Goal: Task Accomplishment & Management: Complete application form

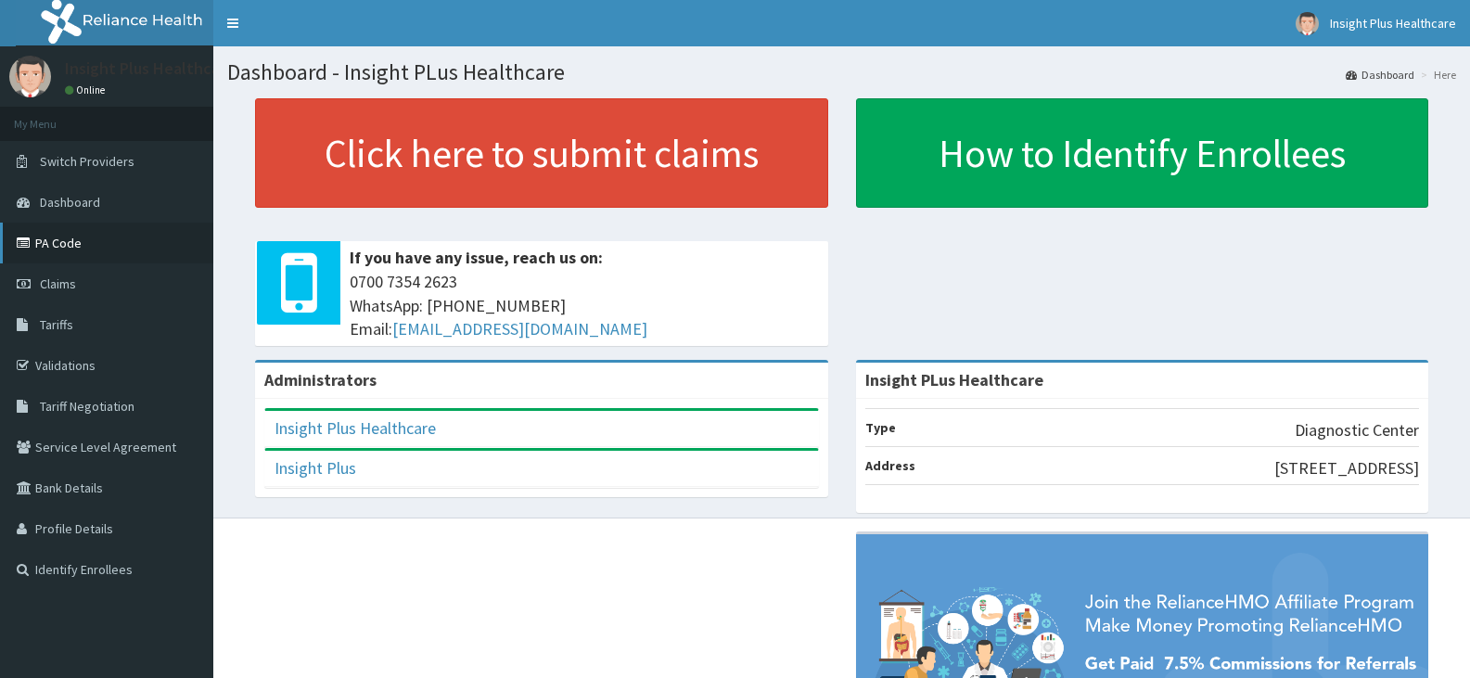
click at [139, 252] on link "PA Code" at bounding box center [106, 243] width 213 height 41
click at [145, 283] on link "Claims" at bounding box center [106, 283] width 213 height 41
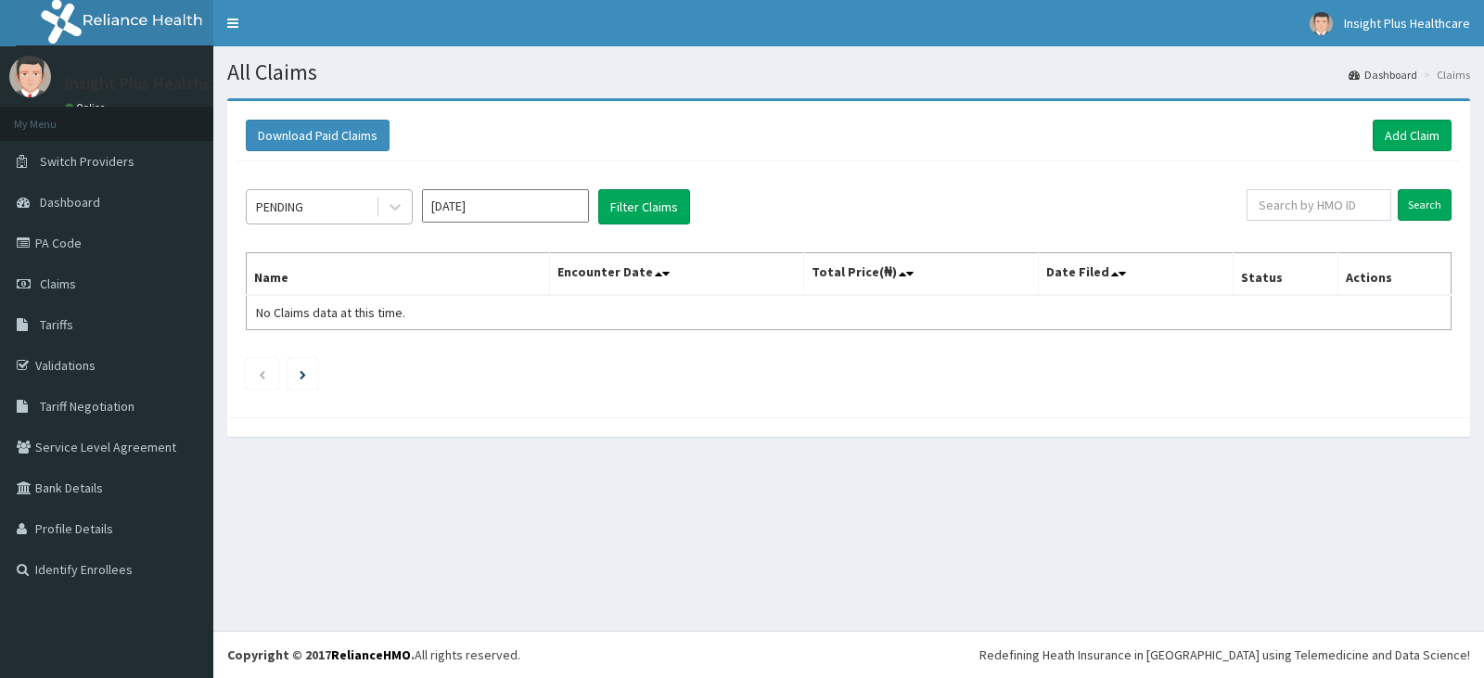
click at [330, 210] on div "PENDING" at bounding box center [311, 207] width 129 height 30
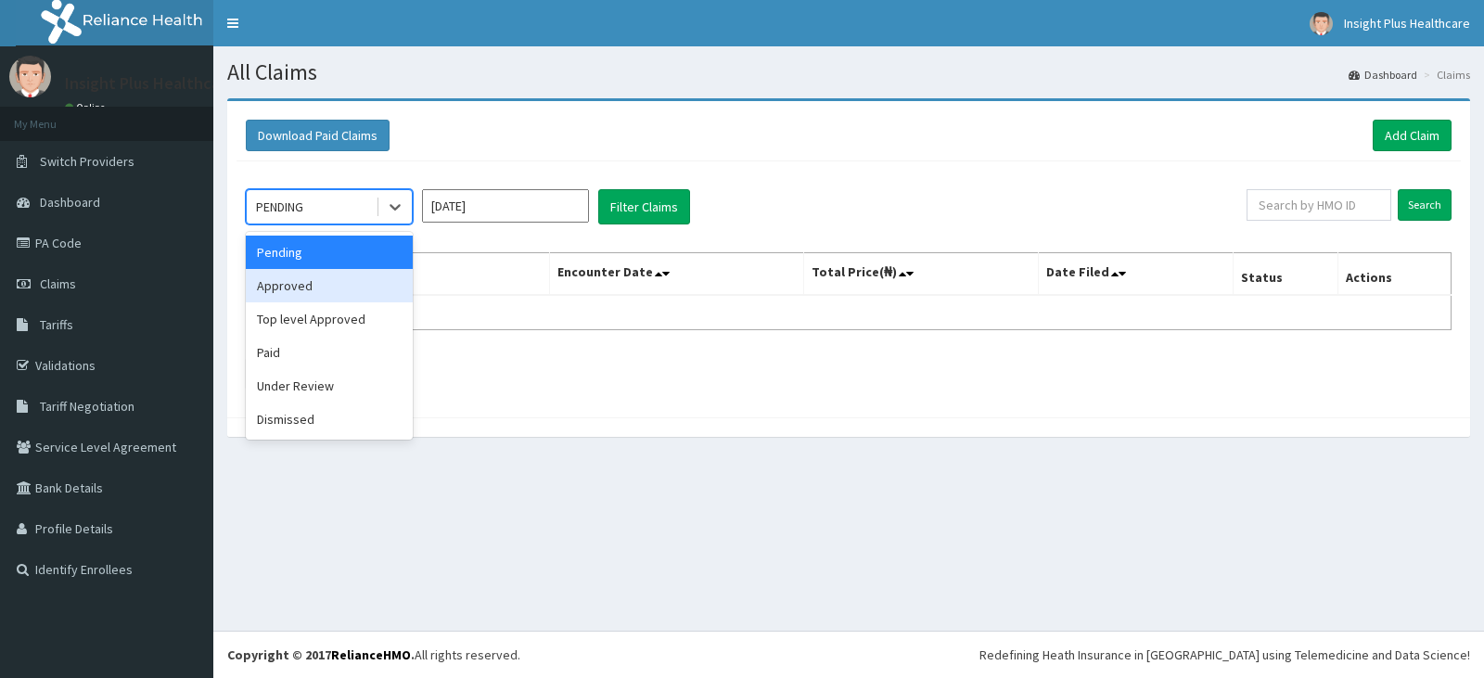
click at [321, 279] on div "Approved" at bounding box center [329, 285] width 167 height 33
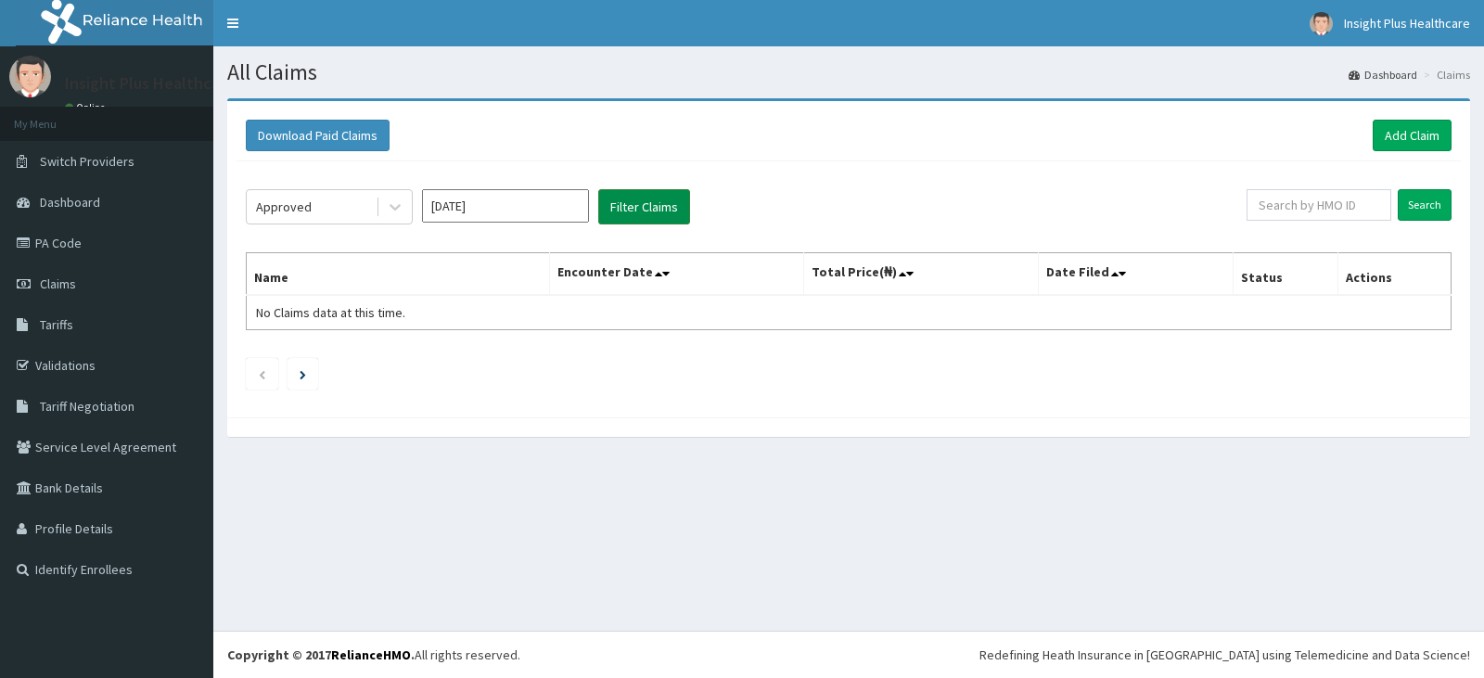
click at [639, 209] on button "Filter Claims" at bounding box center [644, 206] width 92 height 35
click at [637, 203] on button "Filter Claims" at bounding box center [644, 206] width 92 height 35
click at [321, 206] on div "Approved" at bounding box center [311, 207] width 129 height 30
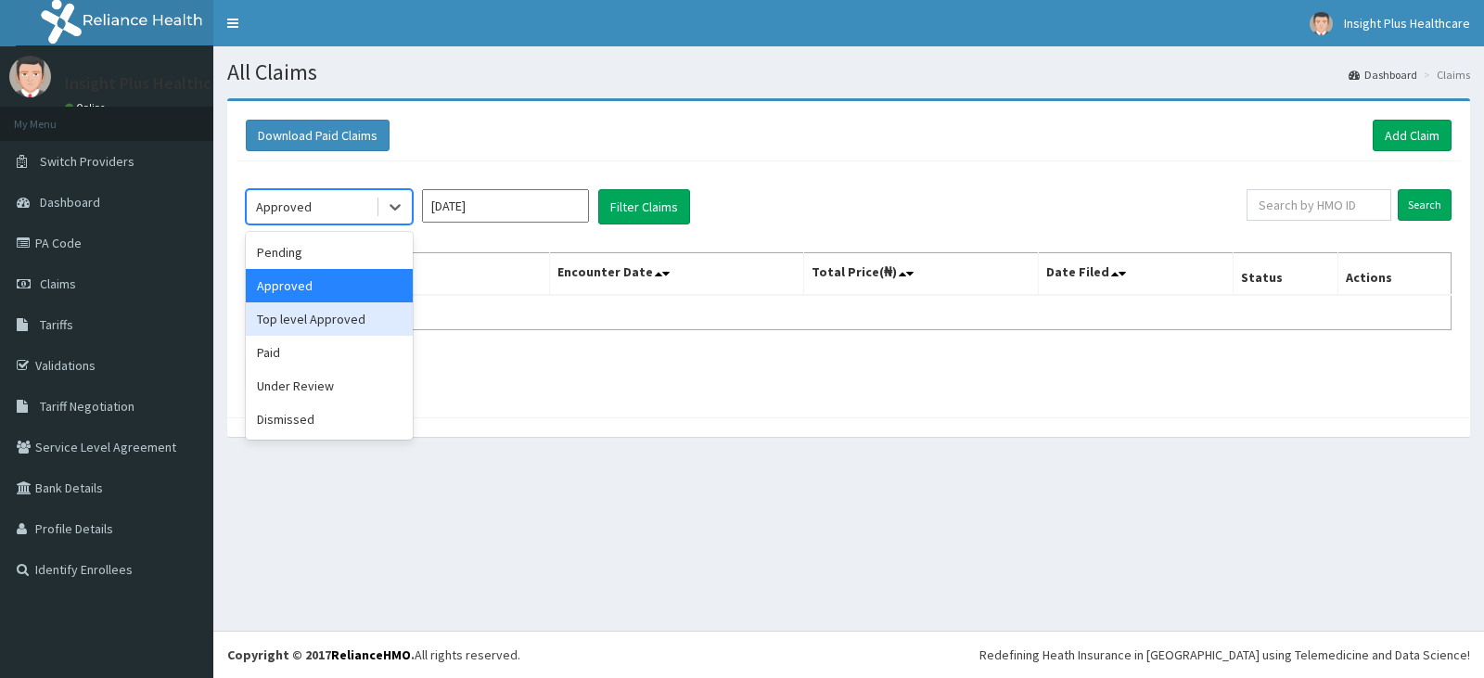
click at [313, 320] on div "Top level Approved" at bounding box center [329, 318] width 167 height 33
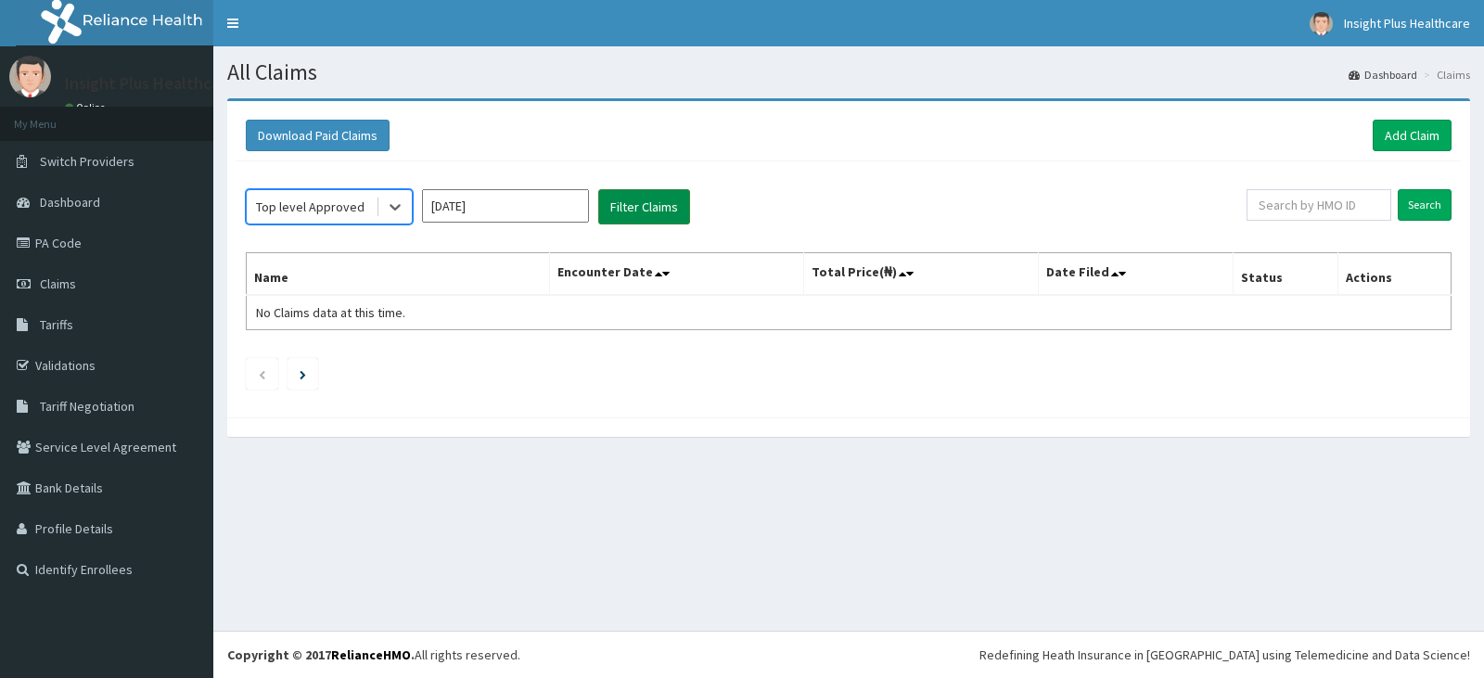
click at [625, 200] on button "Filter Claims" at bounding box center [644, 206] width 92 height 35
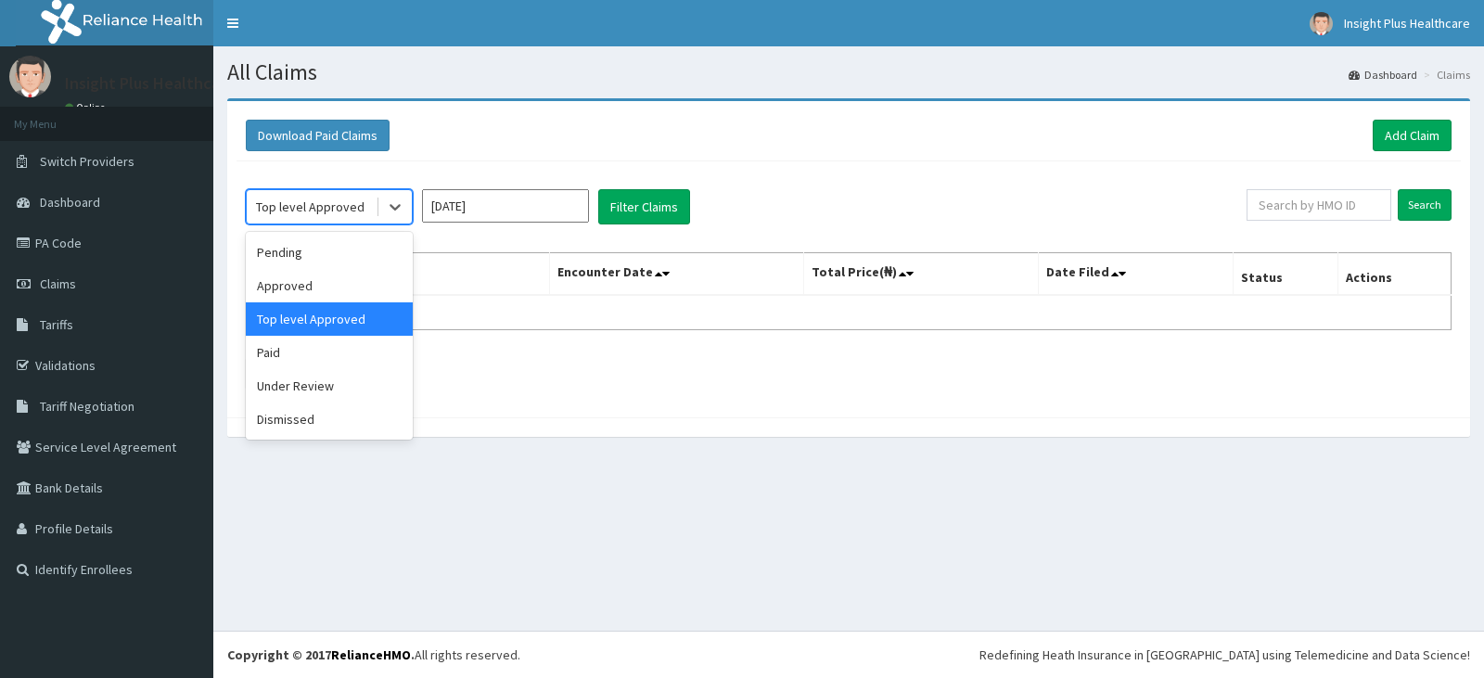
click at [340, 206] on div "Top level Approved" at bounding box center [310, 207] width 109 height 19
click at [361, 344] on div "Paid" at bounding box center [329, 352] width 167 height 33
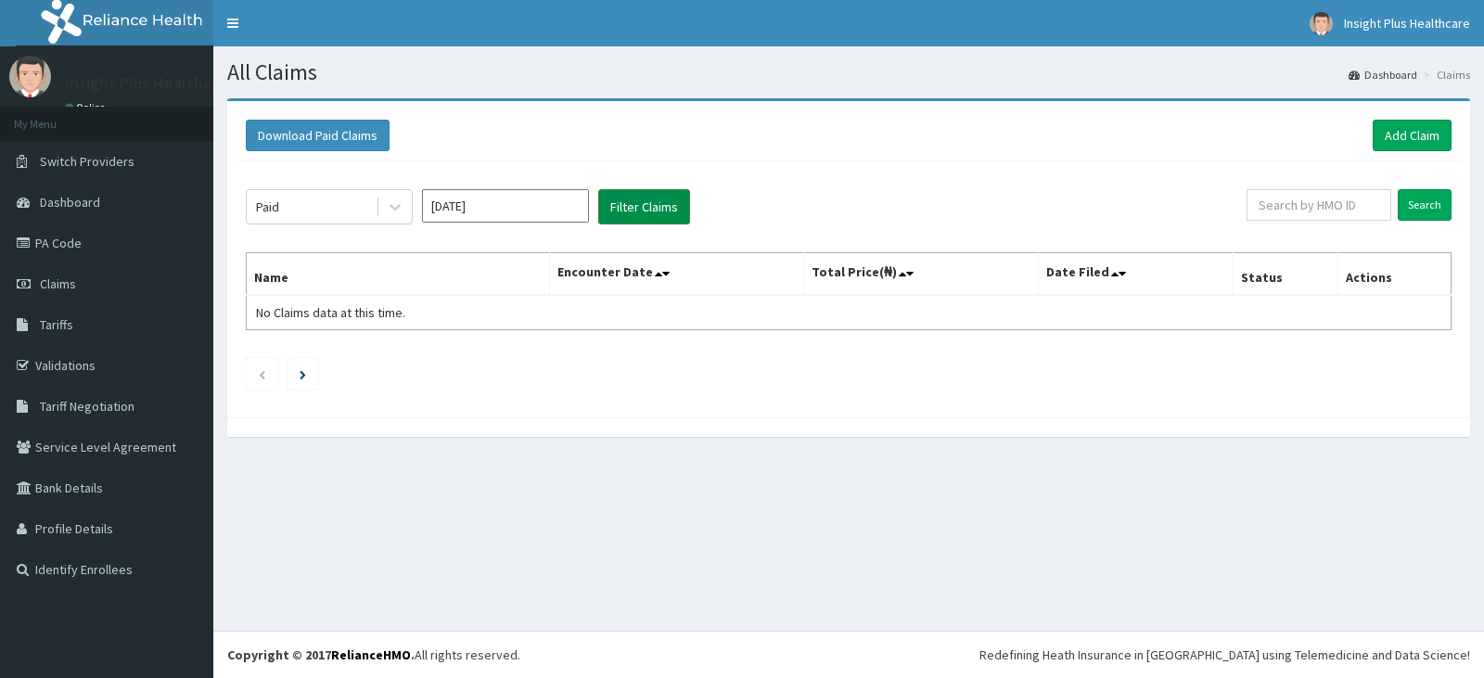
click at [649, 212] on button "Filter Claims" at bounding box center [644, 206] width 92 height 35
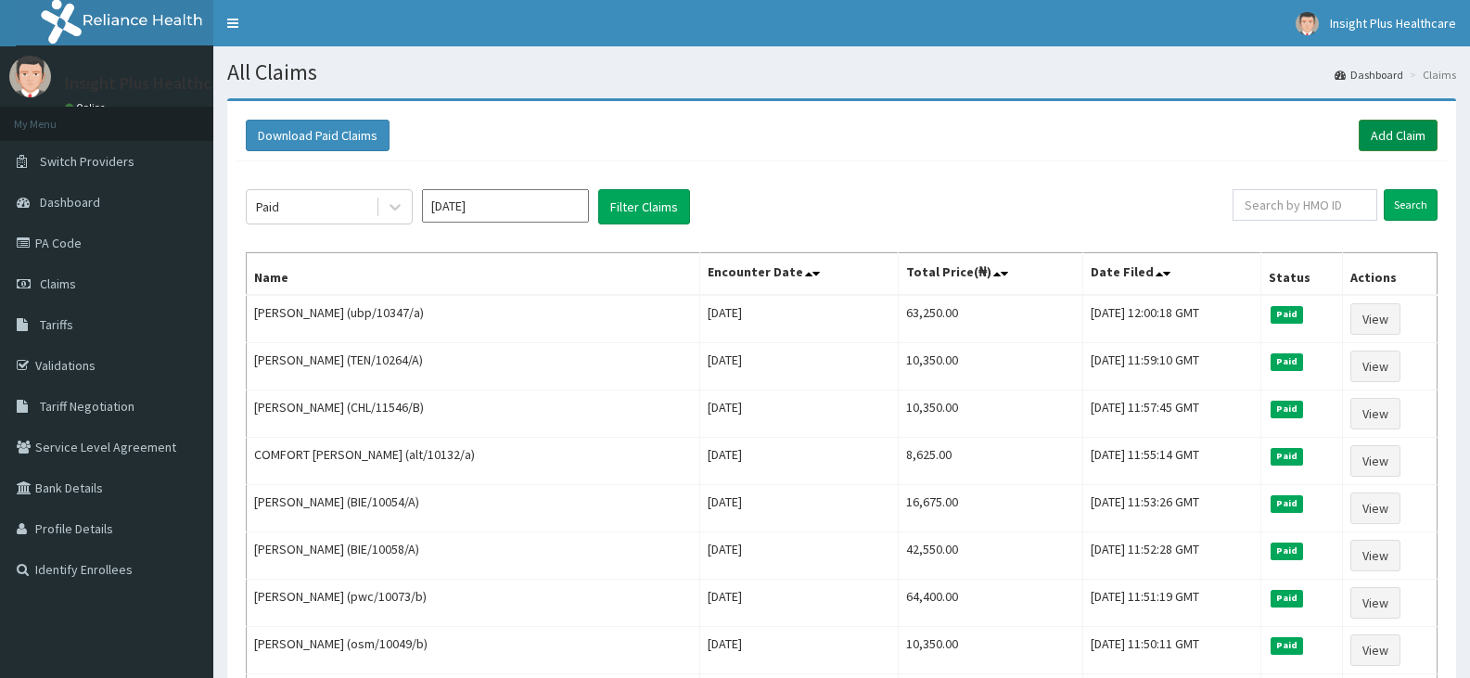
click at [1387, 127] on link "Add Claim" at bounding box center [1398, 136] width 79 height 32
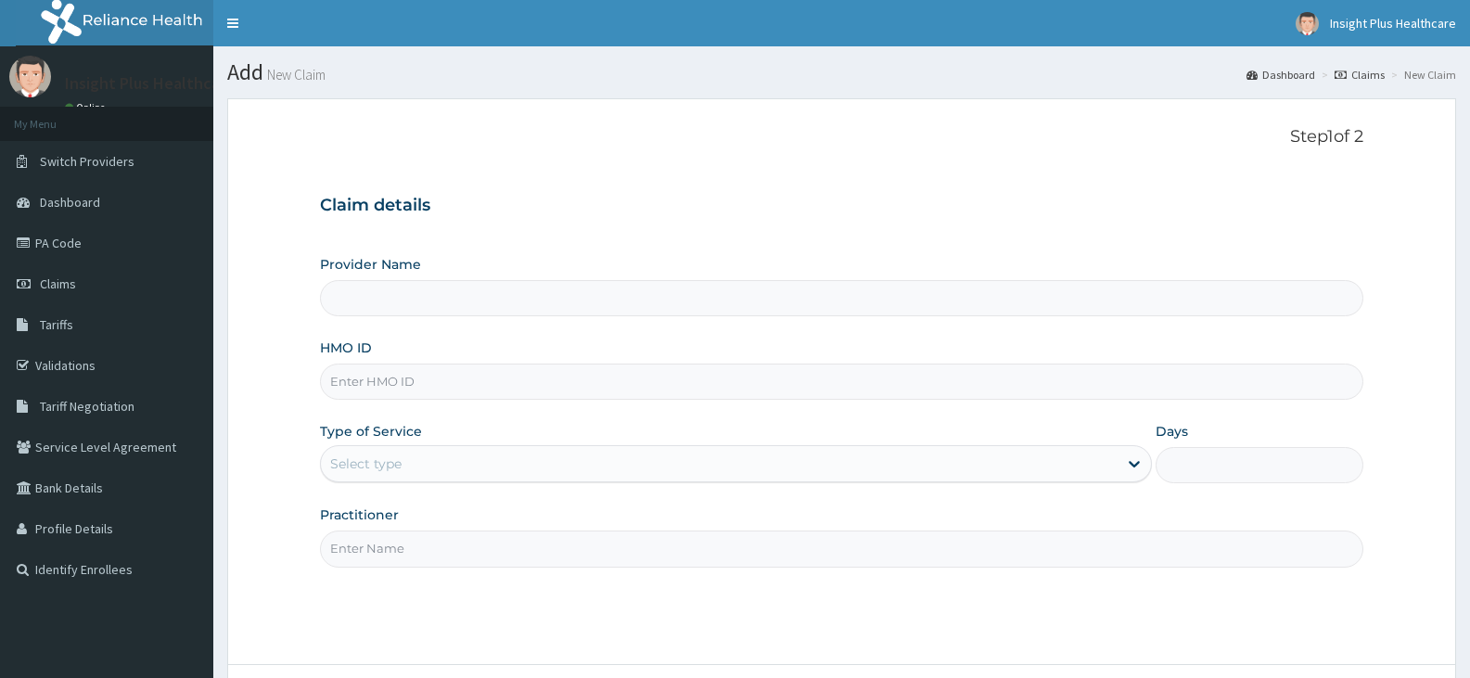
type input "Insight PLus Healthcare"
click at [397, 374] on input "HMO ID" at bounding box center [841, 382] width 1043 height 36
paste input "PPY/10518/G"
type input "PPY/10518/G"
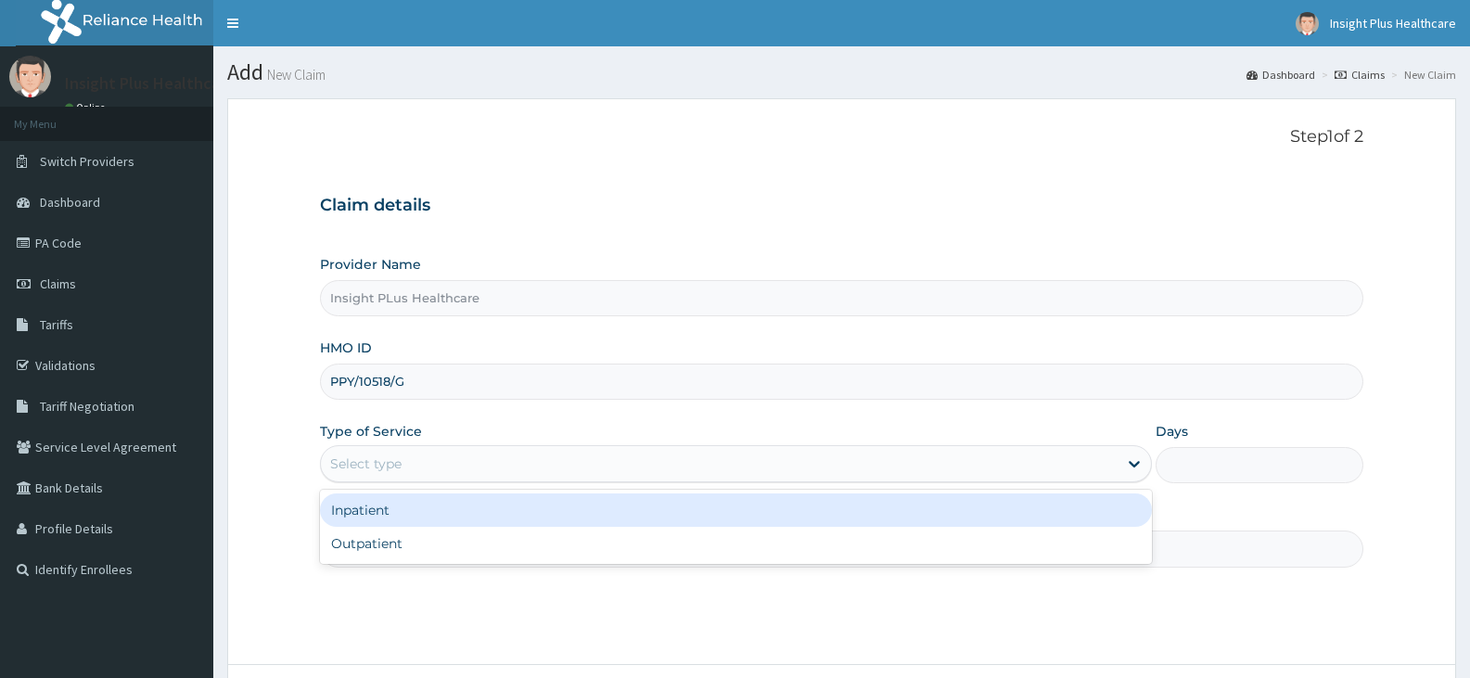
click at [373, 470] on div "Select type" at bounding box center [365, 463] width 71 height 19
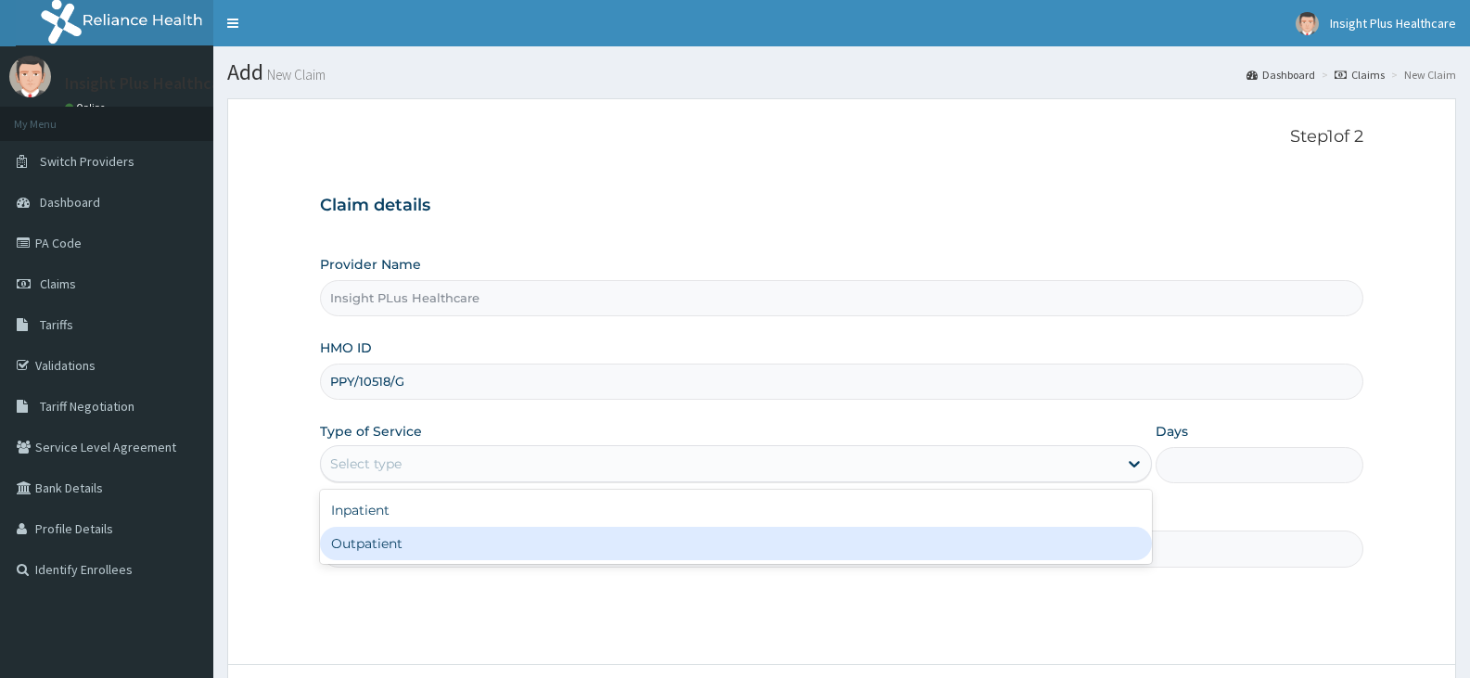
click at [373, 540] on div "Outpatient" at bounding box center [735, 543] width 831 height 33
type input "1"
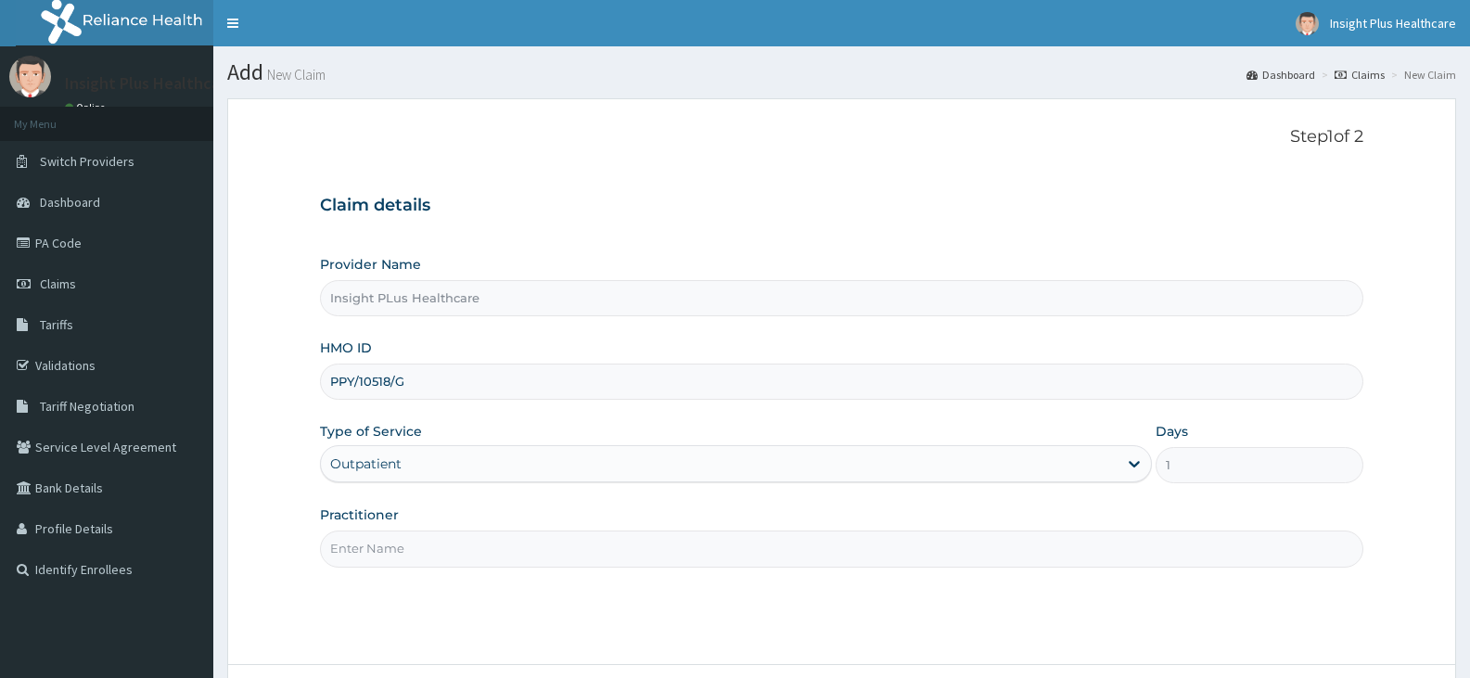
click at [373, 540] on input "Practitioner" at bounding box center [841, 548] width 1043 height 36
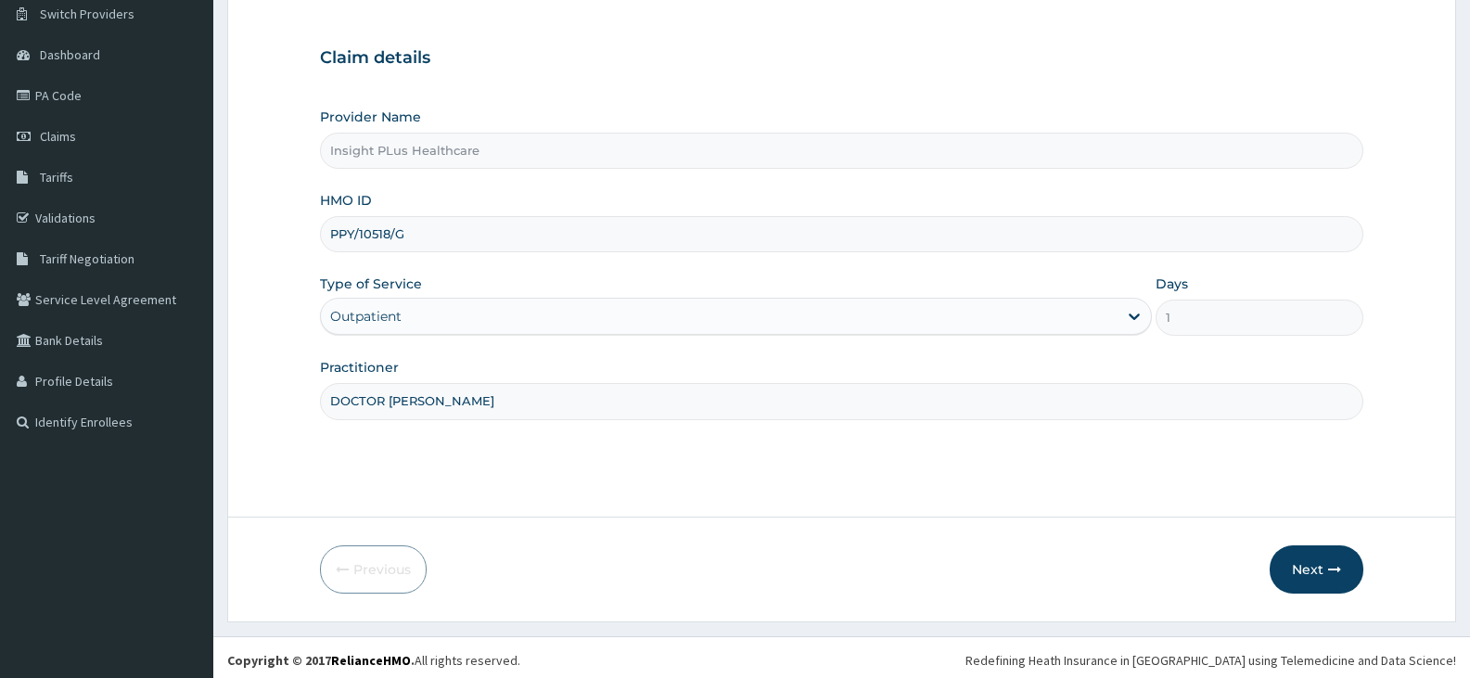
scroll to position [153, 0]
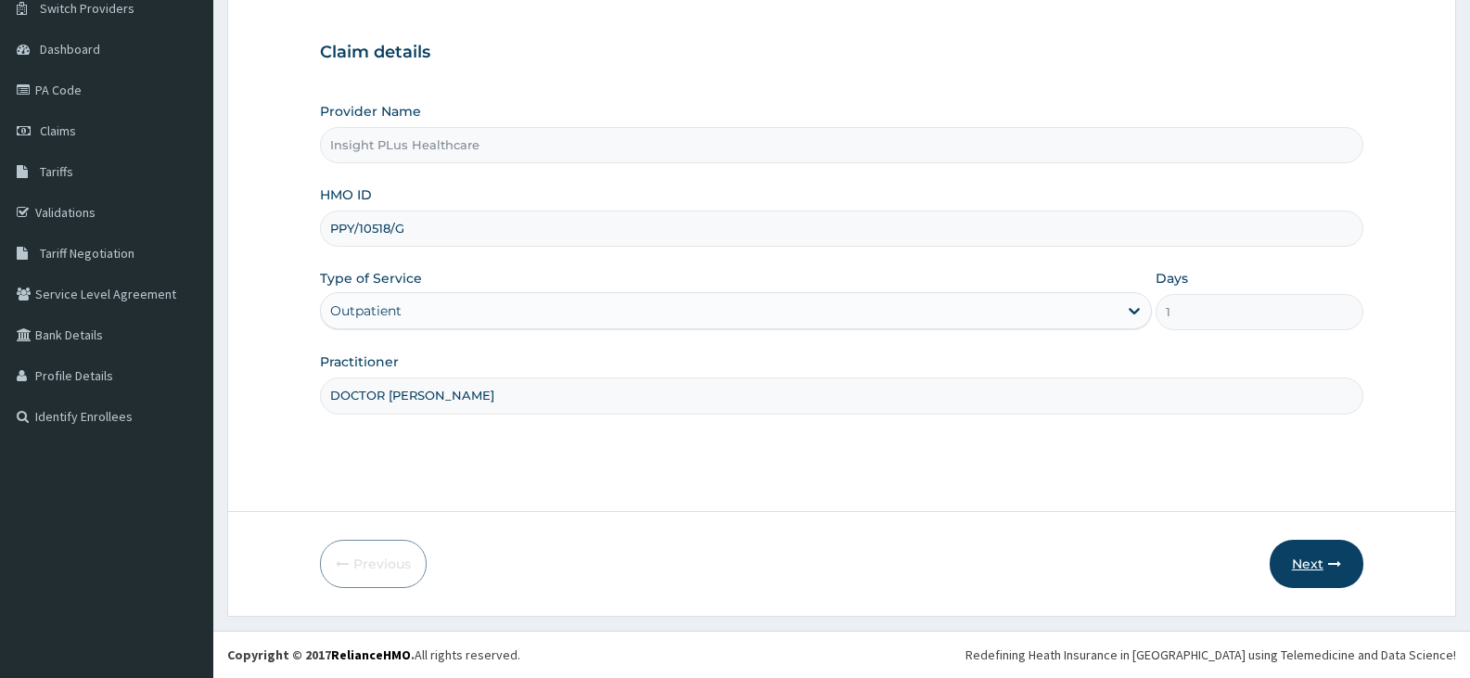
type input "DOCTOR OMOLOLU"
click at [1293, 562] on button "Next" at bounding box center [1317, 564] width 94 height 48
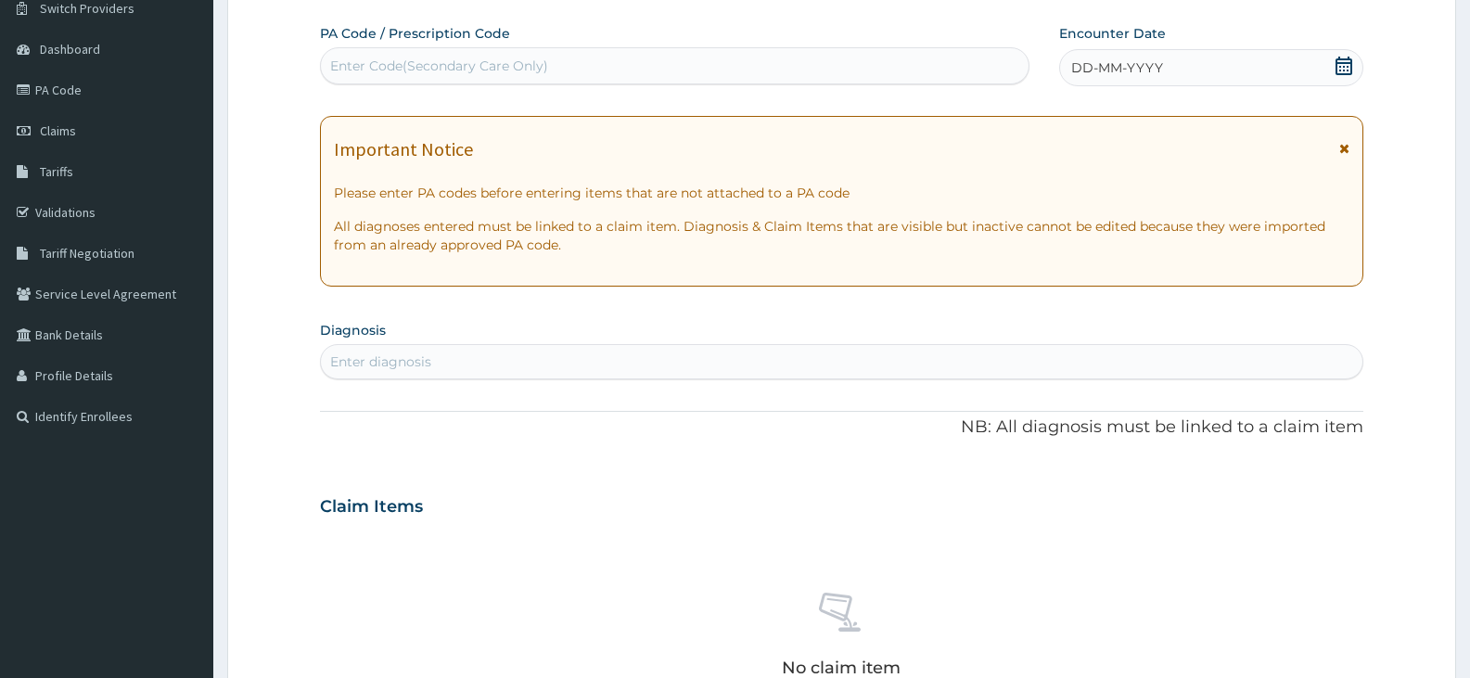
click at [721, 64] on div "Enter Code(Secondary Care Only)" at bounding box center [675, 66] width 708 height 30
paste input "PA/3A47B2"
type input "PA/3A47B2"
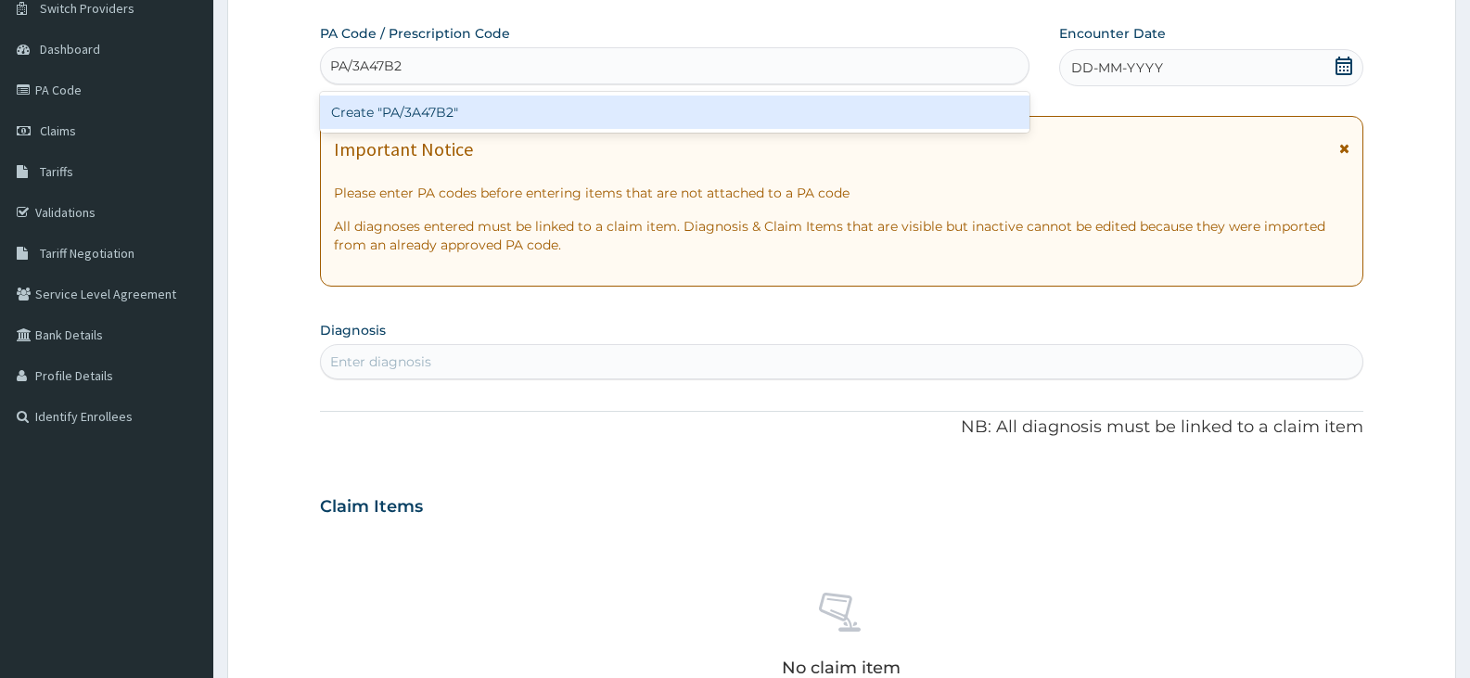
click at [697, 106] on div "Create "PA/3A47B2"" at bounding box center [674, 112] width 709 height 33
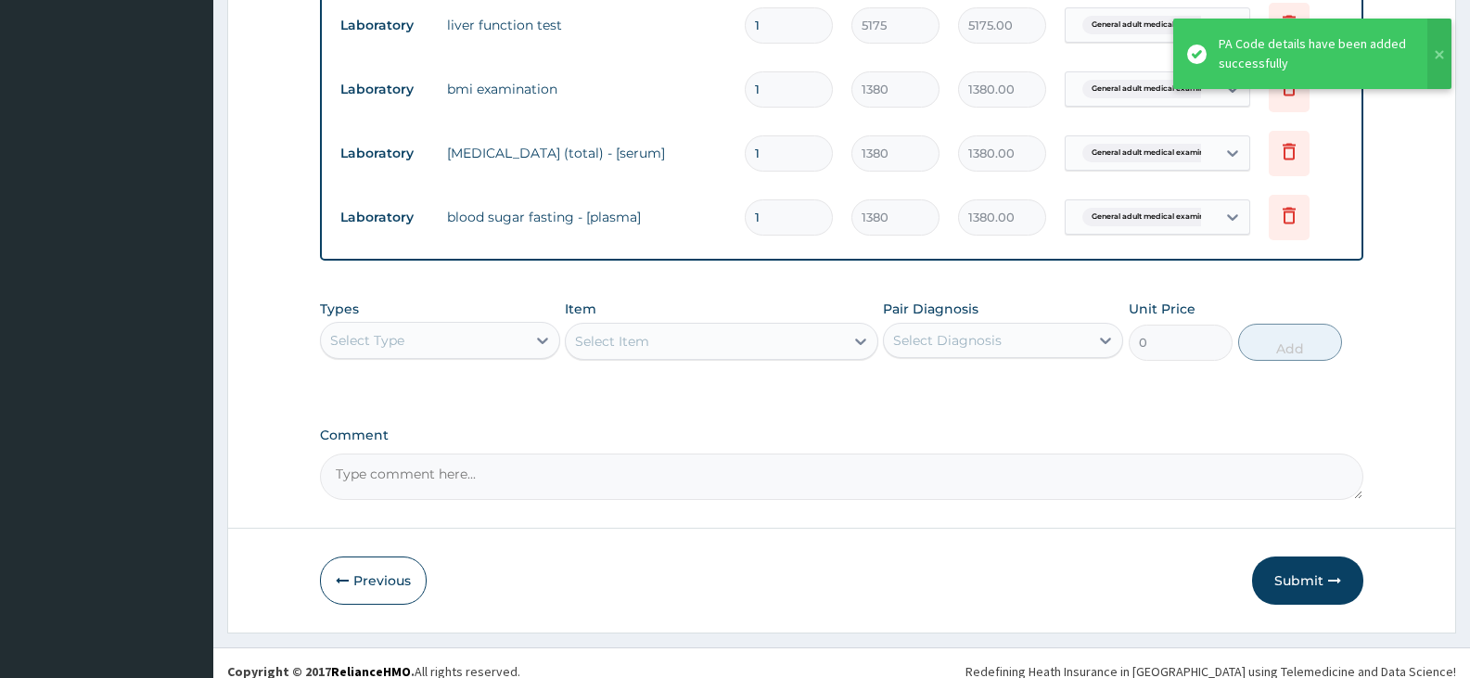
scroll to position [955, 0]
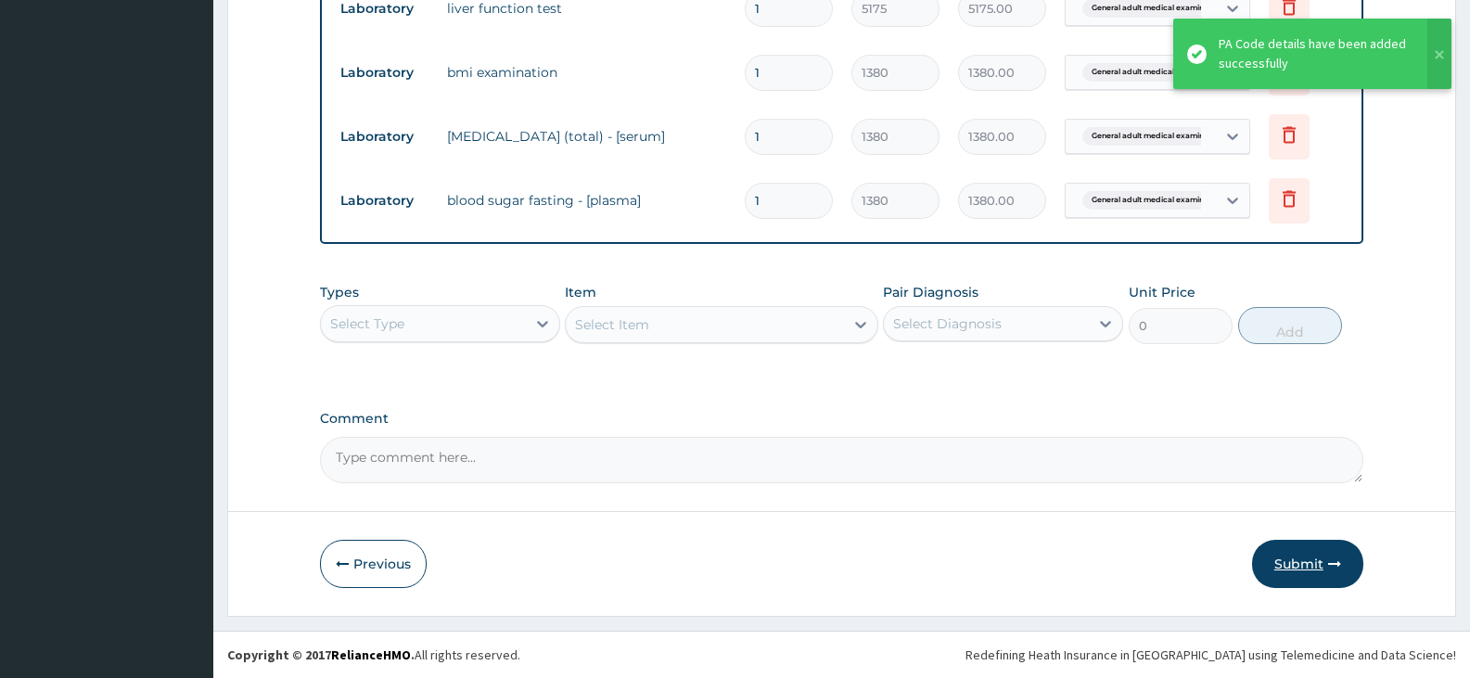
click at [1303, 555] on button "Submit" at bounding box center [1307, 564] width 111 height 48
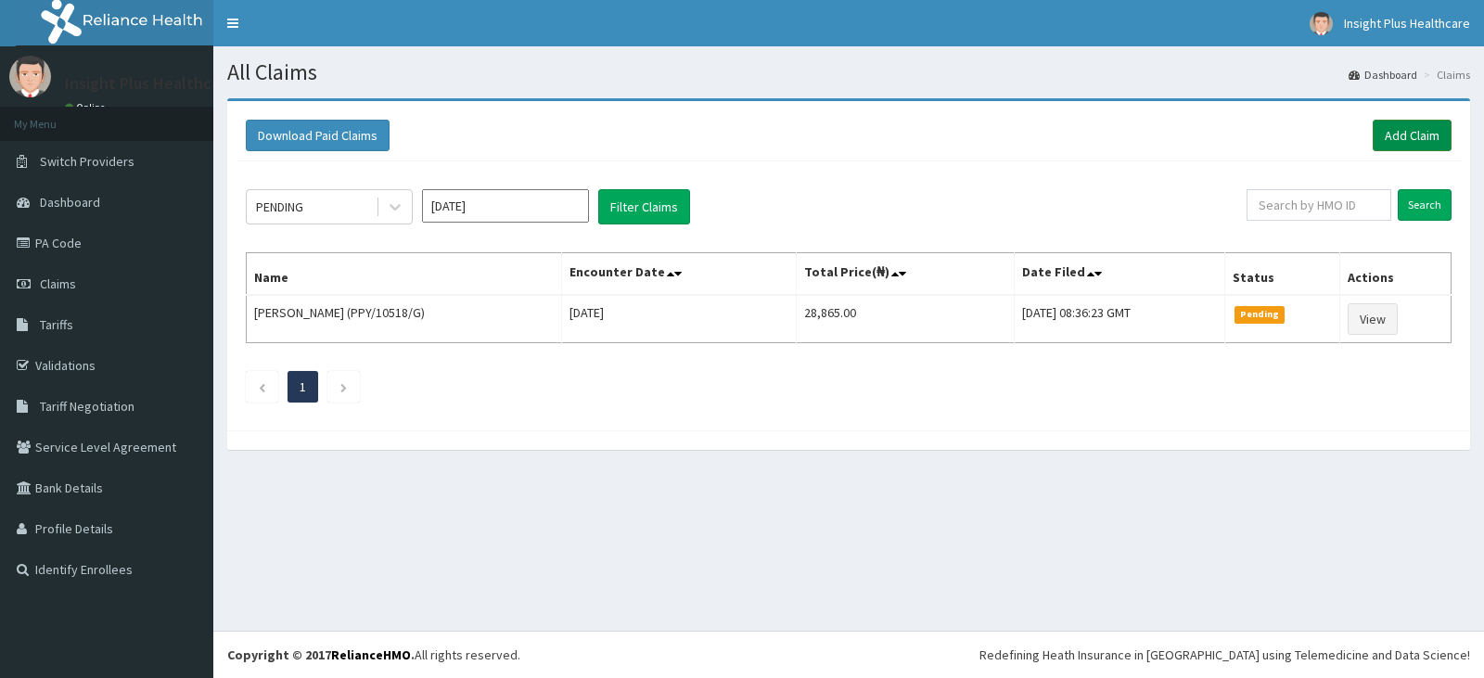
click at [1391, 132] on link "Add Claim" at bounding box center [1411, 136] width 79 height 32
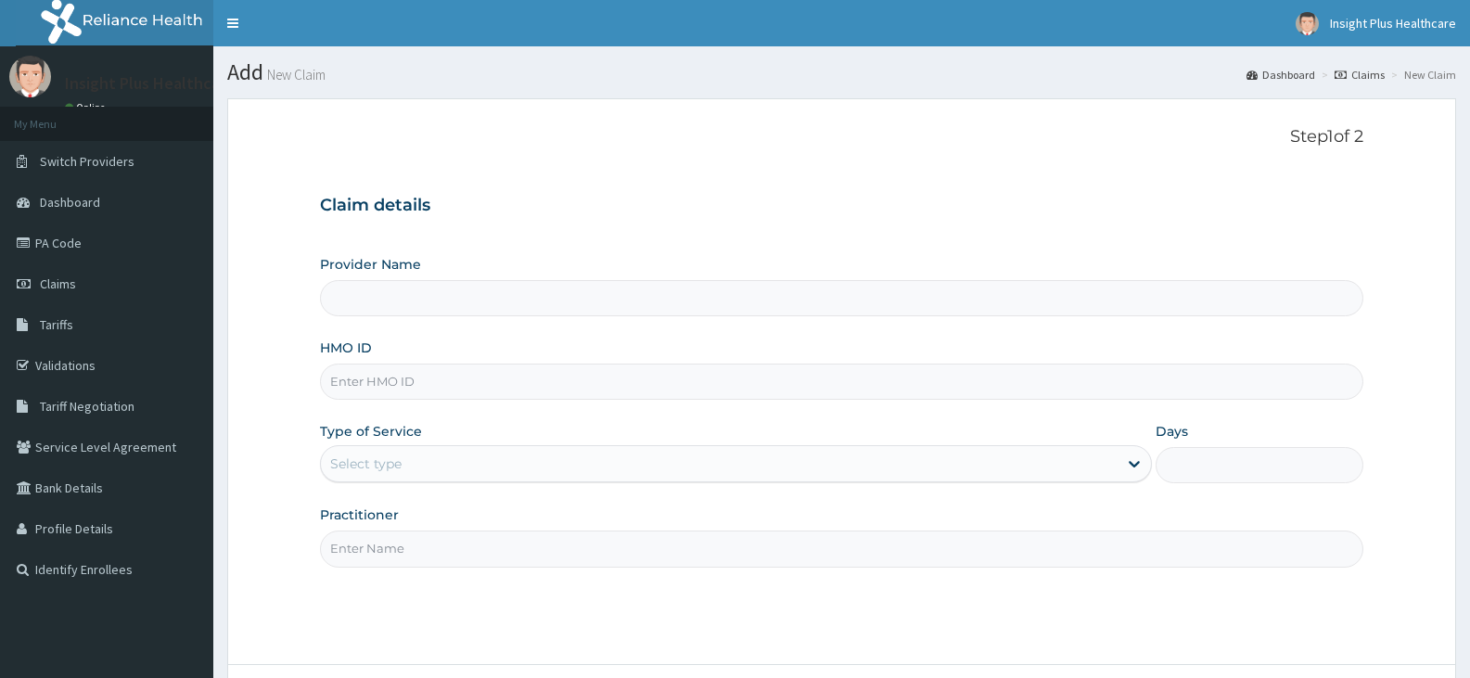
type input "Insight PLus Healthcare"
click at [528, 379] on input "HMO ID" at bounding box center [841, 382] width 1043 height 36
paste input "ksb/11283/a"
type input "ksb/11283/a"
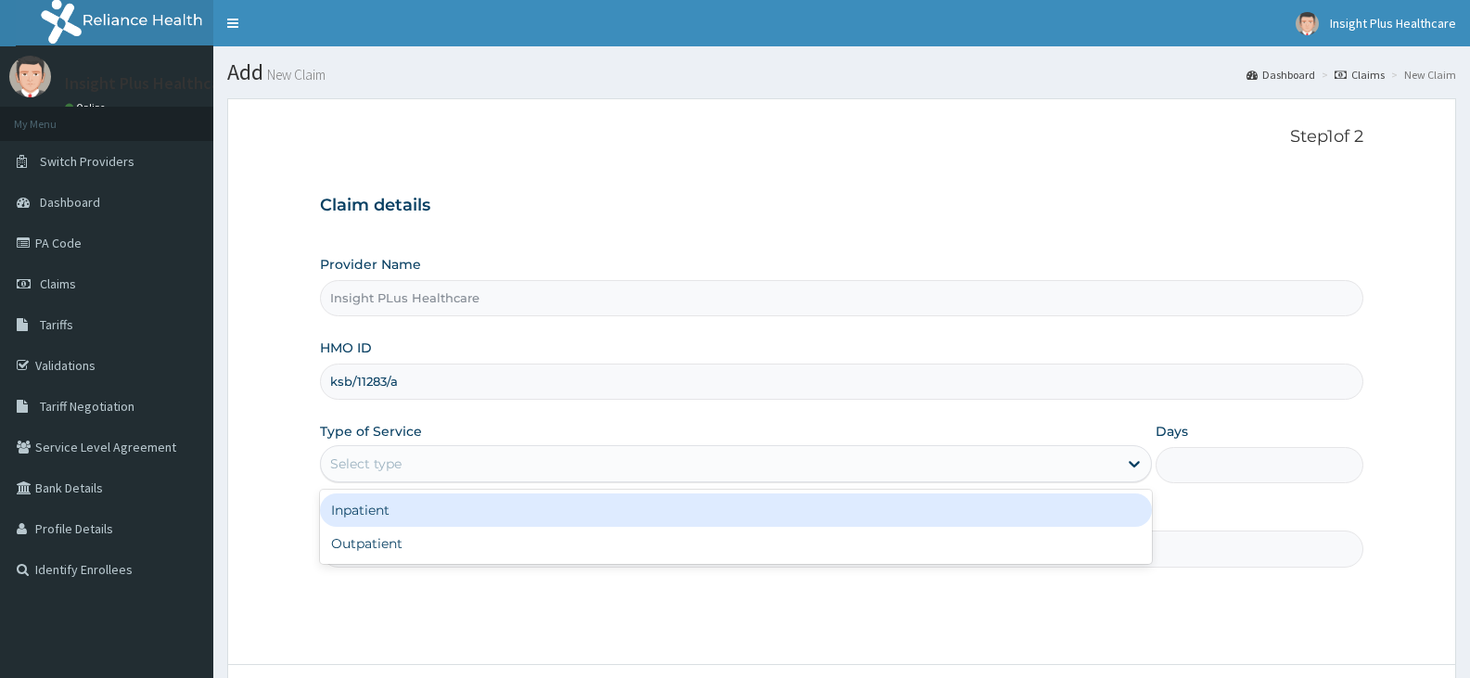
click at [416, 462] on div "Select type" at bounding box center [719, 464] width 796 height 30
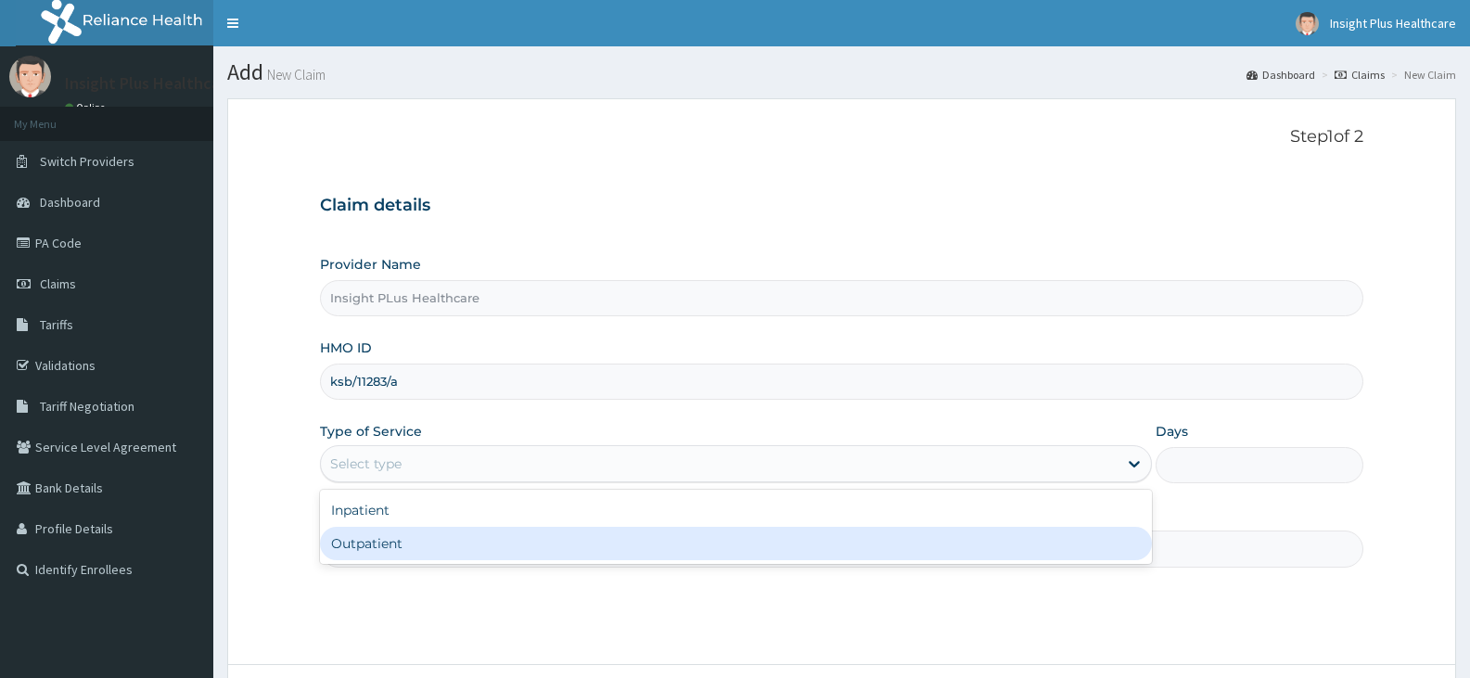
click at [406, 539] on div "Outpatient" at bounding box center [735, 543] width 831 height 33
type input "1"
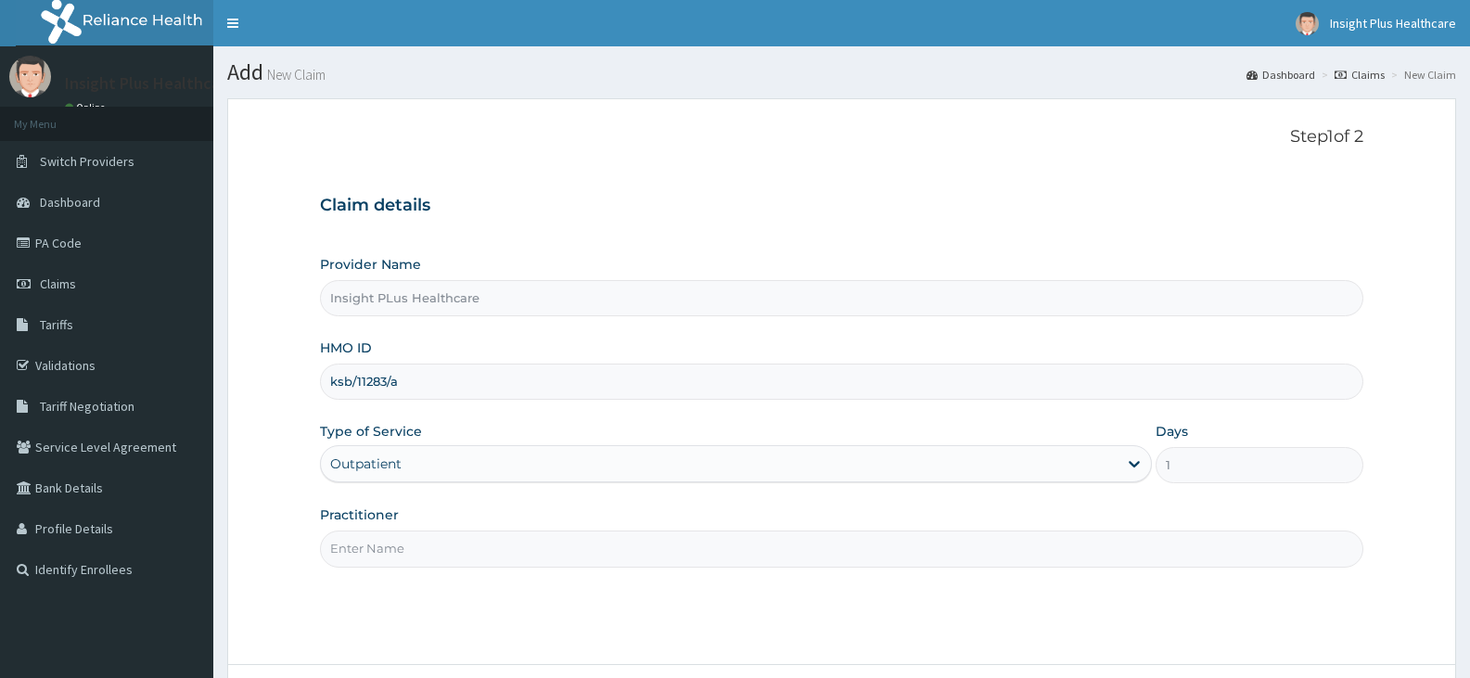
click at [406, 539] on input "Practitioner" at bounding box center [841, 548] width 1043 height 36
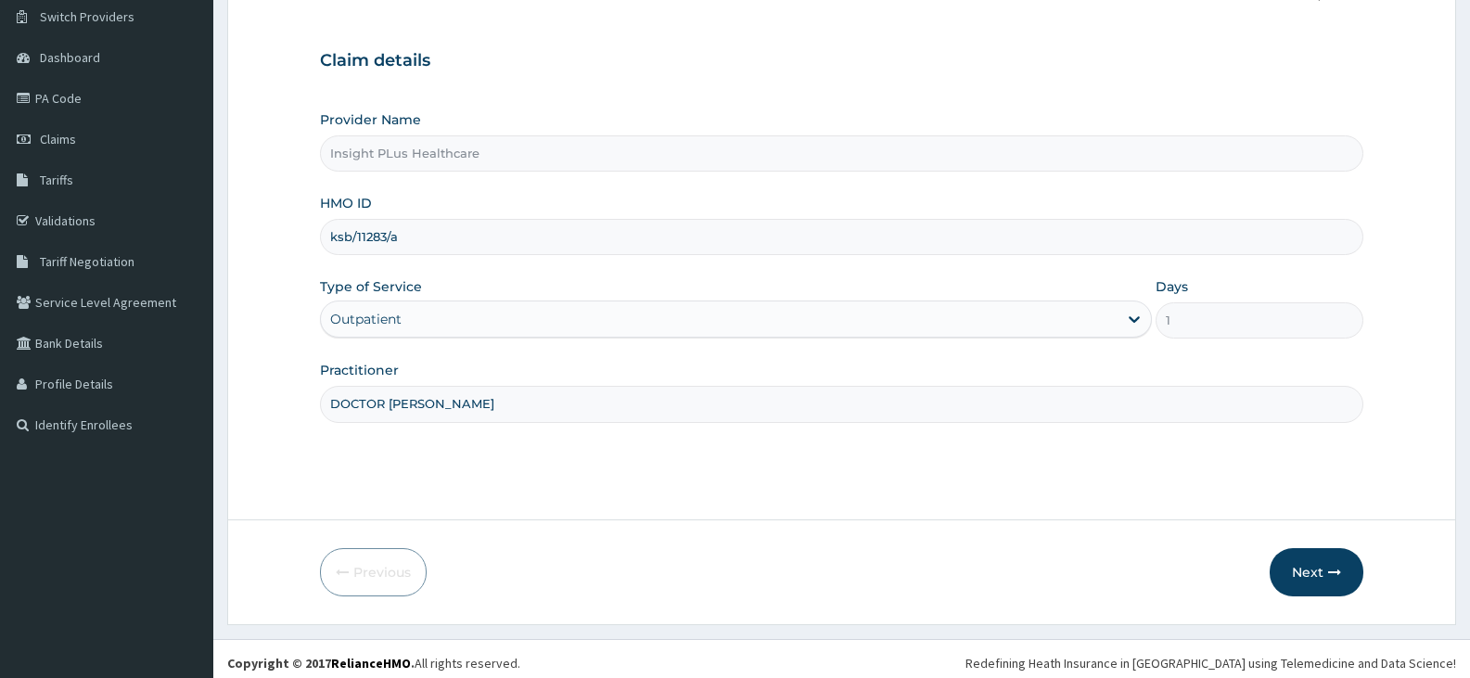
scroll to position [153, 0]
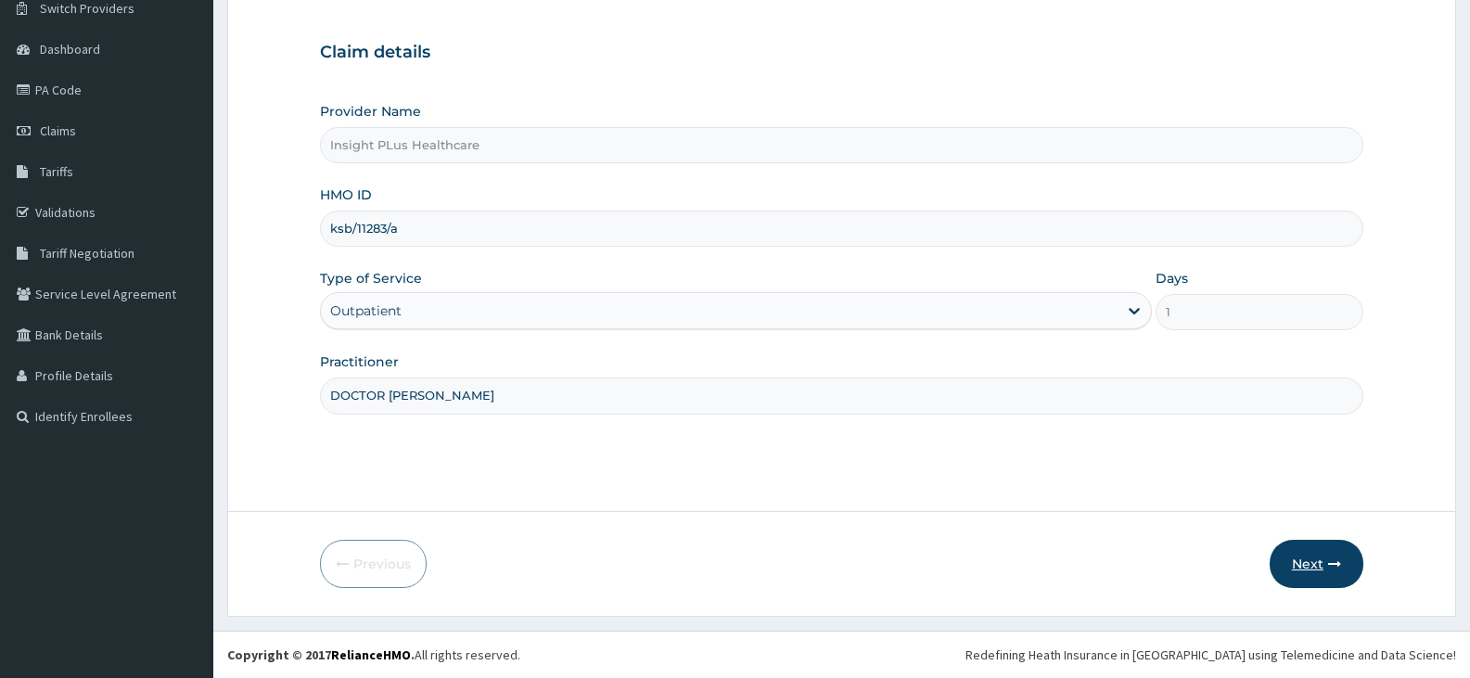
type input "DOCTOR OMOLOLU"
click at [1306, 574] on button "Next" at bounding box center [1317, 564] width 94 height 48
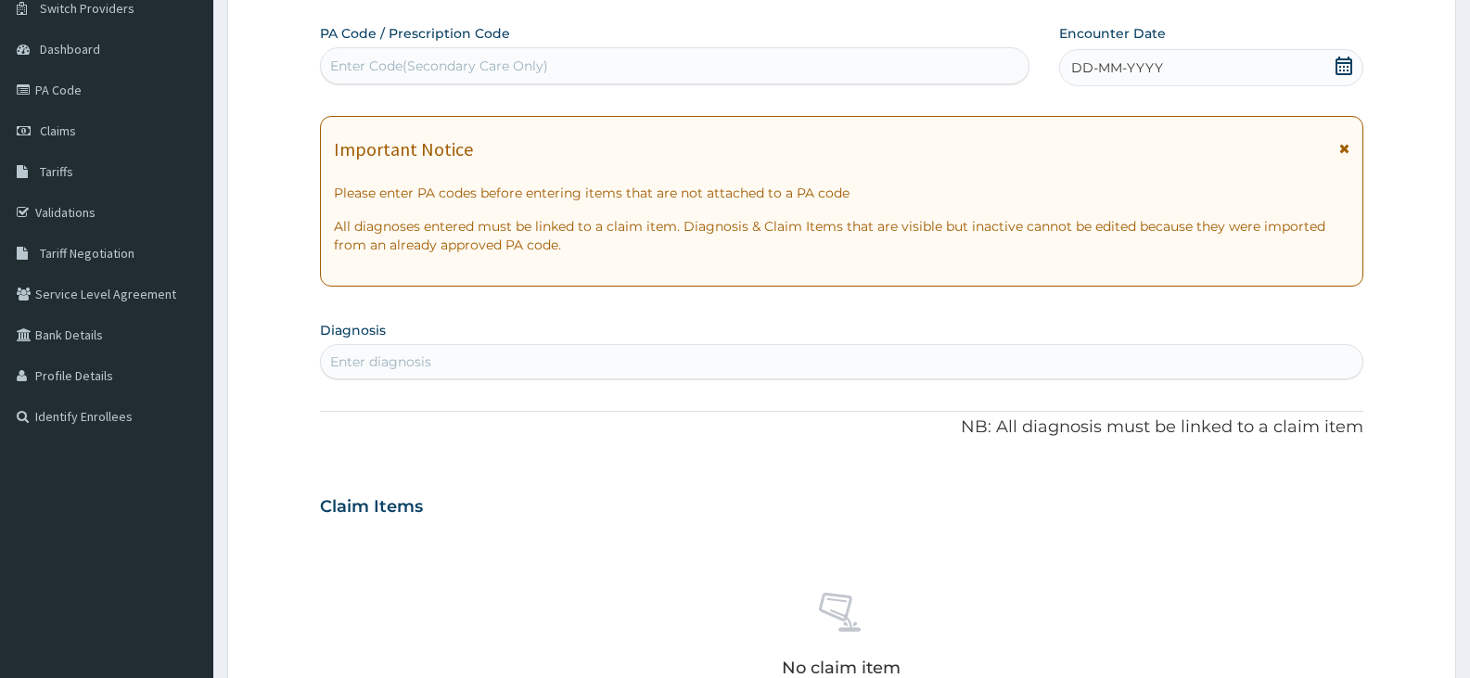
click at [620, 62] on div "Enter Code(Secondary Care Only)" at bounding box center [675, 66] width 708 height 30
paste input "PA/416C5C"
type input "PA/416C5C"
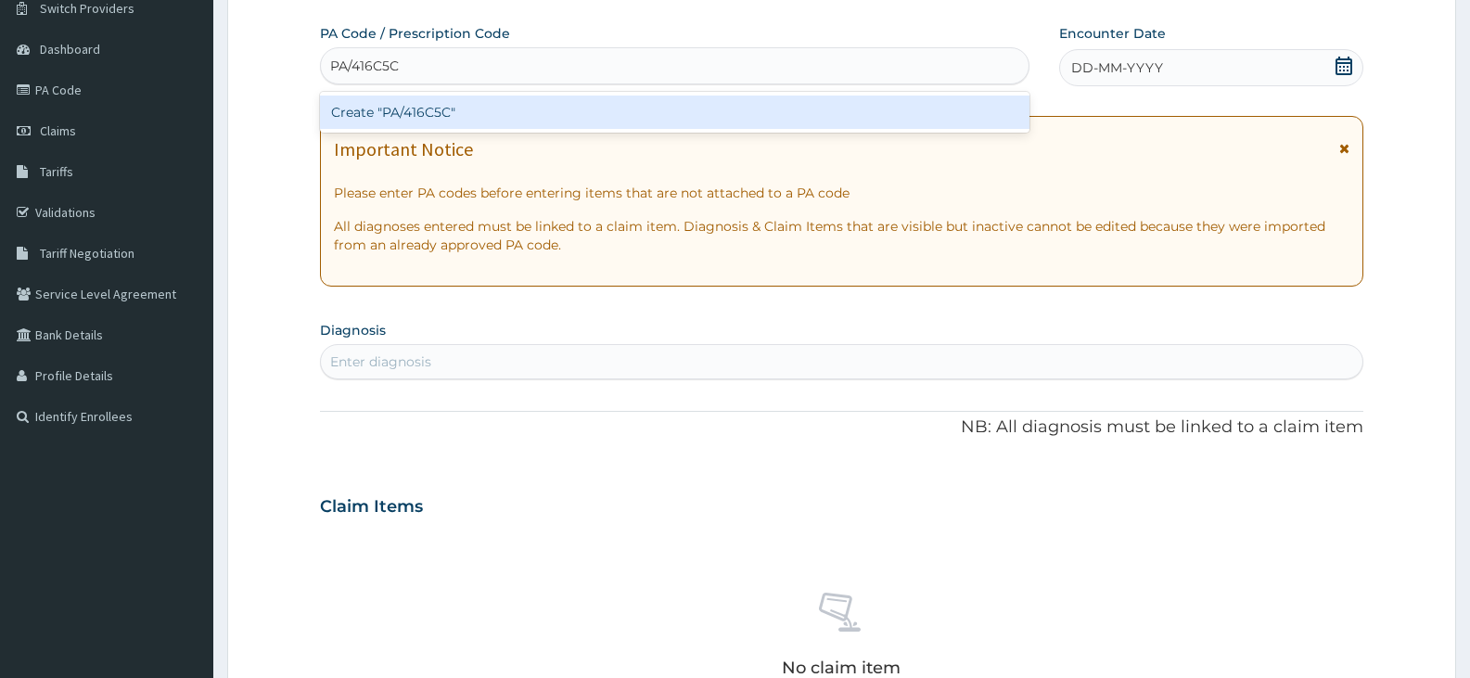
click at [608, 103] on div "Create "PA/416C5C"" at bounding box center [674, 112] width 709 height 33
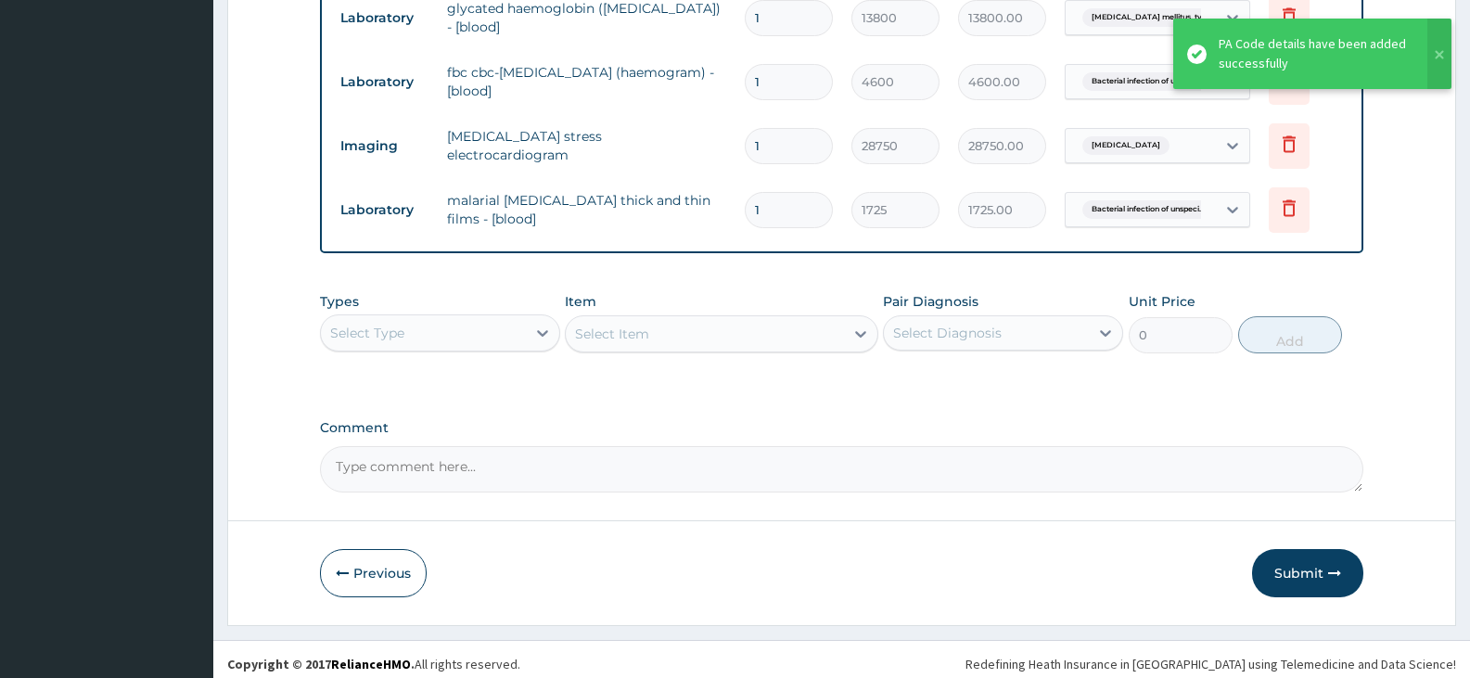
scroll to position [827, 0]
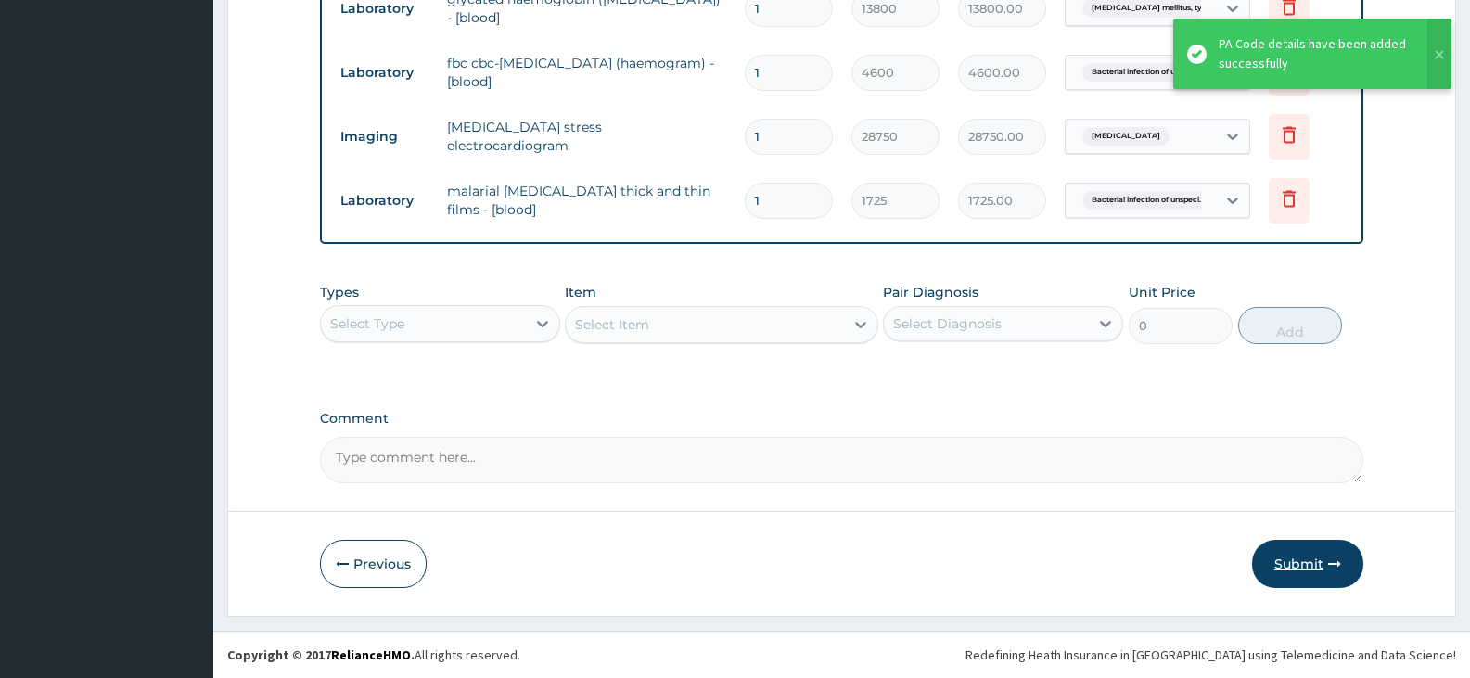
click at [1312, 556] on button "Submit" at bounding box center [1307, 564] width 111 height 48
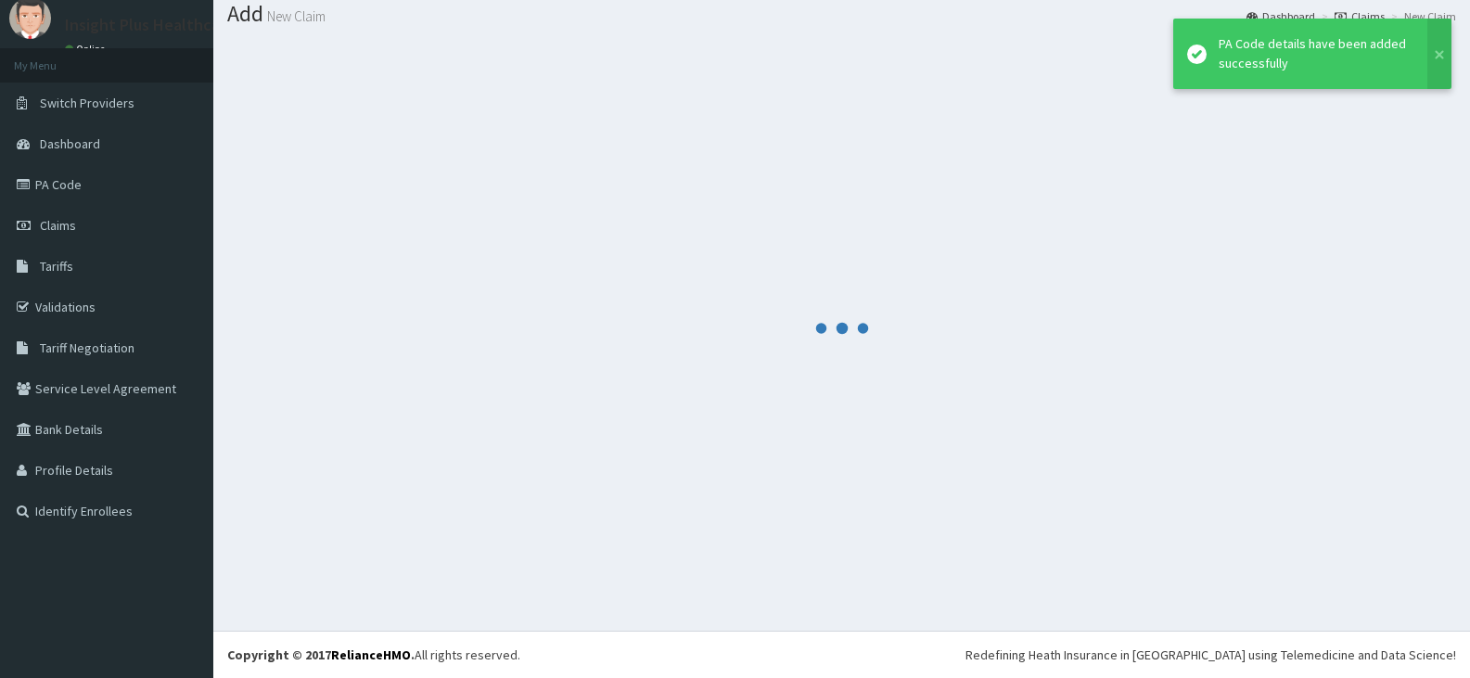
scroll to position [58, 0]
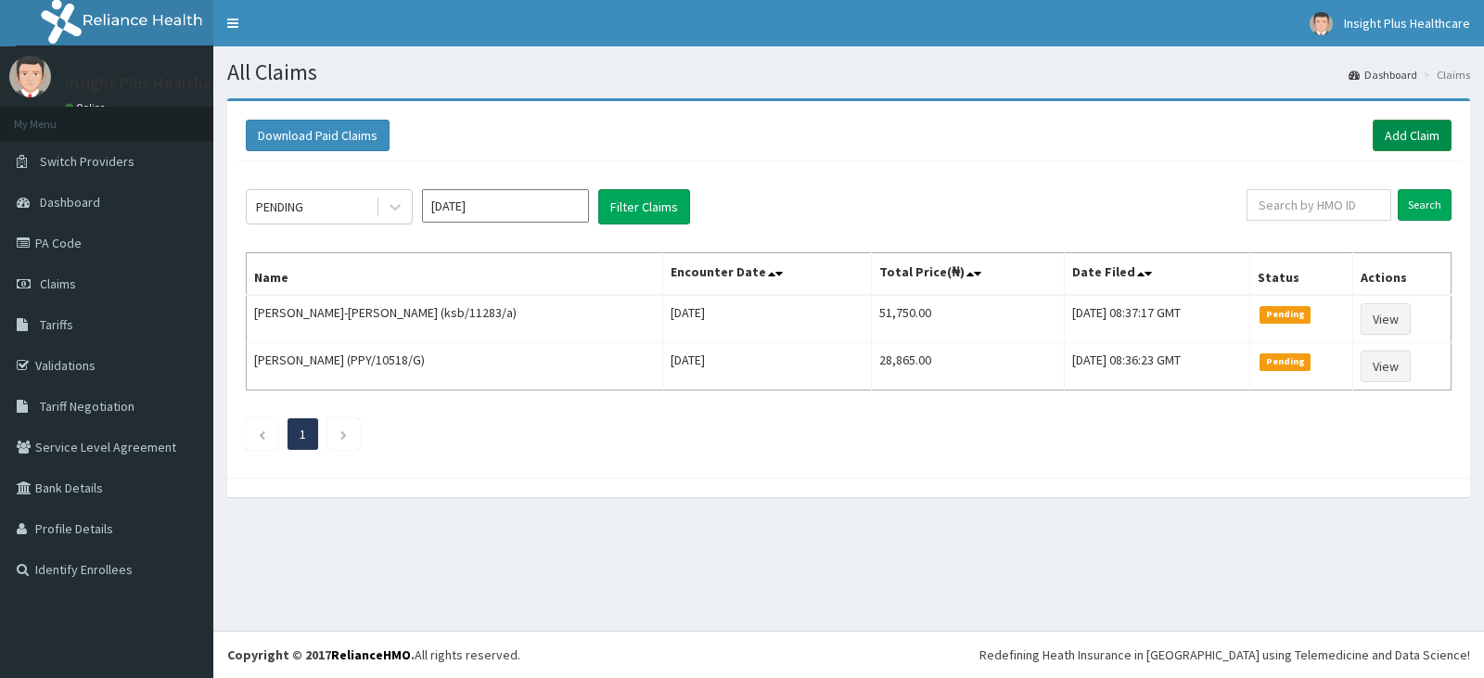
click at [1409, 140] on link "Add Claim" at bounding box center [1411, 136] width 79 height 32
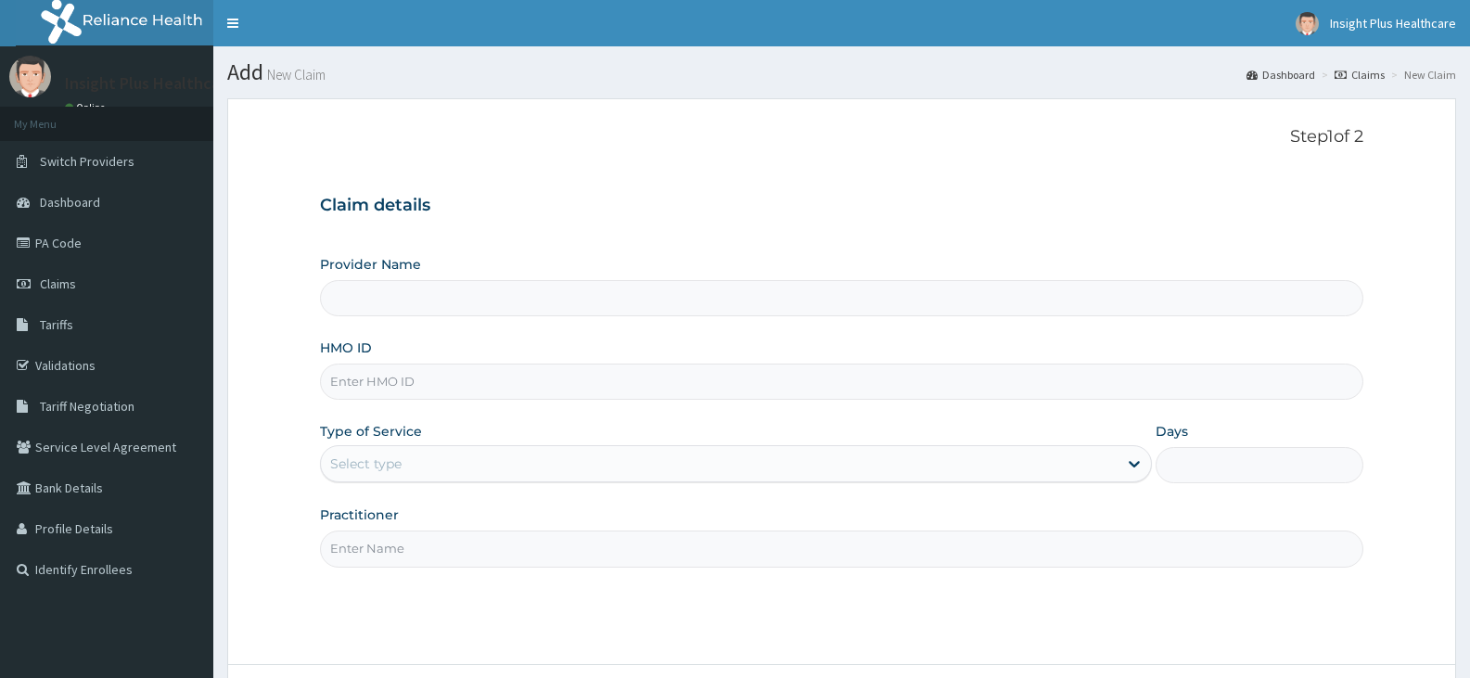
click at [438, 379] on input "HMO ID" at bounding box center [841, 382] width 1043 height 36
type input "Insight PLus Healthcare"
paste input "PPY/10518/G"
type input "PPY/10518/G"
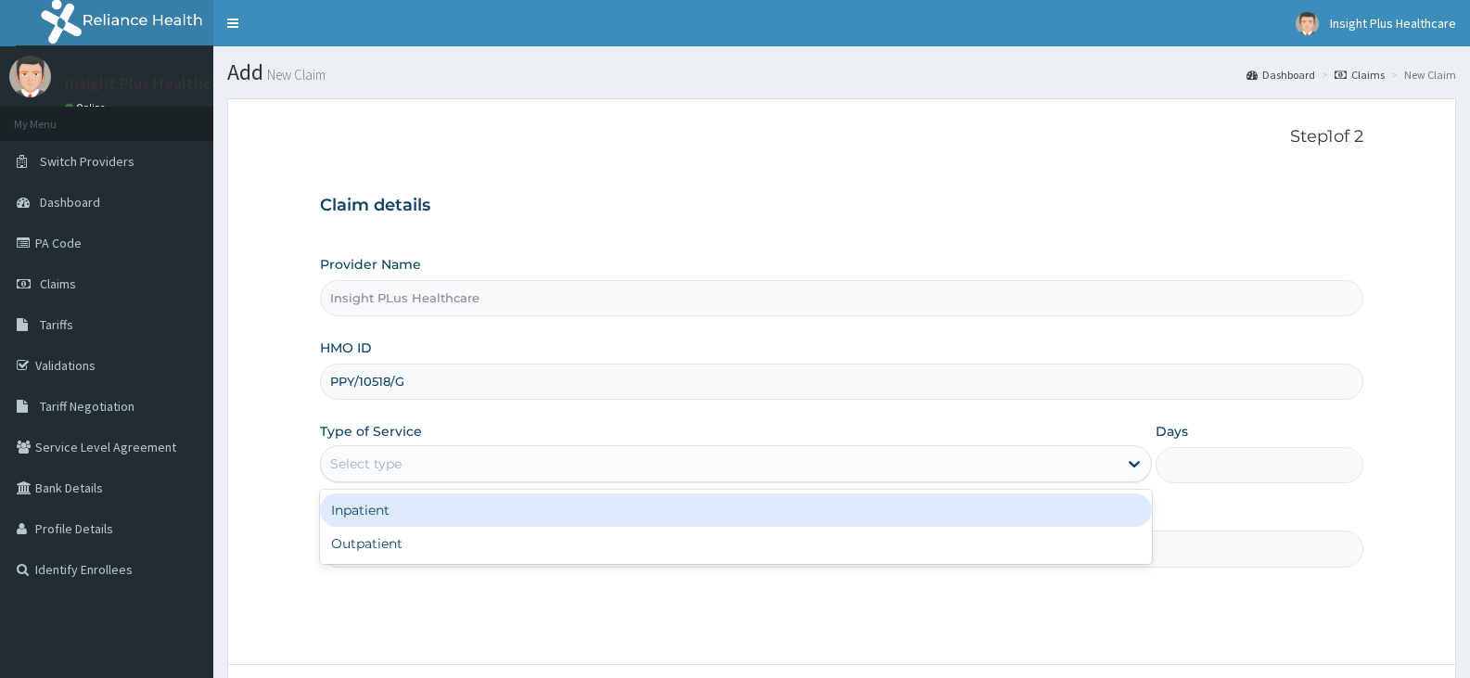
click at [392, 459] on div "Select type" at bounding box center [365, 463] width 71 height 19
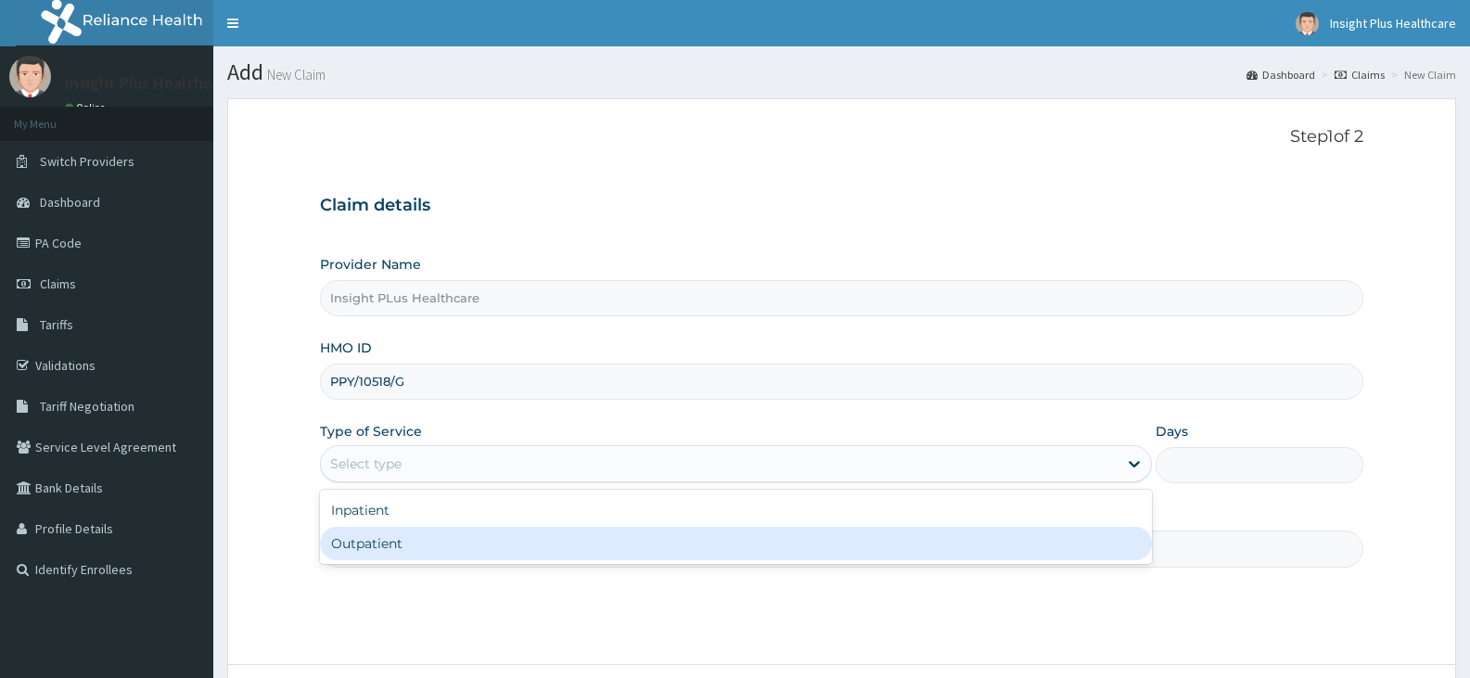
click at [377, 534] on div "Outpatient" at bounding box center [735, 543] width 831 height 33
type input "1"
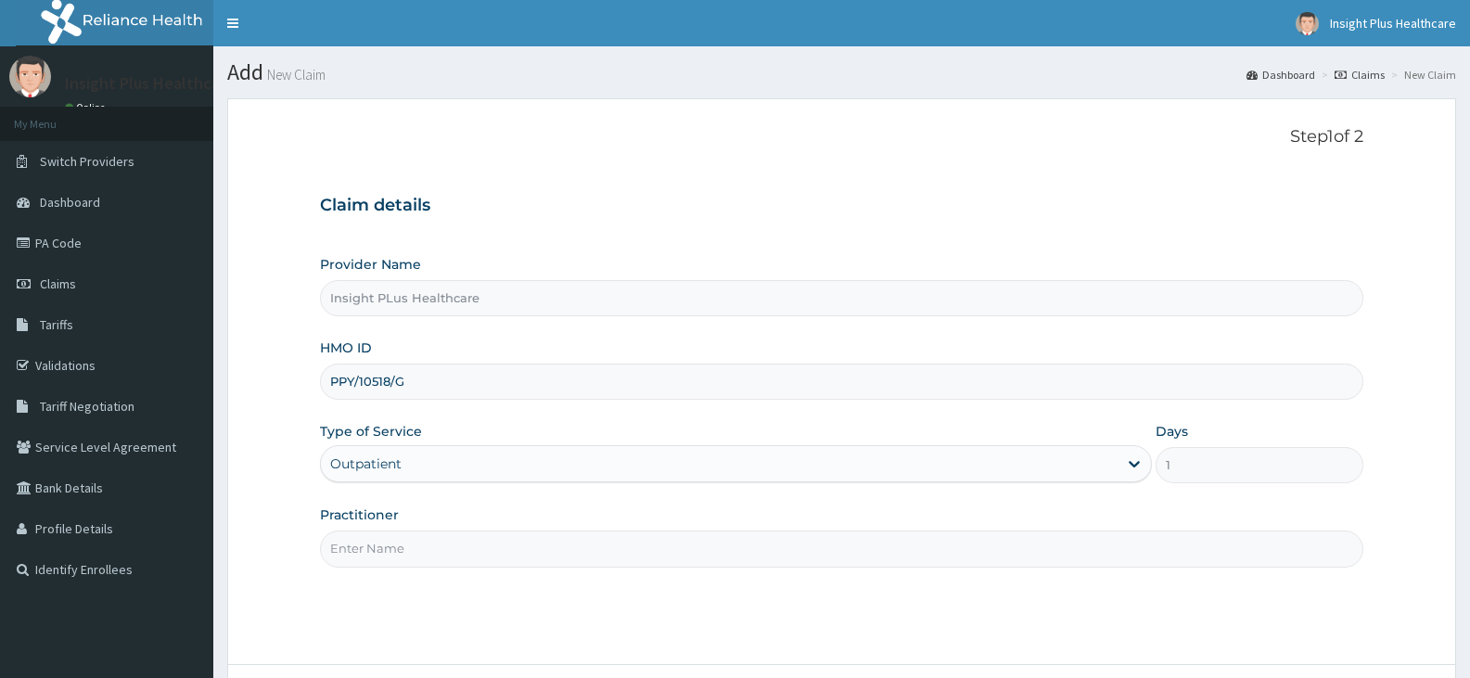
click at [377, 534] on input "Practitioner" at bounding box center [841, 548] width 1043 height 36
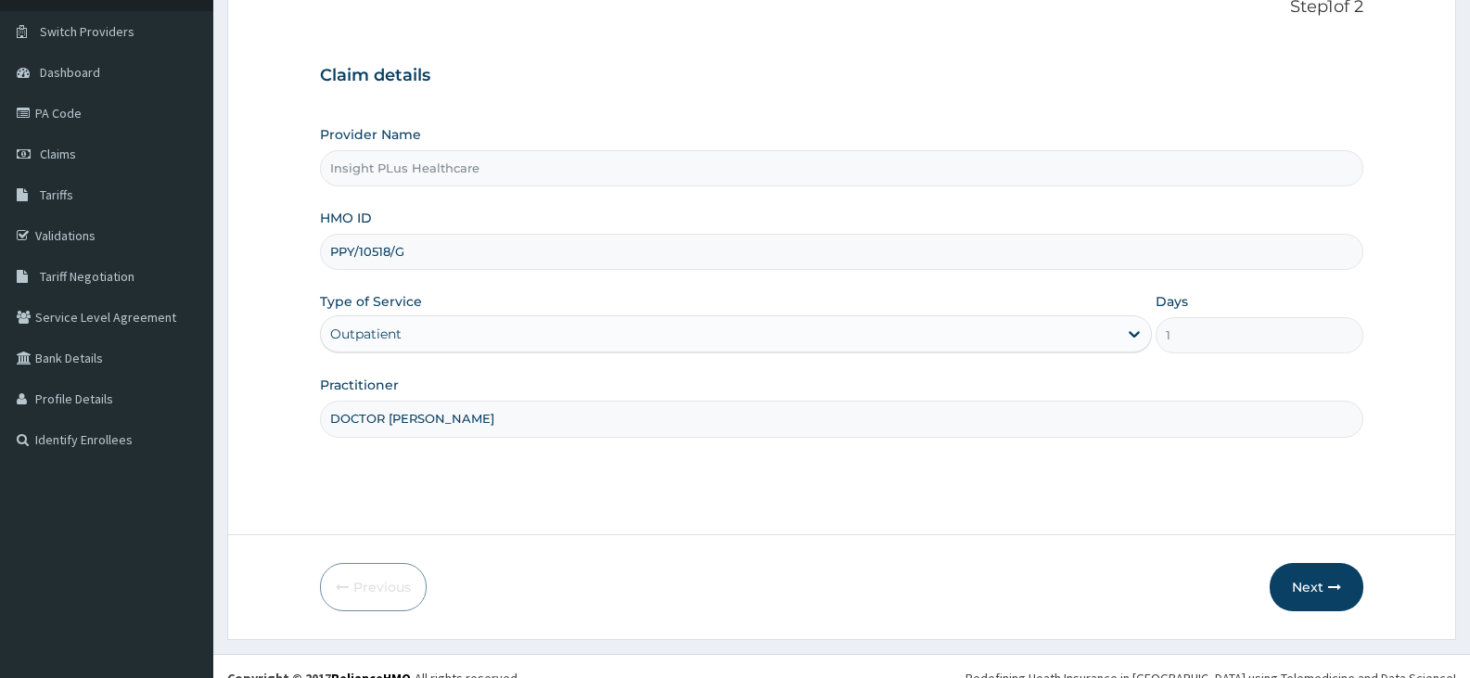
scroll to position [153, 0]
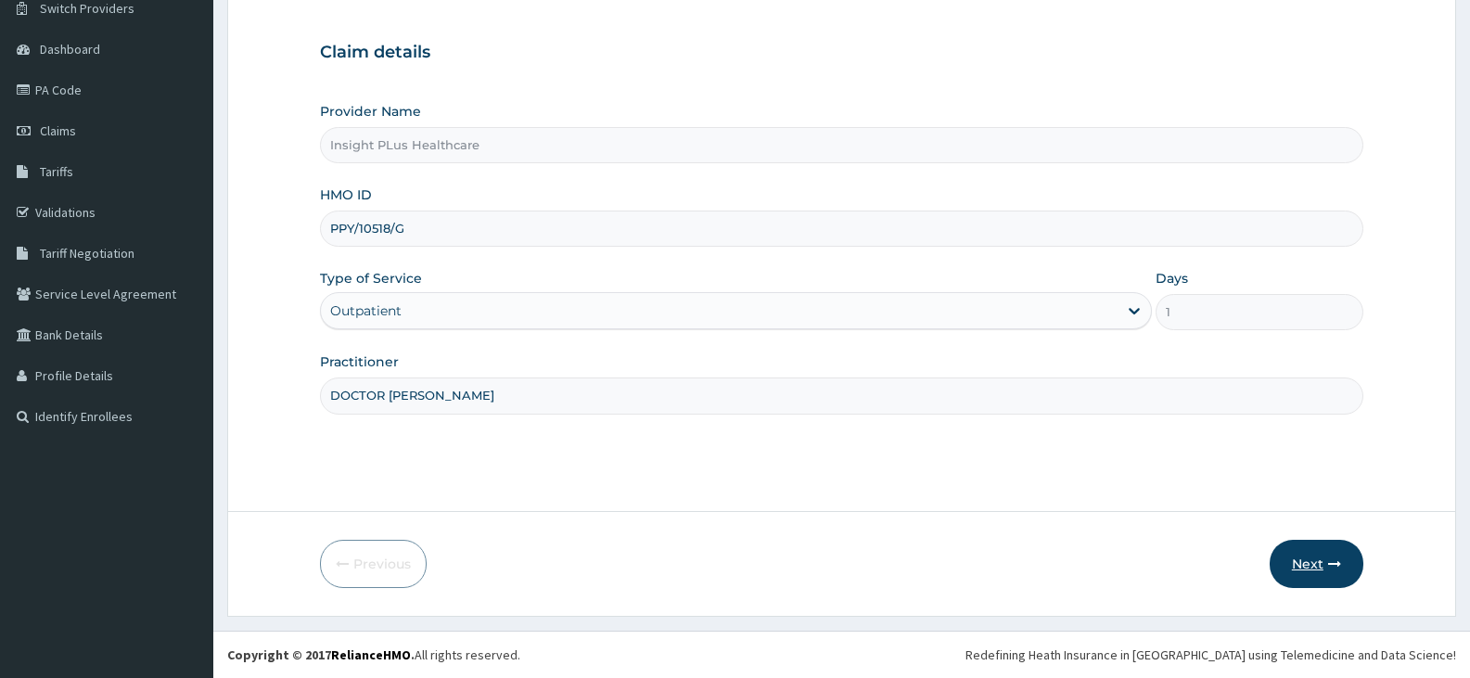
type input "DOCTOR OMOLOLU"
click at [1298, 567] on button "Next" at bounding box center [1317, 564] width 94 height 48
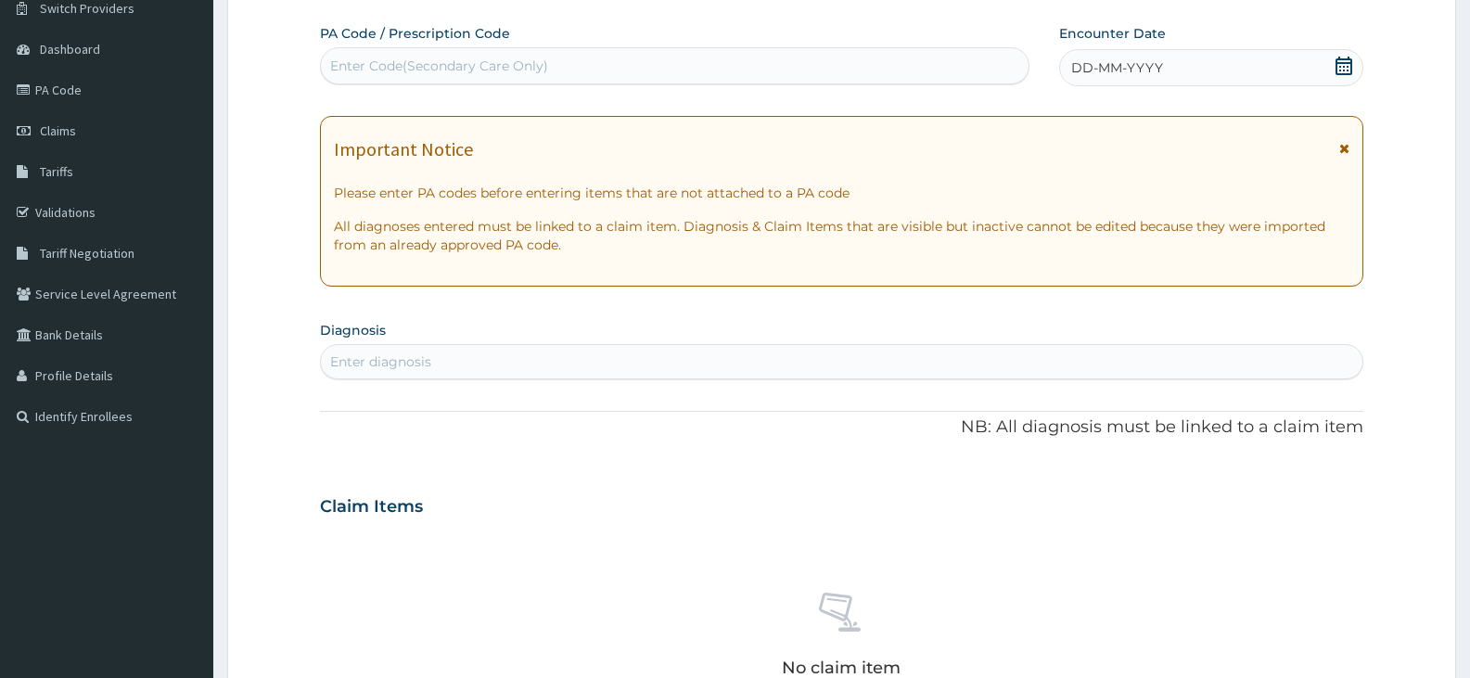
click at [662, 46] on div "PA Code / Prescription Code Enter Code(Secondary Care Only)" at bounding box center [674, 54] width 709 height 60
click at [656, 58] on div "Enter Code(Secondary Care Only)" at bounding box center [675, 66] width 708 height 30
click at [655, 58] on div "Enter Code(Secondary Care Only)" at bounding box center [675, 66] width 708 height 30
paste input "PA/CF8F97"
type input "PA/CF8F97"
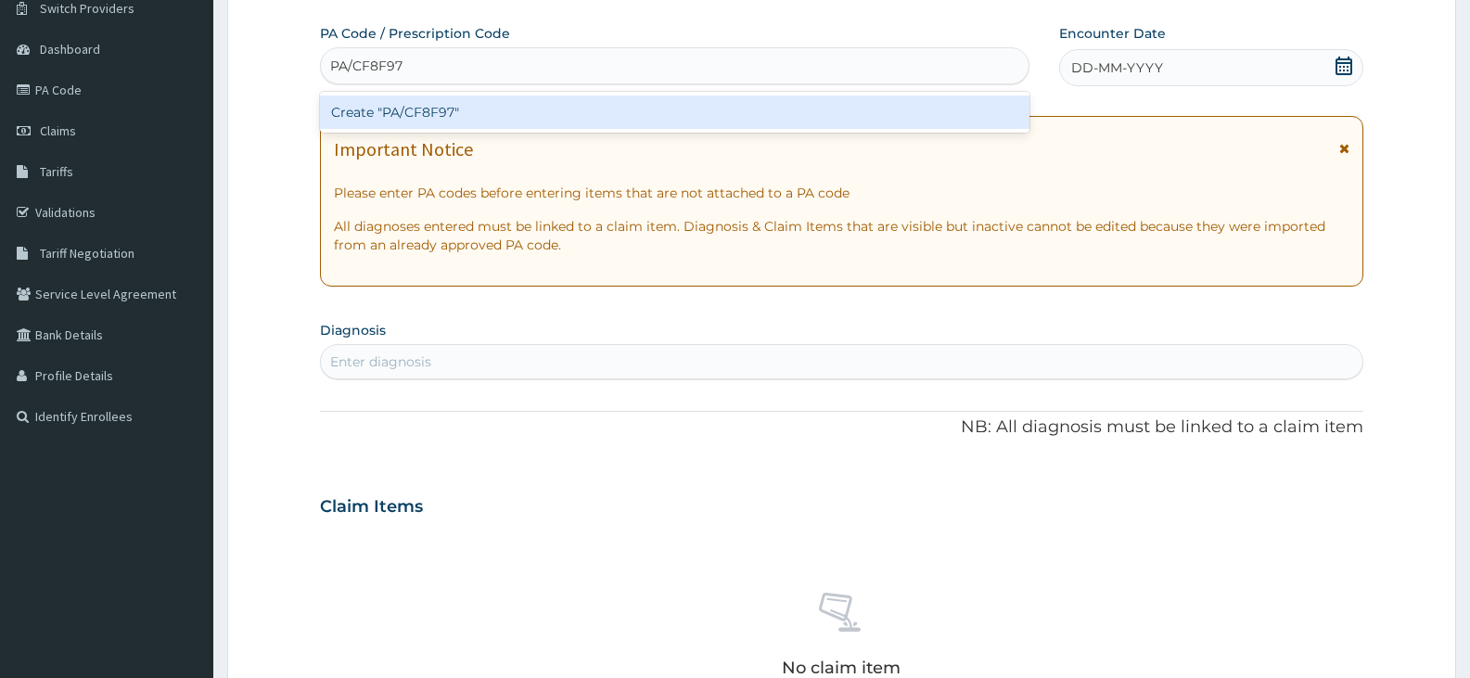
click at [636, 104] on div "Create "PA/CF8F97"" at bounding box center [674, 112] width 709 height 33
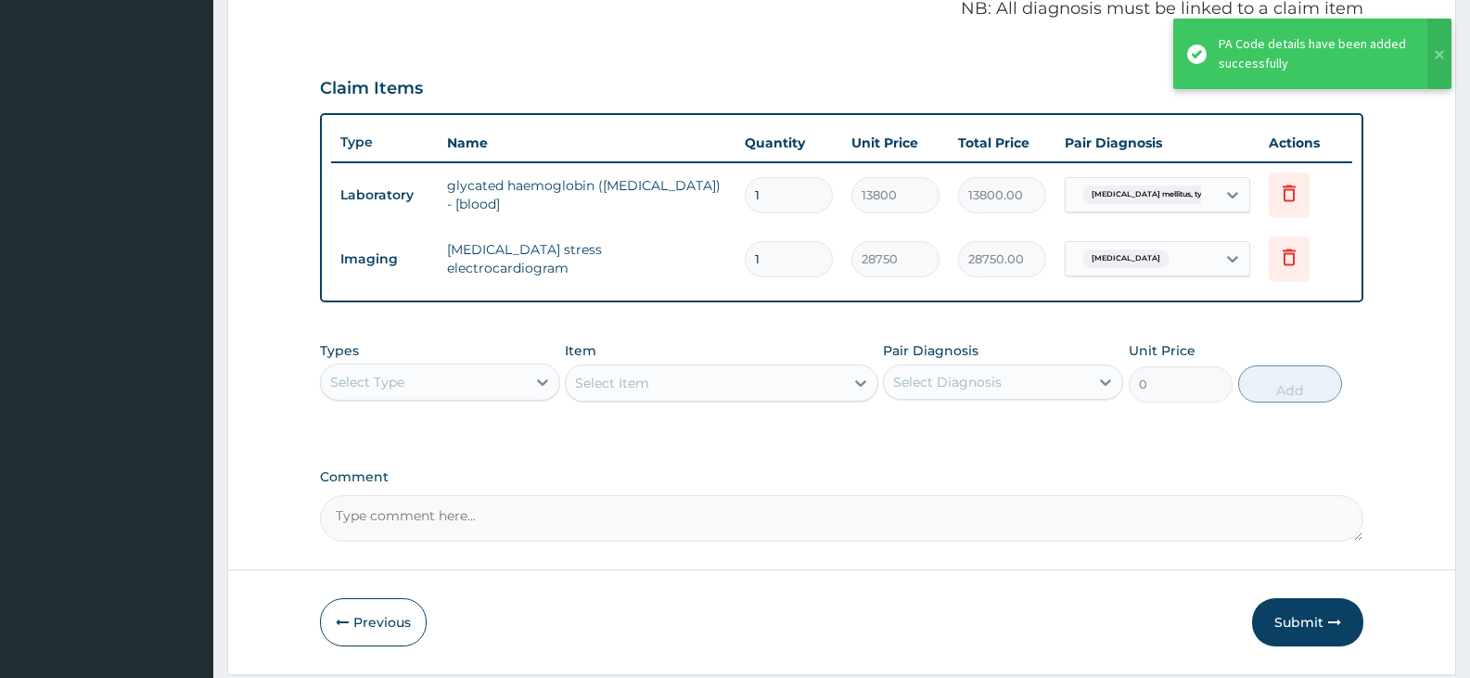
scroll to position [635, 0]
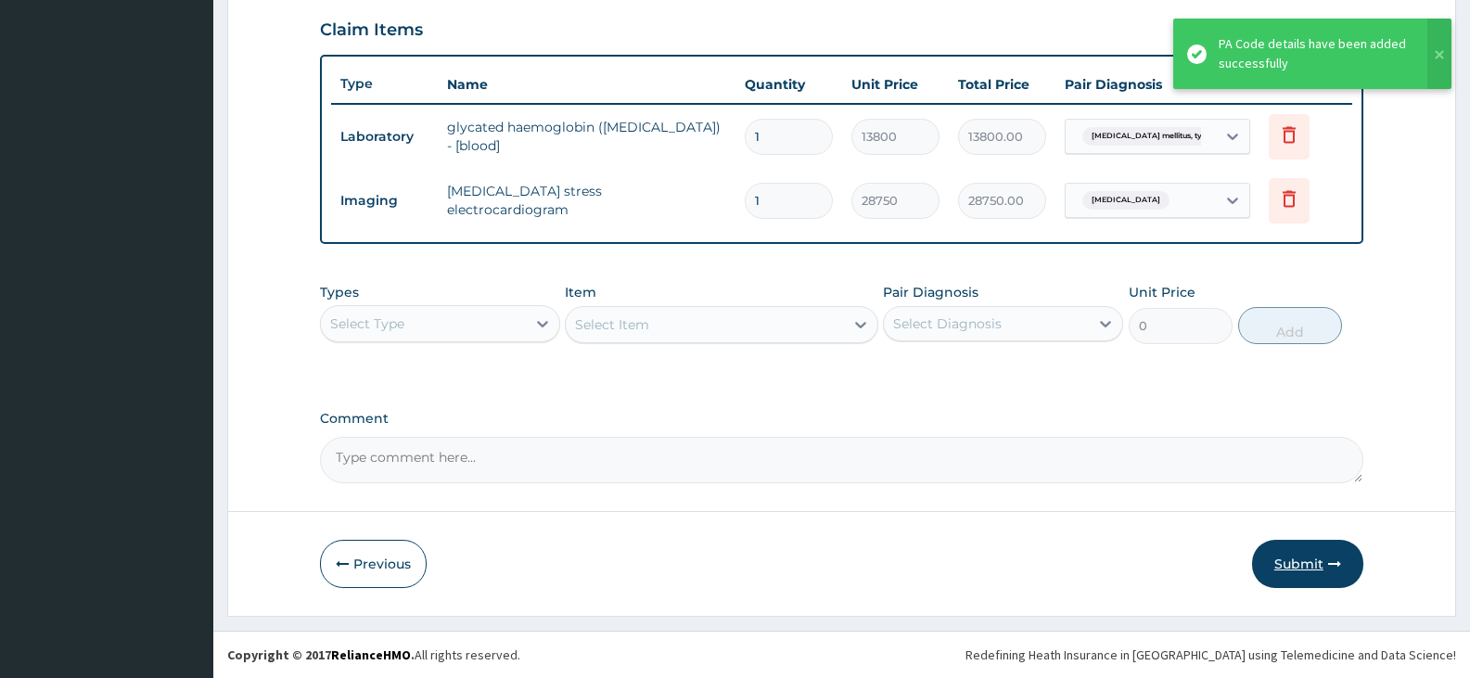
click at [1286, 567] on button "Submit" at bounding box center [1307, 564] width 111 height 48
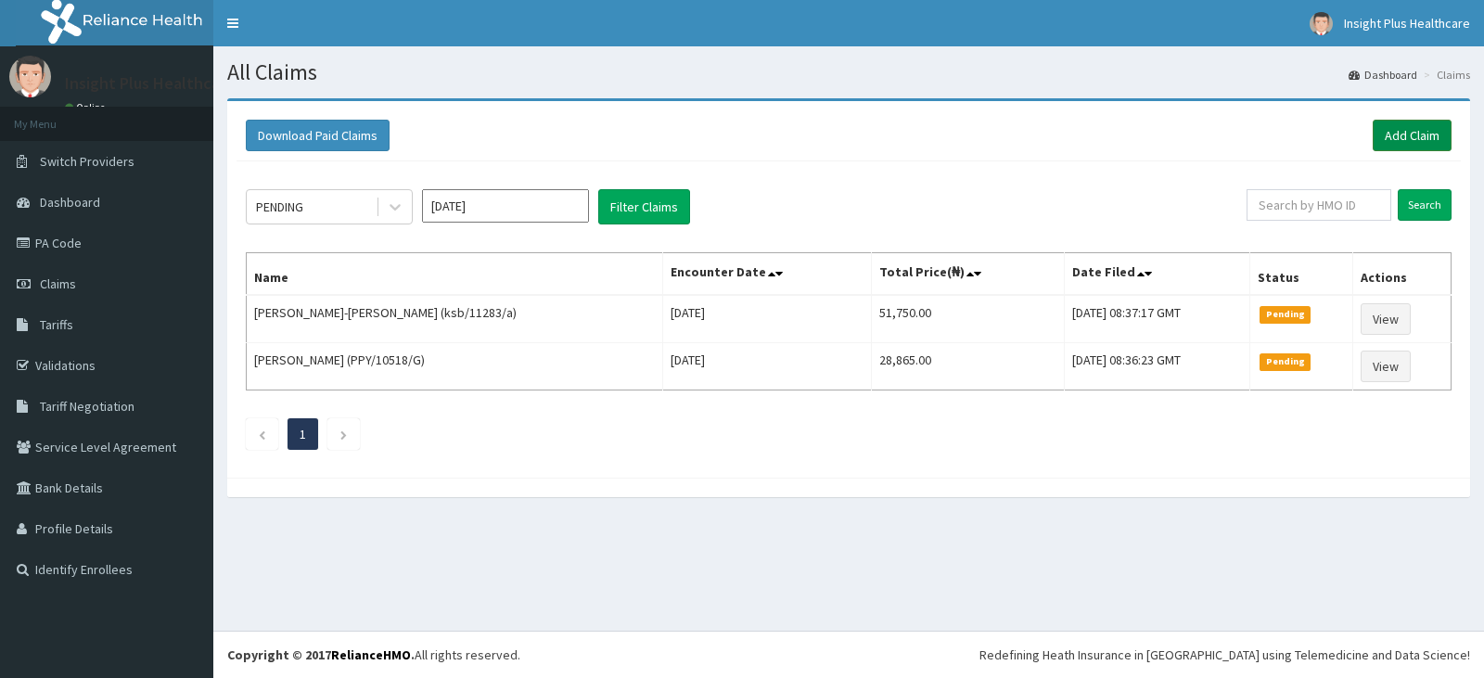
click at [1405, 130] on link "Add Claim" at bounding box center [1411, 136] width 79 height 32
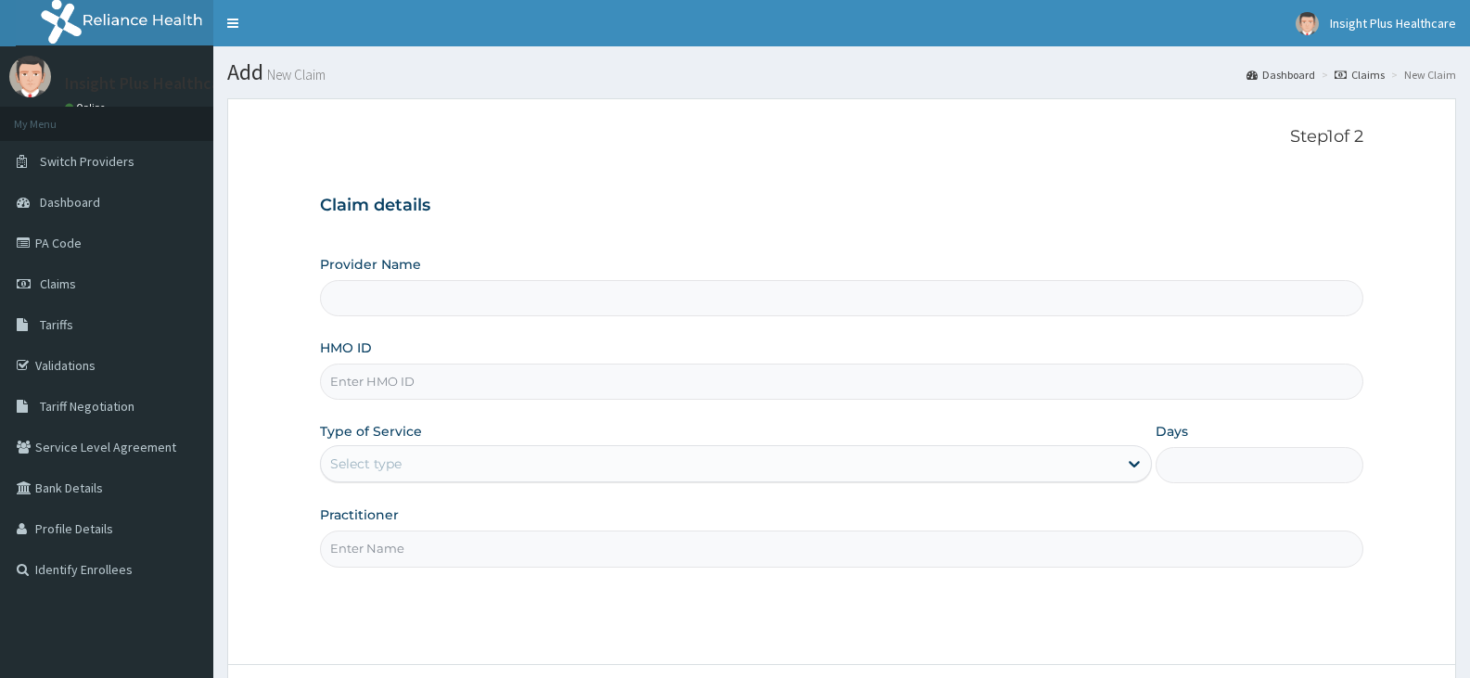
click at [421, 389] on input "HMO ID" at bounding box center [841, 382] width 1043 height 36
type input "Insight PLus Healthcare"
paste input "PPY/10518/G"
type input "PPY/10518/G"
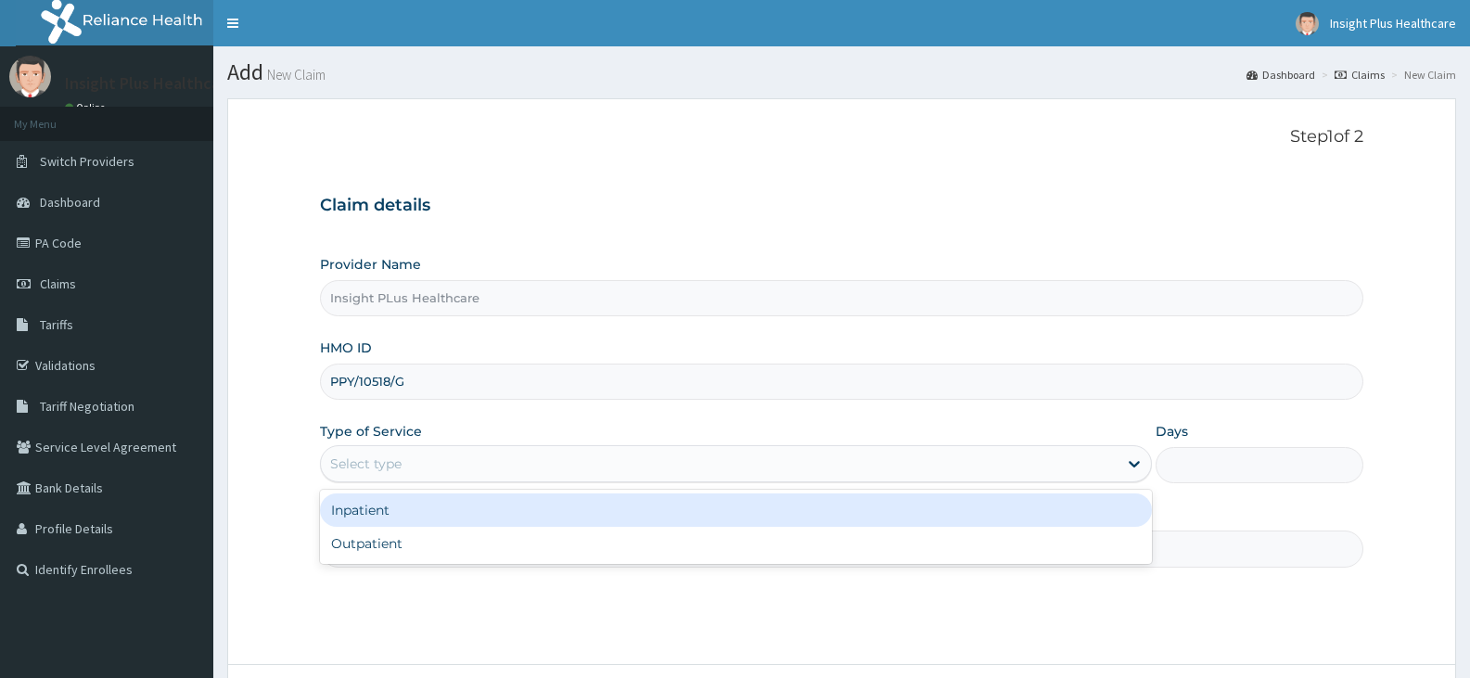
click at [401, 456] on div "Select type" at bounding box center [365, 463] width 71 height 19
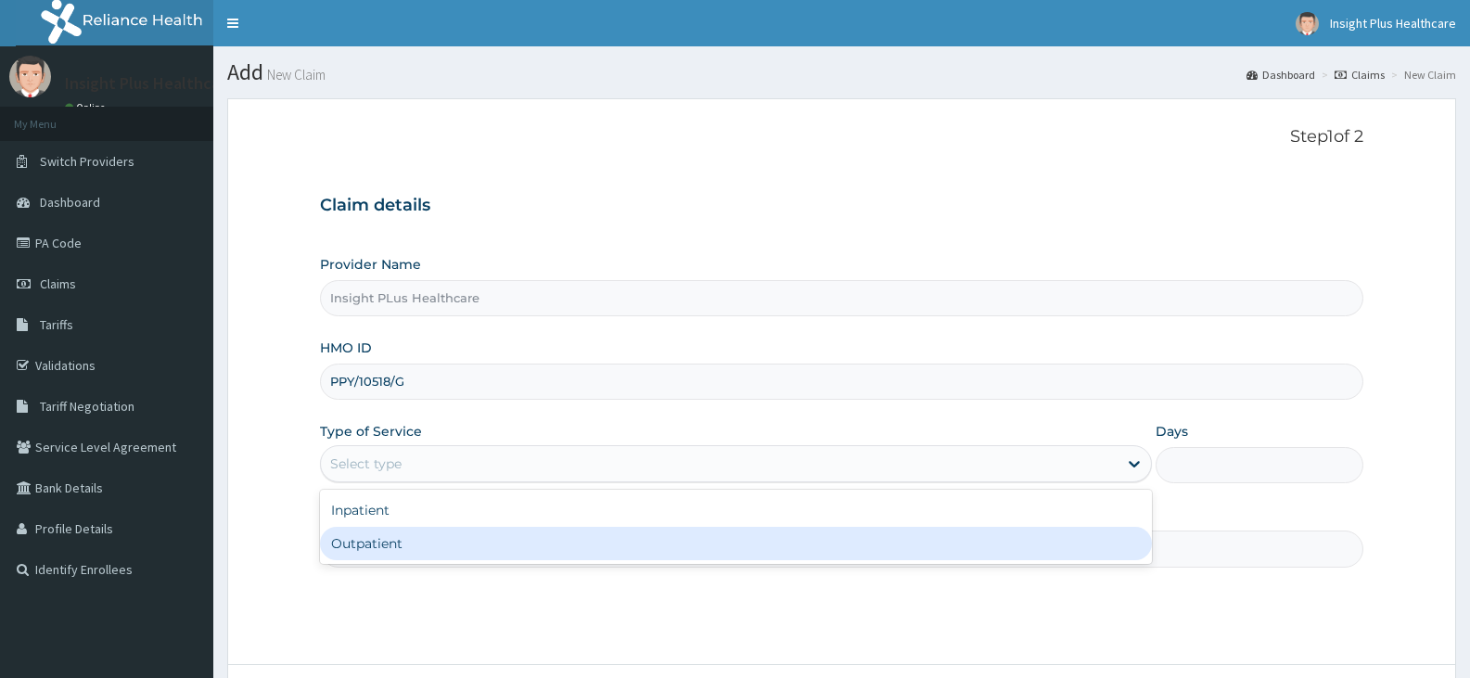
click at [382, 547] on div "Outpatient" at bounding box center [735, 543] width 831 height 33
type input "1"
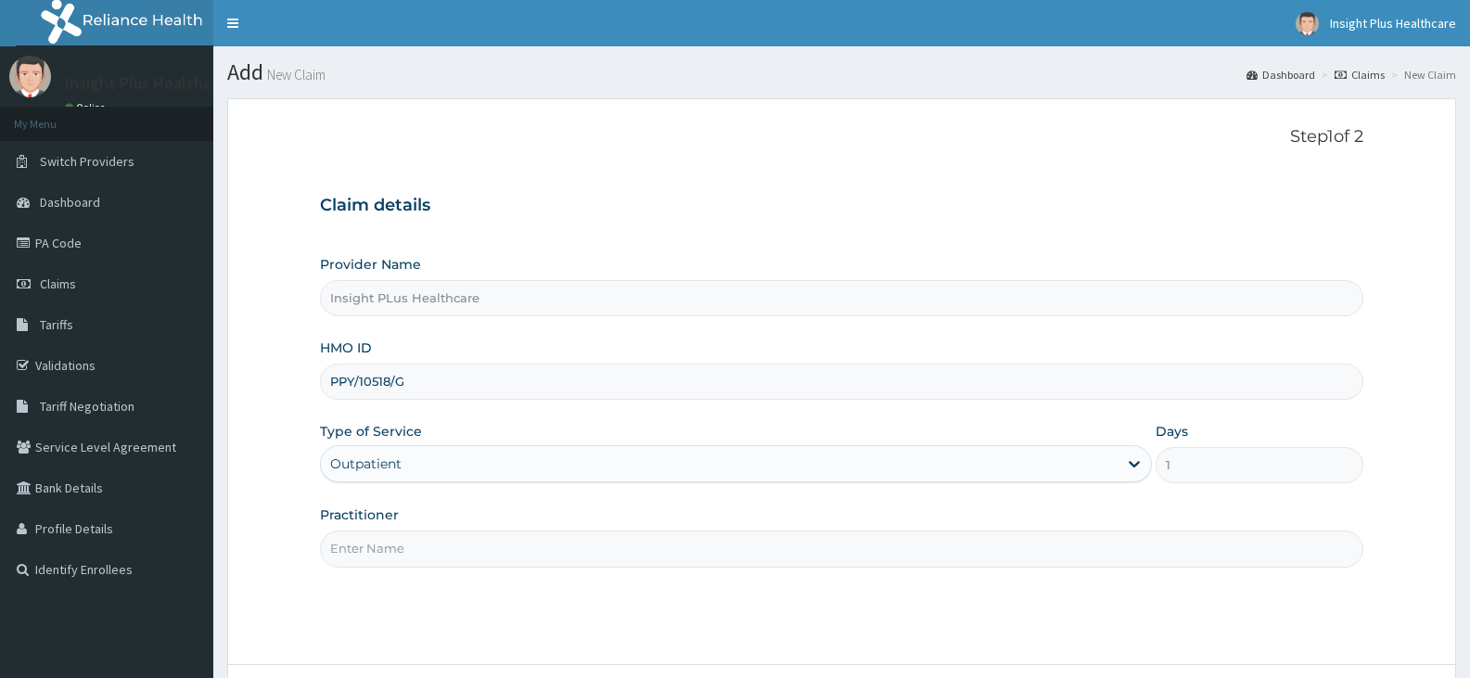
click at [382, 547] on input "Practitioner" at bounding box center [841, 548] width 1043 height 36
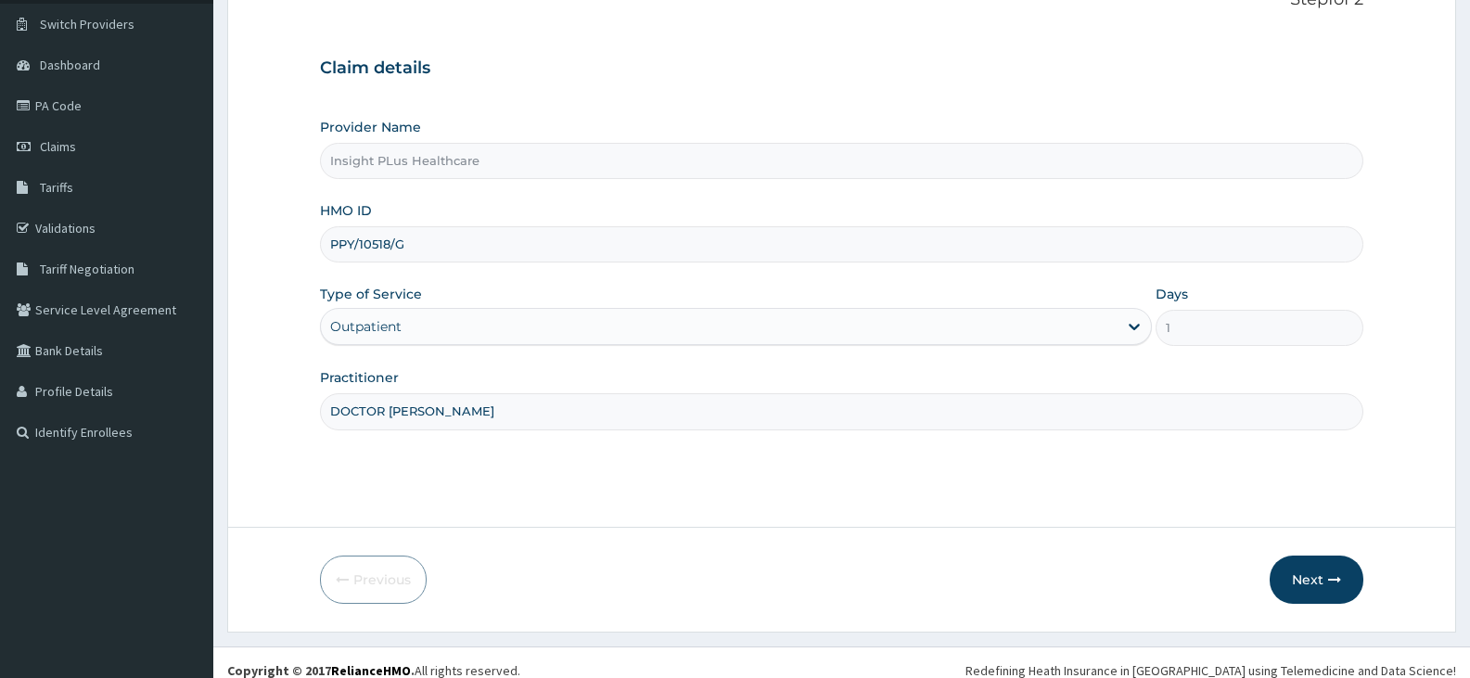
scroll to position [153, 0]
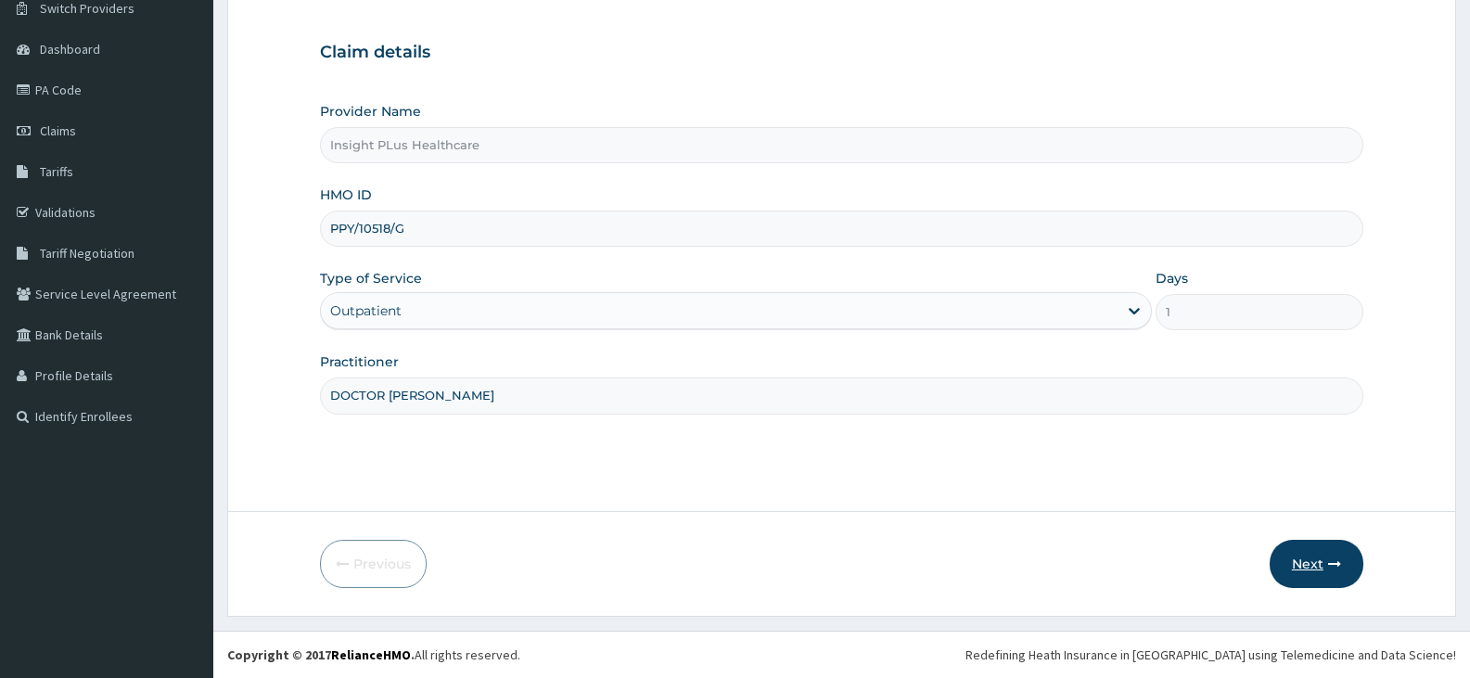
type input "DOCTOR OMOLOLU"
click at [1317, 554] on button "Next" at bounding box center [1317, 564] width 94 height 48
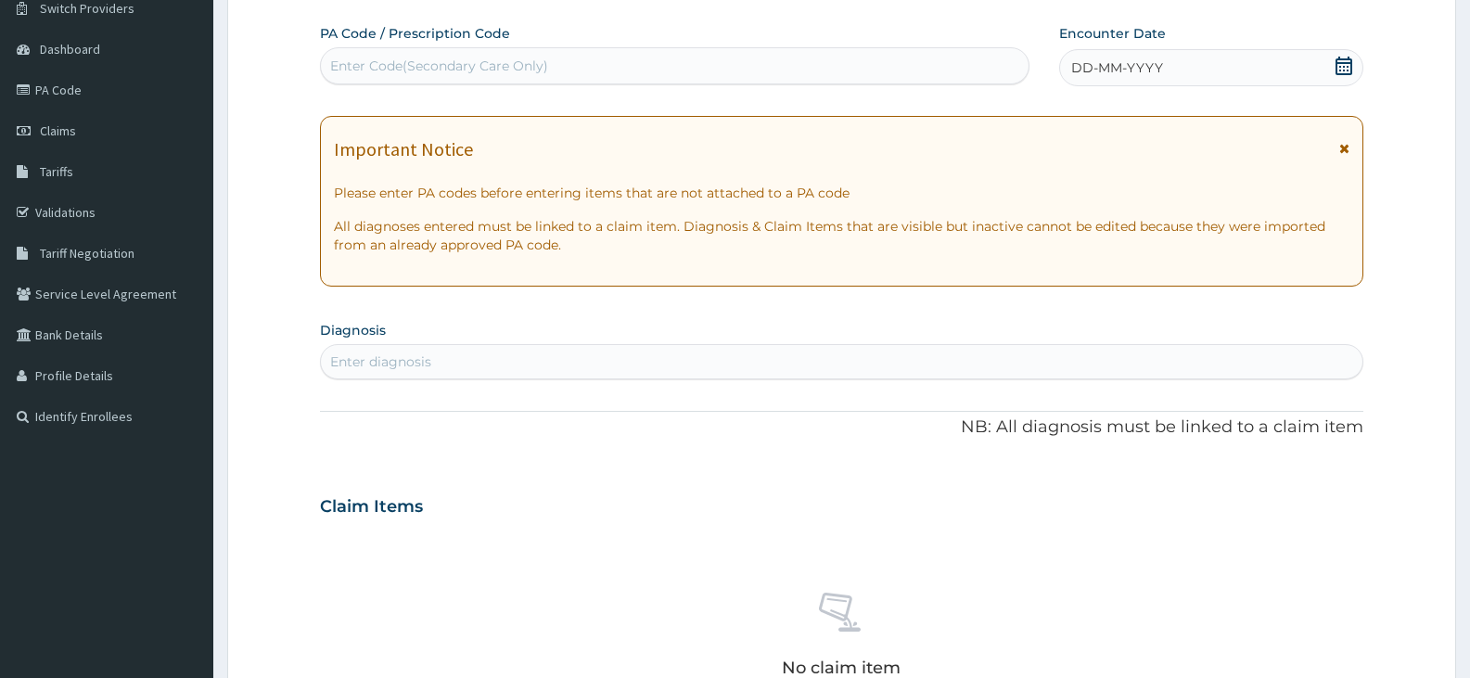
click at [579, 59] on div "Enter Code(Secondary Care Only)" at bounding box center [675, 66] width 708 height 30
paste input "PA/216483"
type input "PA/216483"
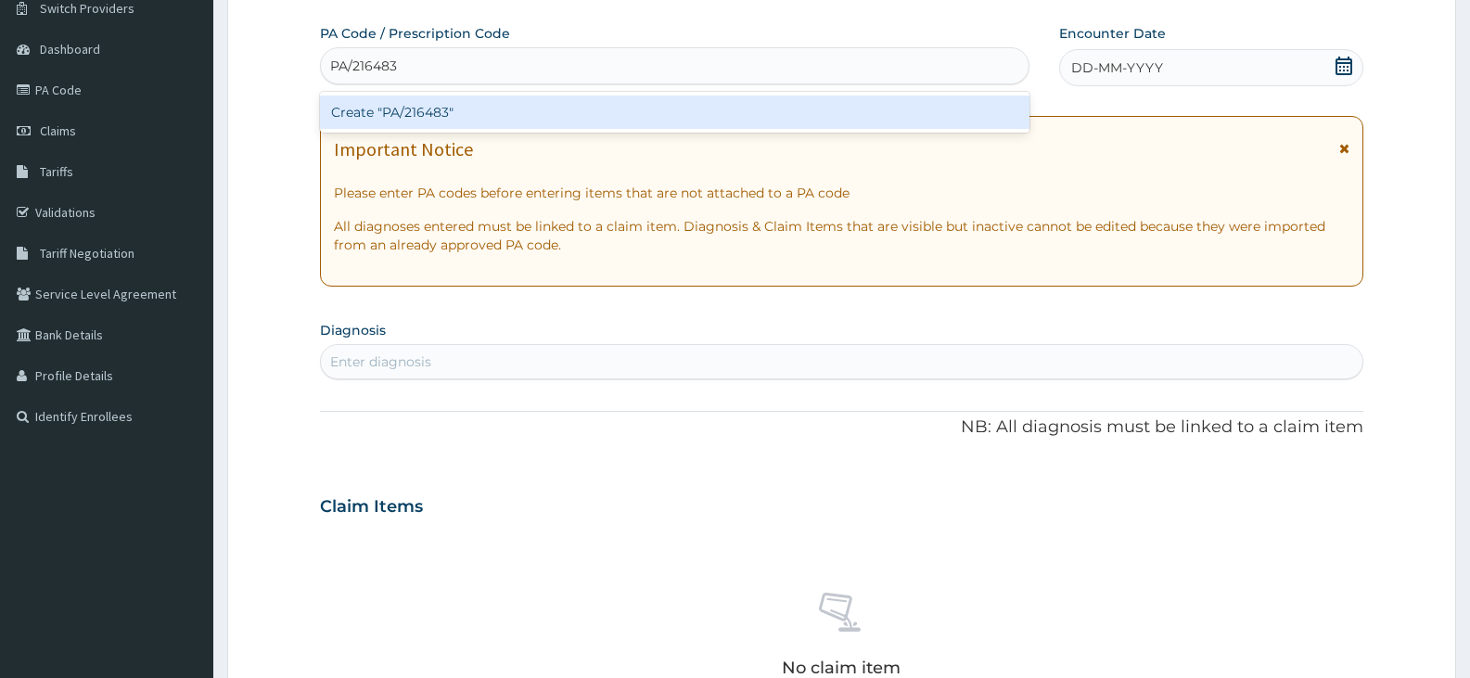
click at [585, 104] on div "Create "PA/216483"" at bounding box center [674, 112] width 709 height 33
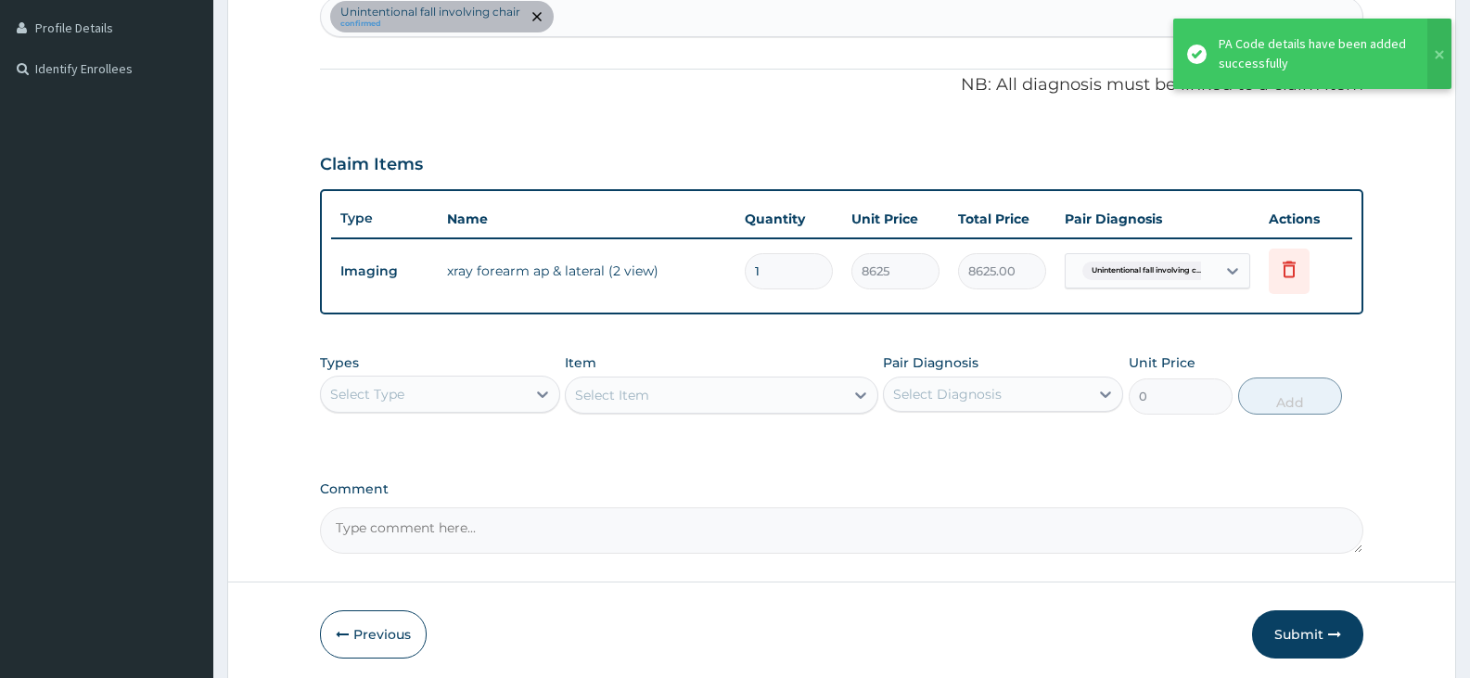
scroll to position [571, 0]
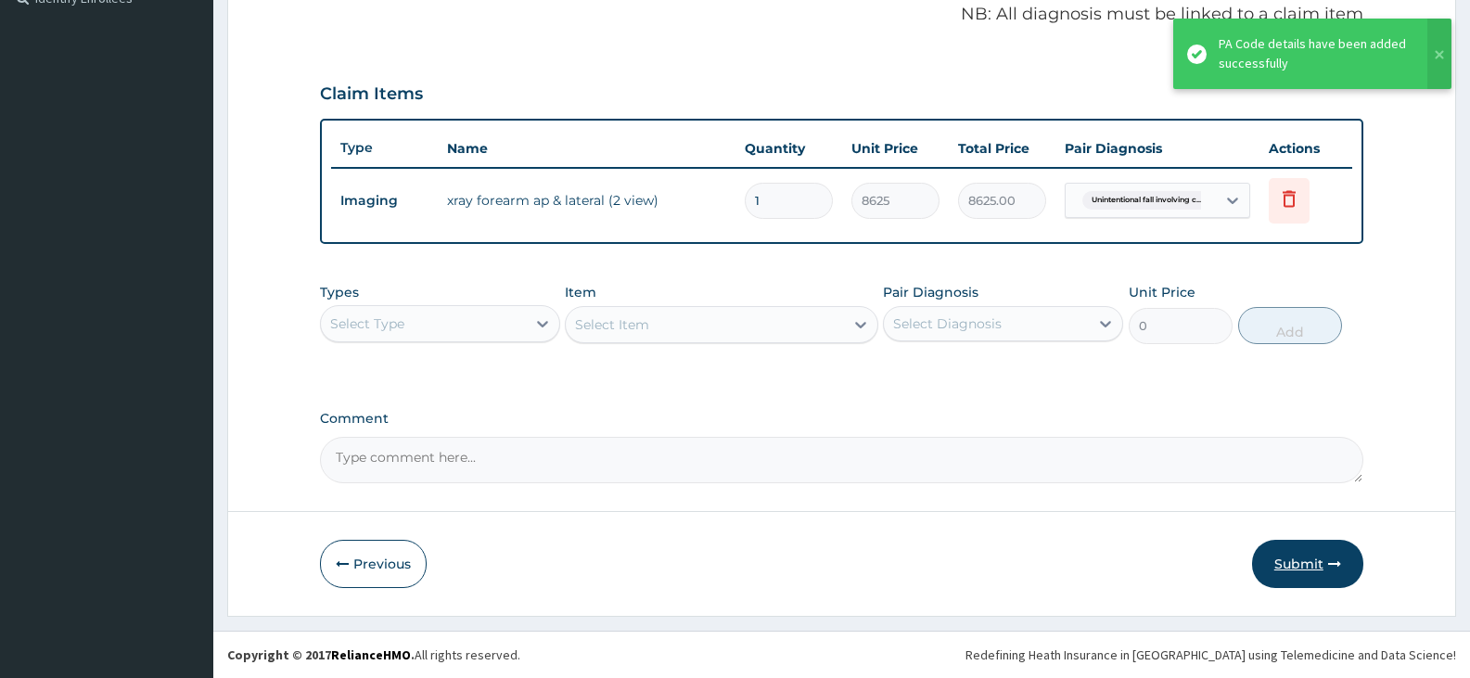
click at [1299, 561] on button "Submit" at bounding box center [1307, 564] width 111 height 48
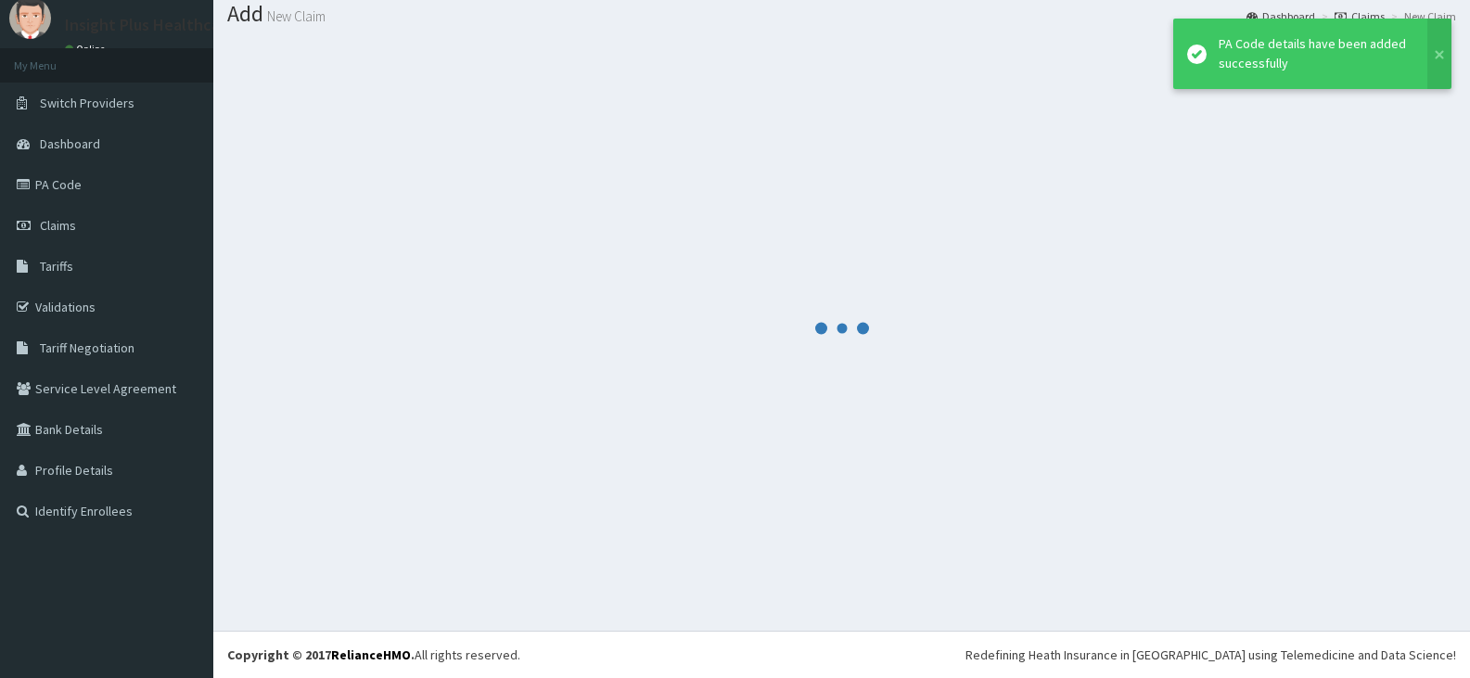
scroll to position [58, 0]
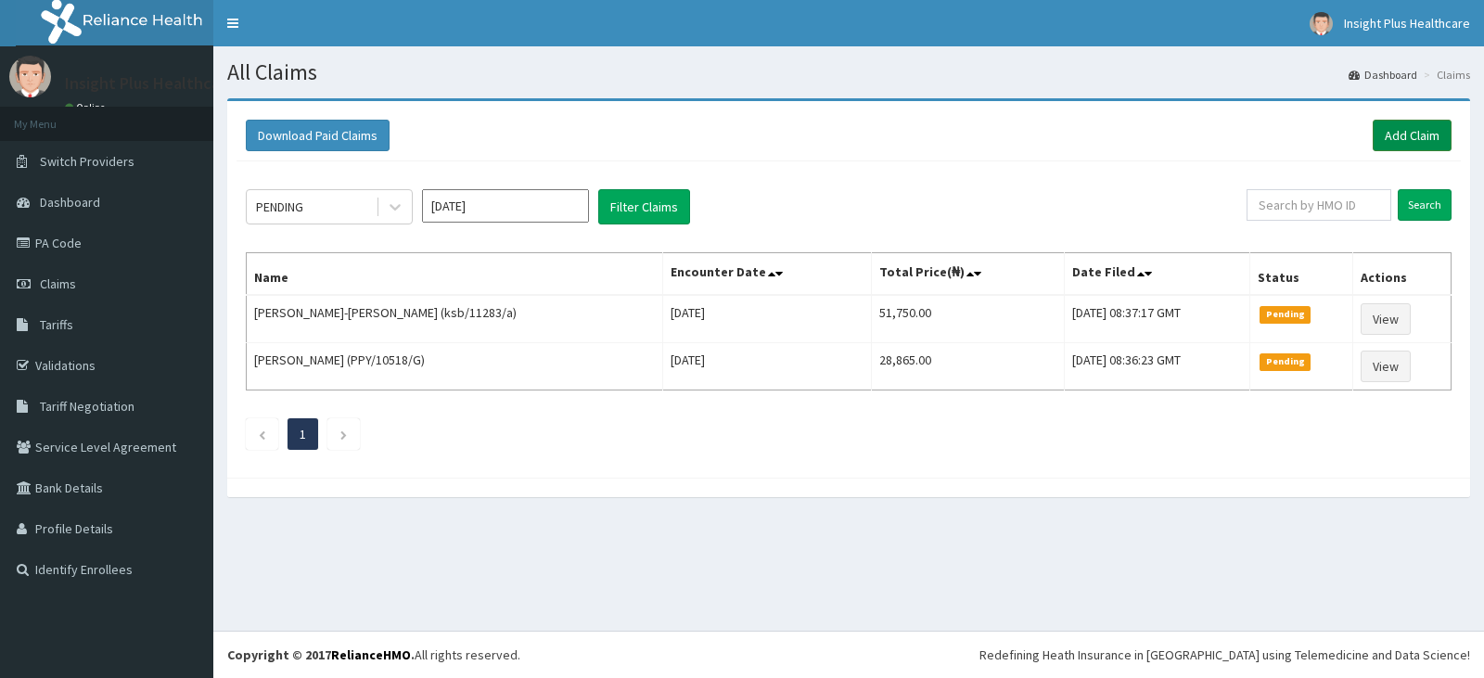
click at [1415, 125] on link "Add Claim" at bounding box center [1411, 136] width 79 height 32
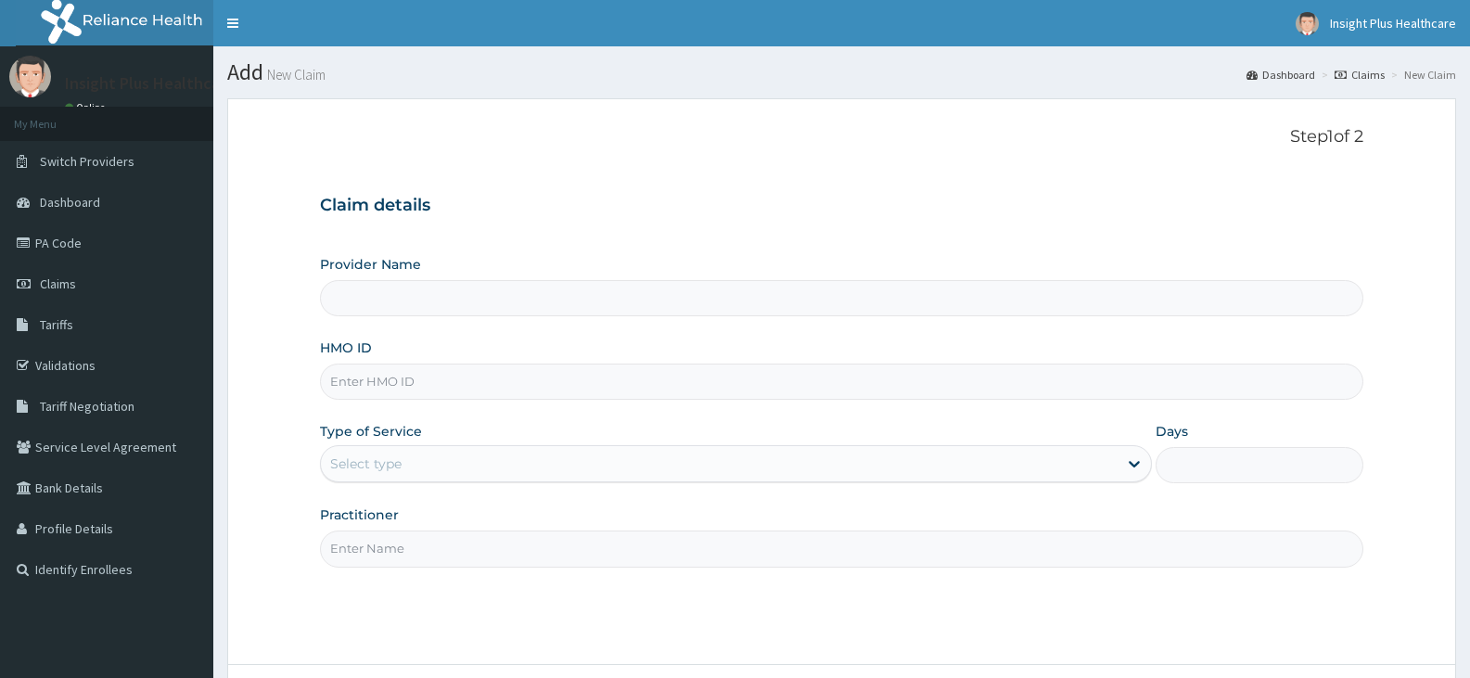
click at [385, 371] on input "HMO ID" at bounding box center [841, 382] width 1043 height 36
type input "Insight PLus Healthcare"
paste input "VOL/10065/A"
type input "VOL/10065/A"
click at [367, 470] on div "Select type" at bounding box center [365, 463] width 71 height 19
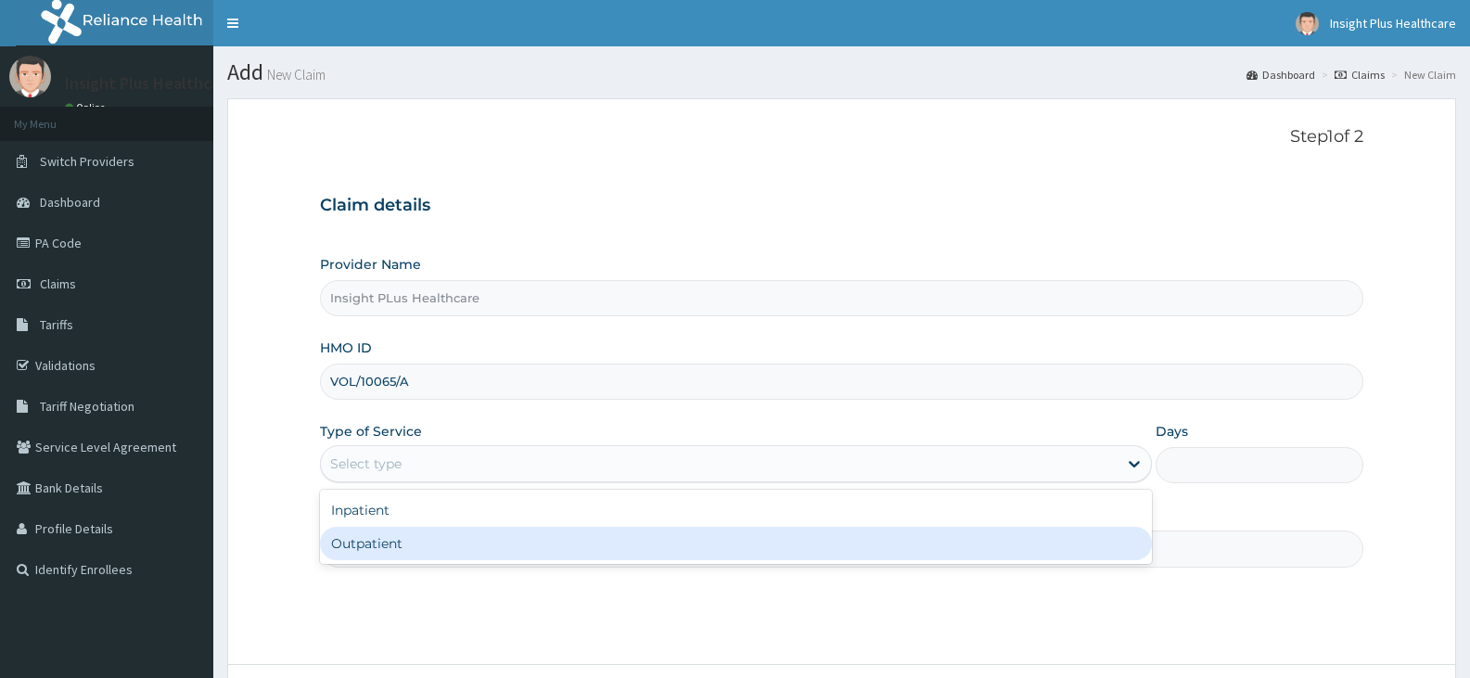
click at [371, 546] on div "Outpatient" at bounding box center [735, 543] width 831 height 33
type input "1"
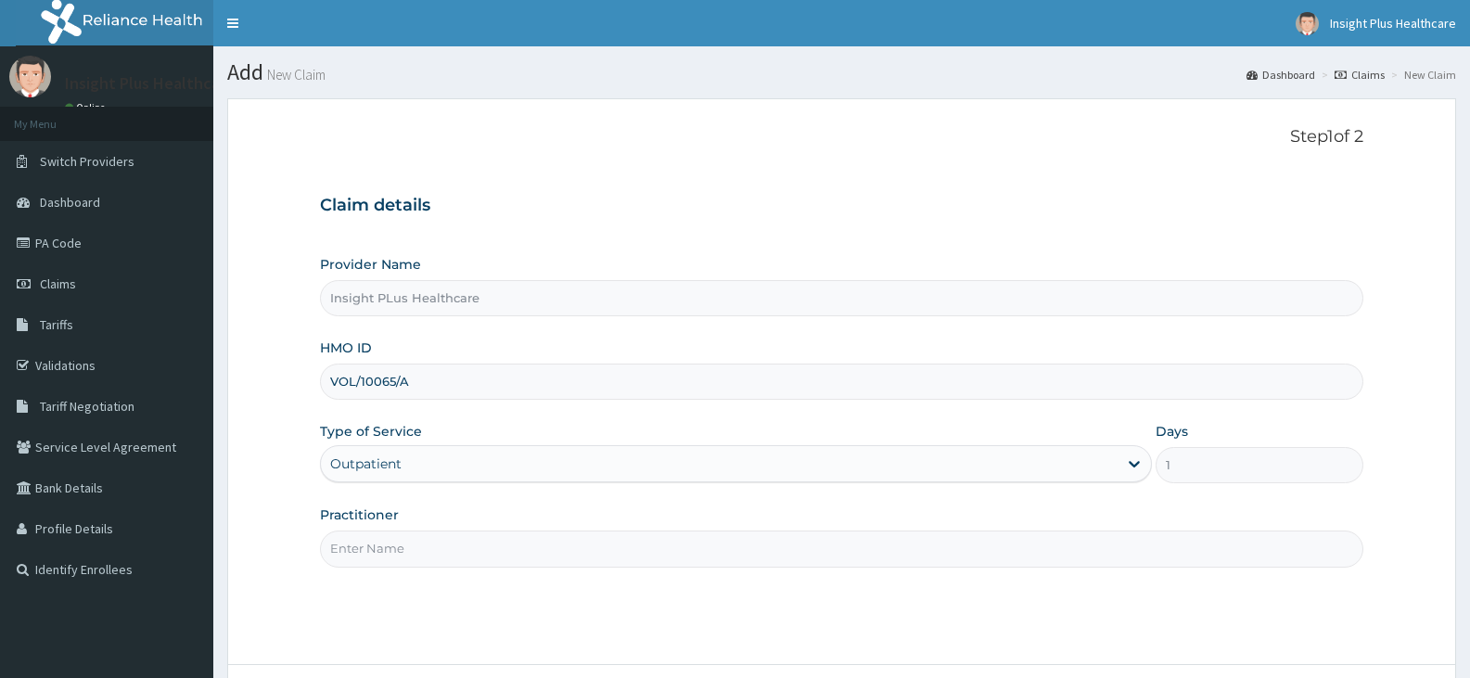
click at [371, 546] on input "Practitioner" at bounding box center [841, 548] width 1043 height 36
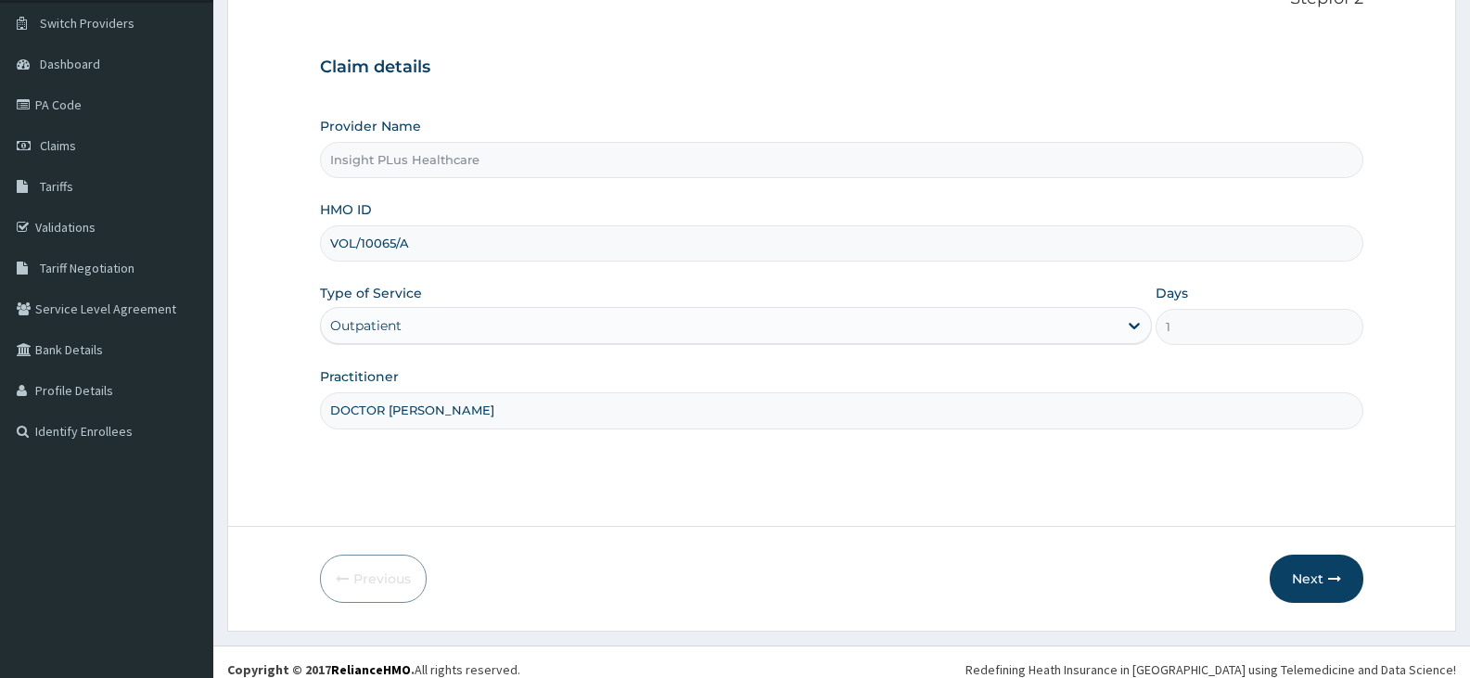
scroll to position [153, 0]
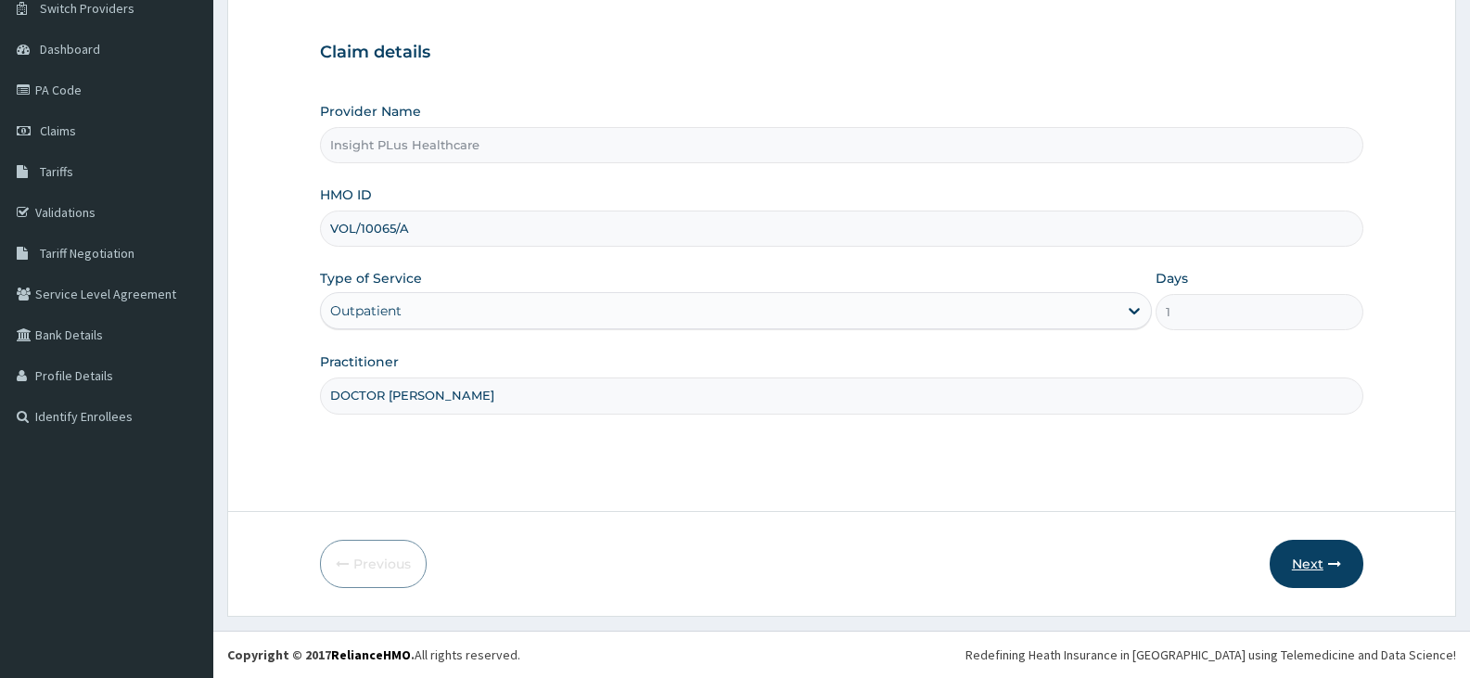
type input "DOCTOR OMOLOLU"
click at [1332, 545] on button "Next" at bounding box center [1317, 564] width 94 height 48
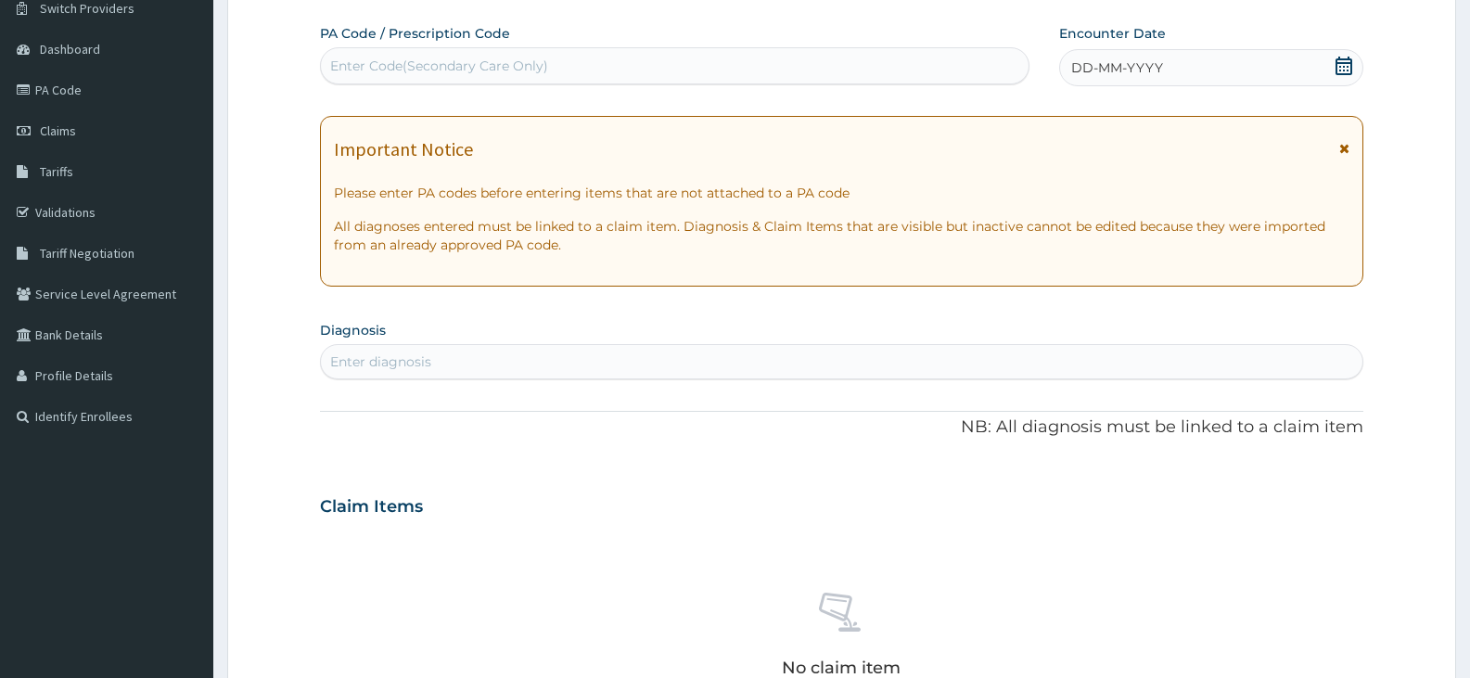
click at [807, 65] on div "Enter Code(Secondary Care Only)" at bounding box center [675, 66] width 708 height 30
paste input "PA/6B1C56"
type input "PA/6B1C56"
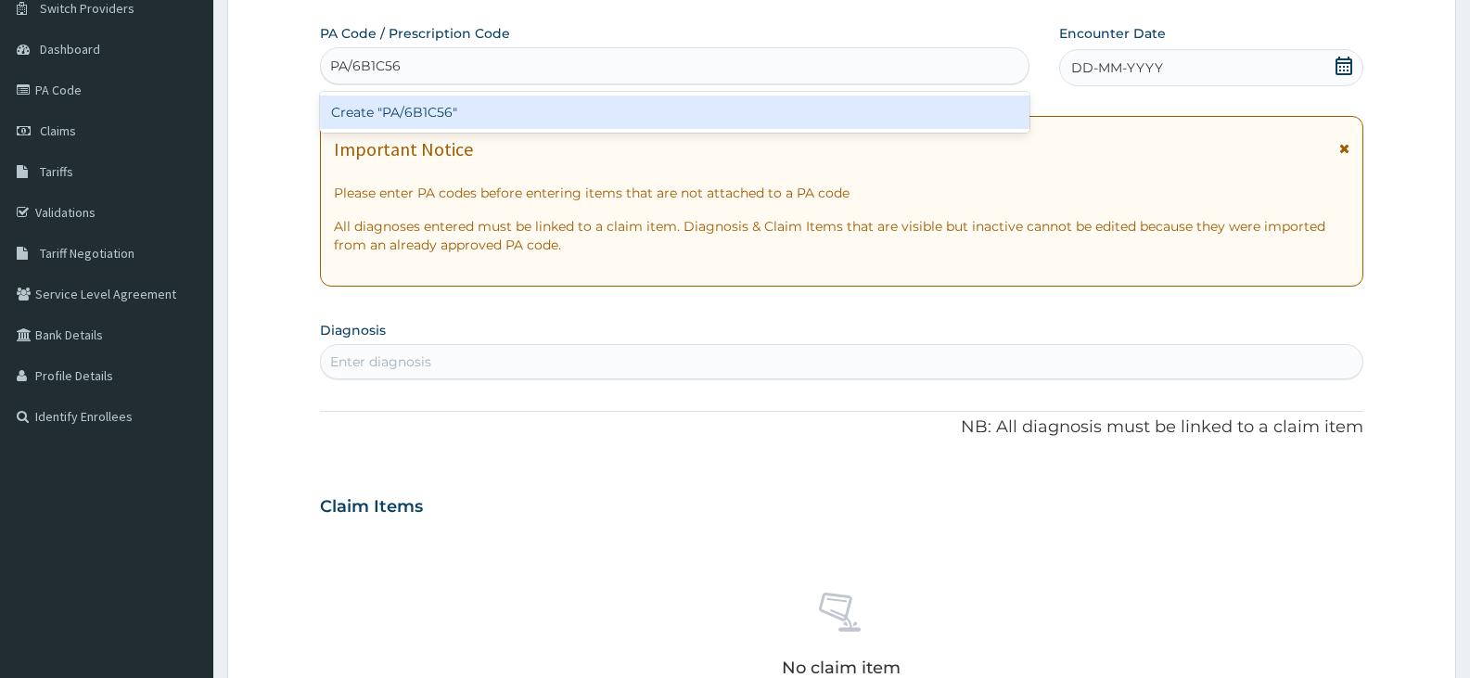
click at [782, 108] on div "Create "PA/6B1C56"" at bounding box center [674, 112] width 709 height 33
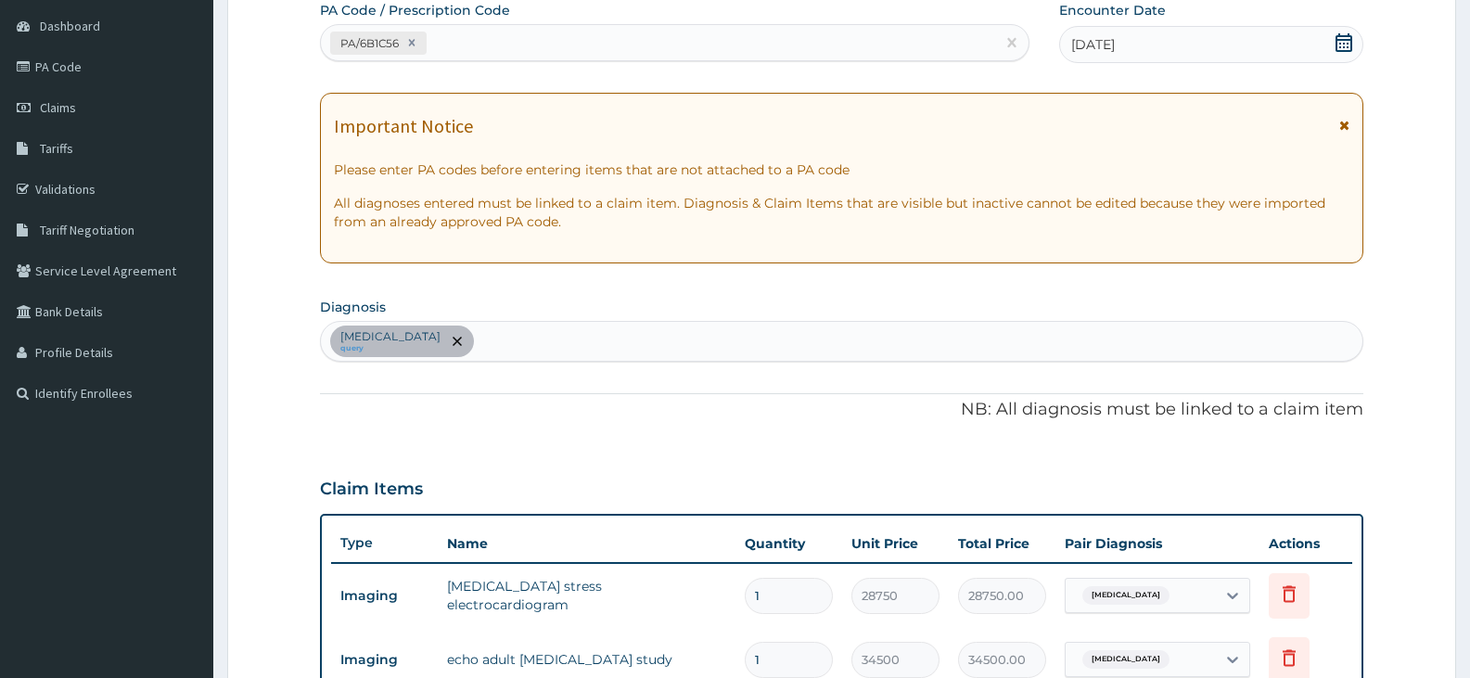
scroll to position [635, 0]
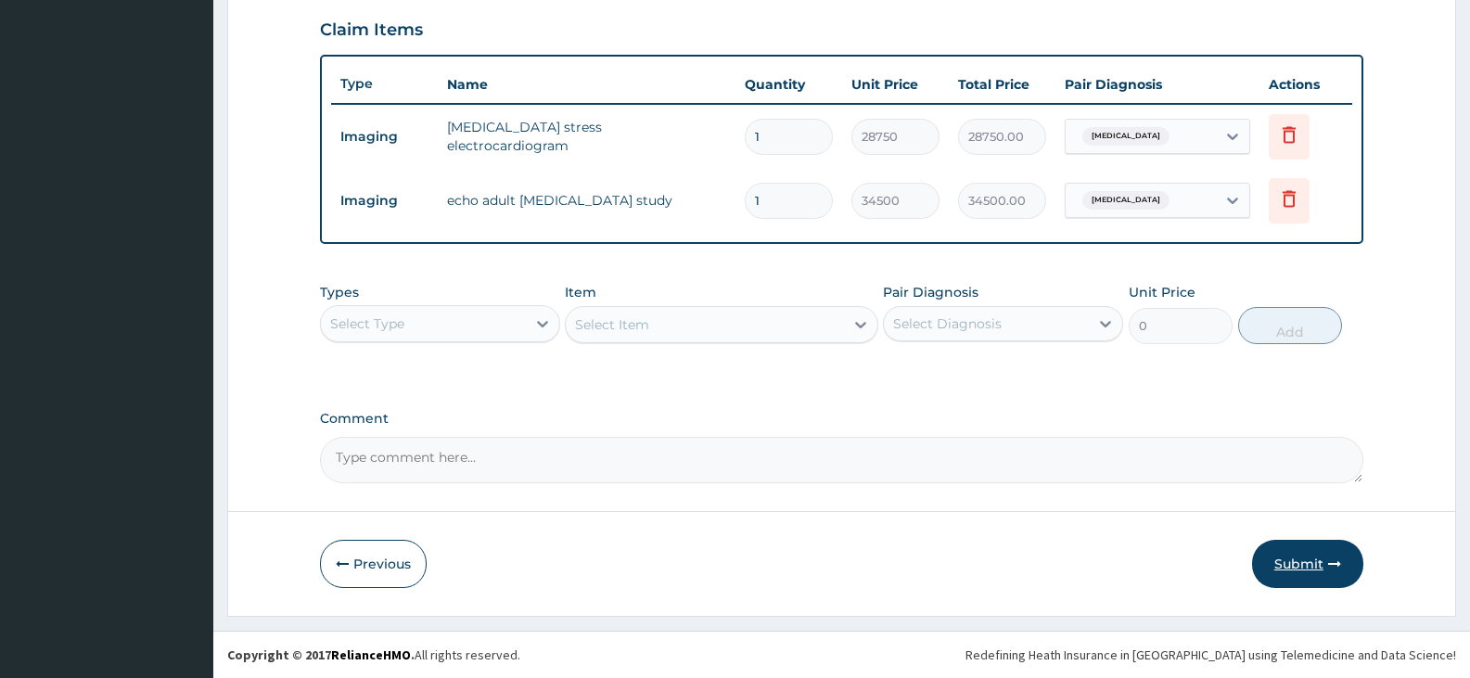
click at [1297, 565] on button "Submit" at bounding box center [1307, 564] width 111 height 48
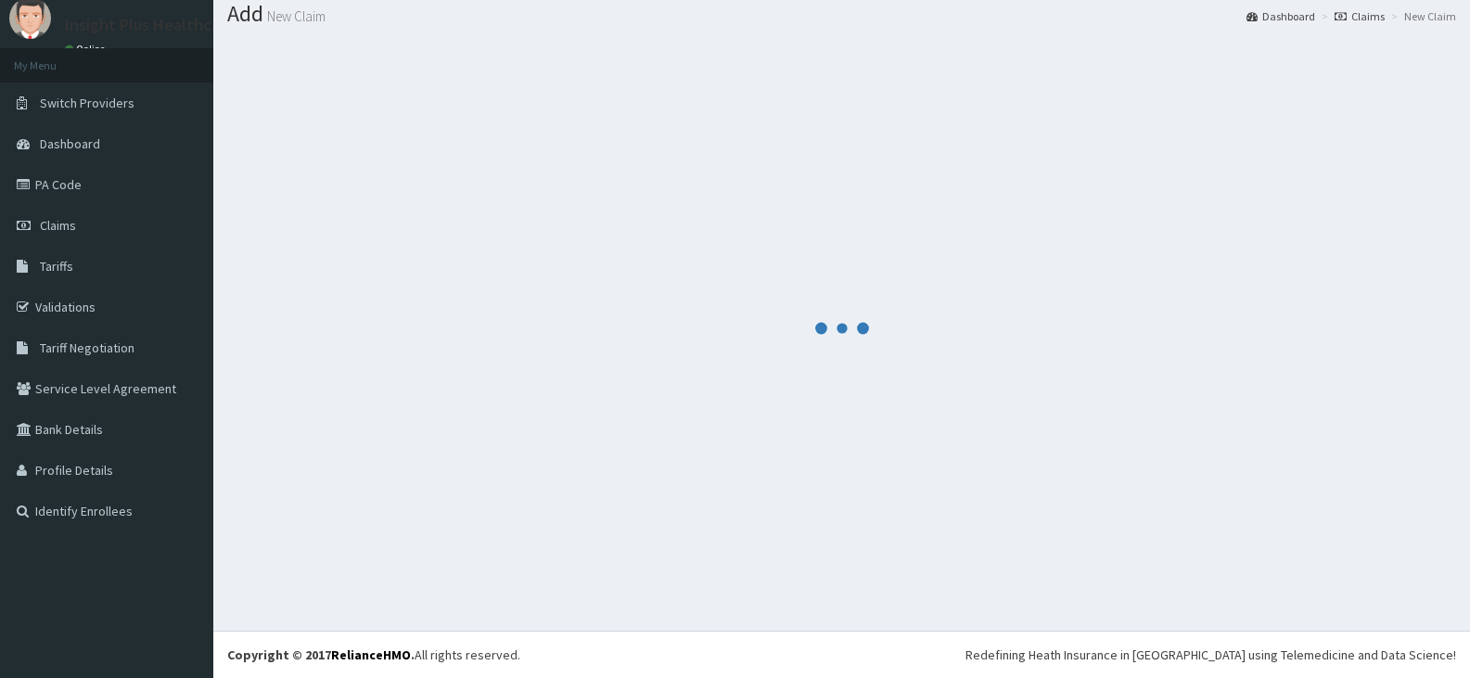
scroll to position [58, 0]
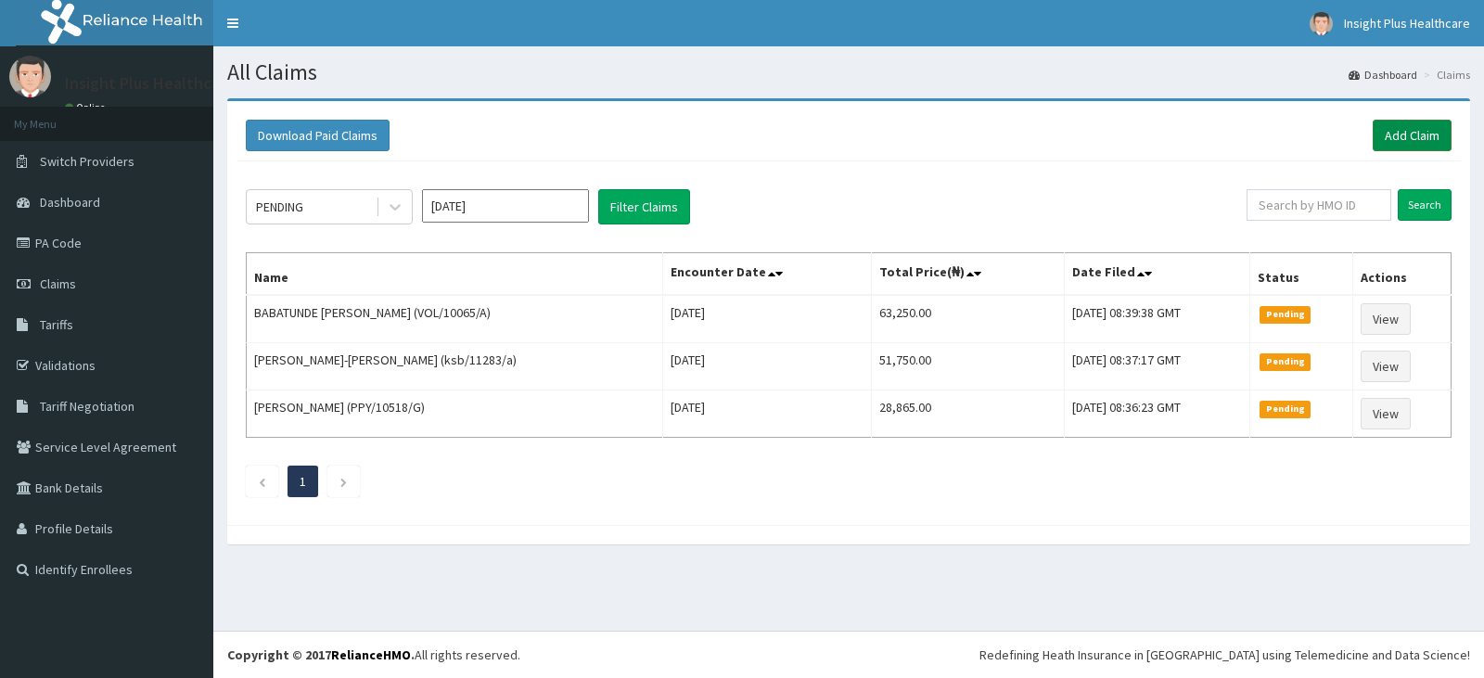
click at [1387, 129] on link "Add Claim" at bounding box center [1411, 136] width 79 height 32
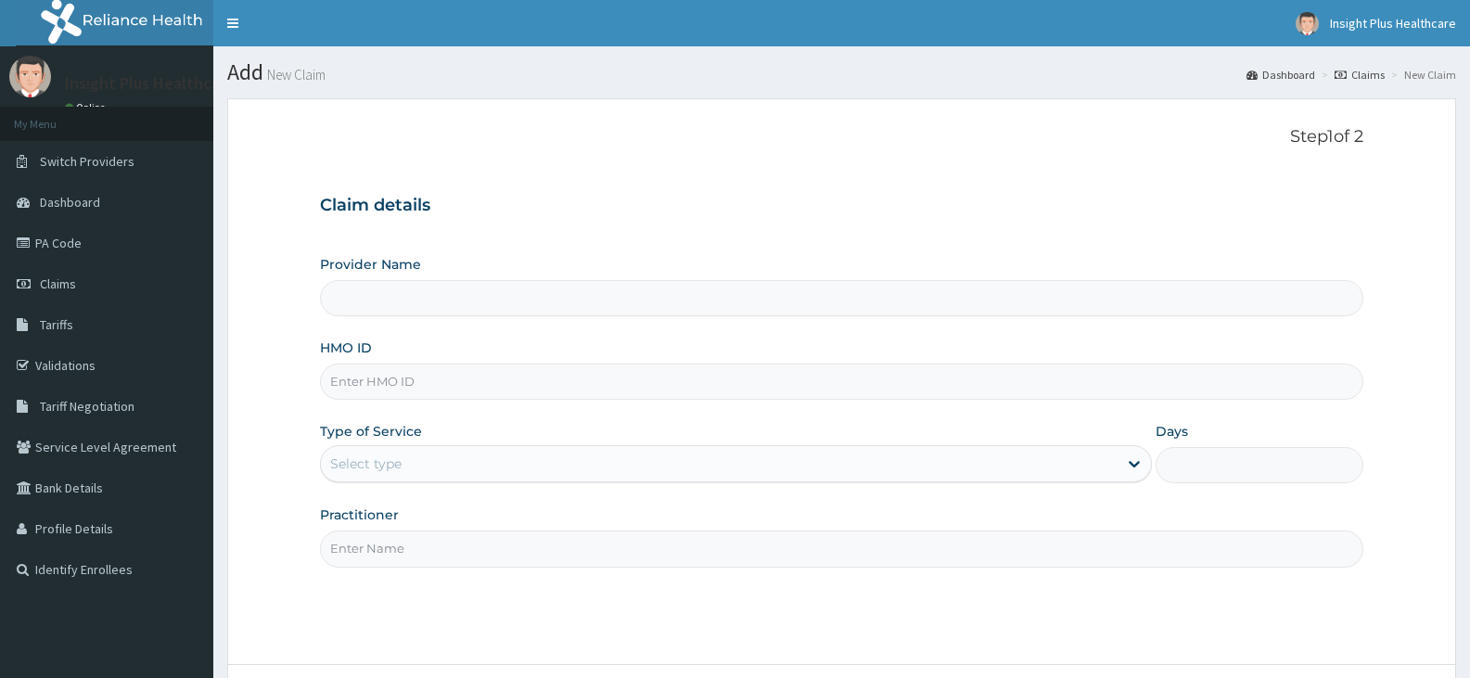
click at [388, 376] on input "HMO ID" at bounding box center [841, 382] width 1043 height 36
paste input "cao/10025/b"
type input "cao/10025/b"
type input "Insight PLus Healthcare"
type input "cao/10025/b"
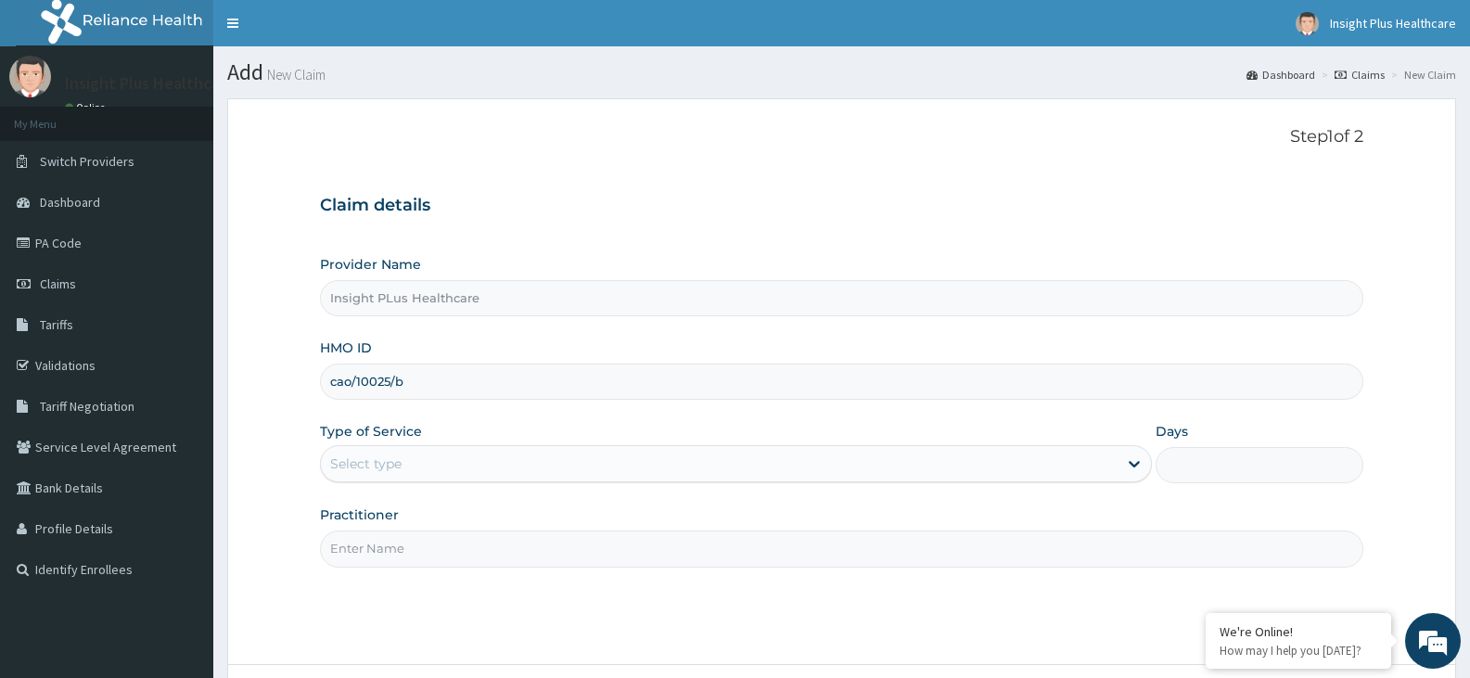
click at [360, 462] on div "Select type" at bounding box center [365, 463] width 71 height 19
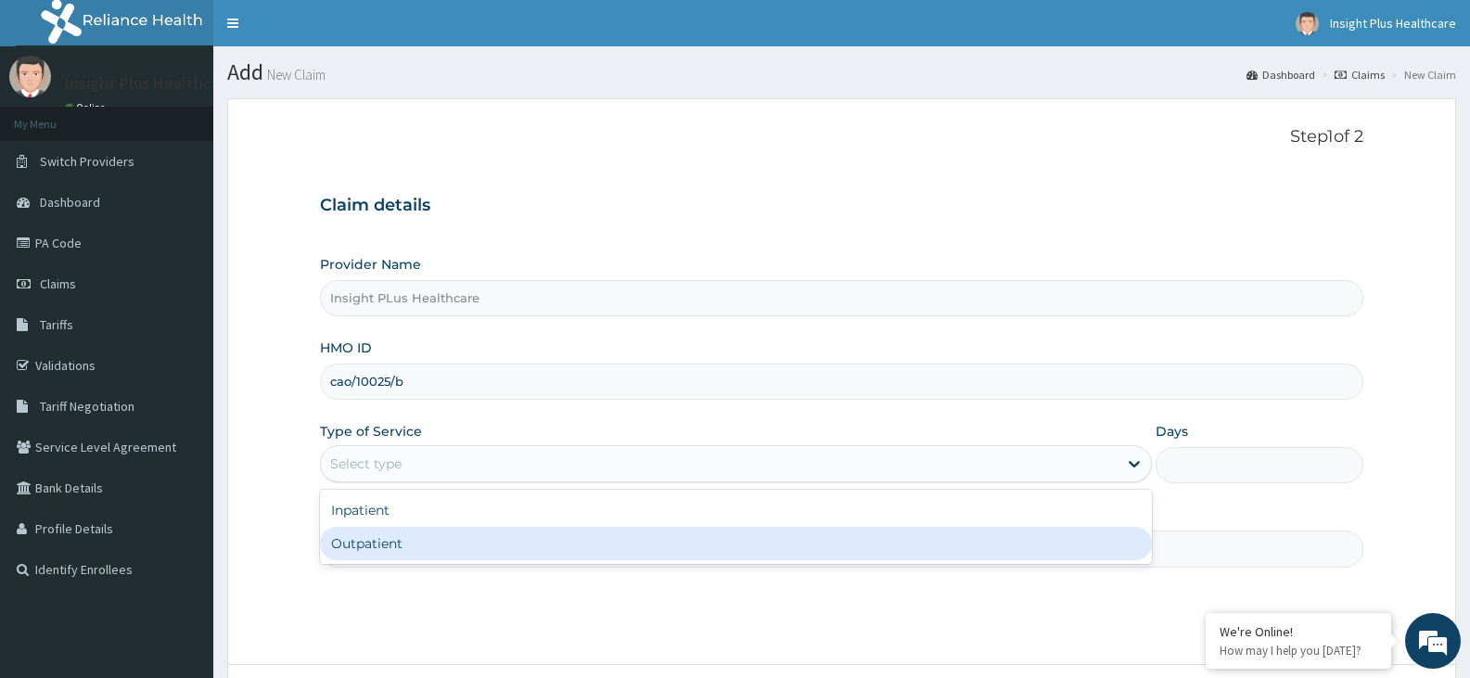
click at [363, 539] on div "Outpatient" at bounding box center [735, 543] width 831 height 33
type input "1"
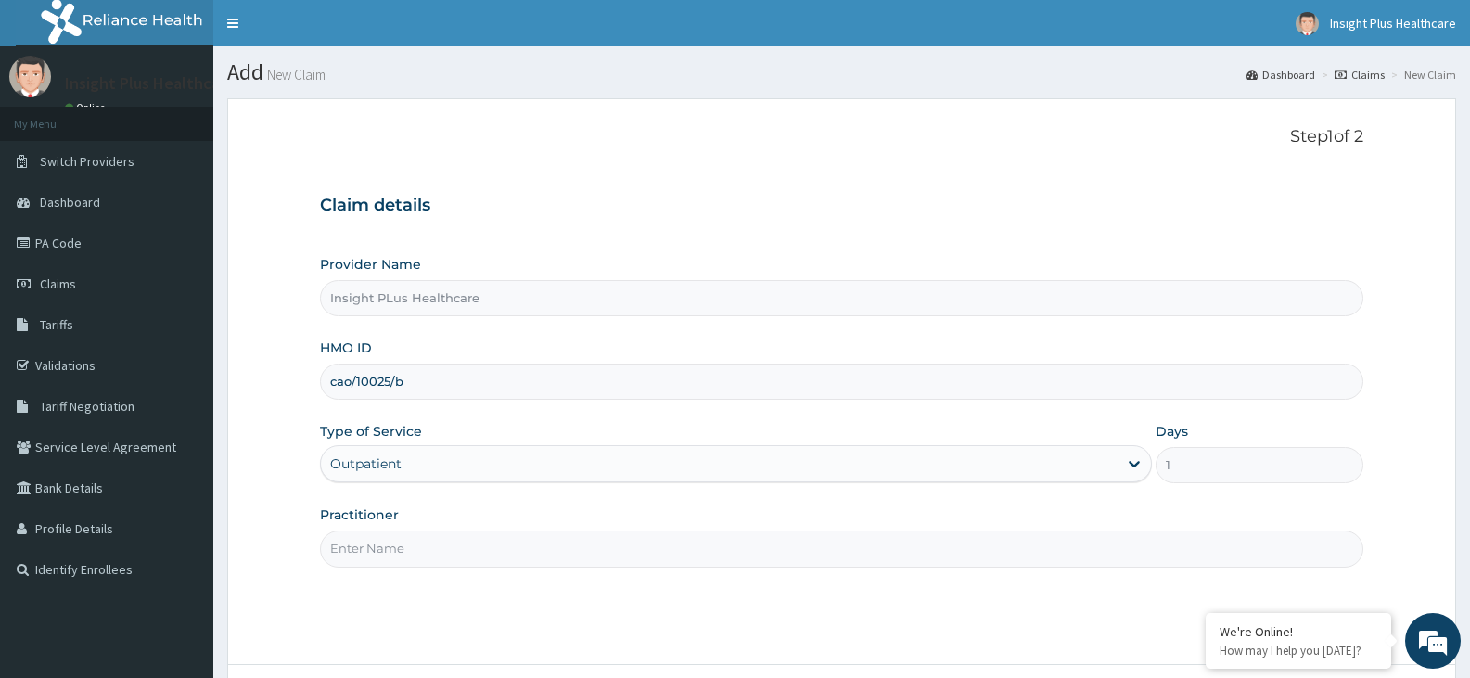
click at [363, 539] on input "Practitioner" at bounding box center [841, 548] width 1043 height 36
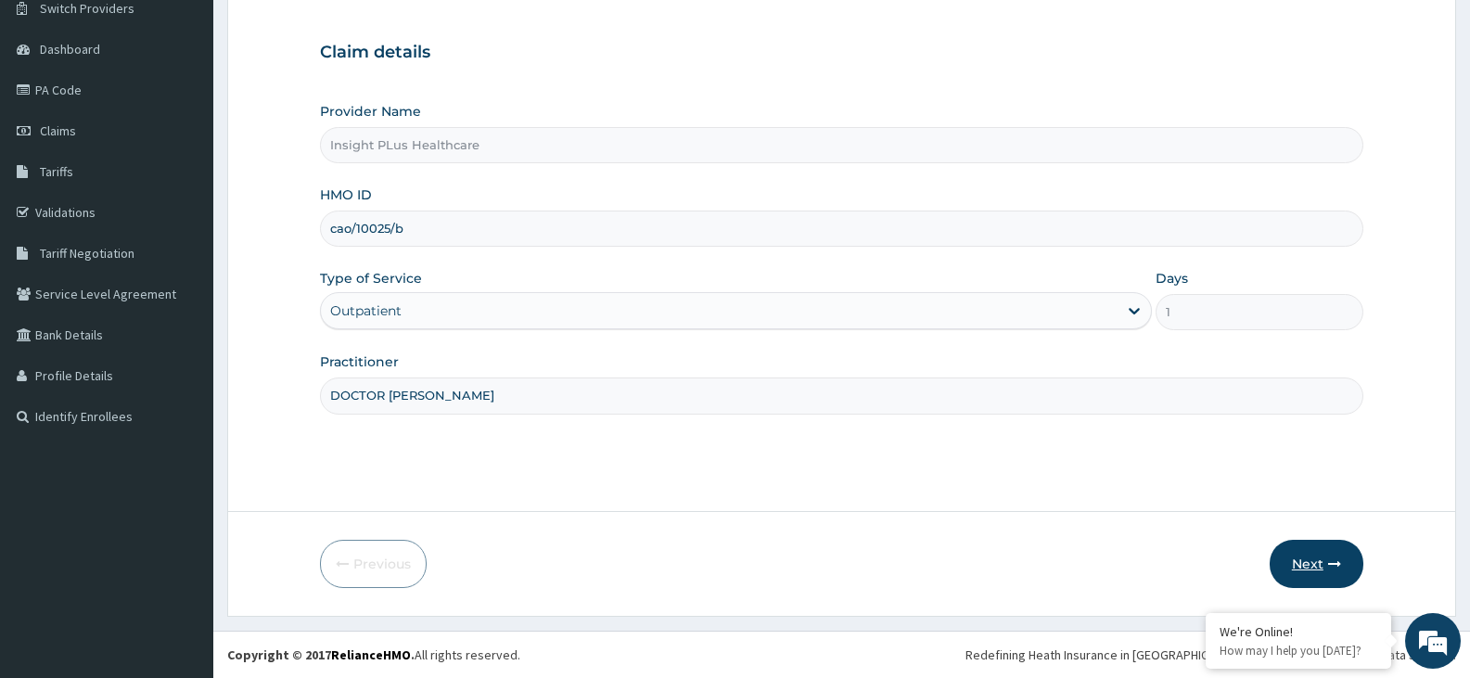
type input "DOCTOR OMOLOLU"
click at [1311, 567] on button "Next" at bounding box center [1317, 564] width 94 height 48
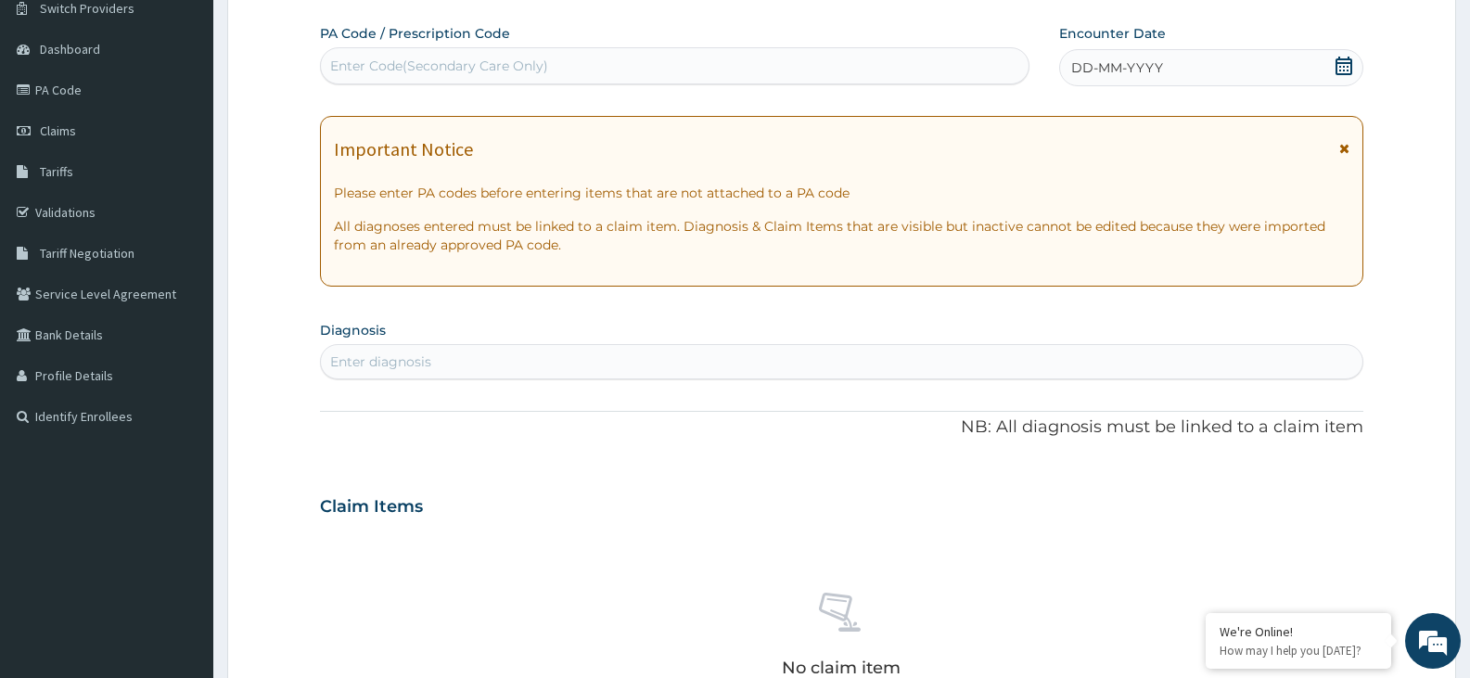
click at [809, 59] on div "Enter Code(Secondary Care Only)" at bounding box center [675, 66] width 708 height 30
paste input "PA/E197F9"
type input "PA/E197F9"
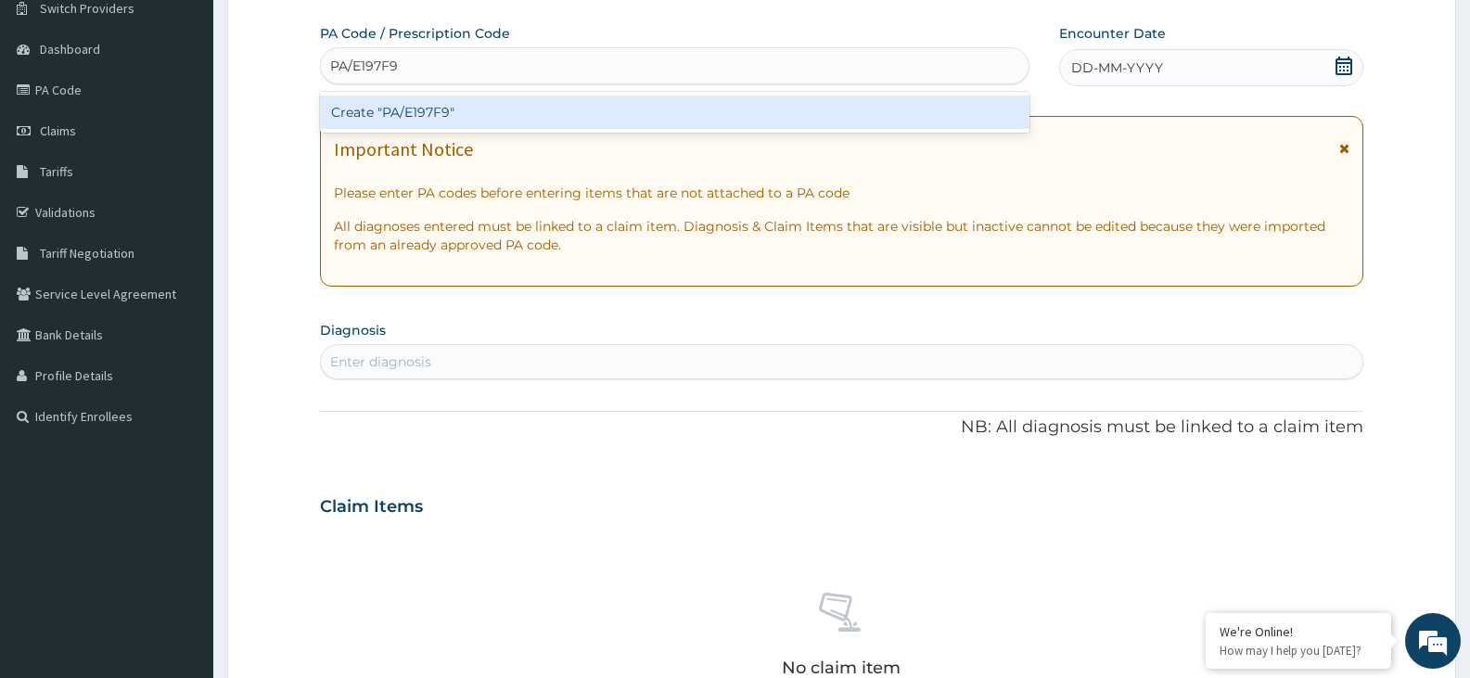
click at [747, 115] on div "Create "PA/E197F9"" at bounding box center [674, 112] width 709 height 33
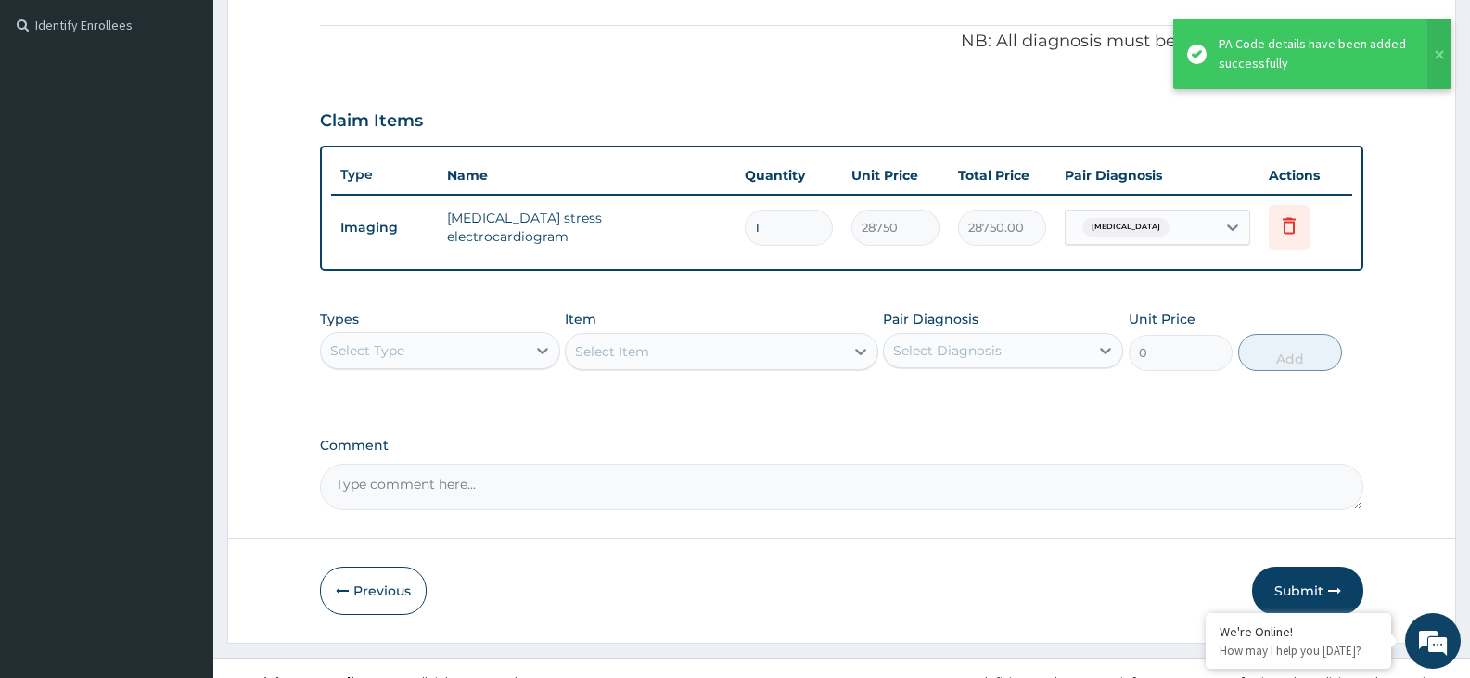
scroll to position [571, 0]
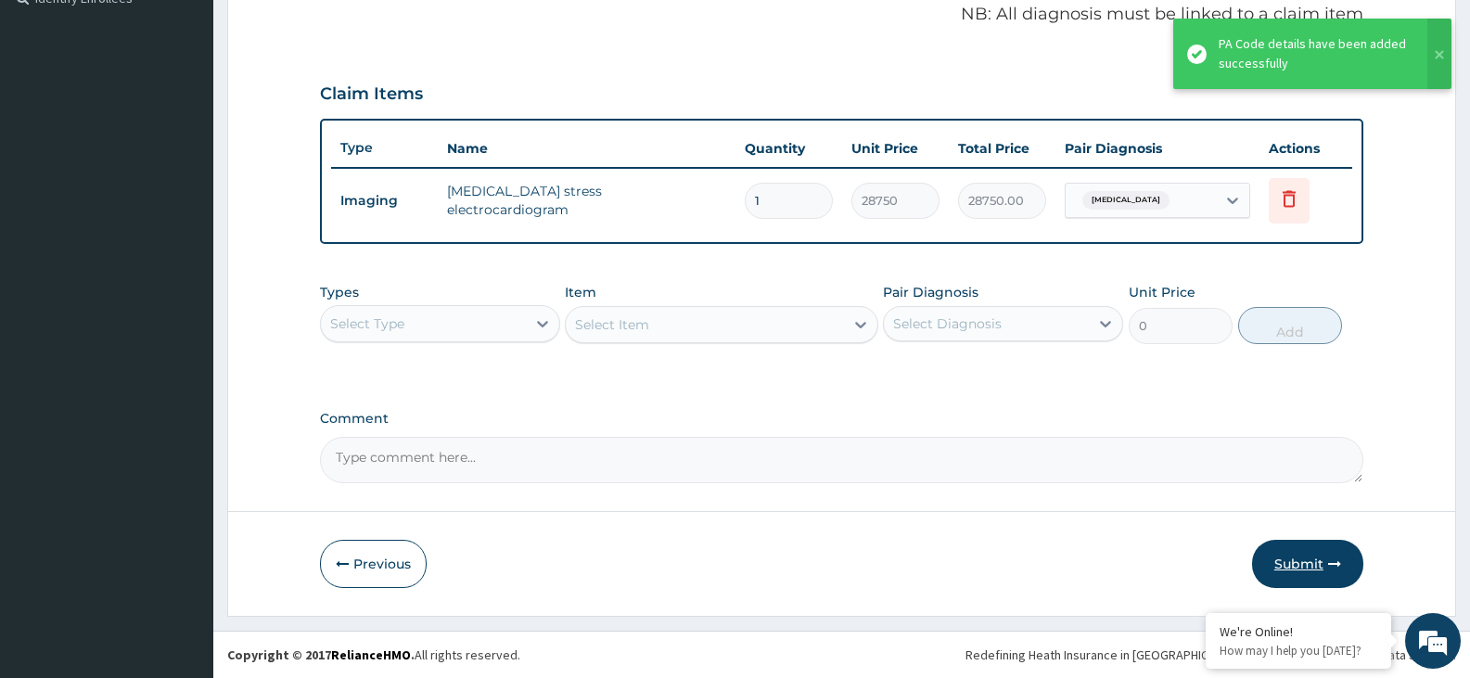
click at [1295, 568] on button "Submit" at bounding box center [1307, 564] width 111 height 48
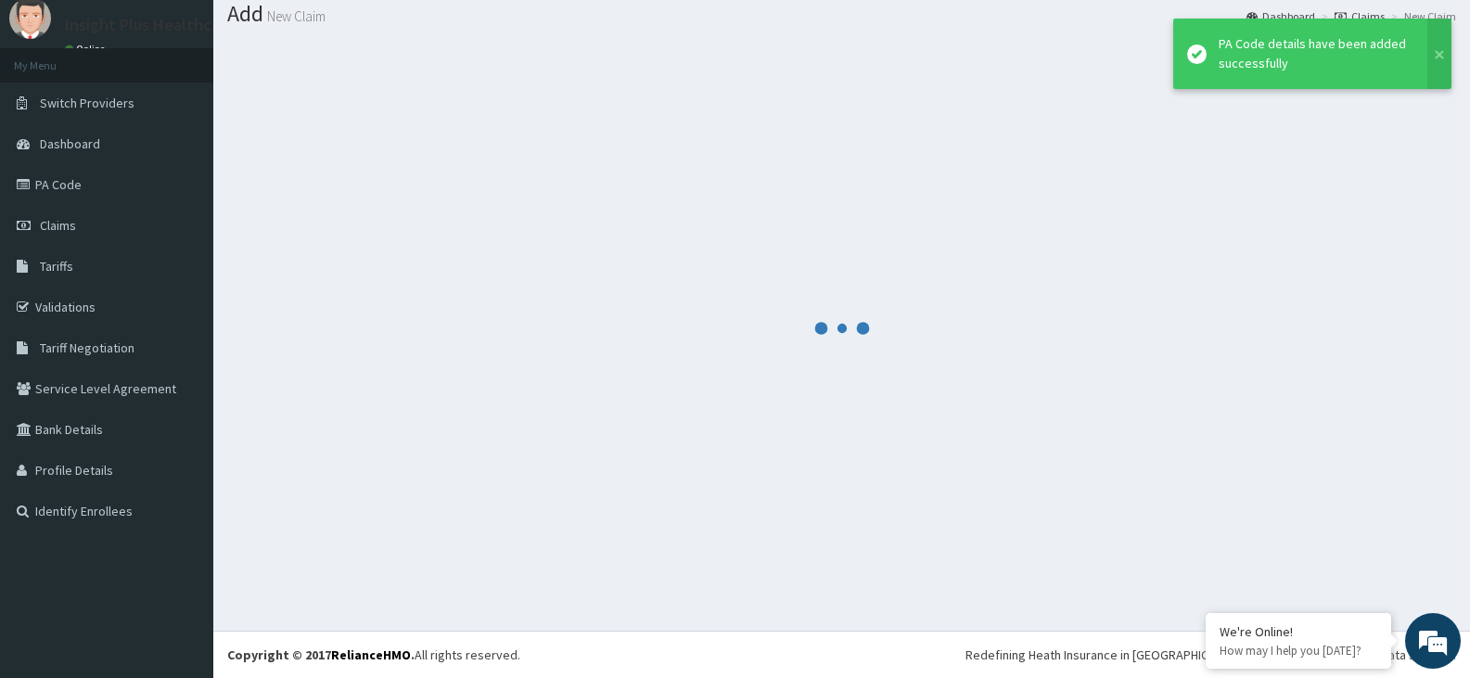
scroll to position [58, 0]
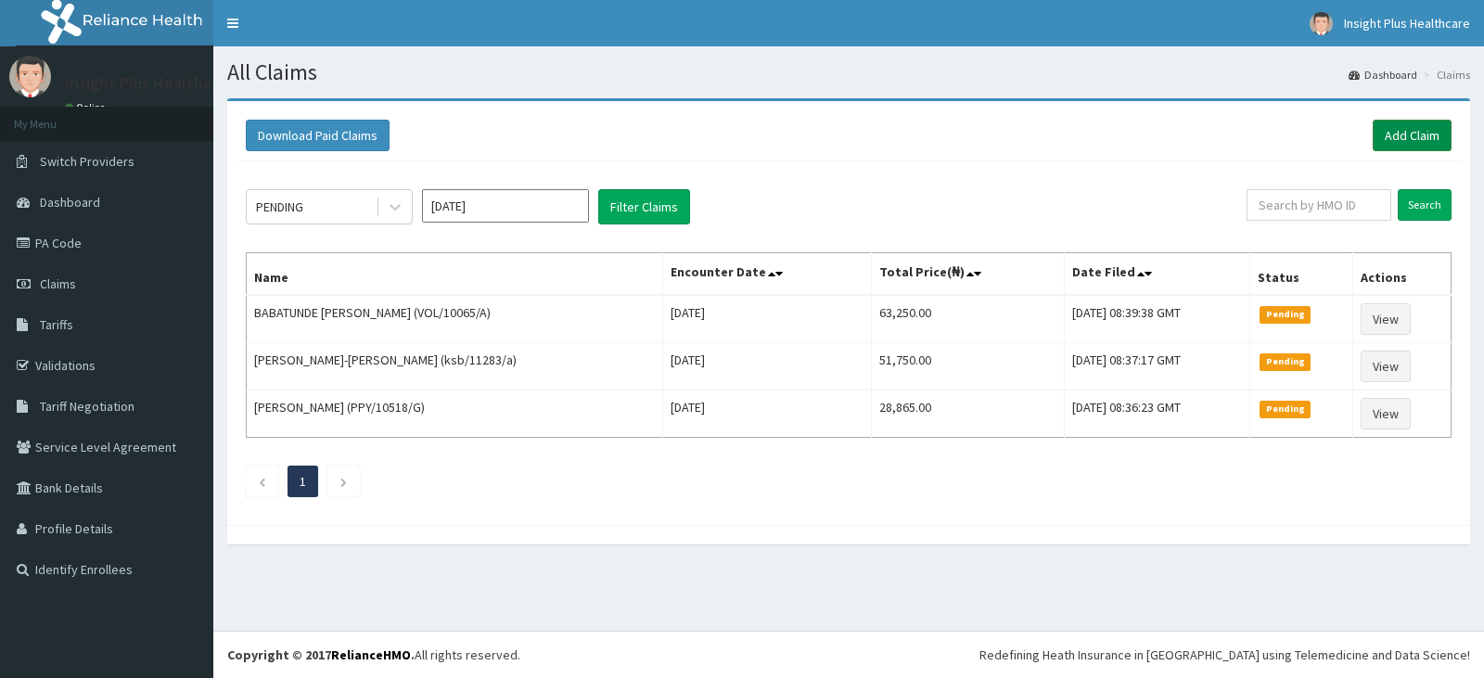
click at [1394, 131] on link "Add Claim" at bounding box center [1411, 136] width 79 height 32
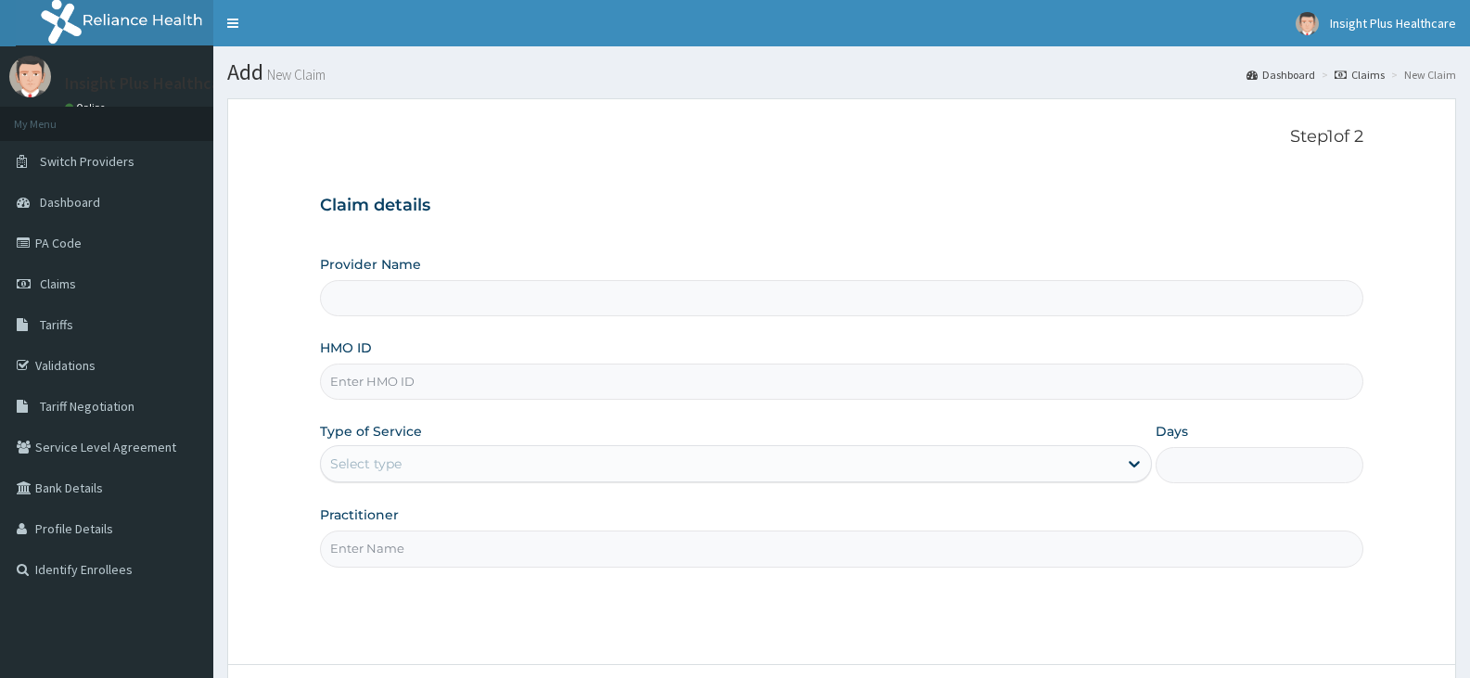
click at [385, 380] on input "HMO ID" at bounding box center [841, 382] width 1043 height 36
type input "Insight PLus Healthcare"
paste input "LWW/10092/A"
click at [358, 382] on input "LWW/10092/A" at bounding box center [841, 382] width 1043 height 36
type input "LWW/10092/A"
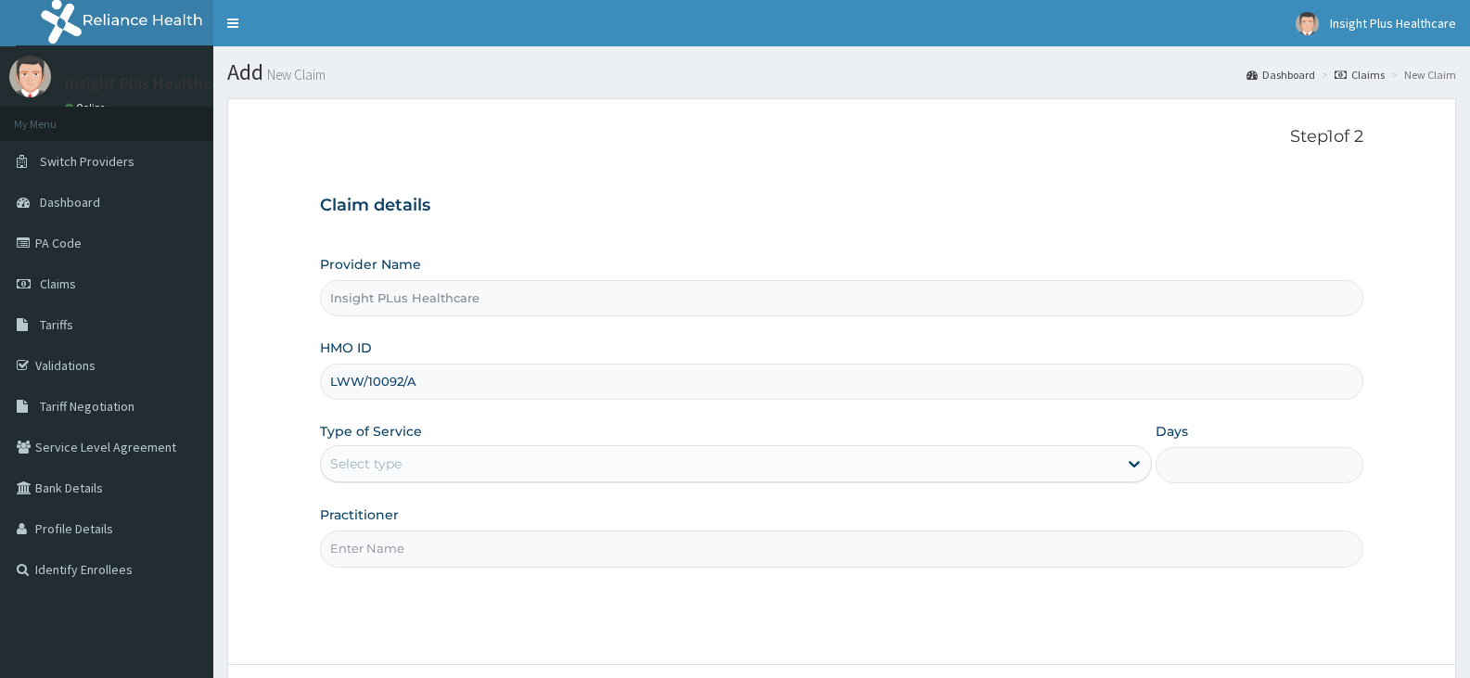
click at [375, 467] on div "Select type" at bounding box center [365, 463] width 71 height 19
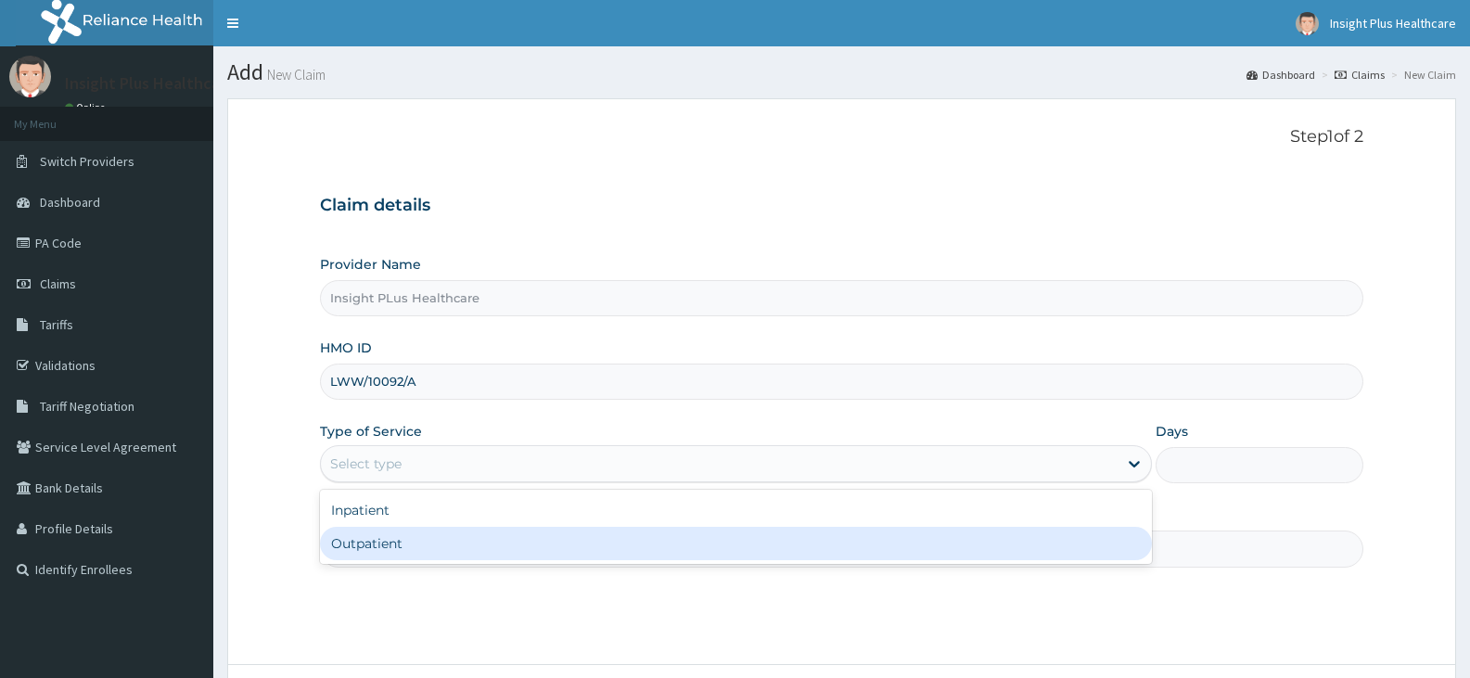
click at [382, 547] on div "Outpatient" at bounding box center [735, 543] width 831 height 33
type input "1"
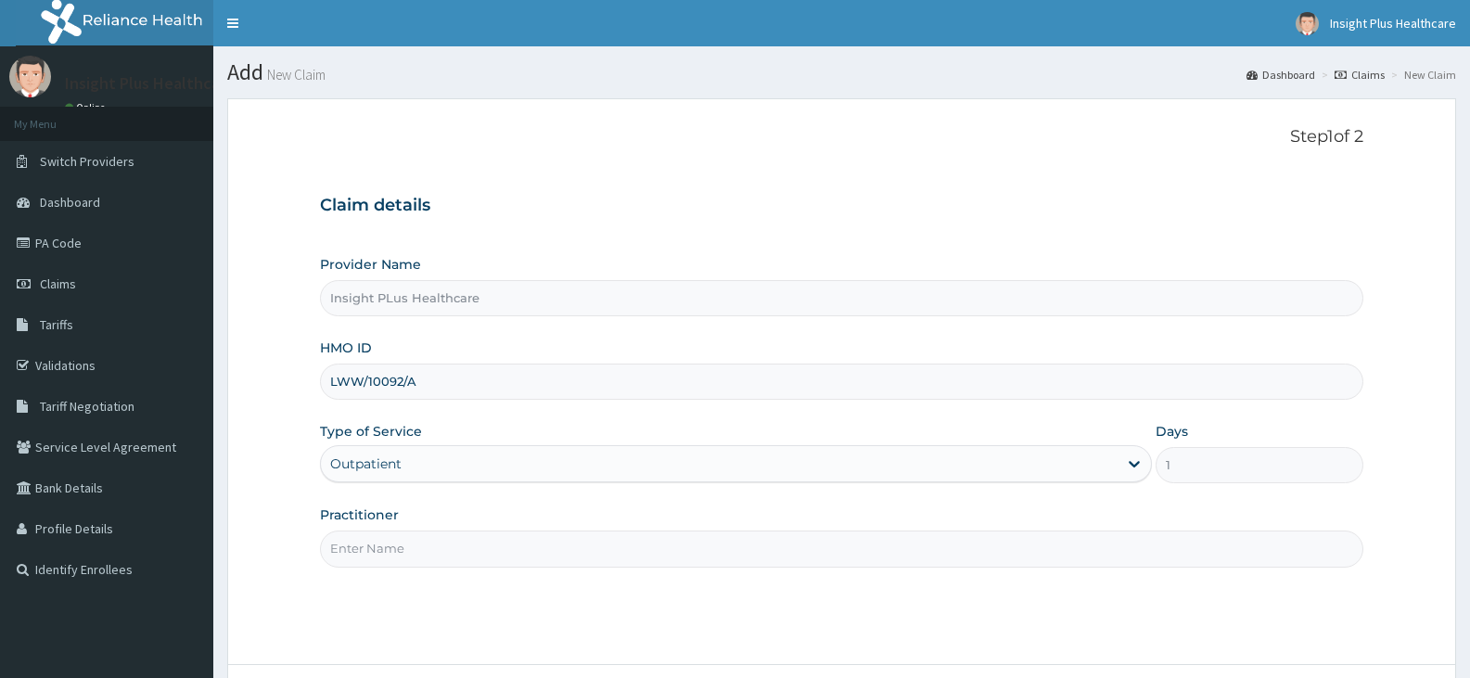
click at [382, 547] on input "Practitioner" at bounding box center [841, 548] width 1043 height 36
type input "DOCTOR [PERSON_NAME]"
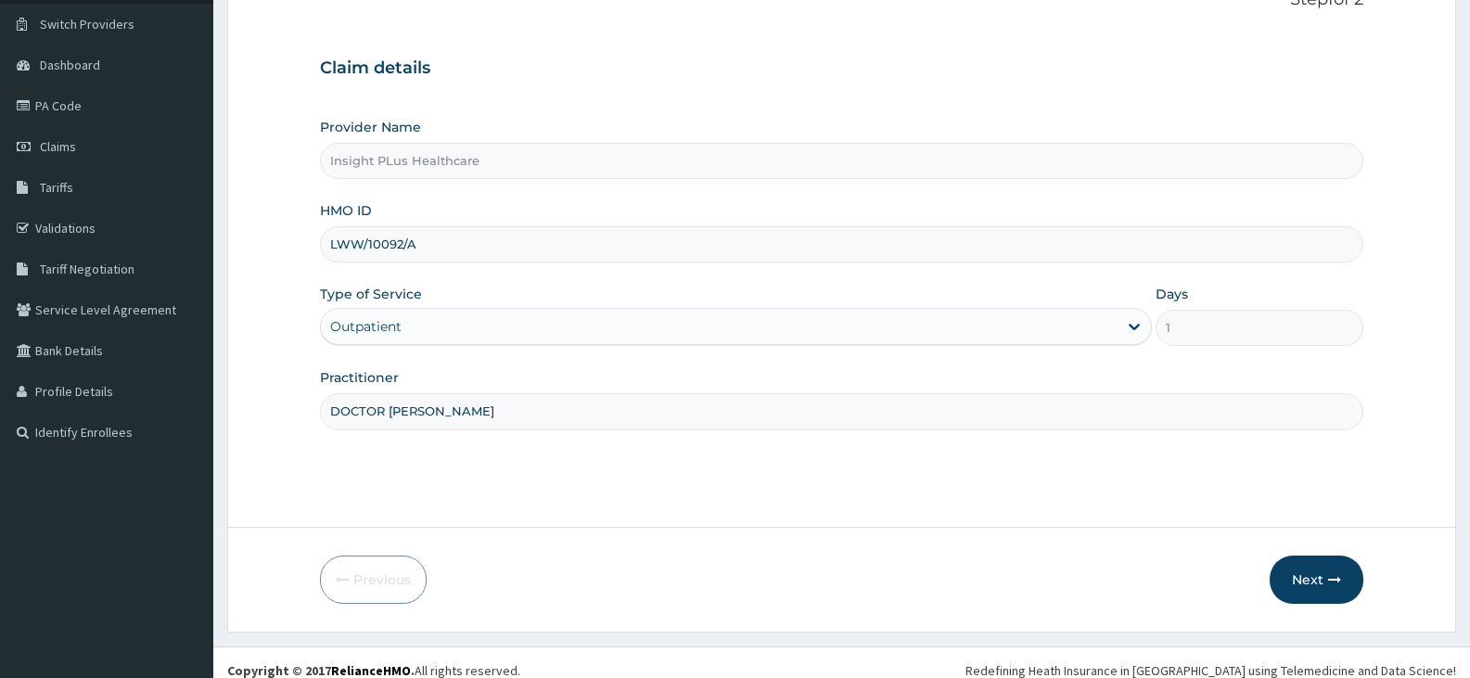
scroll to position [153, 0]
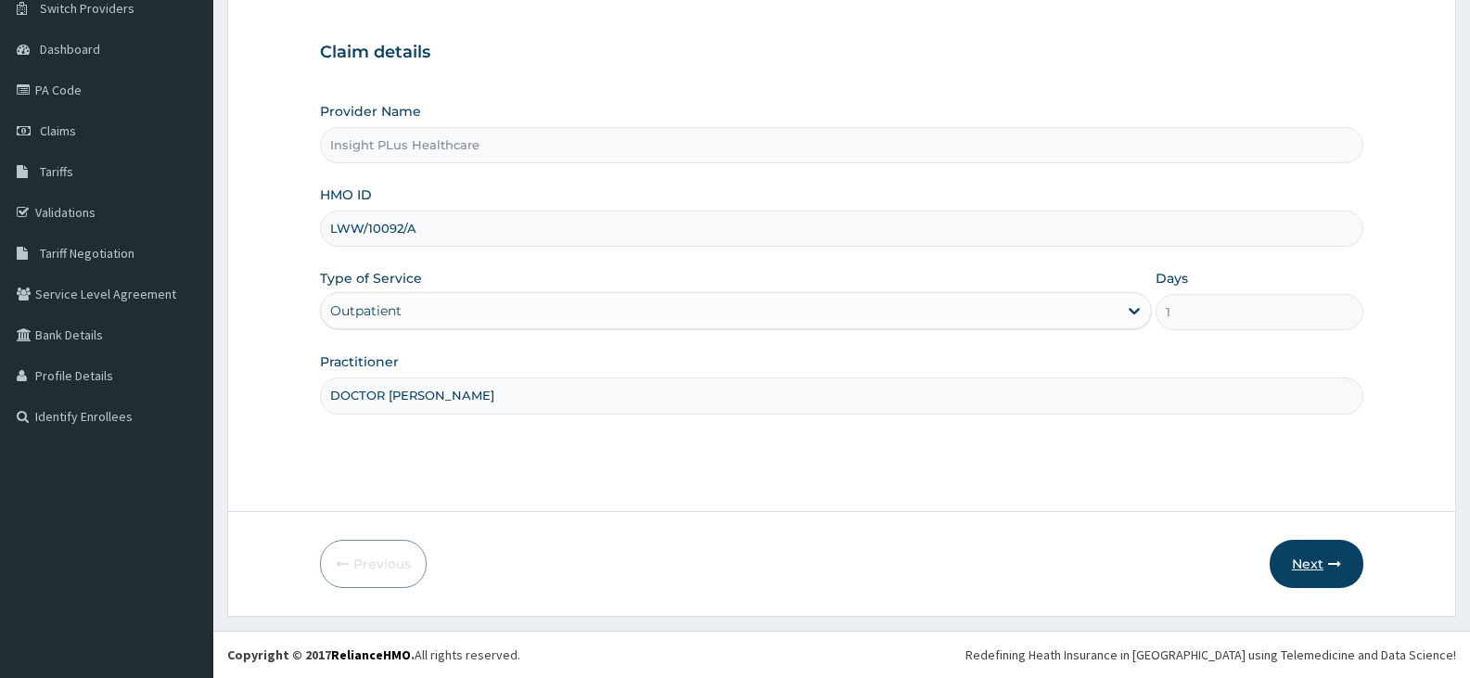
click at [1315, 554] on button "Next" at bounding box center [1317, 564] width 94 height 48
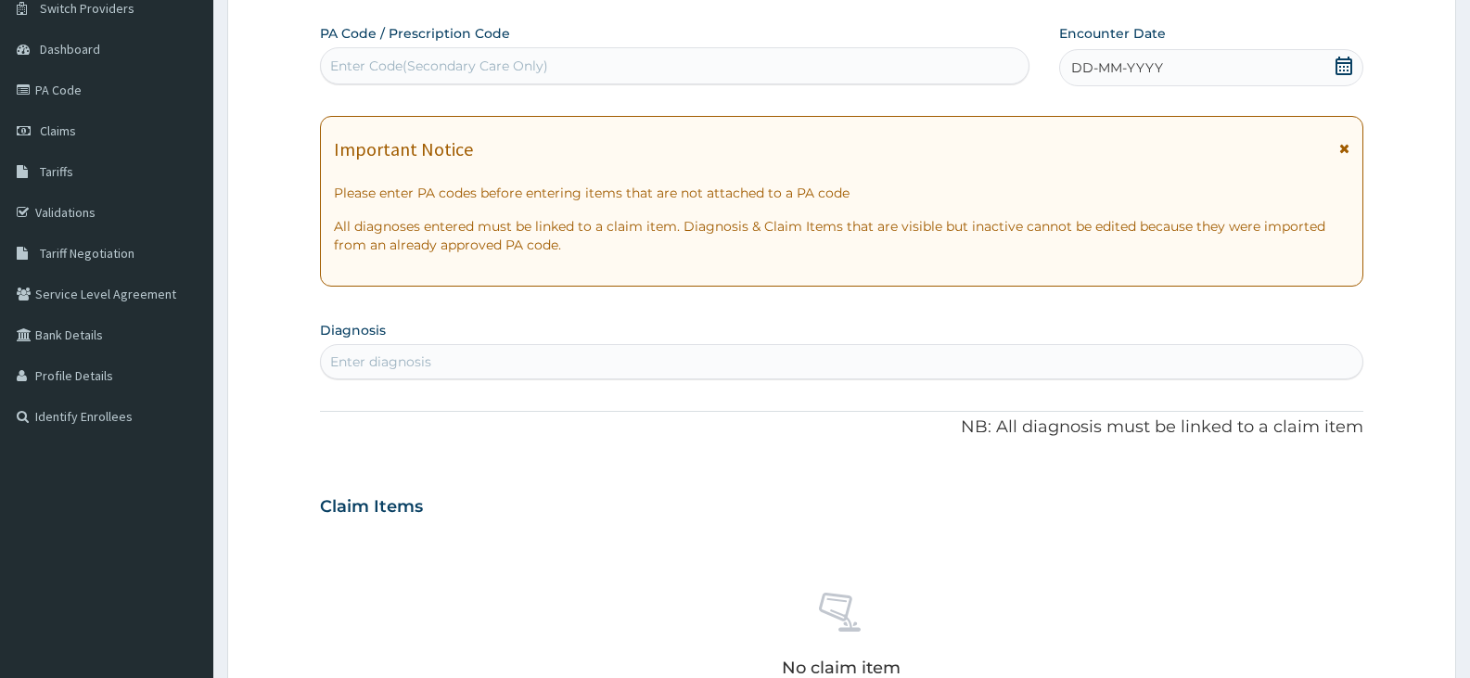
click at [710, 69] on div "Enter Code(Secondary Care Only)" at bounding box center [675, 66] width 708 height 30
paste input "PA/C03095"
type input "PA/C03095"
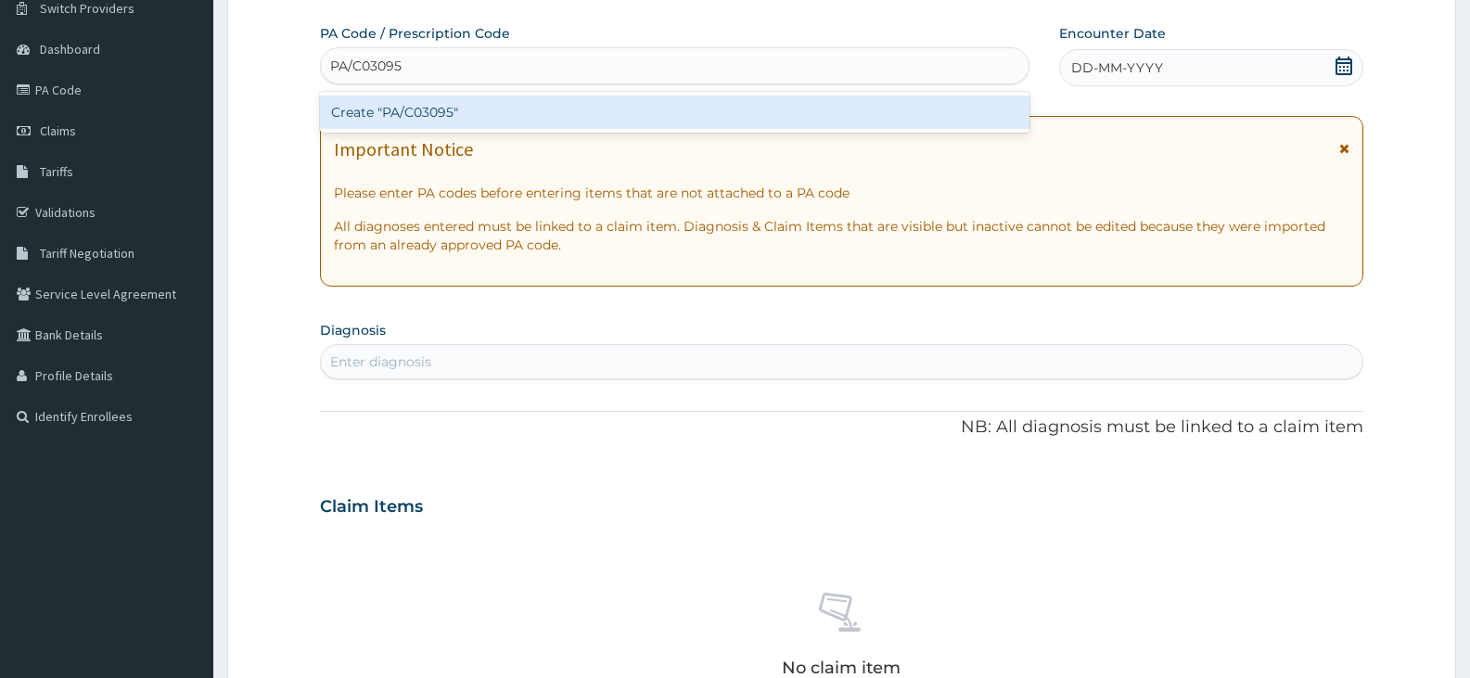
click at [639, 109] on div "Create "PA/C03095"" at bounding box center [674, 112] width 709 height 33
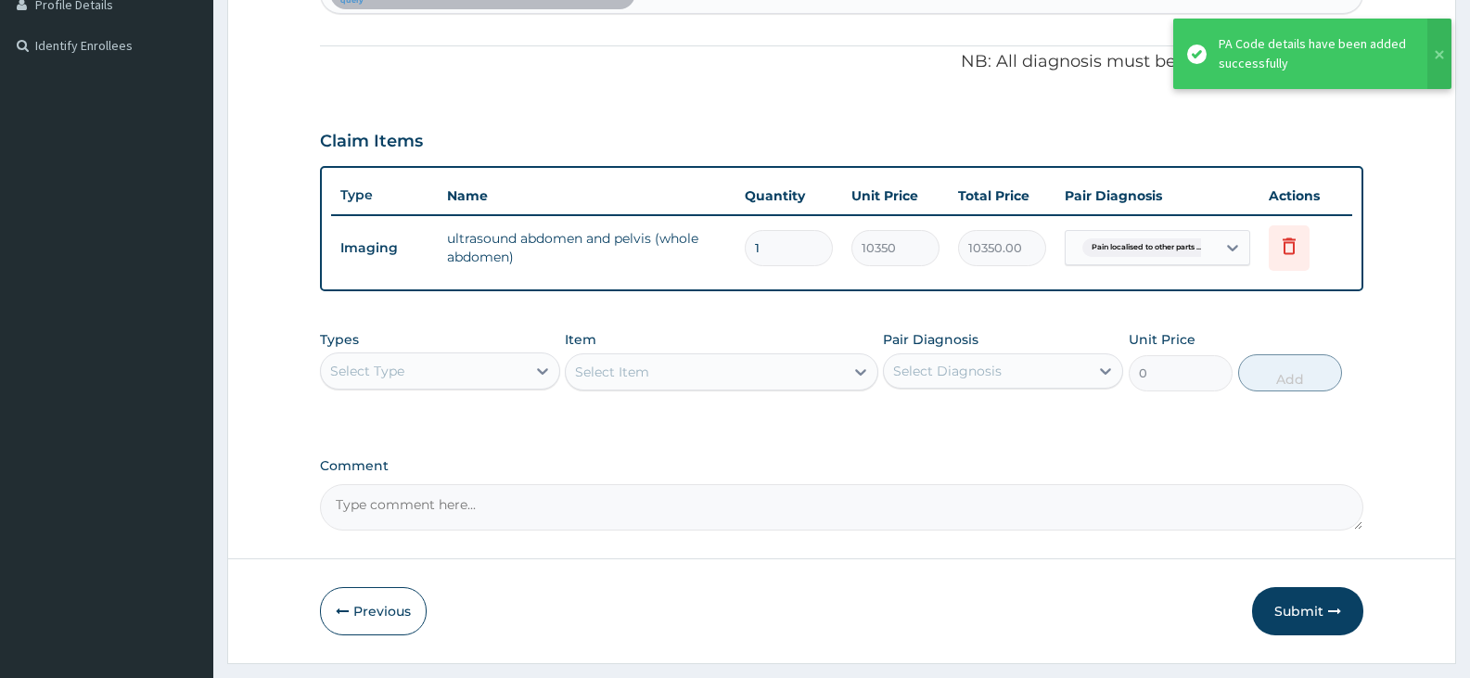
scroll to position [571, 0]
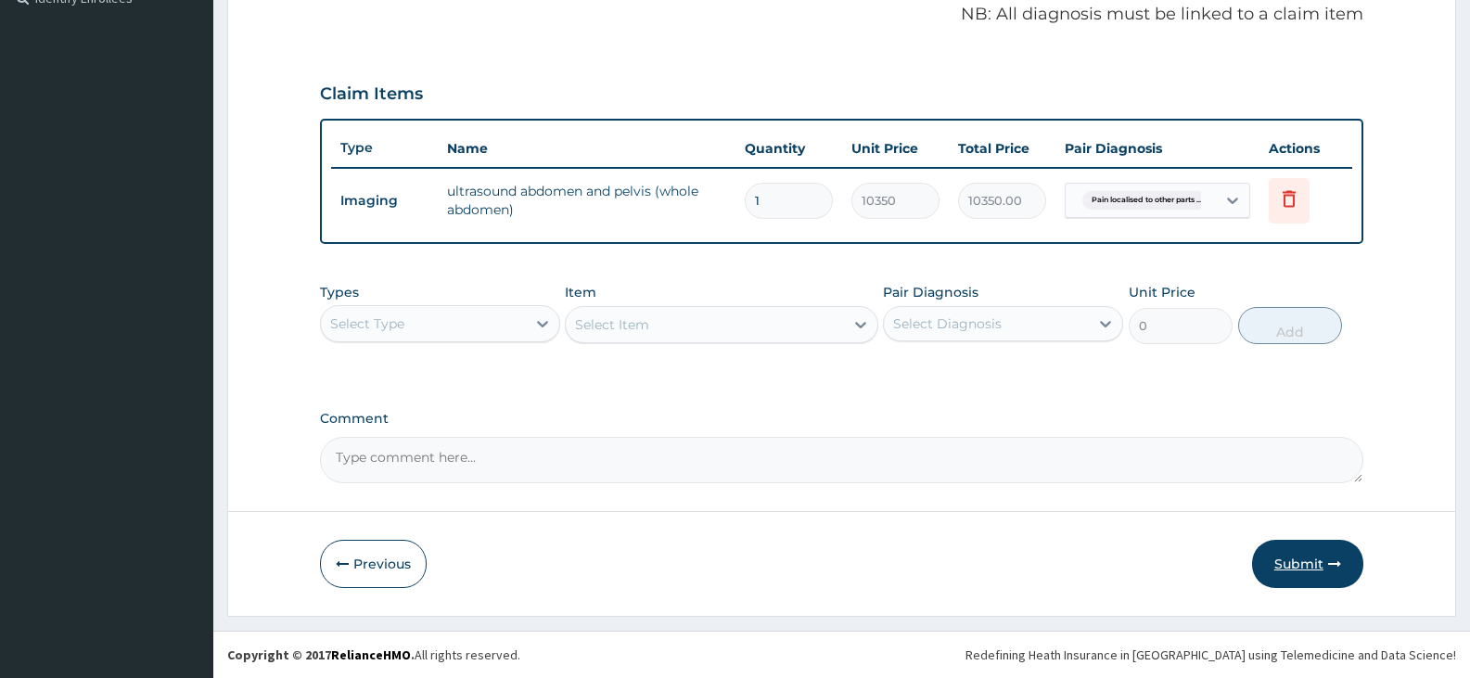
click at [1296, 565] on button "Submit" at bounding box center [1307, 564] width 111 height 48
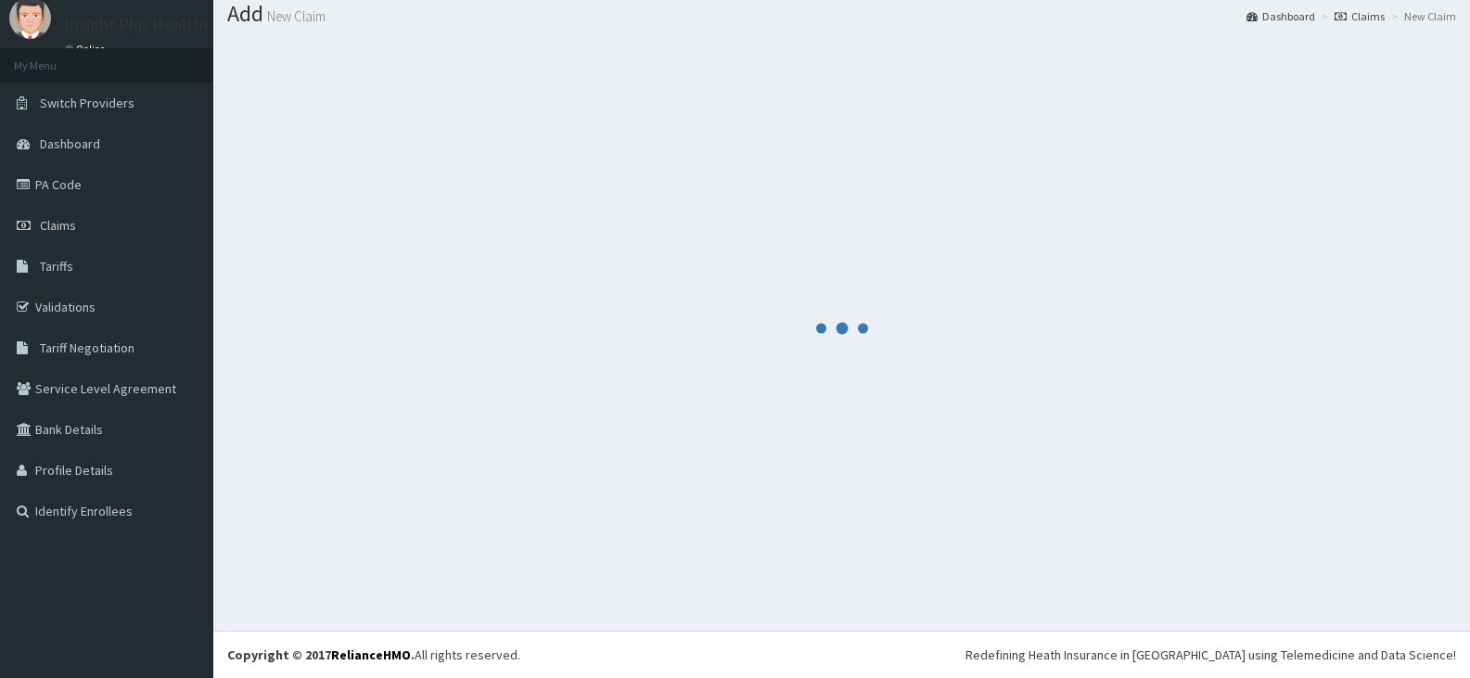
scroll to position [58, 0]
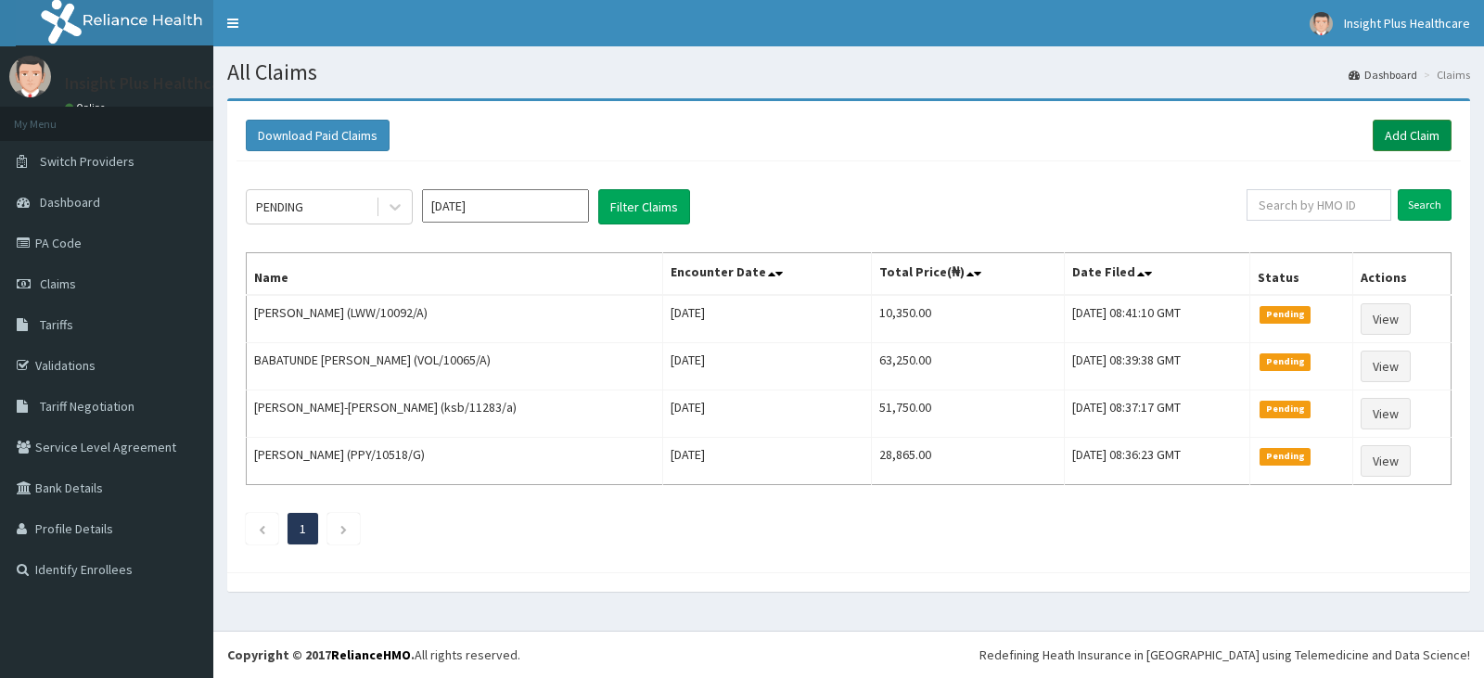
click at [1411, 143] on link "Add Claim" at bounding box center [1411, 136] width 79 height 32
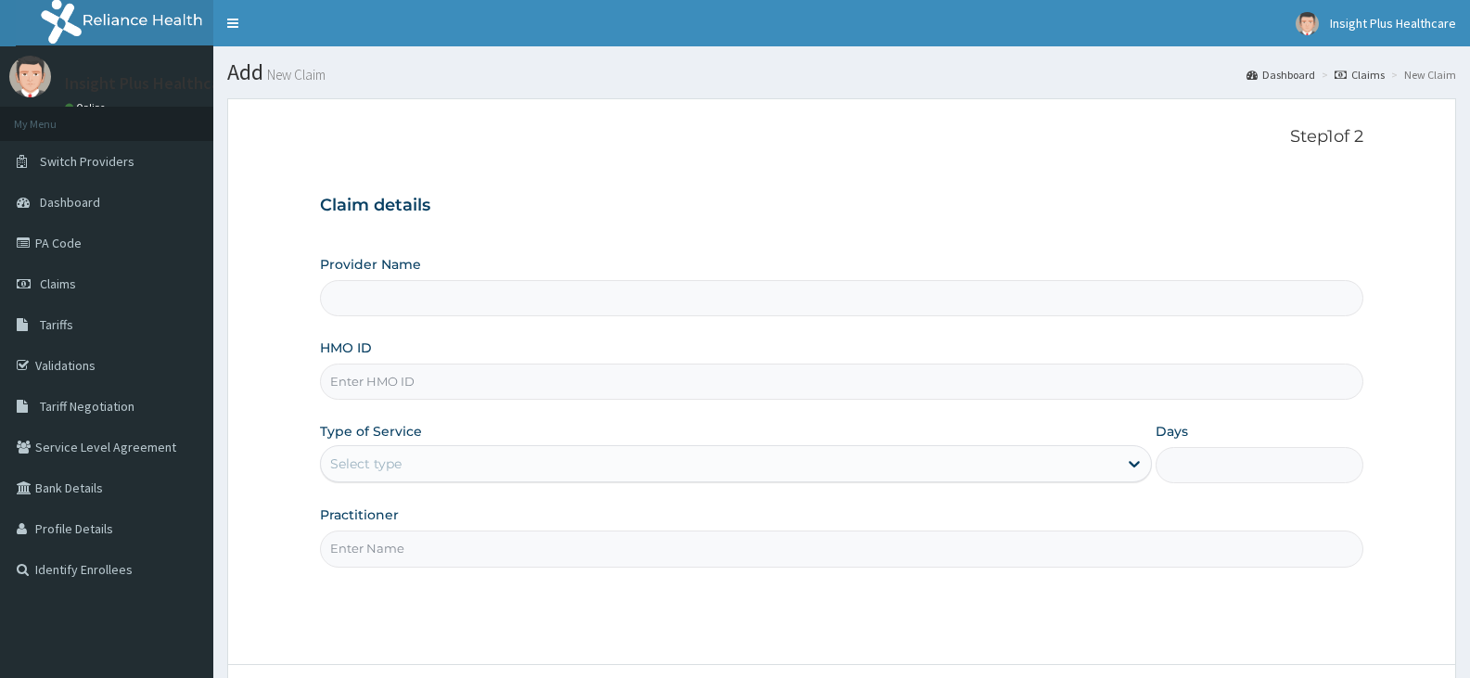
click at [450, 396] on input "HMO ID" at bounding box center [841, 382] width 1043 height 36
paste input "eef/10077/a"
type input "eef/10077/a"
type input "Insight PLus Healthcare"
type input "eef/10077/a"
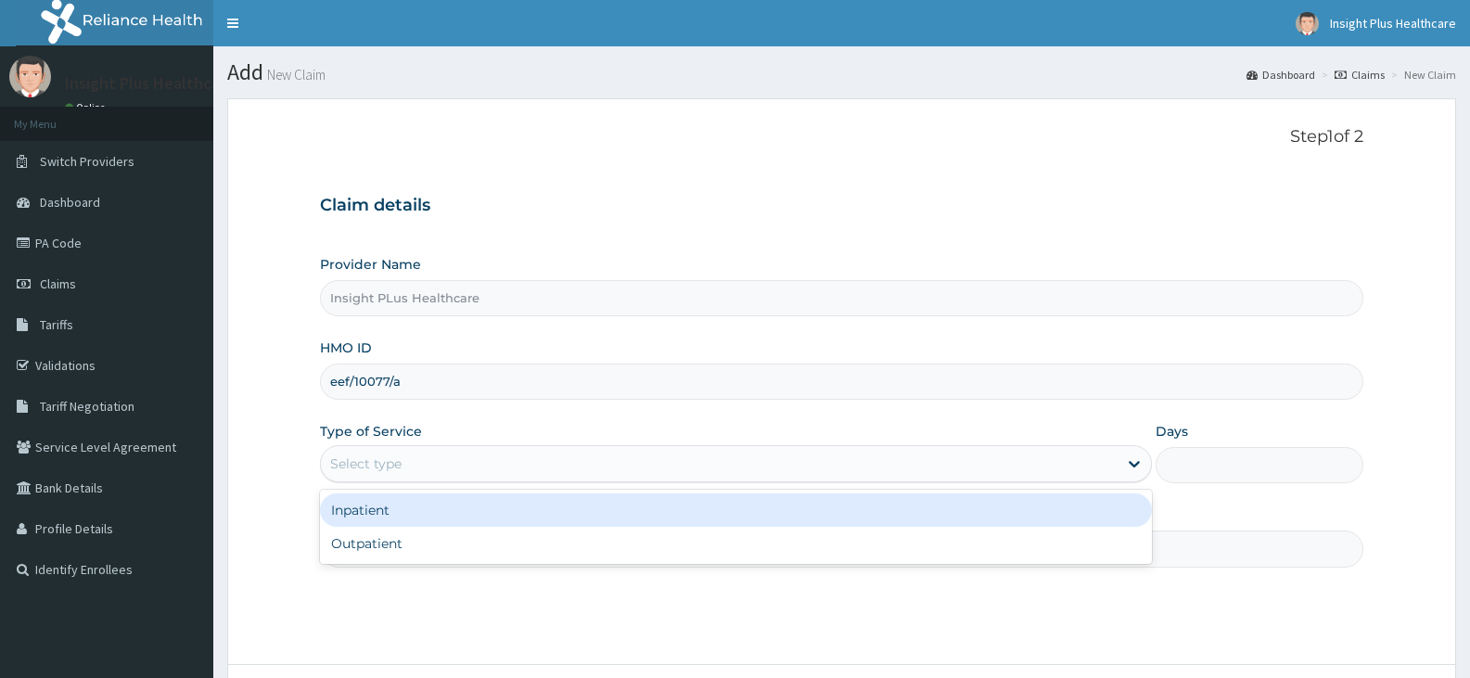
click at [364, 462] on div "Select type" at bounding box center [365, 463] width 71 height 19
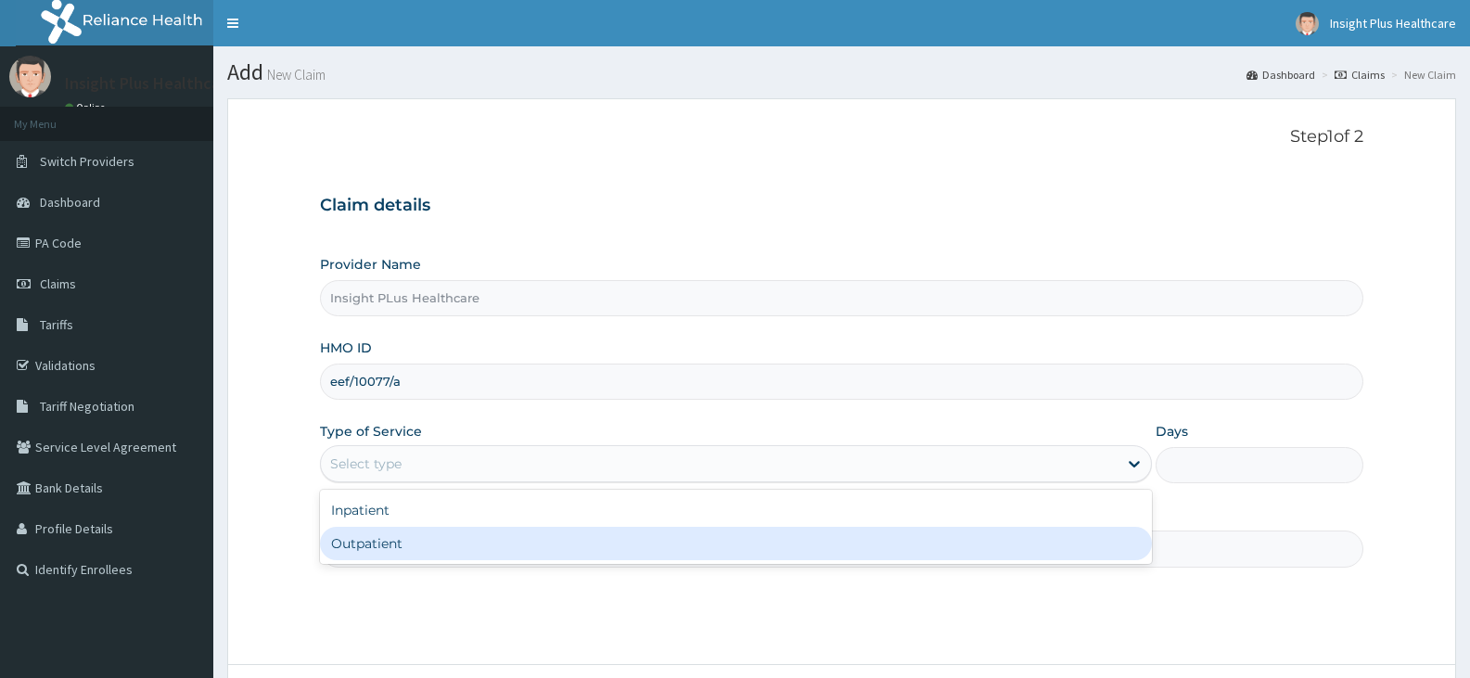
click at [357, 542] on div "Outpatient" at bounding box center [735, 543] width 831 height 33
type input "1"
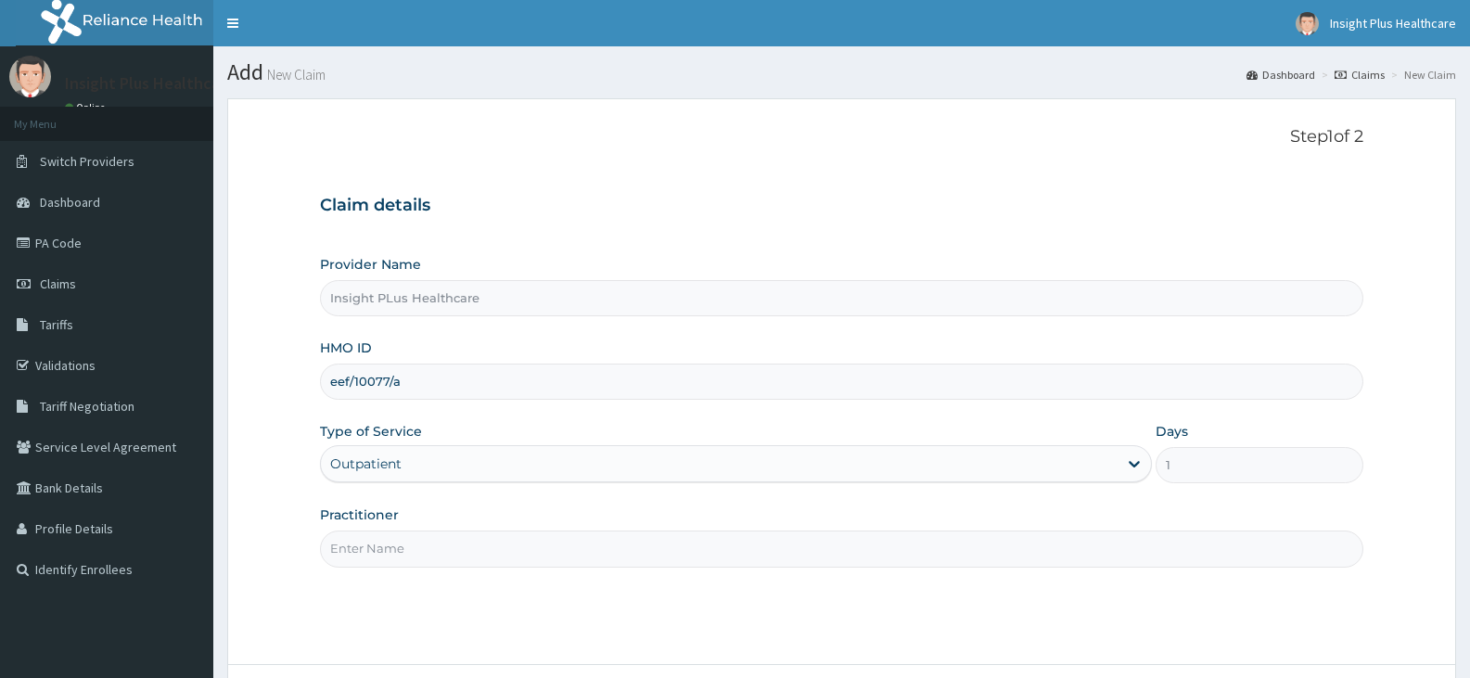
click at [357, 542] on input "Practitioner" at bounding box center [841, 548] width 1043 height 36
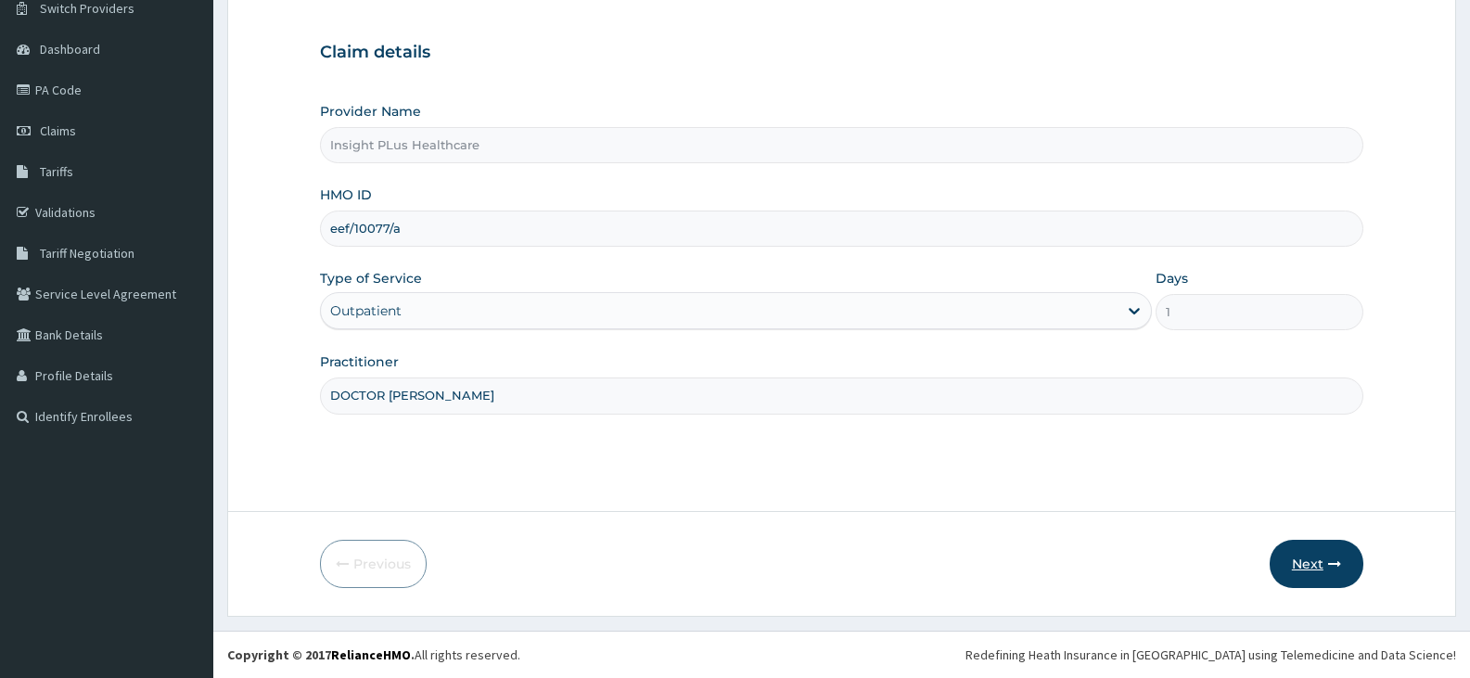
type input "DOCTOR [PERSON_NAME]"
click at [1314, 555] on button "Next" at bounding box center [1317, 564] width 94 height 48
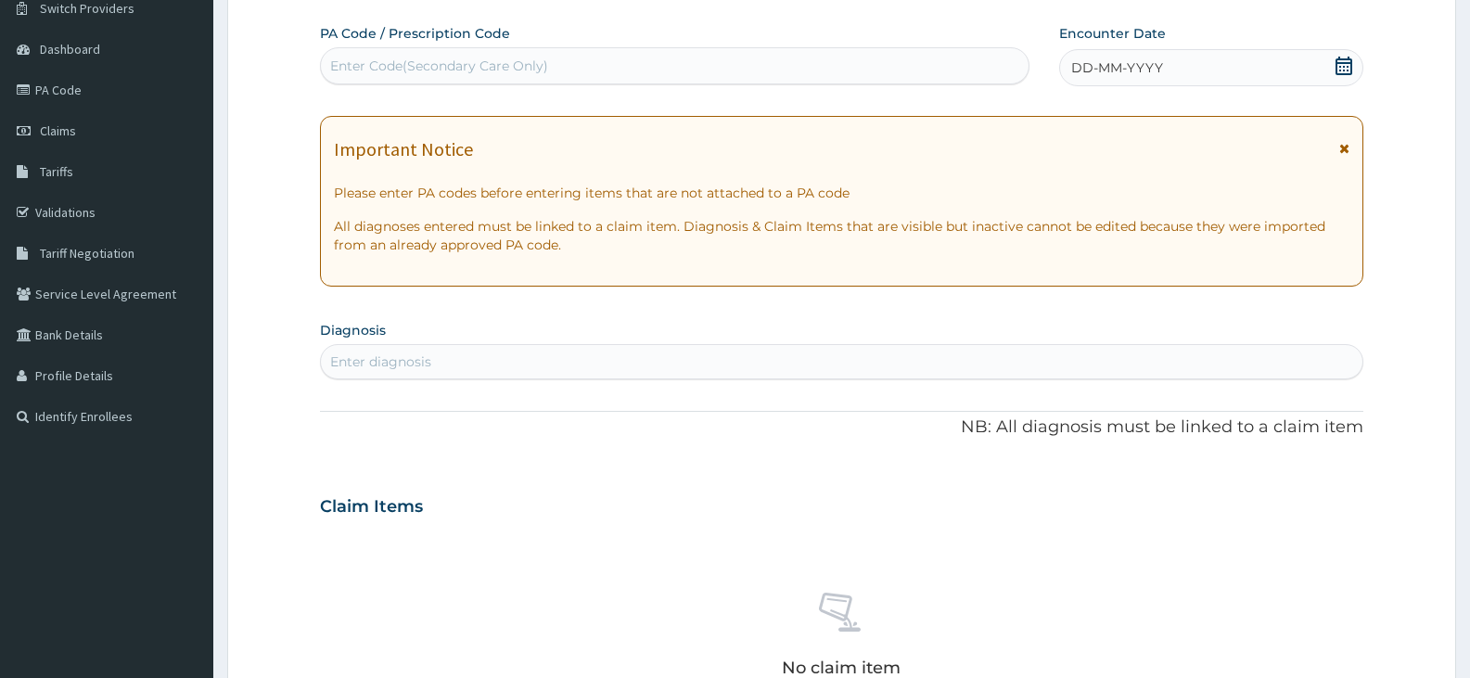
click at [668, 74] on div "Enter Code(Secondary Care Only)" at bounding box center [675, 66] width 708 height 30
paste input "PA/250C49"
type input "PA/250C49"
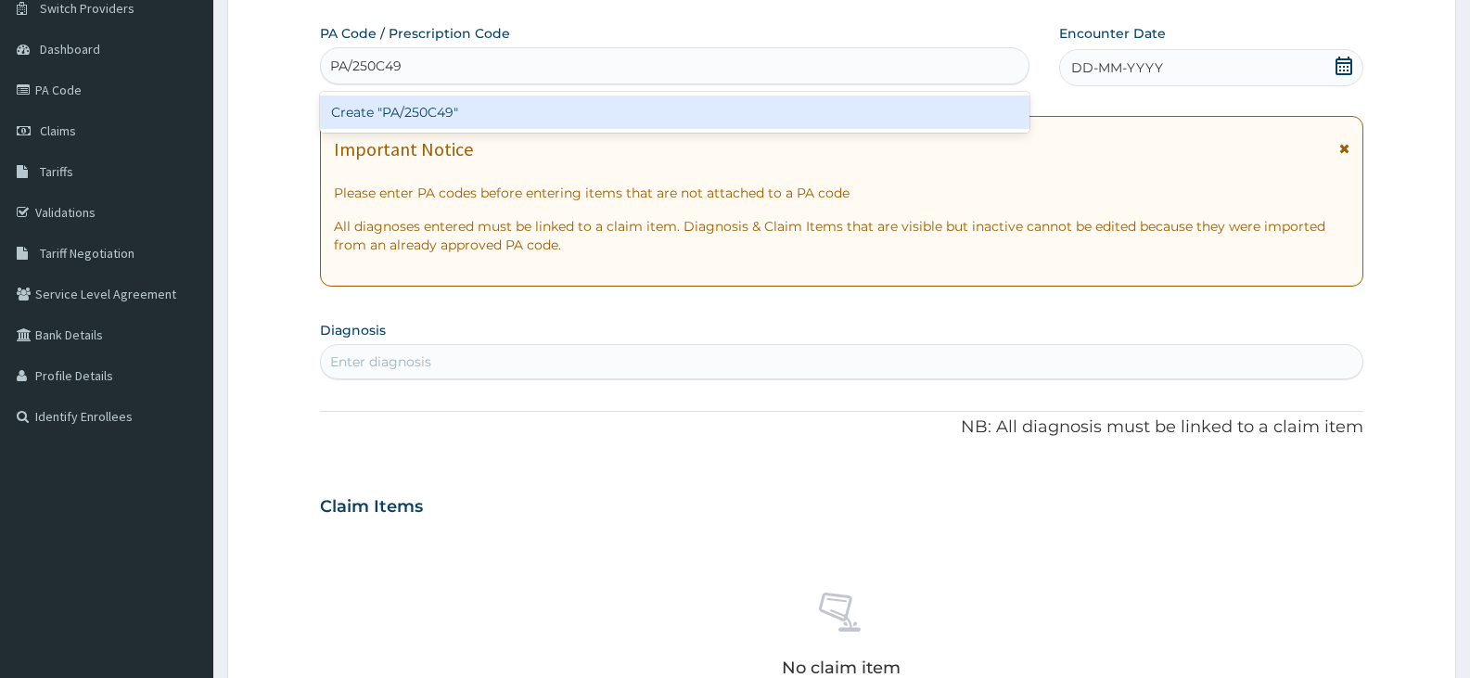
click at [672, 114] on div "Create "PA/250C49"" at bounding box center [674, 112] width 709 height 33
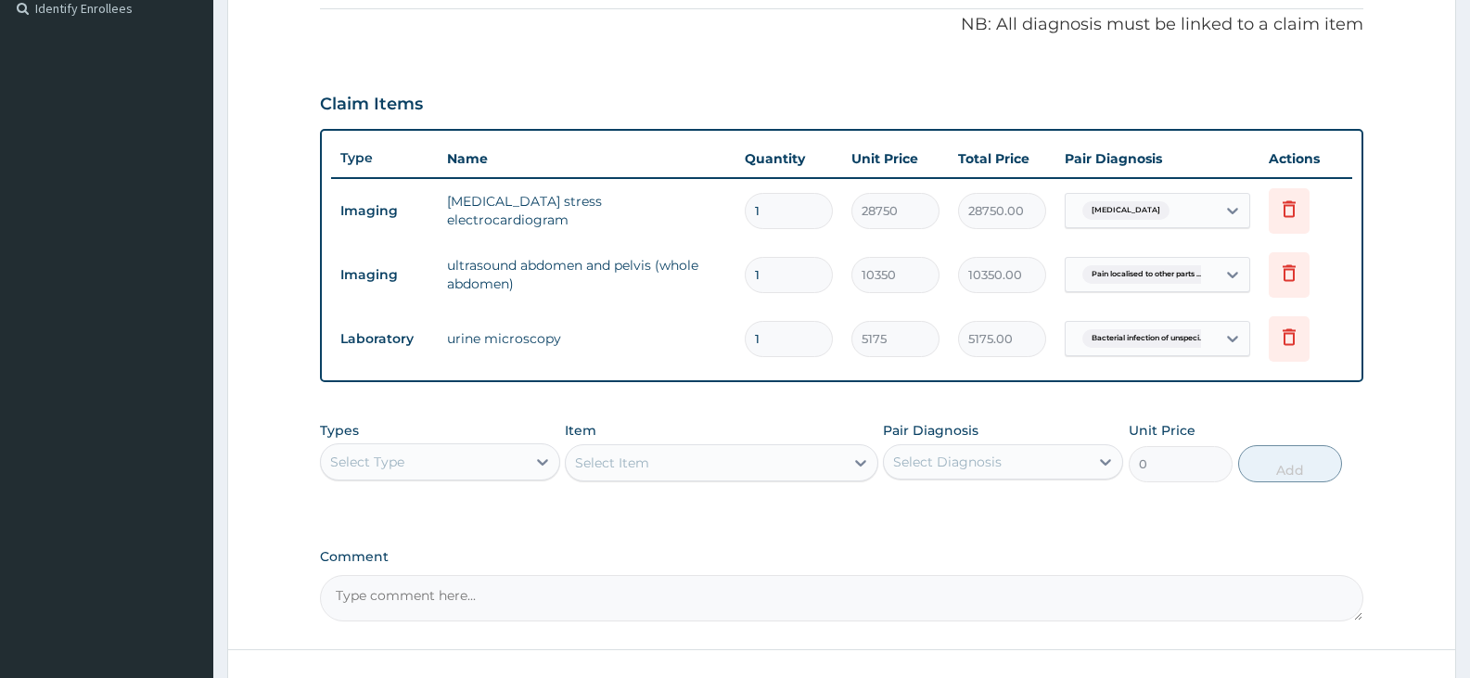
scroll to position [699, 0]
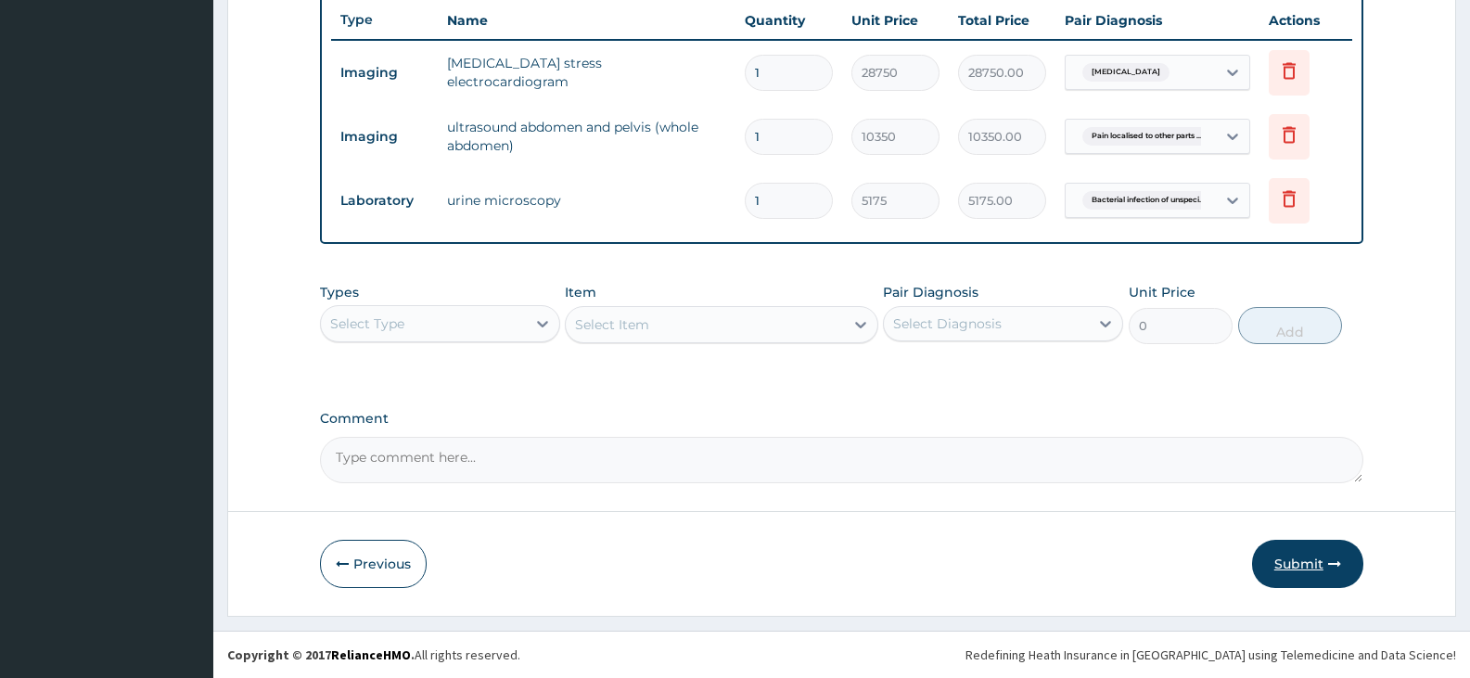
click at [1302, 559] on button "Submit" at bounding box center [1307, 564] width 111 height 48
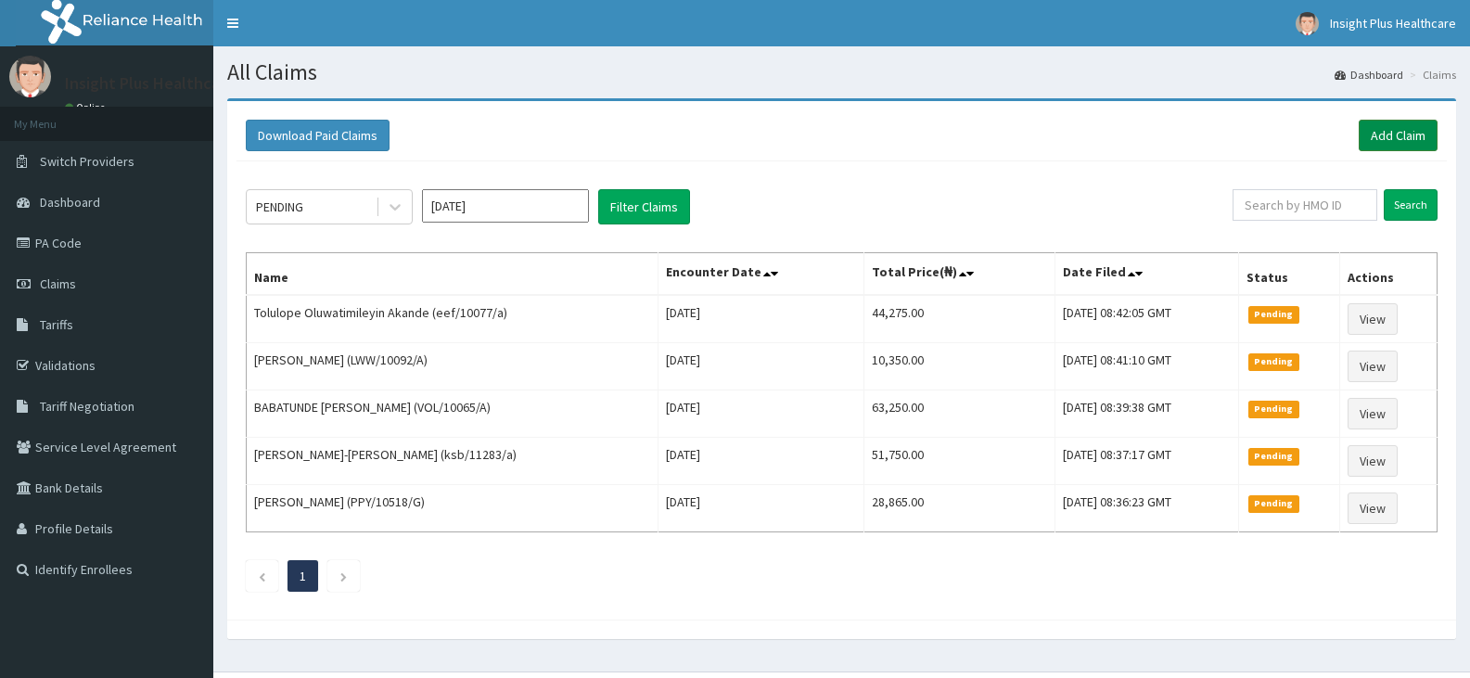
click at [1400, 137] on link "Add Claim" at bounding box center [1398, 136] width 79 height 32
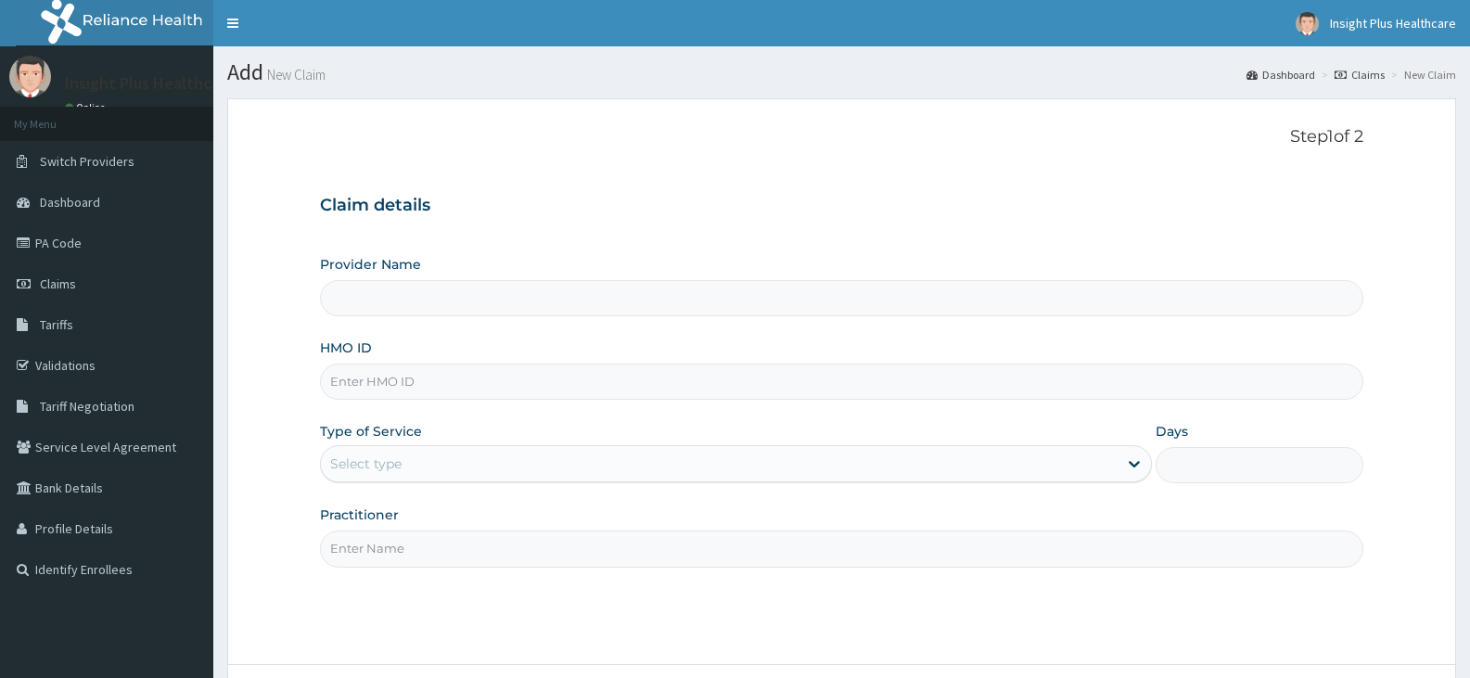
click at [595, 384] on input "HMO ID" at bounding box center [841, 382] width 1043 height 36
type input "Insight PLus Healthcare"
paste input "jbn/10167/c"
type input "jbn/10167/c"
click at [431, 453] on div "Select type" at bounding box center [719, 464] width 796 height 30
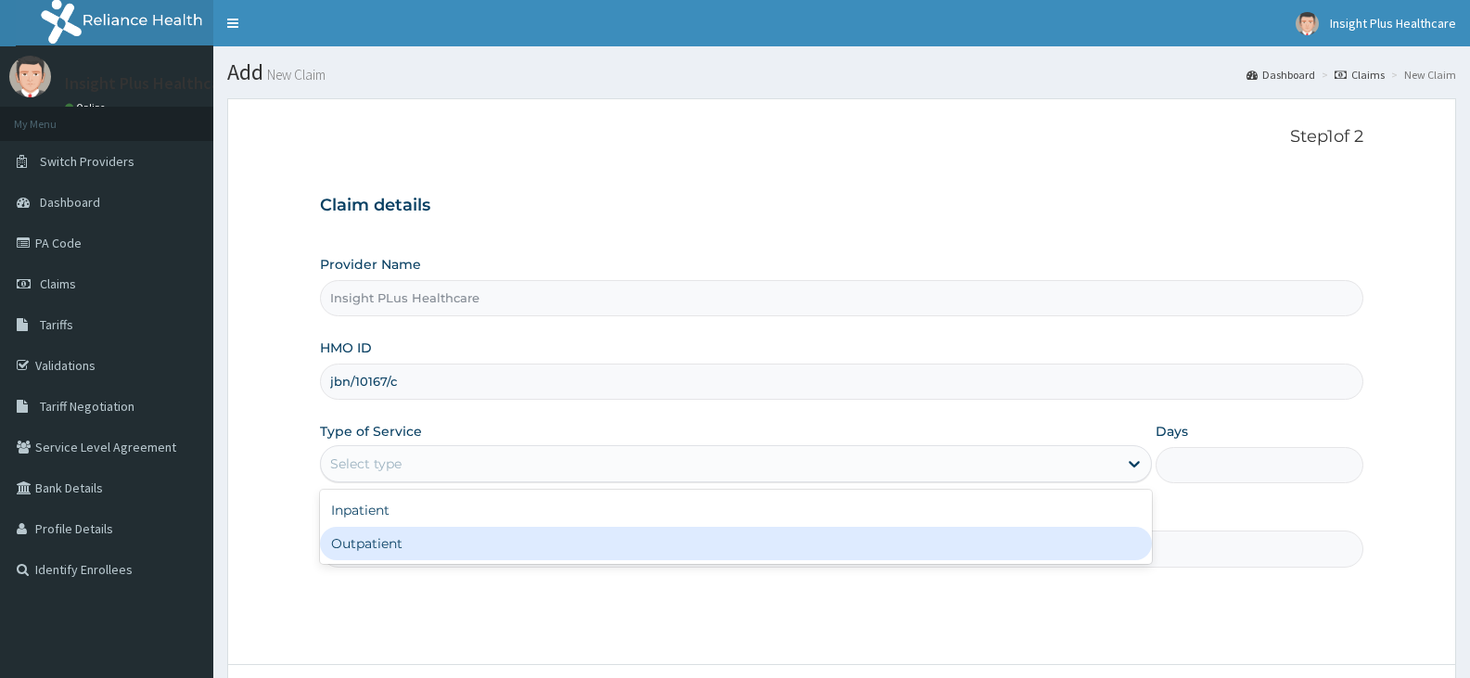
click at [417, 537] on div "Outpatient" at bounding box center [735, 543] width 831 height 33
type input "1"
click at [417, 537] on input "Practitioner" at bounding box center [841, 548] width 1043 height 36
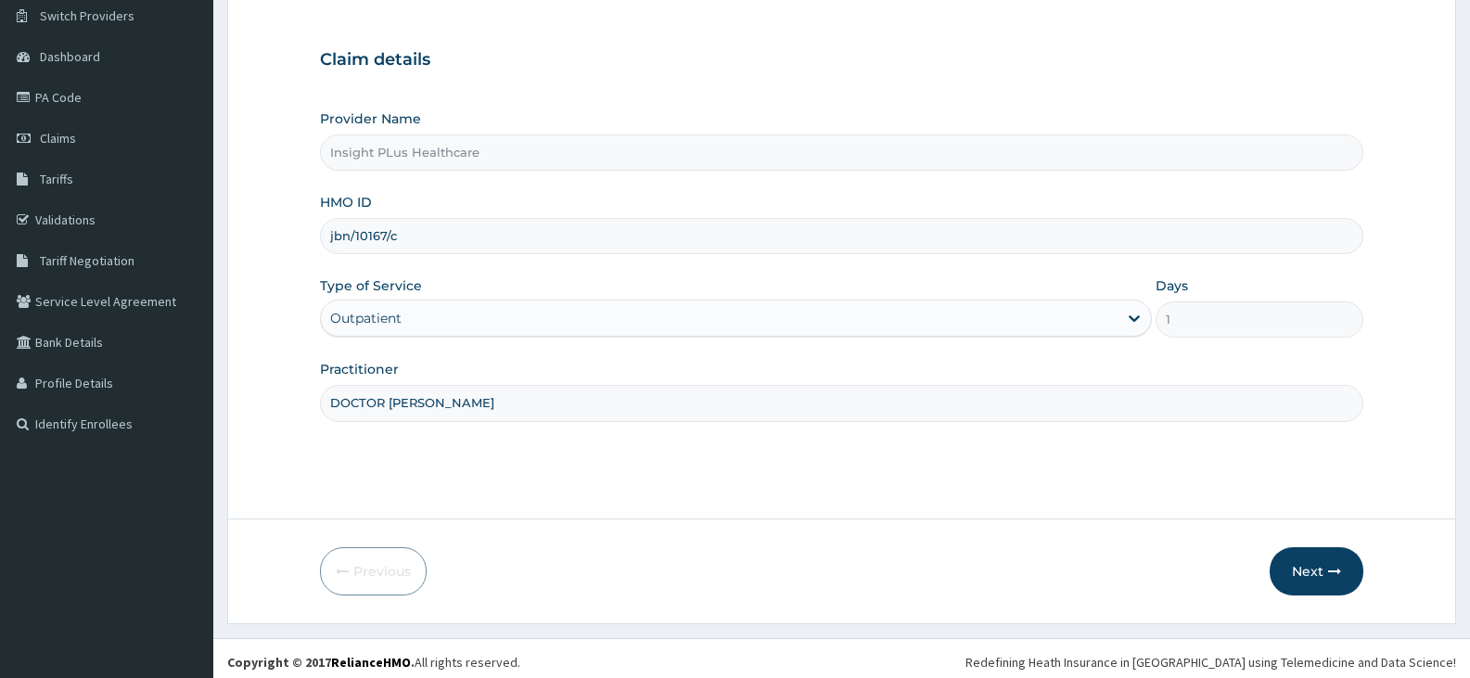
scroll to position [153, 0]
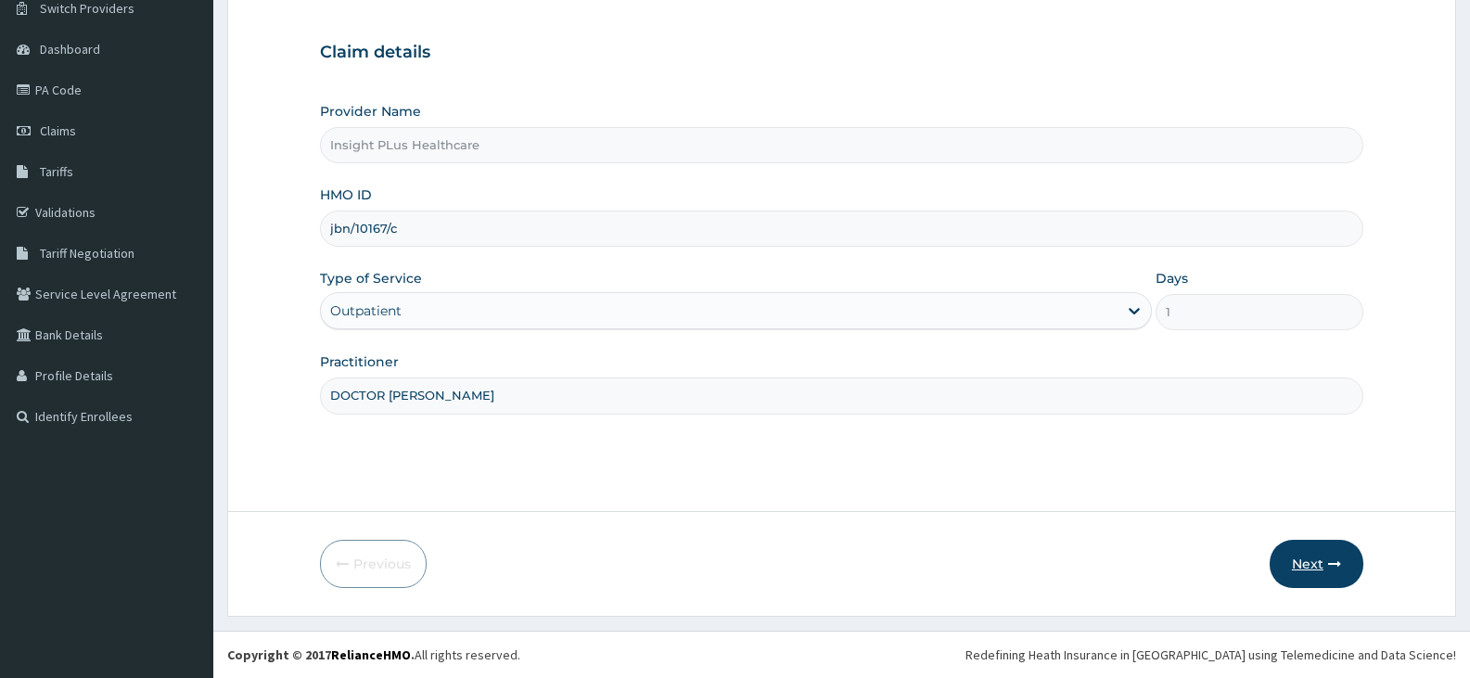
type input "DOCTOR [PERSON_NAME]"
click at [1307, 562] on button "Next" at bounding box center [1317, 564] width 94 height 48
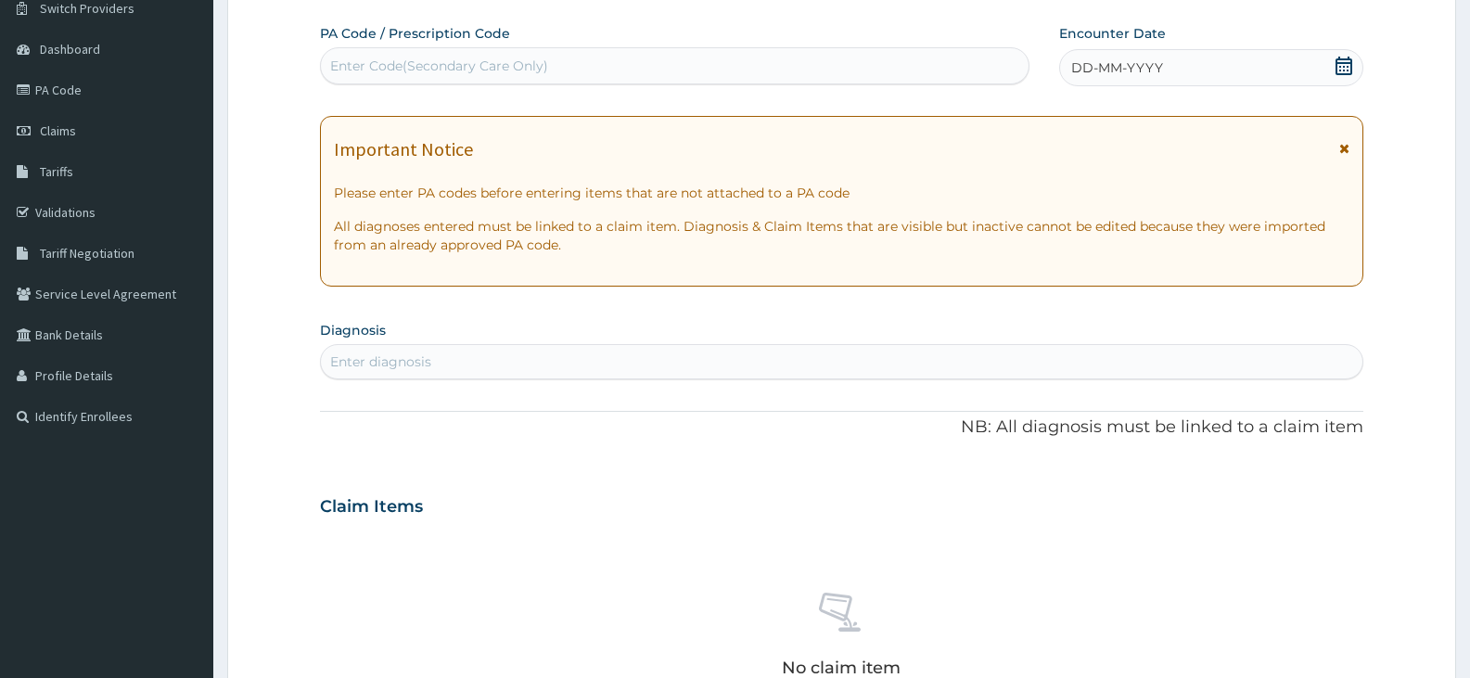
click at [785, 57] on div "Enter Code(Secondary Care Only)" at bounding box center [675, 66] width 708 height 30
paste input "PA/19F272"
type input "PA/19F272"
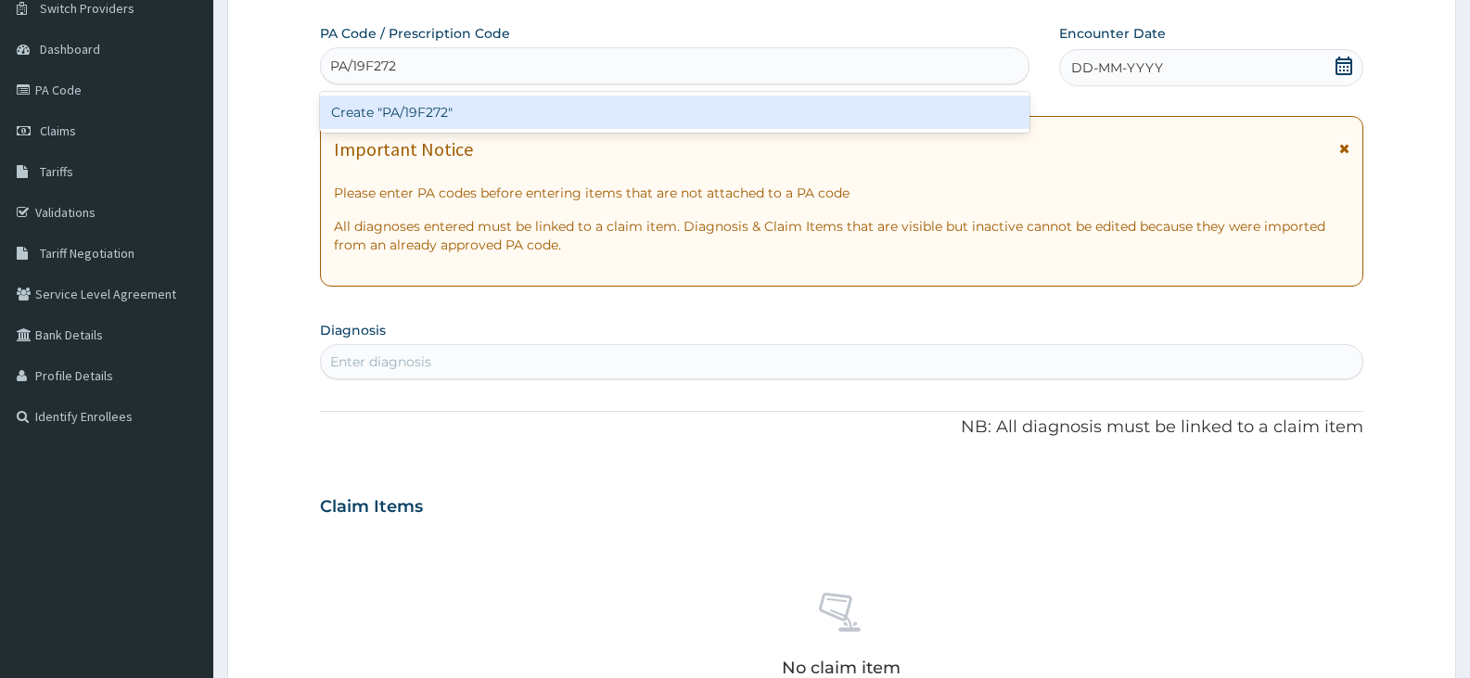
click at [728, 119] on div "Create "PA/19F272"" at bounding box center [674, 112] width 709 height 33
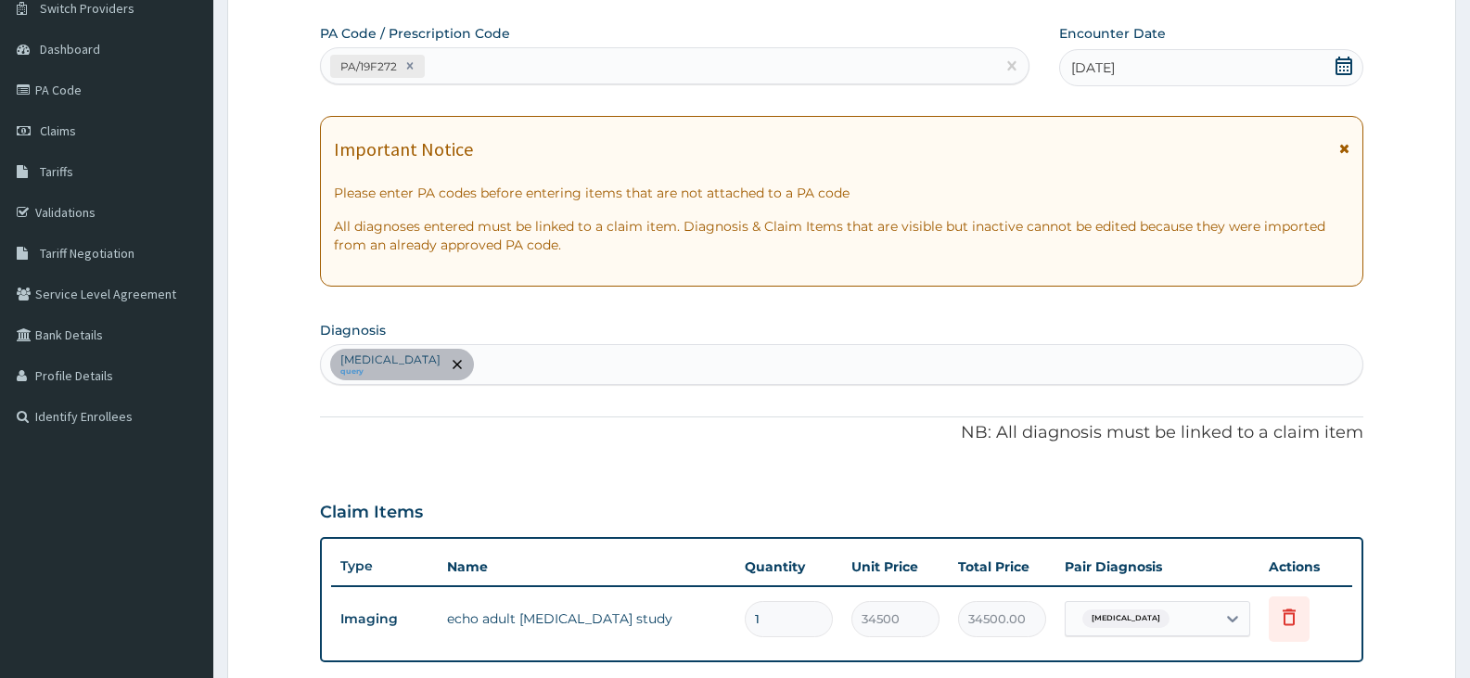
scroll to position [571, 0]
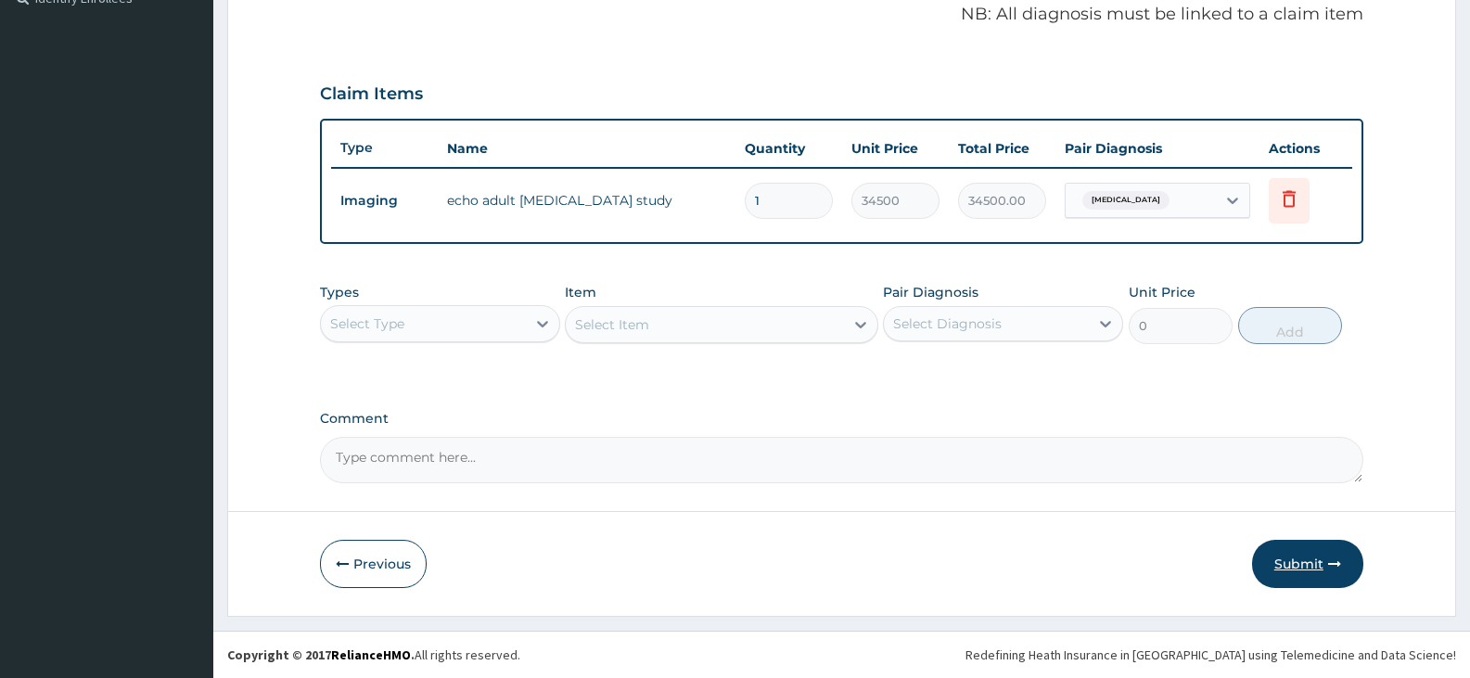
click at [1314, 563] on button "Submit" at bounding box center [1307, 564] width 111 height 48
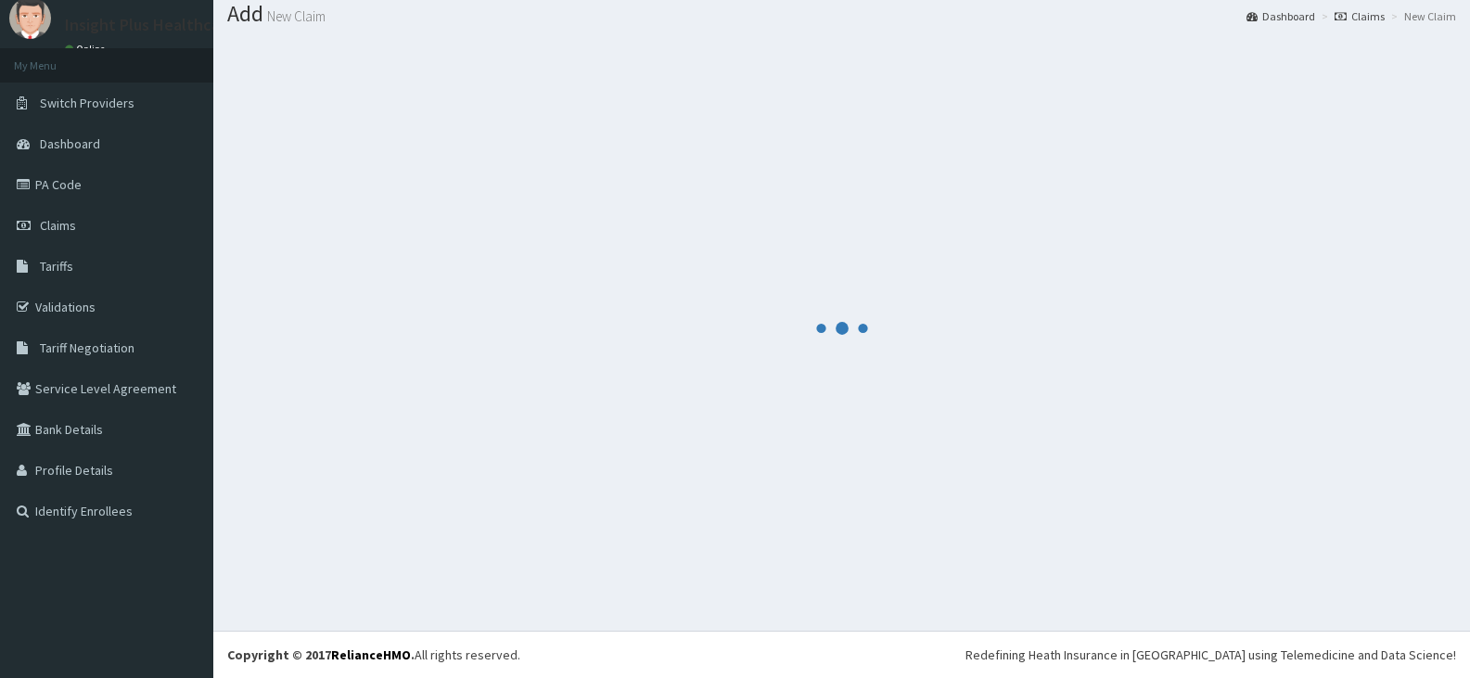
scroll to position [58, 0]
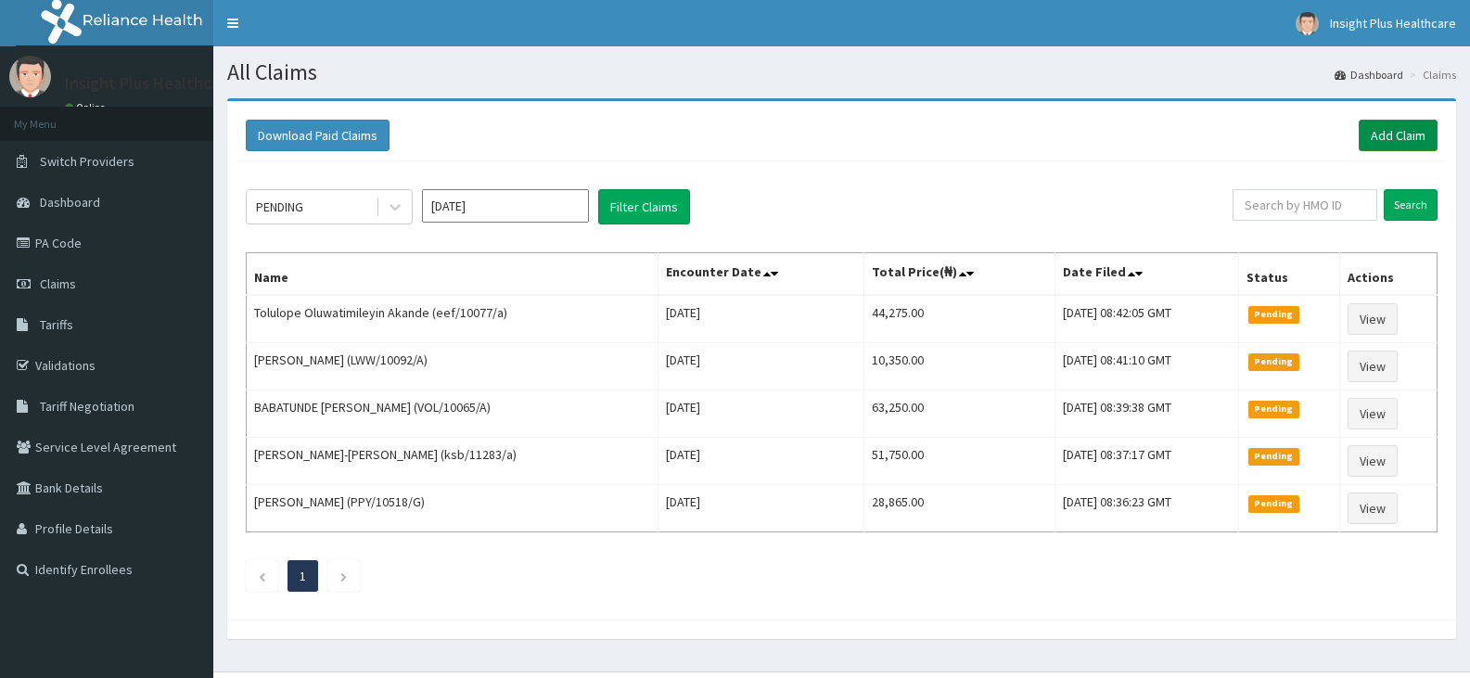
click at [1391, 129] on link "Add Claim" at bounding box center [1398, 136] width 79 height 32
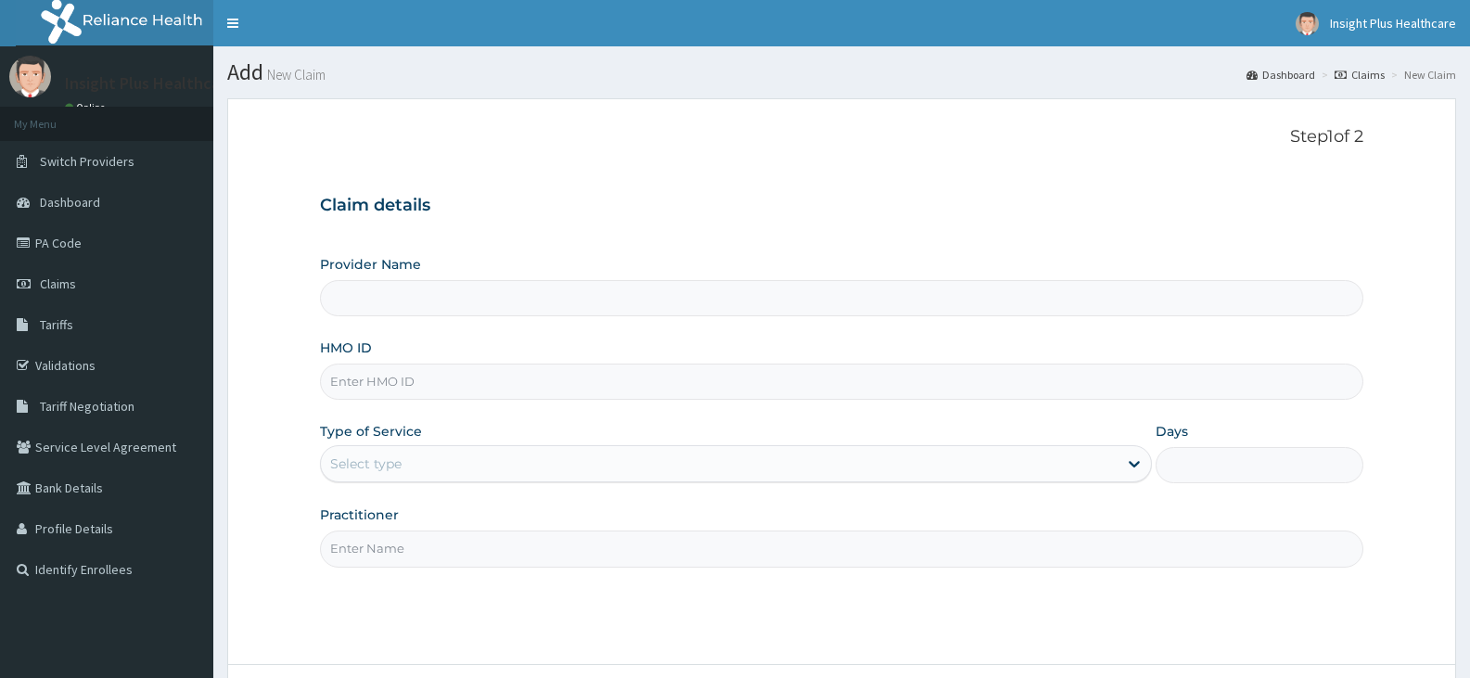
click at [474, 369] on input "HMO ID" at bounding box center [841, 382] width 1043 height 36
paste input "gsy/10077/a"
type input "gsy/10077/a"
type input "Insight PLus Healthcare"
type input "gsy/10077/a"
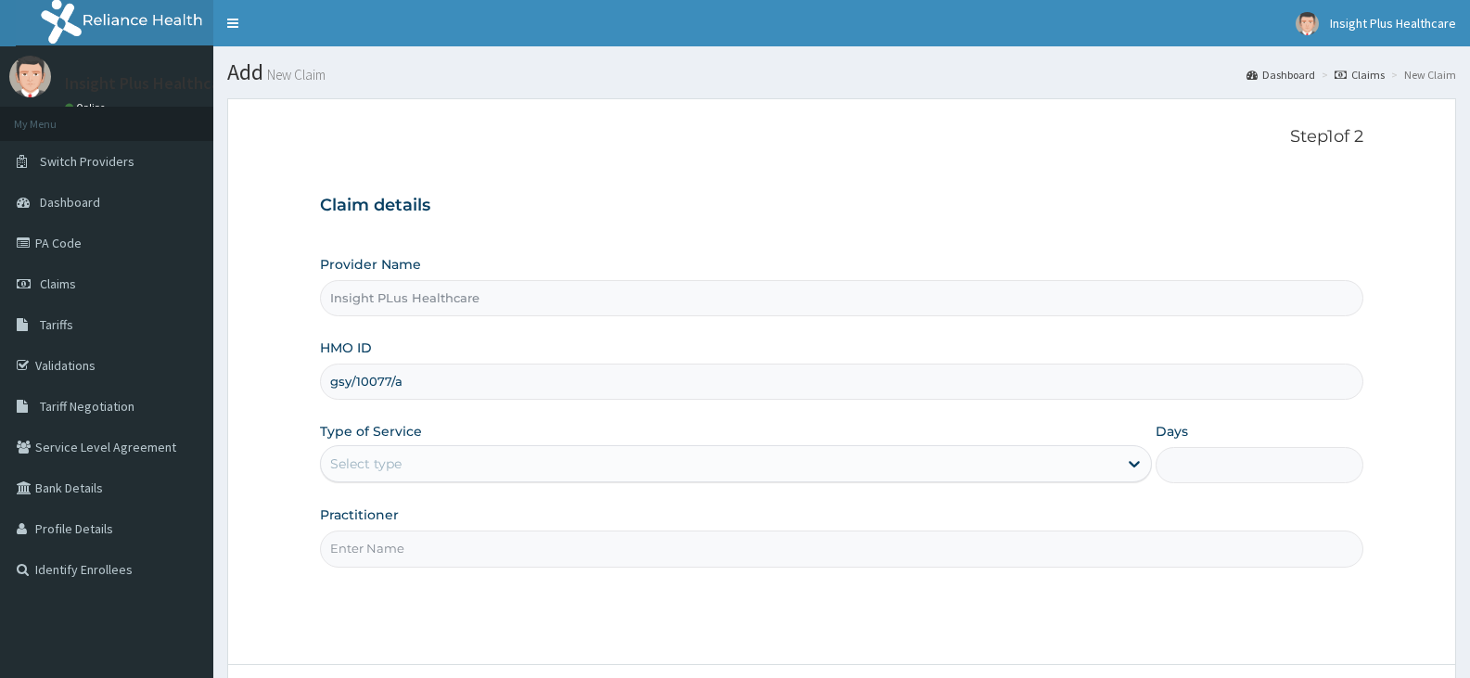
click at [377, 461] on div "Select type" at bounding box center [365, 463] width 71 height 19
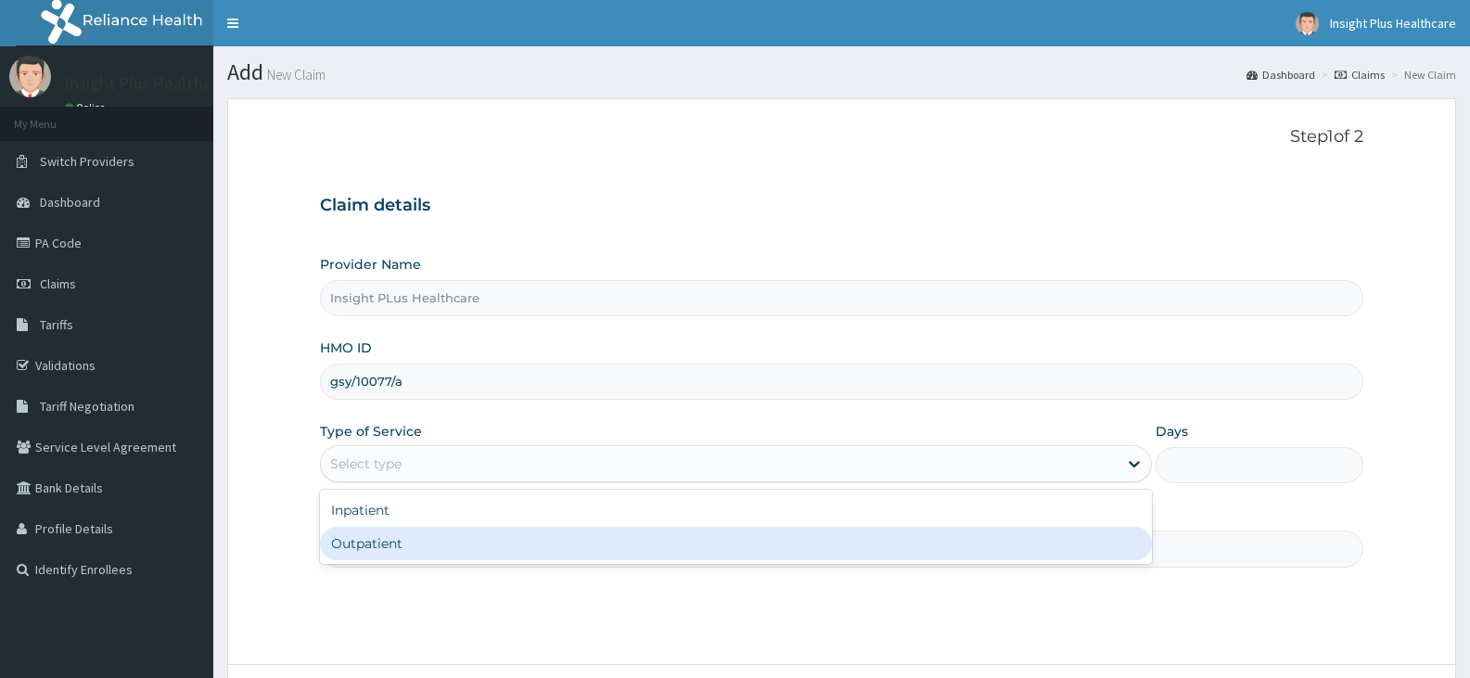
click at [368, 551] on div "Outpatient" at bounding box center [735, 543] width 831 height 33
type input "1"
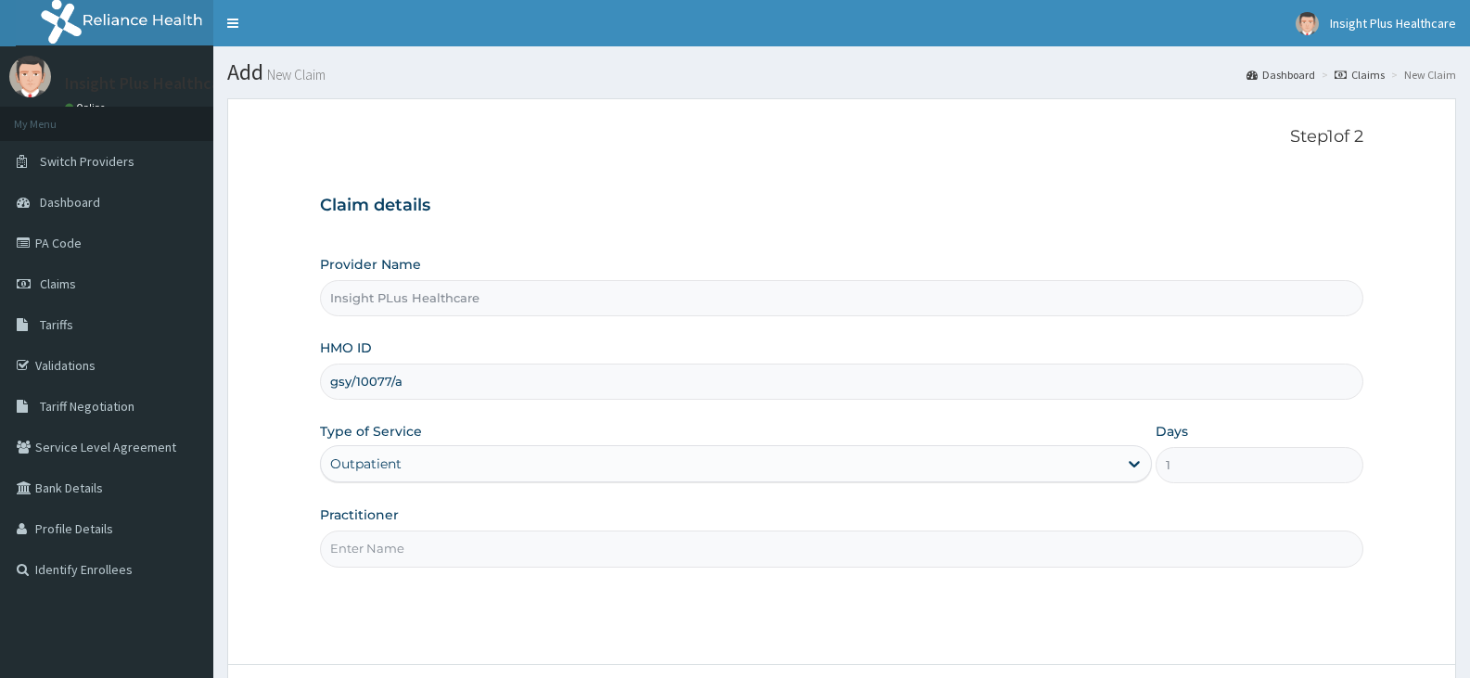
click at [368, 551] on input "Practitioner" at bounding box center [841, 548] width 1043 height 36
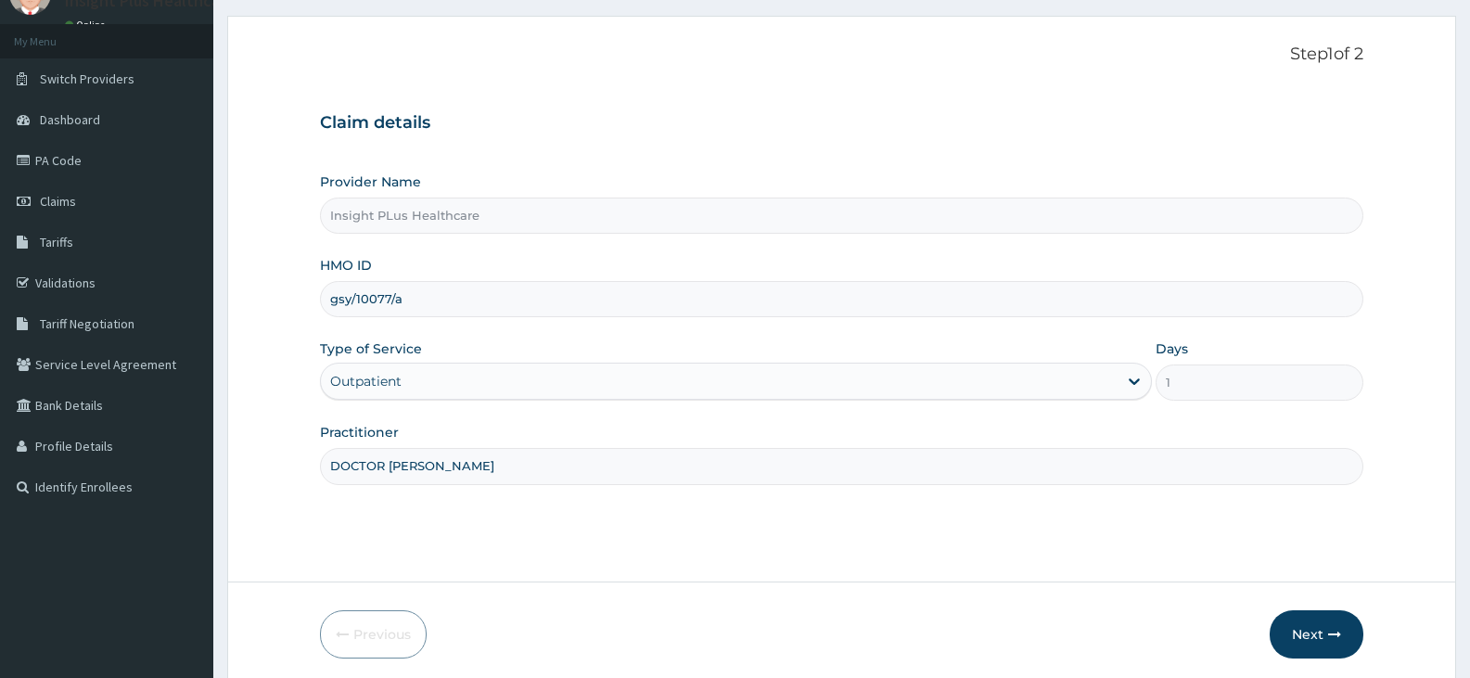
scroll to position [153, 0]
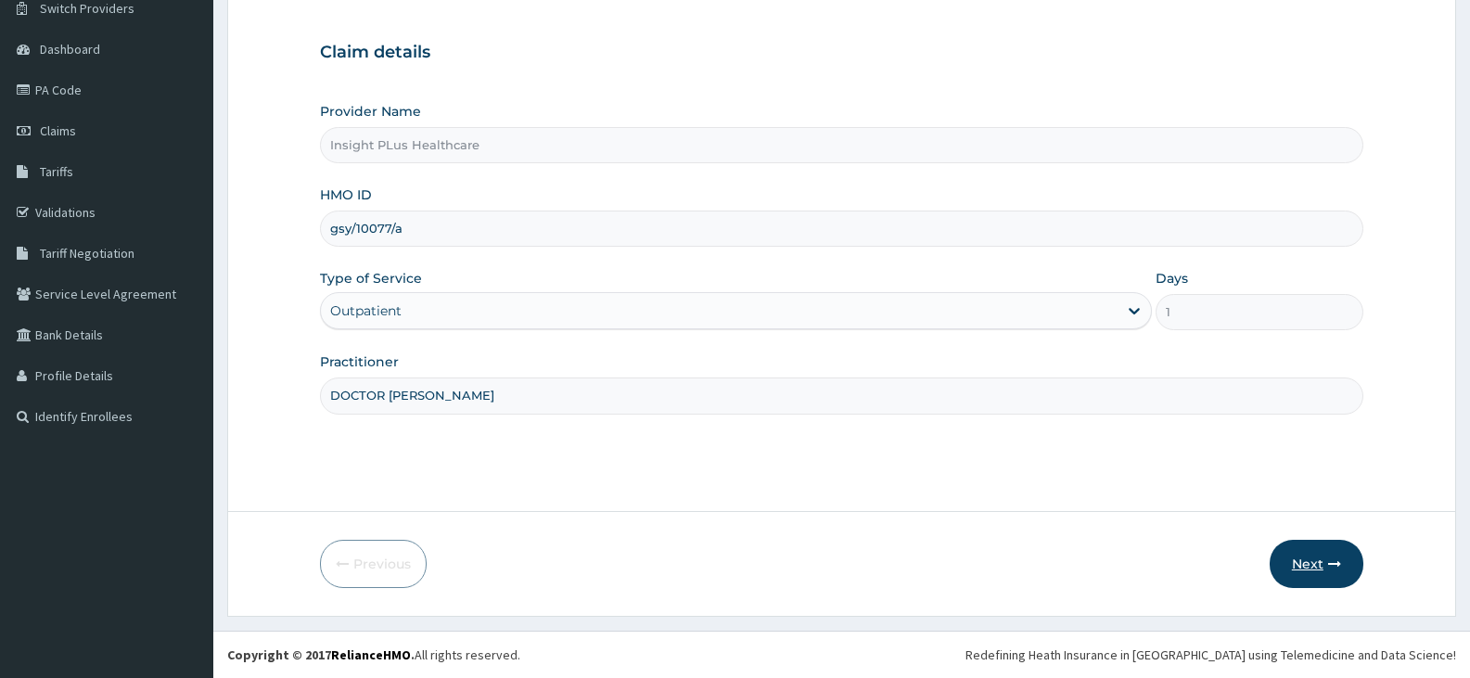
type input "DOCTOR OMOLOLU"
click at [1322, 555] on button "Next" at bounding box center [1317, 564] width 94 height 48
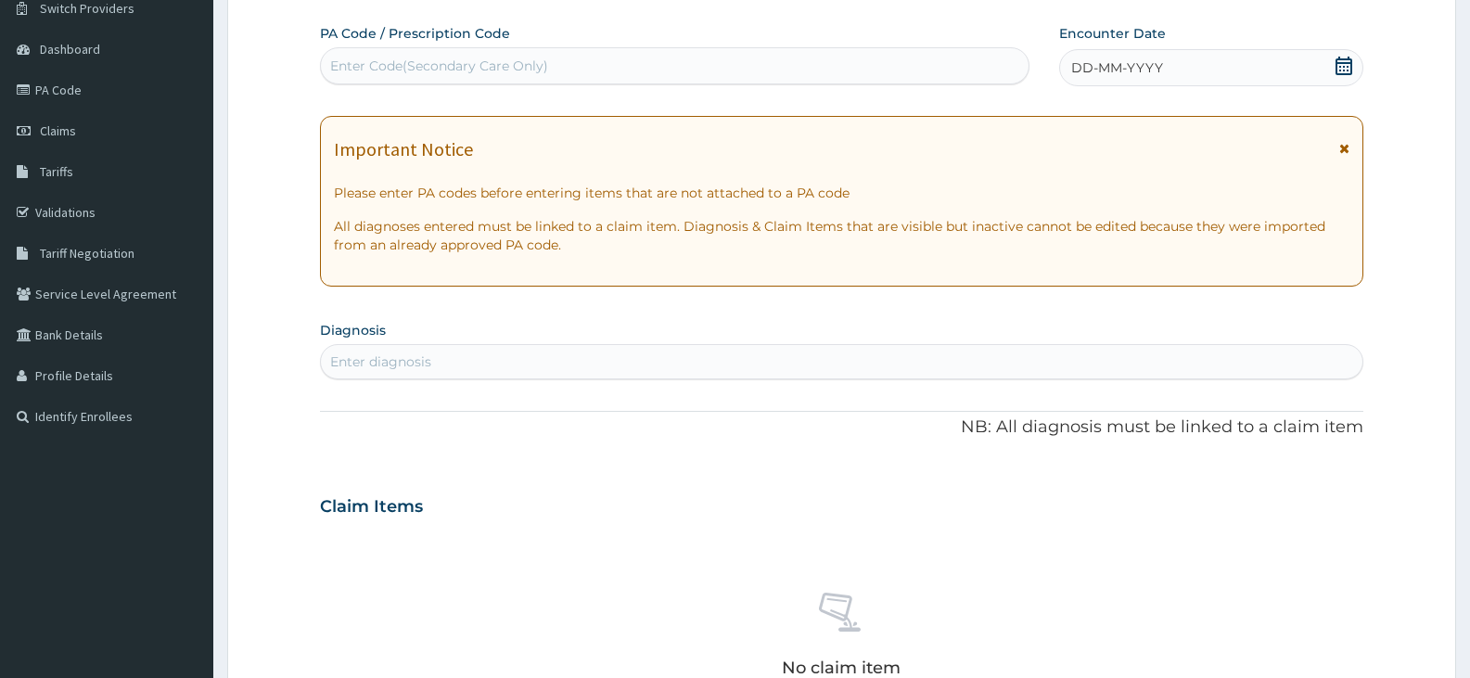
click at [666, 54] on div "Enter Code(Secondary Care Only)" at bounding box center [675, 66] width 708 height 30
paste input "PA/409030"
type input "PA/409030"
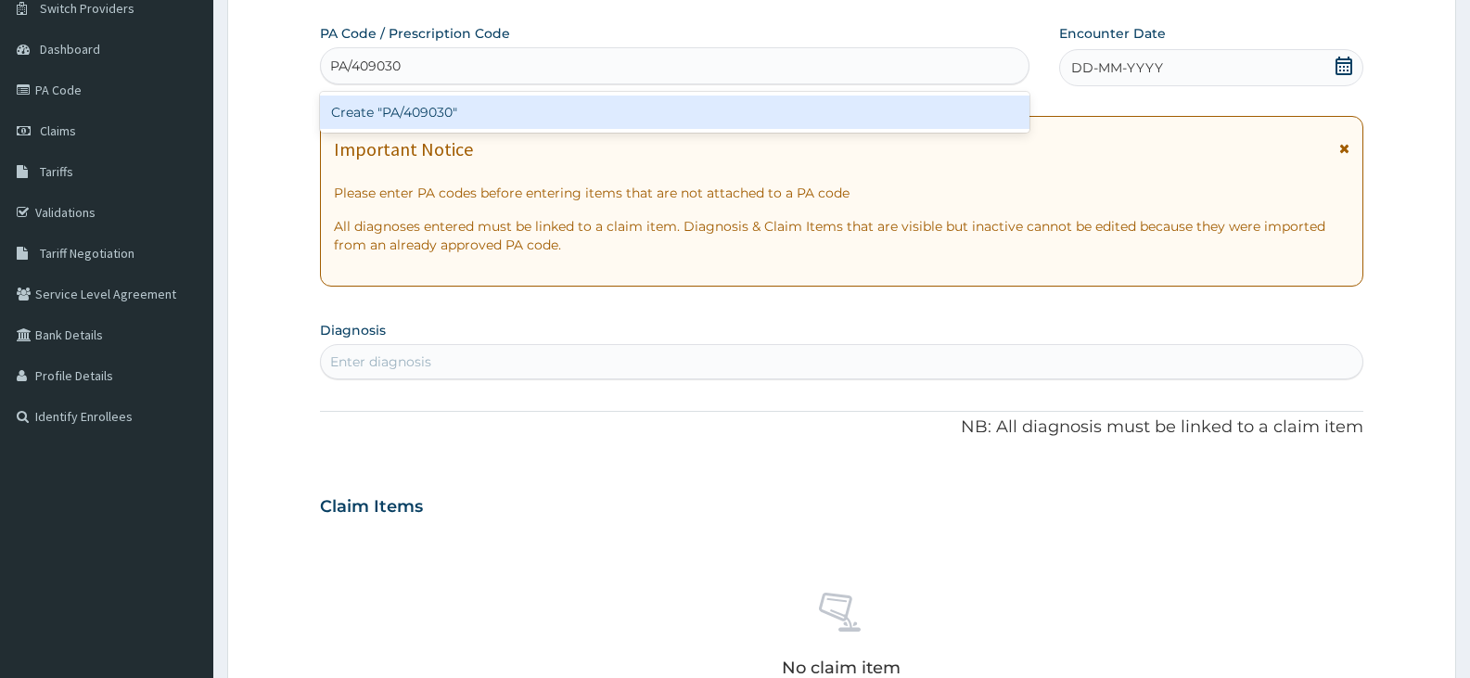
click at [619, 111] on div "Create "PA/409030"" at bounding box center [674, 112] width 709 height 33
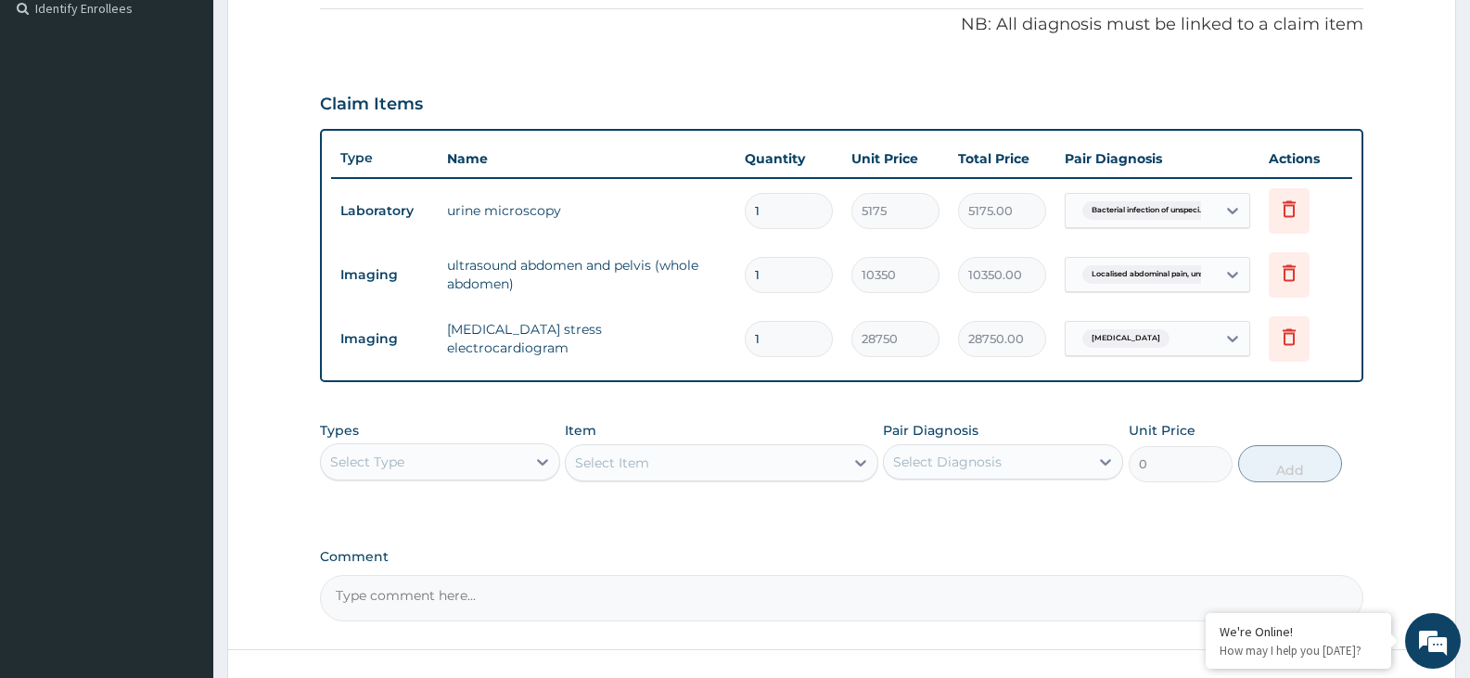
scroll to position [699, 0]
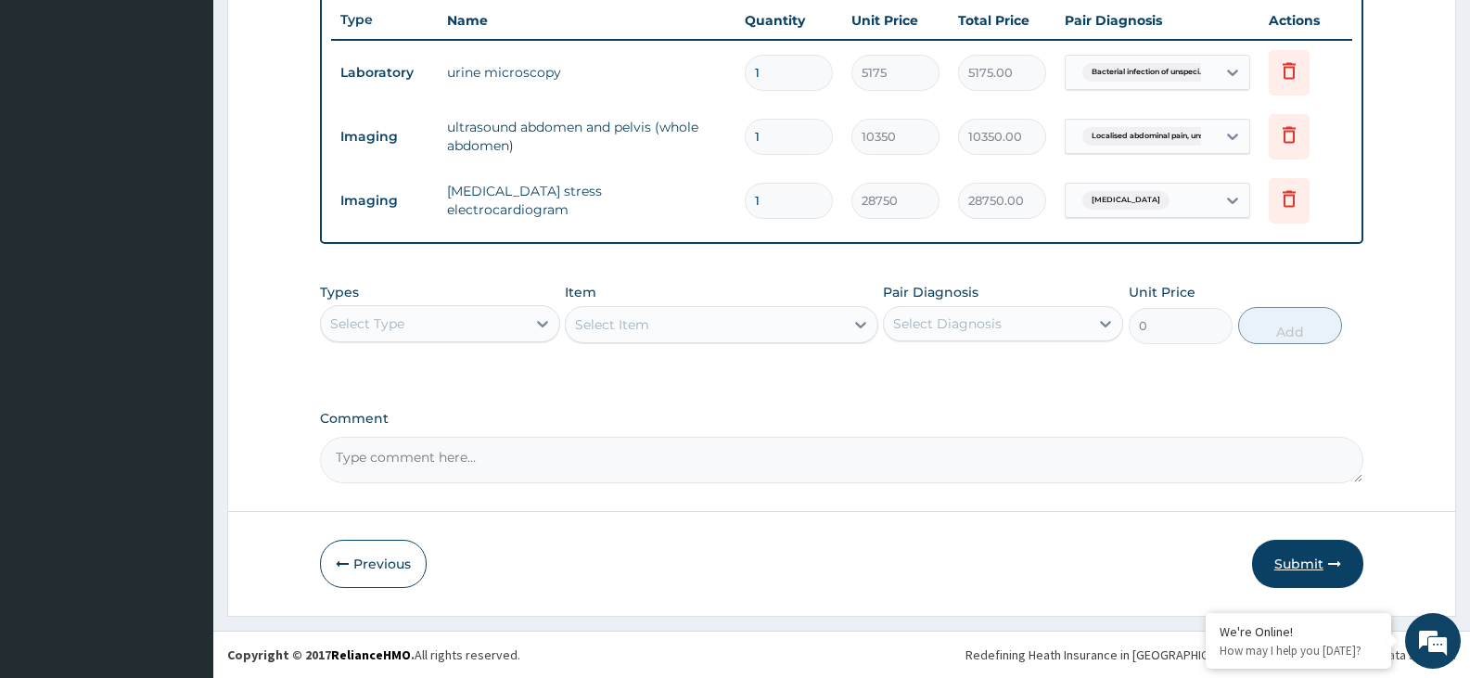
click at [1311, 569] on button "Submit" at bounding box center [1307, 564] width 111 height 48
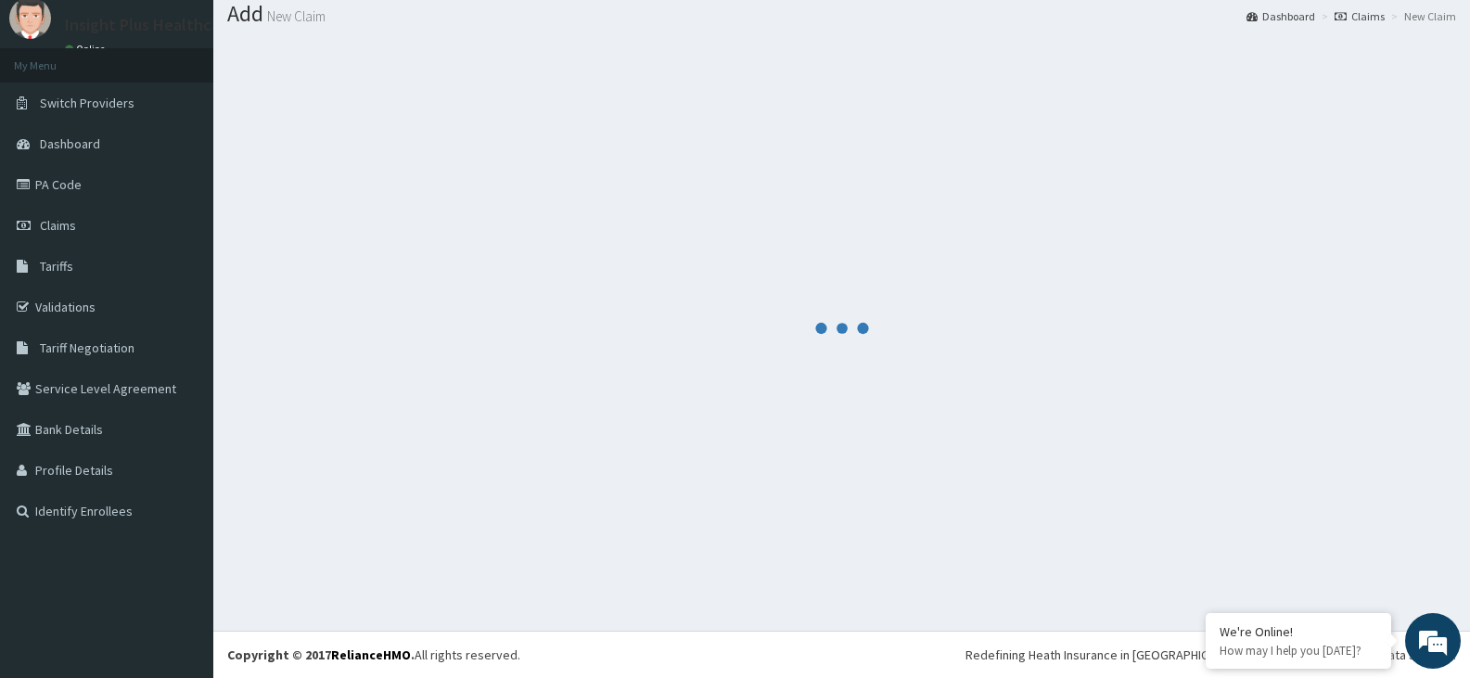
scroll to position [0, 0]
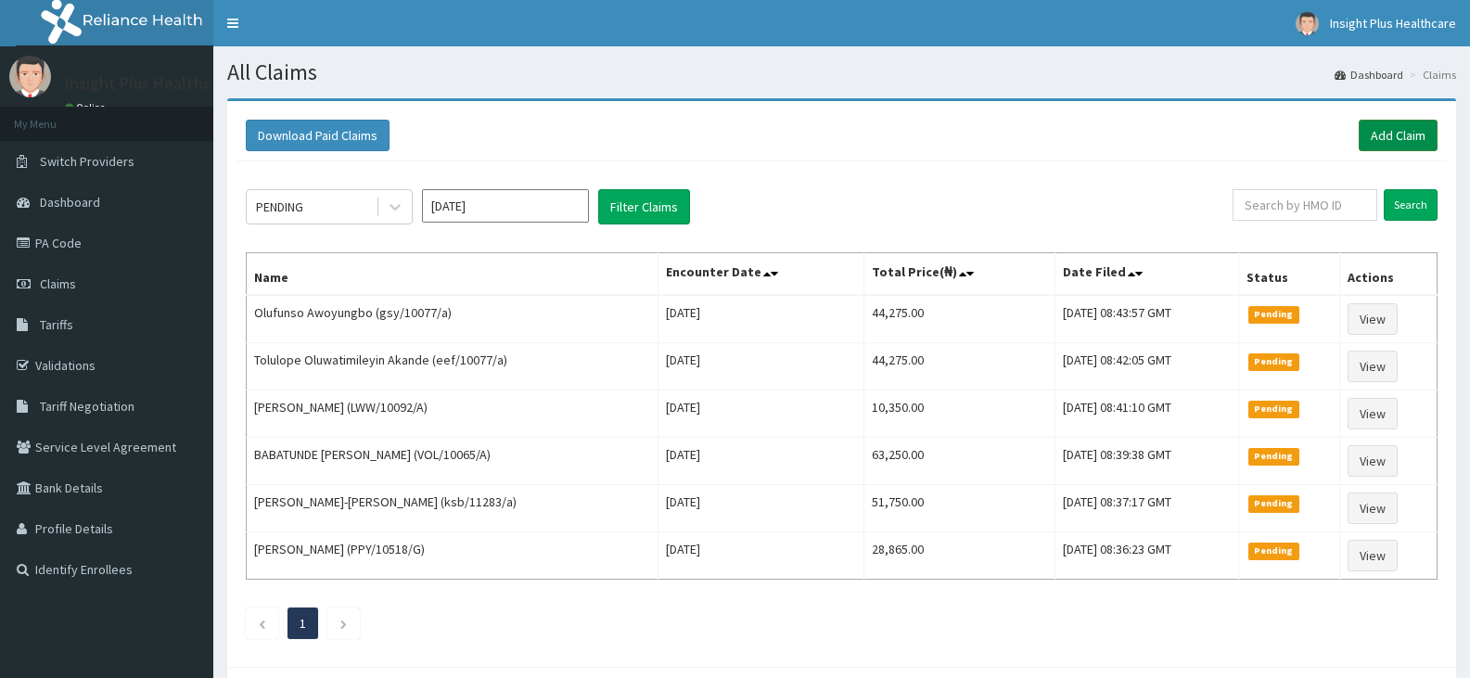
click at [1391, 138] on link "Add Claim" at bounding box center [1398, 136] width 79 height 32
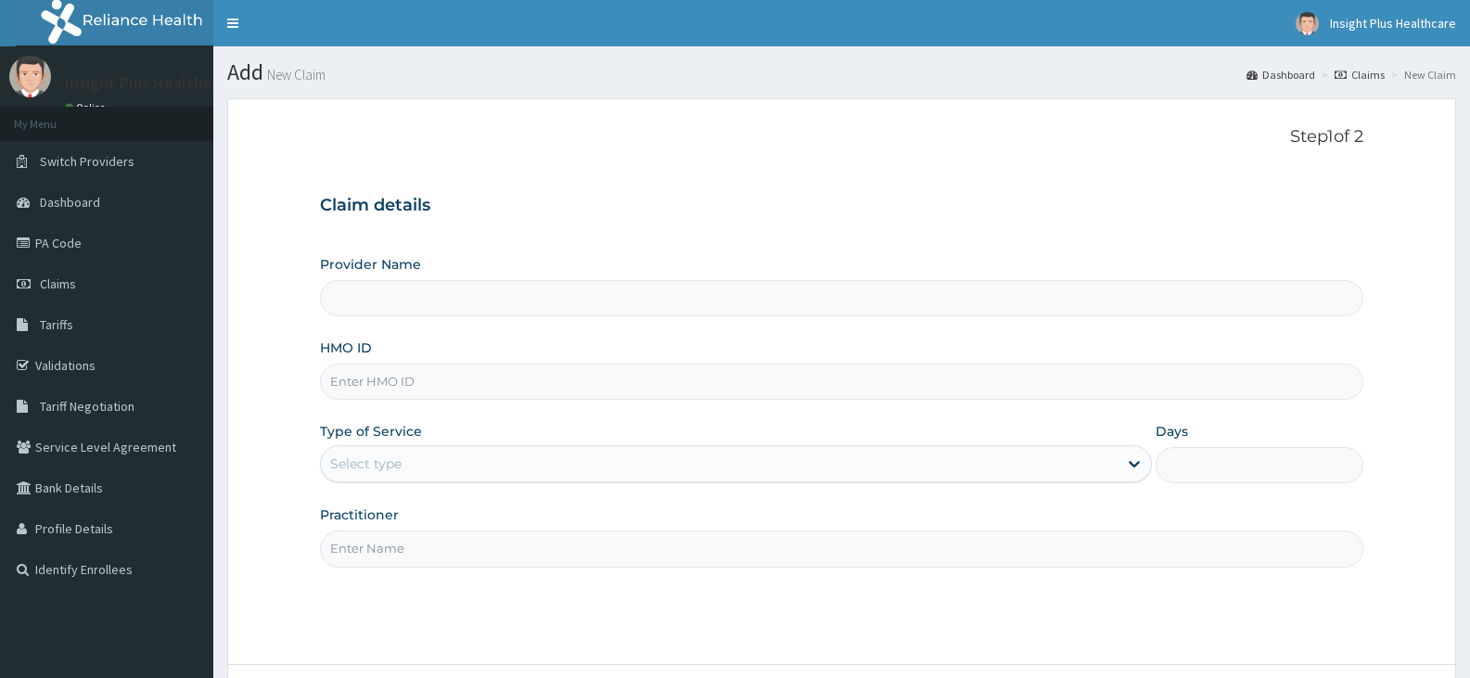
click at [371, 381] on input "HMO ID" at bounding box center [841, 382] width 1043 height 36
paste input "JBN/10167/C"
type input "JBN/10167/C"
type input "Insight PLus Healthcare"
type input "JBN/10167/C"
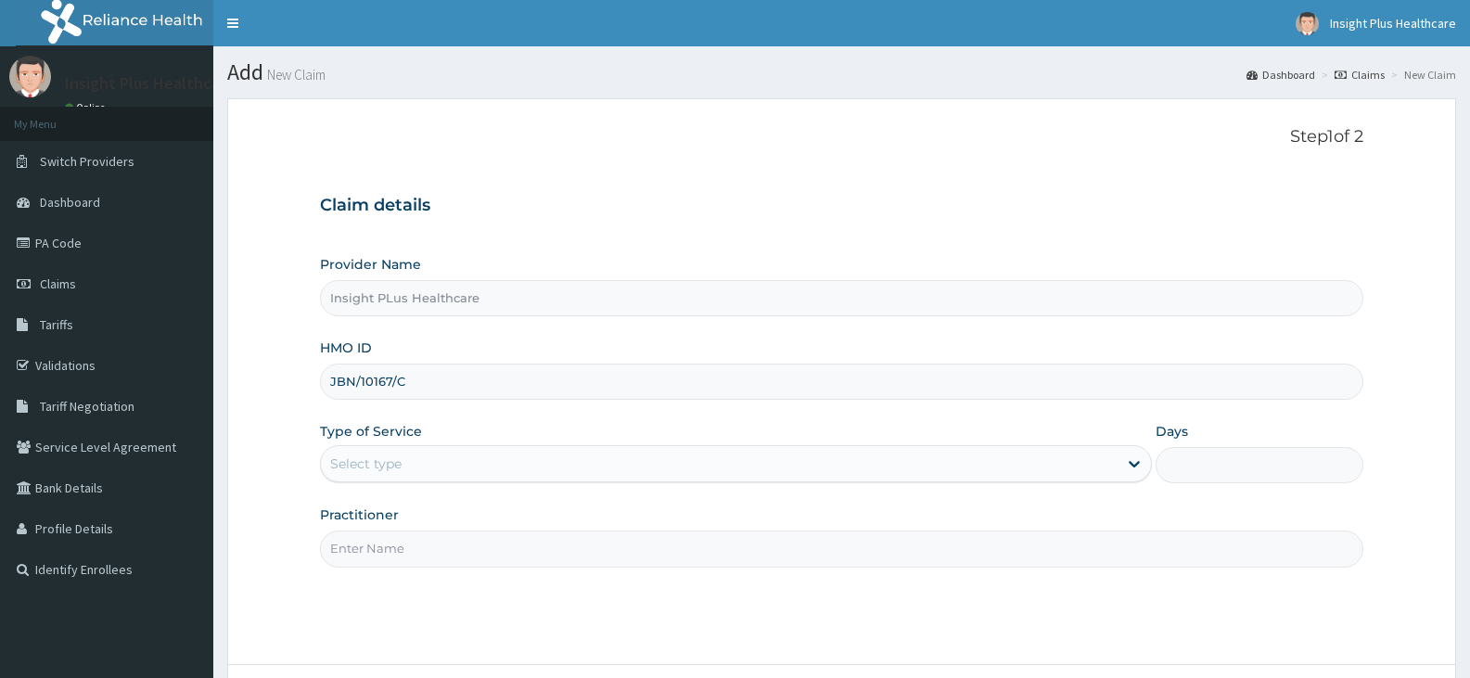
click at [371, 468] on div "Select type" at bounding box center [365, 463] width 71 height 19
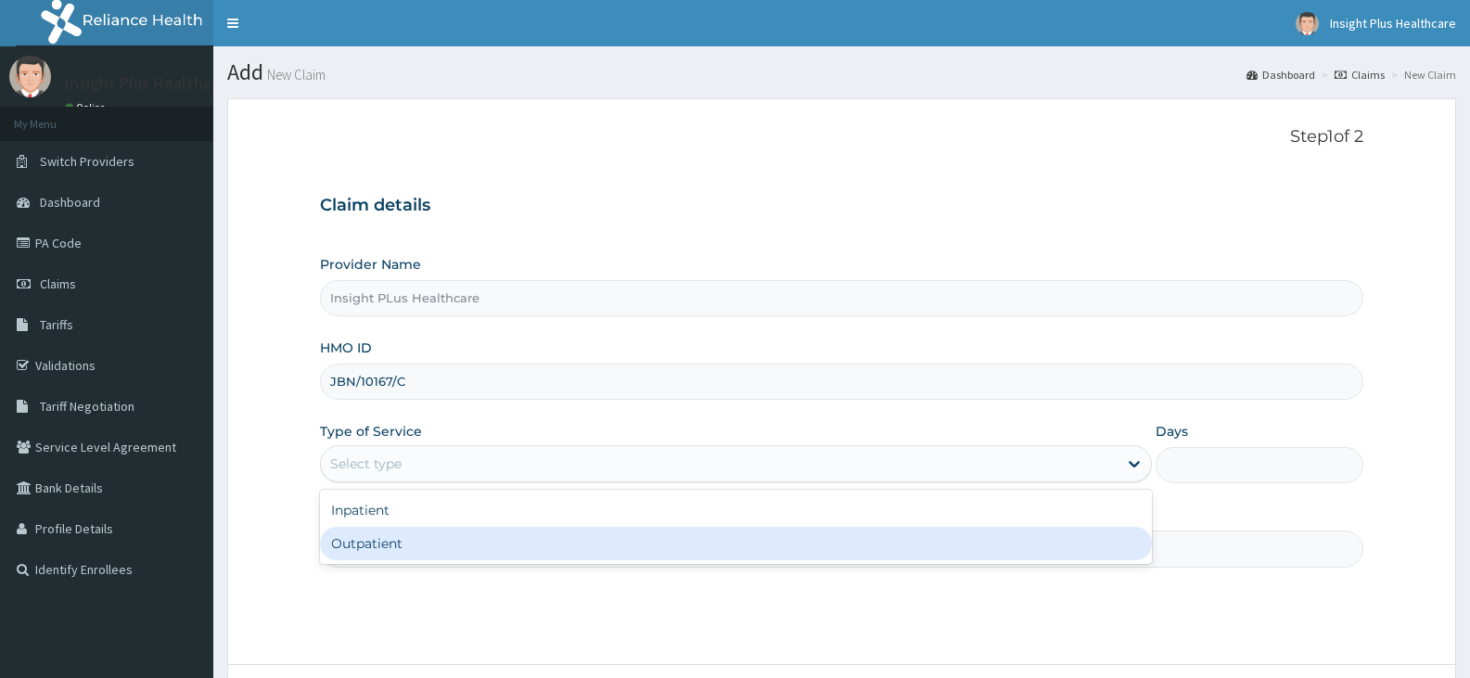
click at [367, 544] on div "Outpatient" at bounding box center [735, 543] width 831 height 33
type input "1"
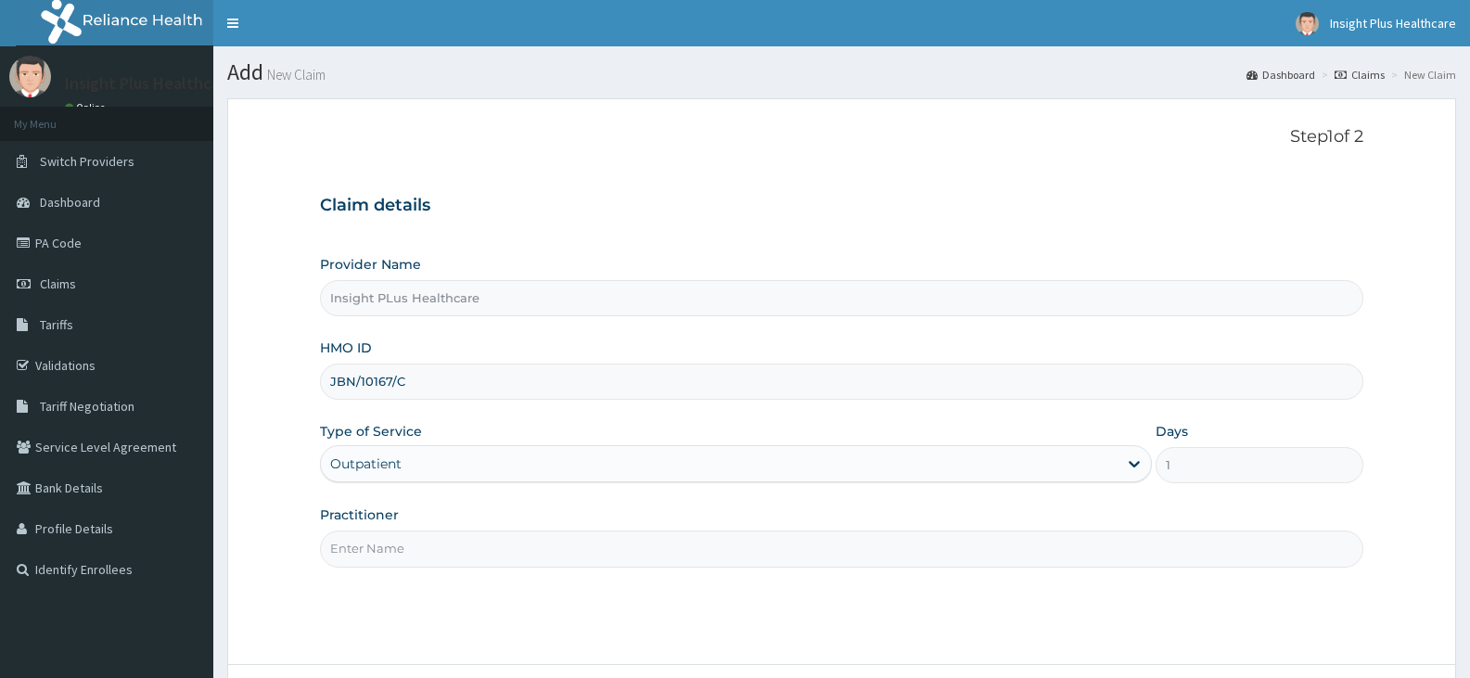
click at [367, 544] on input "Practitioner" at bounding box center [841, 548] width 1043 height 36
type input "O"
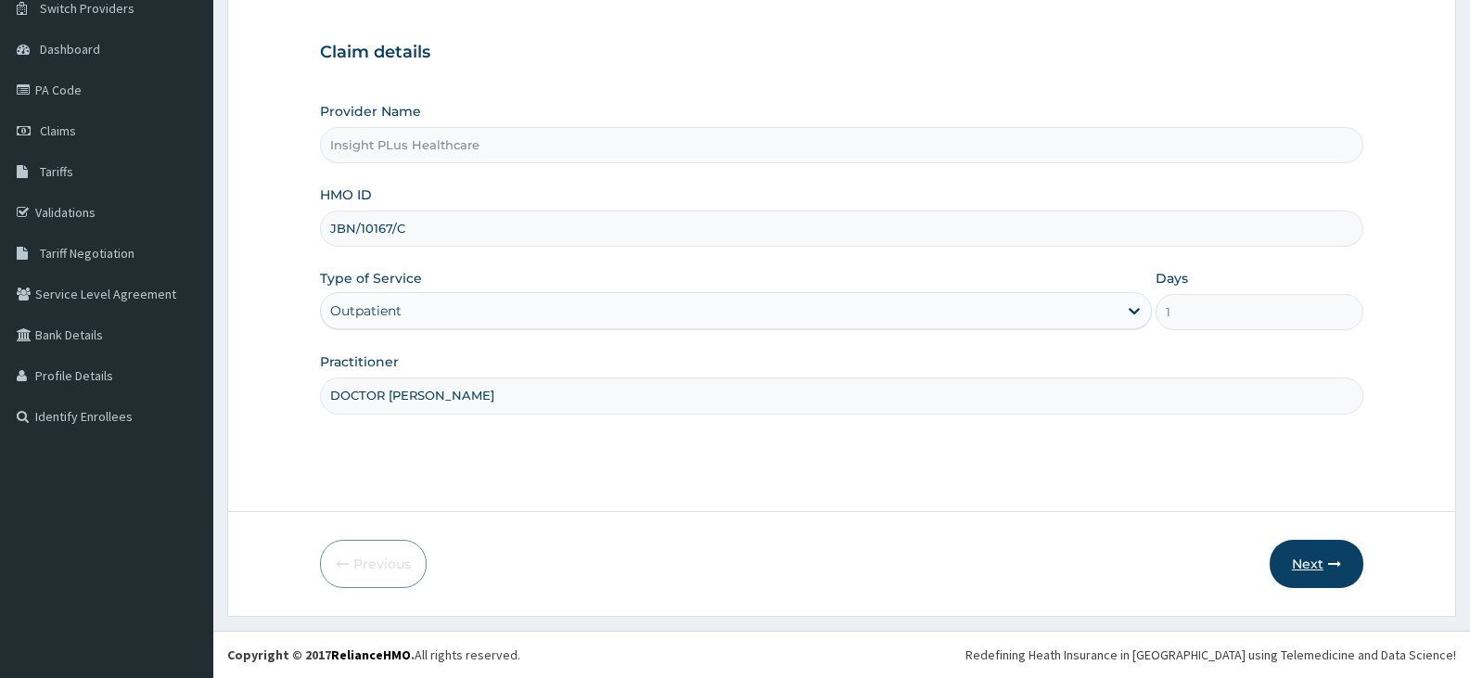
type input "DOCTOR [PERSON_NAME]"
click at [1308, 562] on button "Next" at bounding box center [1317, 564] width 94 height 48
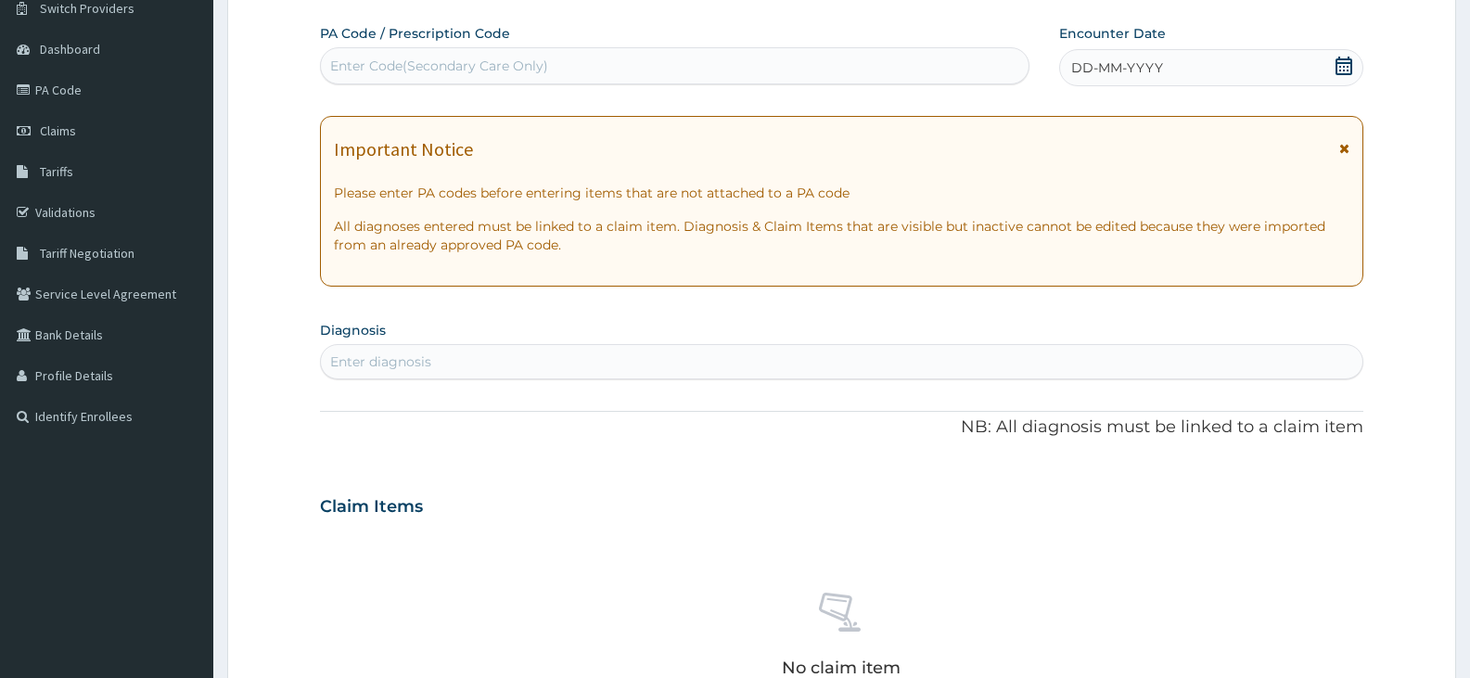
click at [748, 74] on div "Enter Code(Secondary Care Only)" at bounding box center [675, 66] width 708 height 30
paste input "PA/2E87D5"
type input "PA/2E87D5"
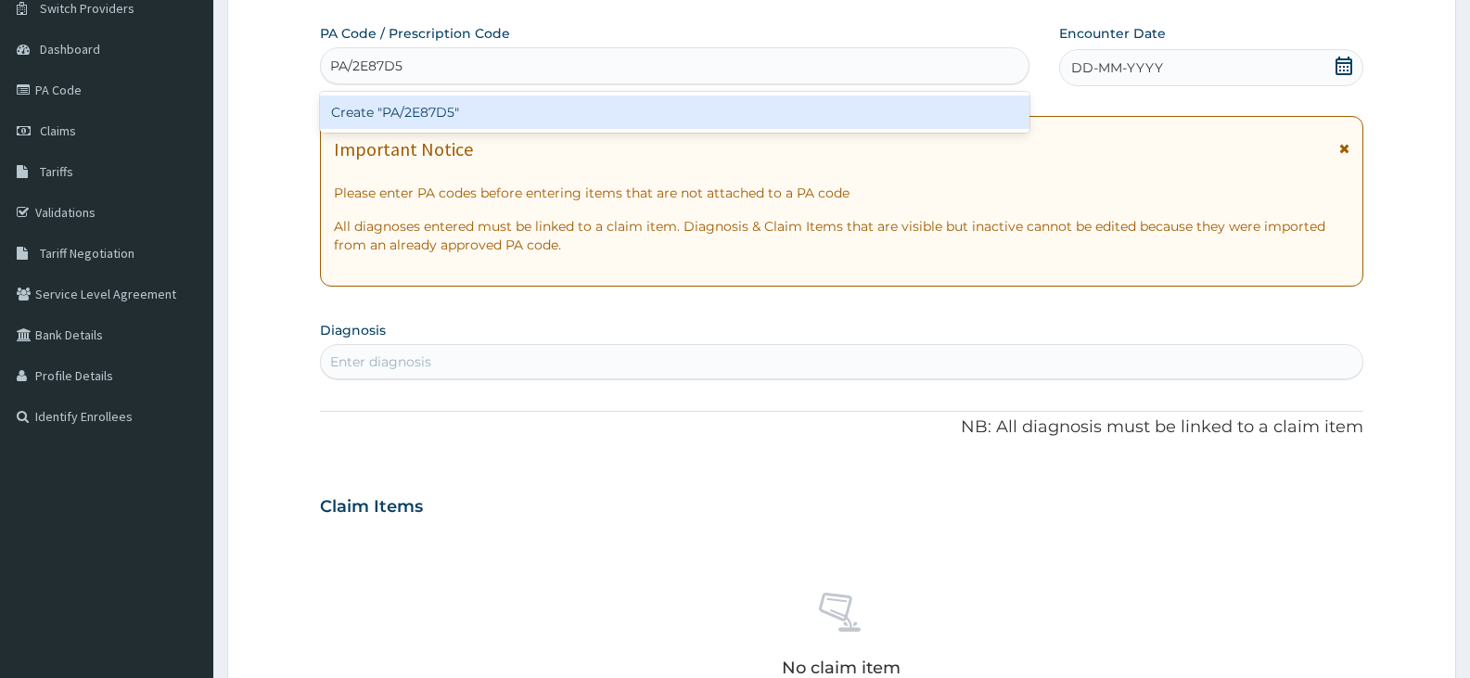
click at [728, 119] on div "Create "PA/2E87D5"" at bounding box center [674, 112] width 709 height 33
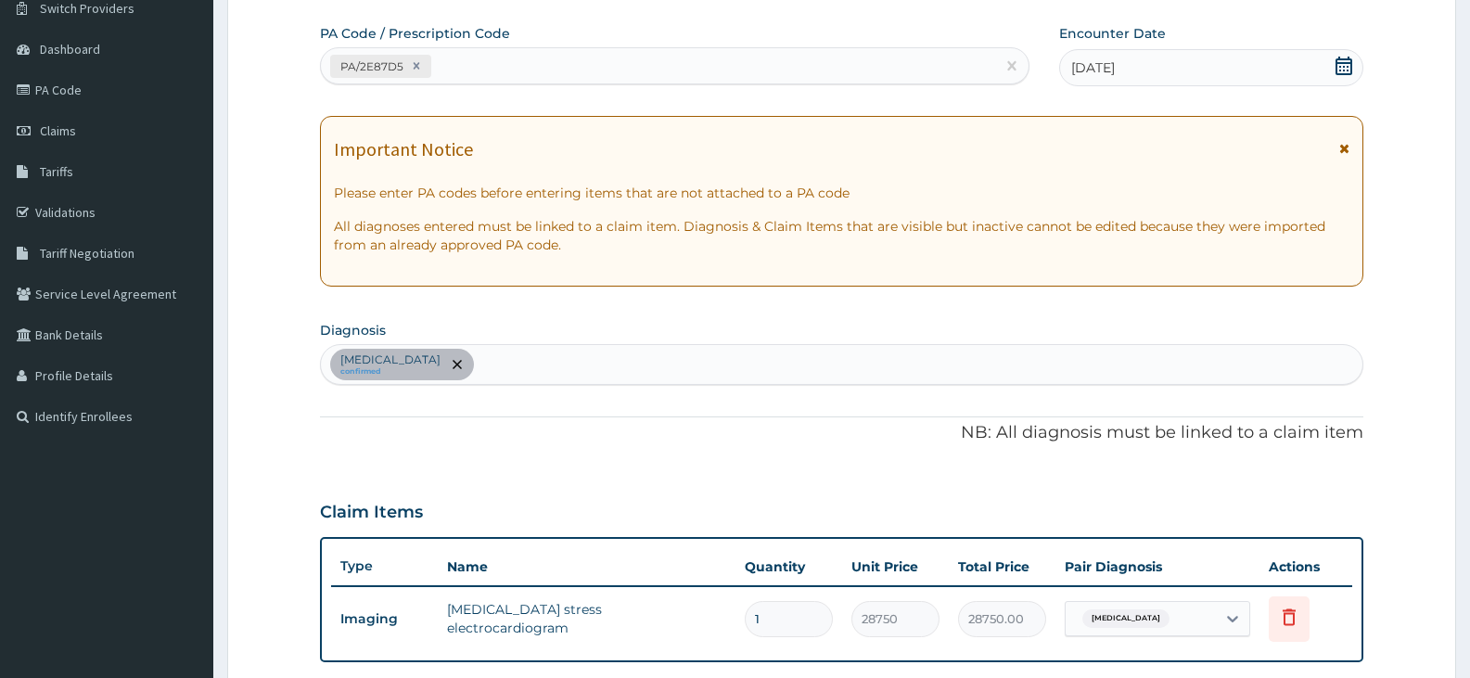
scroll to position [571, 0]
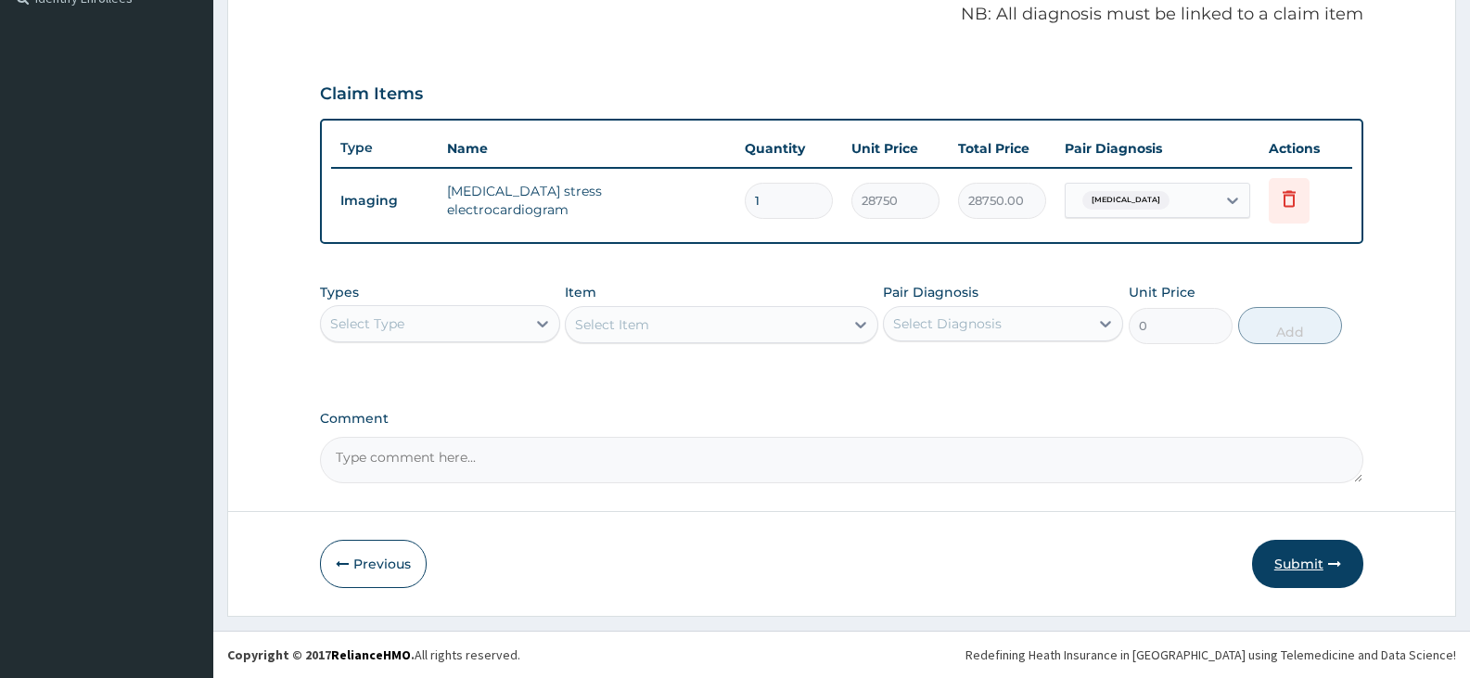
click at [1313, 563] on button "Submit" at bounding box center [1307, 564] width 111 height 48
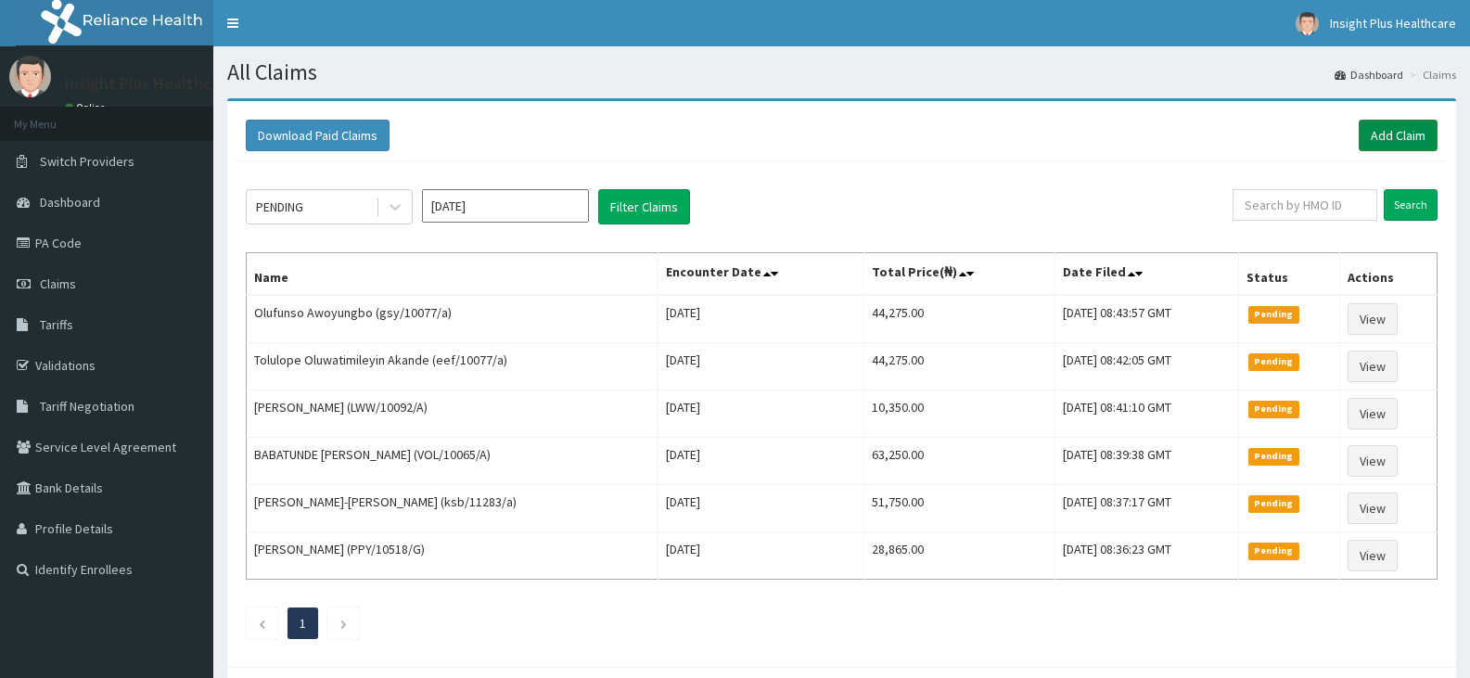
click at [1380, 135] on link "Add Claim" at bounding box center [1398, 136] width 79 height 32
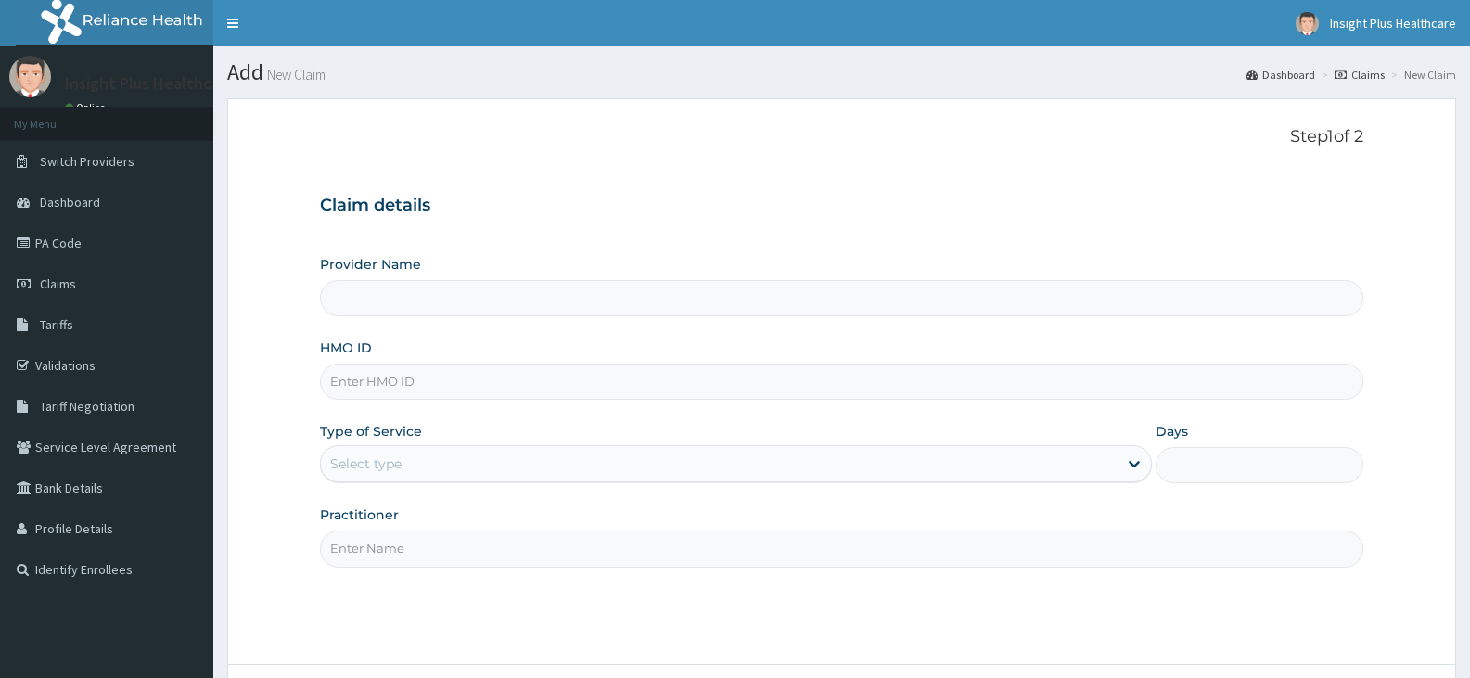
click at [444, 377] on input "HMO ID" at bounding box center [841, 382] width 1043 height 36
paste input "CTD/10001/B"
type input "CTD/10001/B"
type input "Insight PLus Healthcare"
click at [361, 383] on input "CTD/10001/B" at bounding box center [841, 382] width 1043 height 36
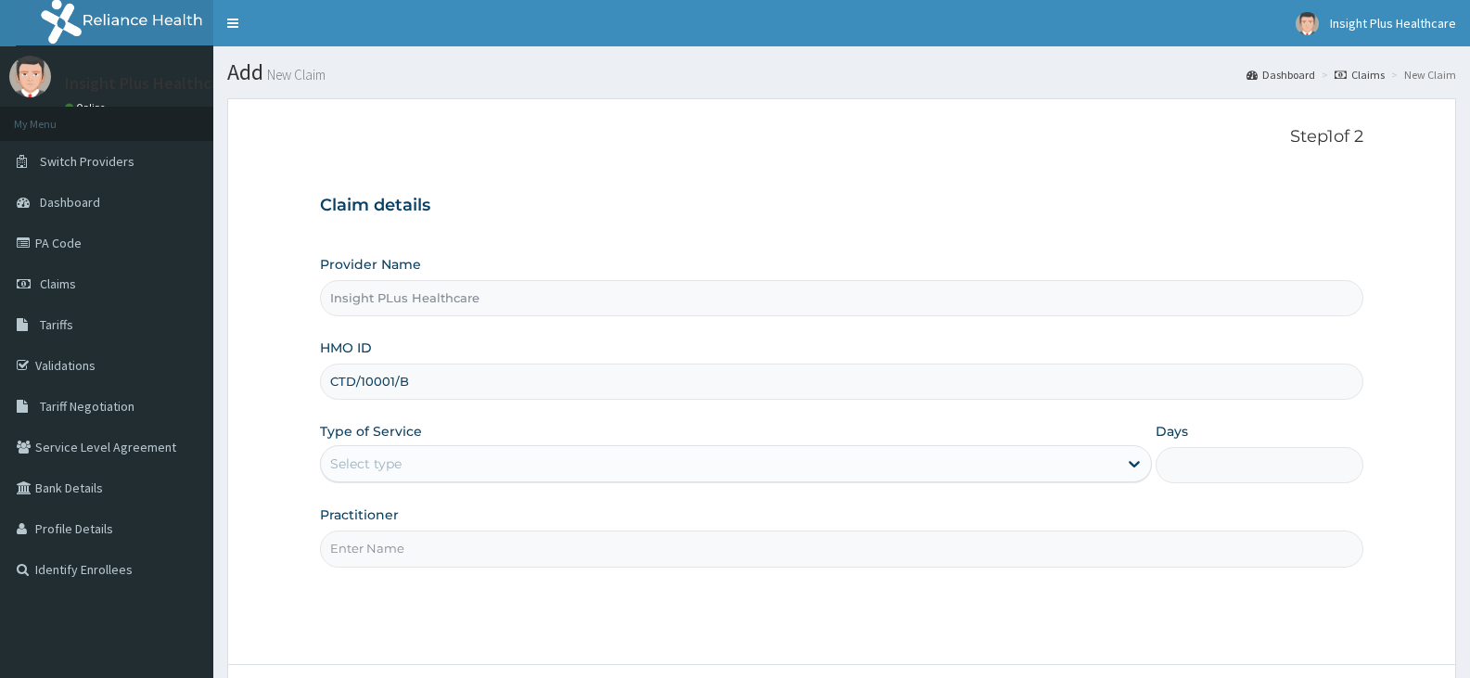
type input "CTD/10001/B"
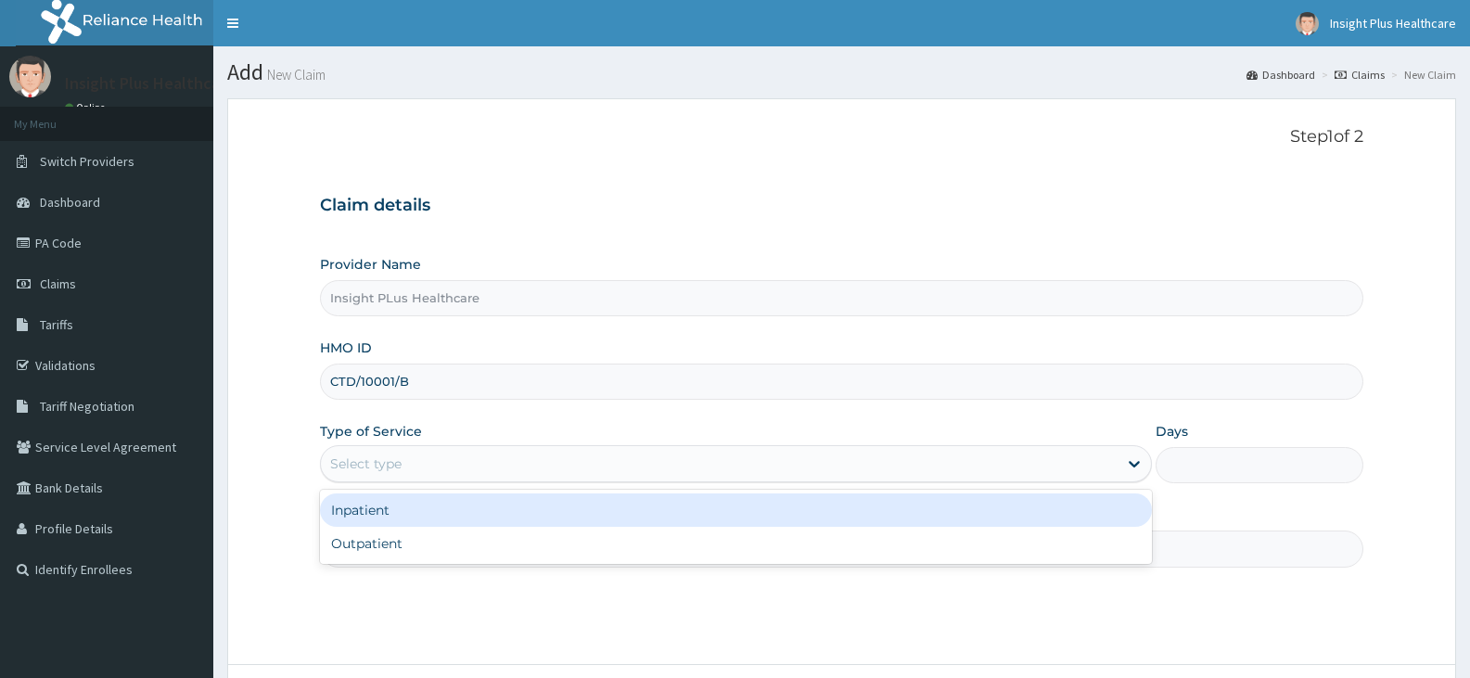
click at [382, 470] on div "Select type" at bounding box center [365, 463] width 71 height 19
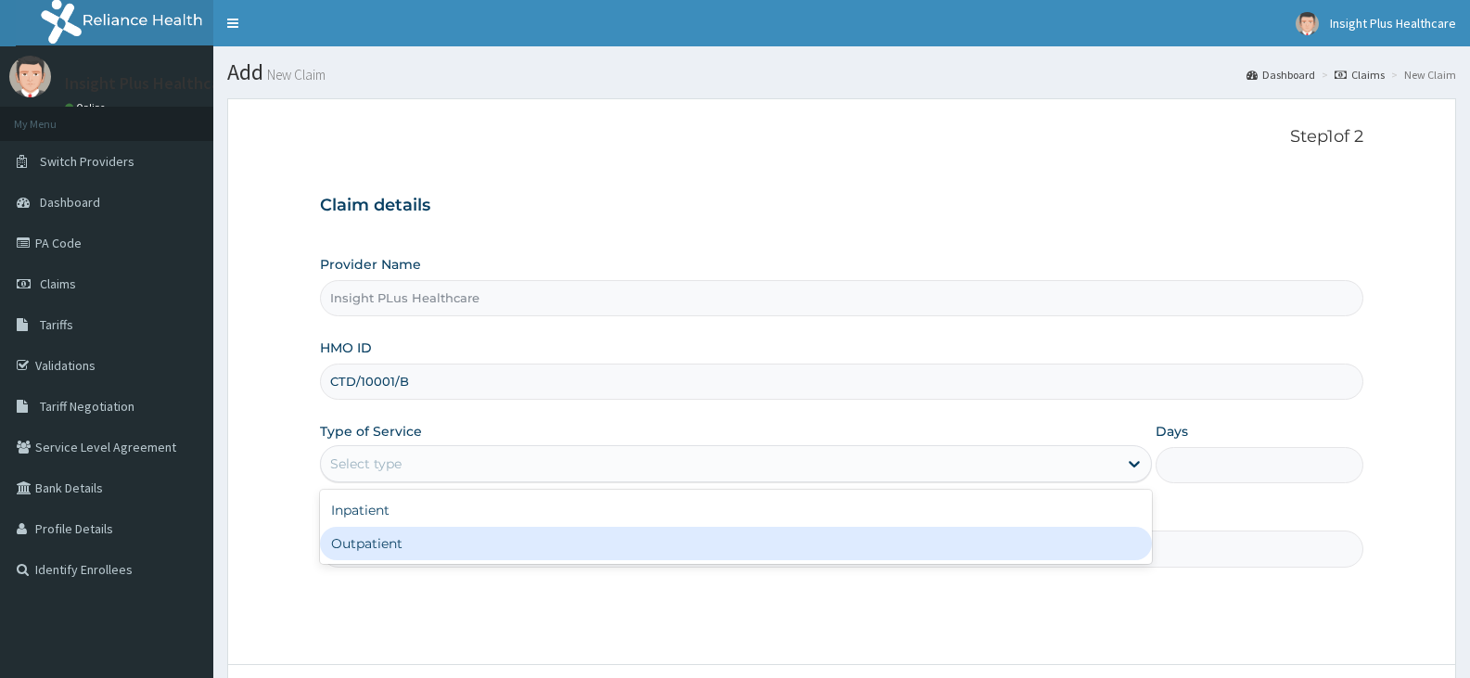
click at [368, 538] on div "Outpatient" at bounding box center [735, 543] width 831 height 33
type input "1"
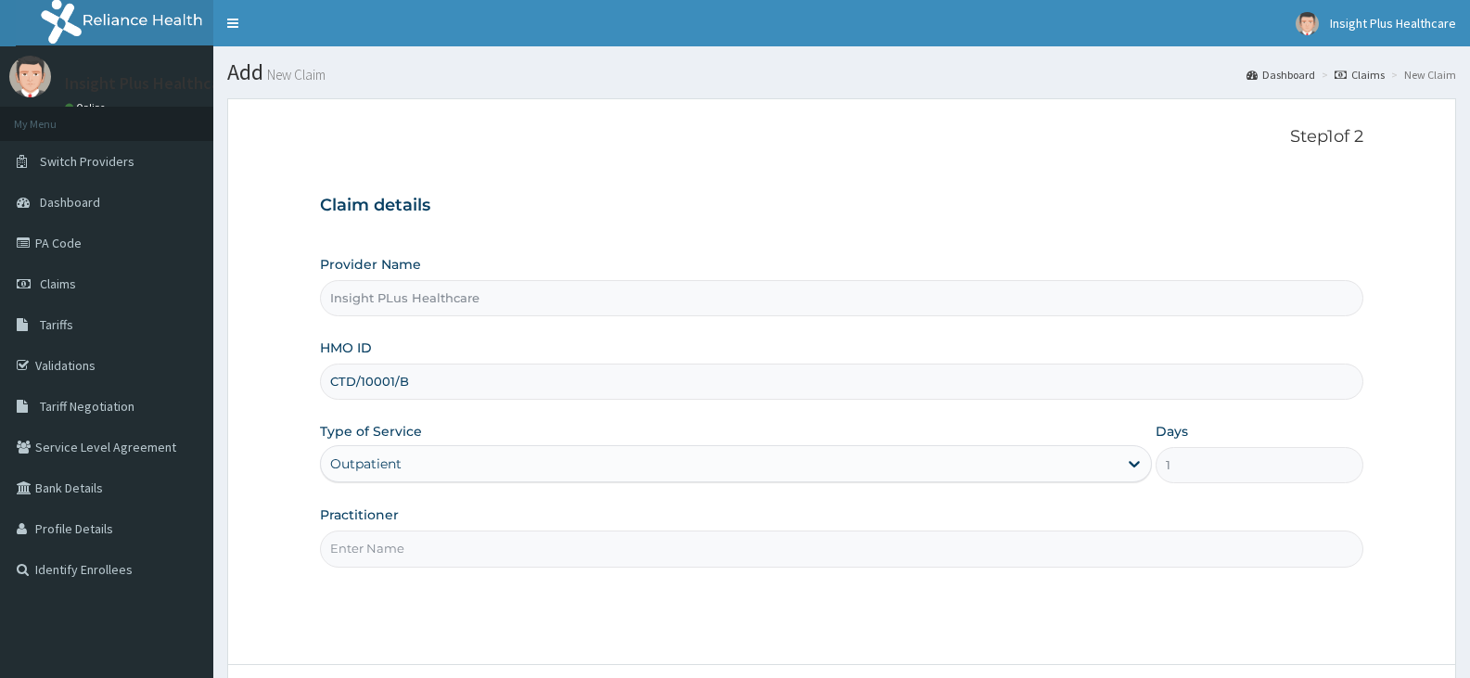
click at [368, 538] on input "Practitioner" at bounding box center [841, 548] width 1043 height 36
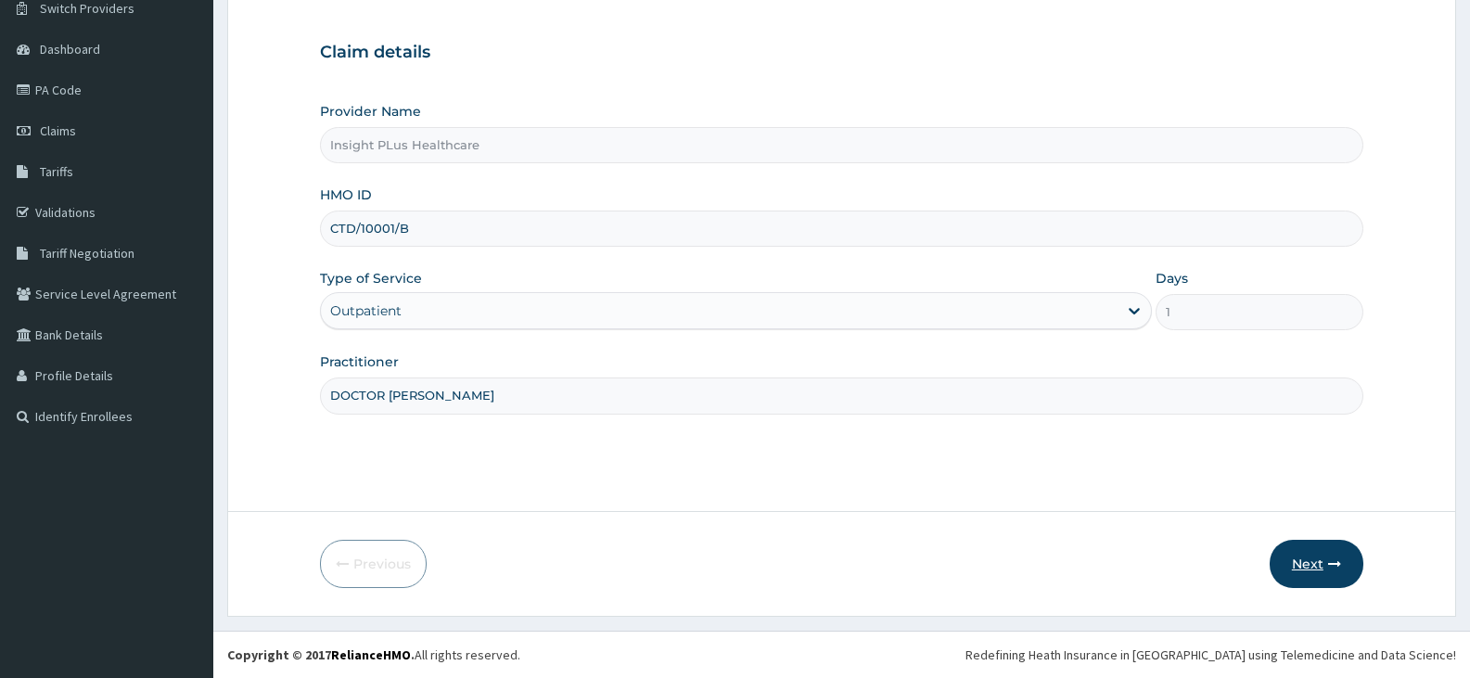
type input "DOCTOR [PERSON_NAME]"
click at [1301, 558] on button "Next" at bounding box center [1317, 564] width 94 height 48
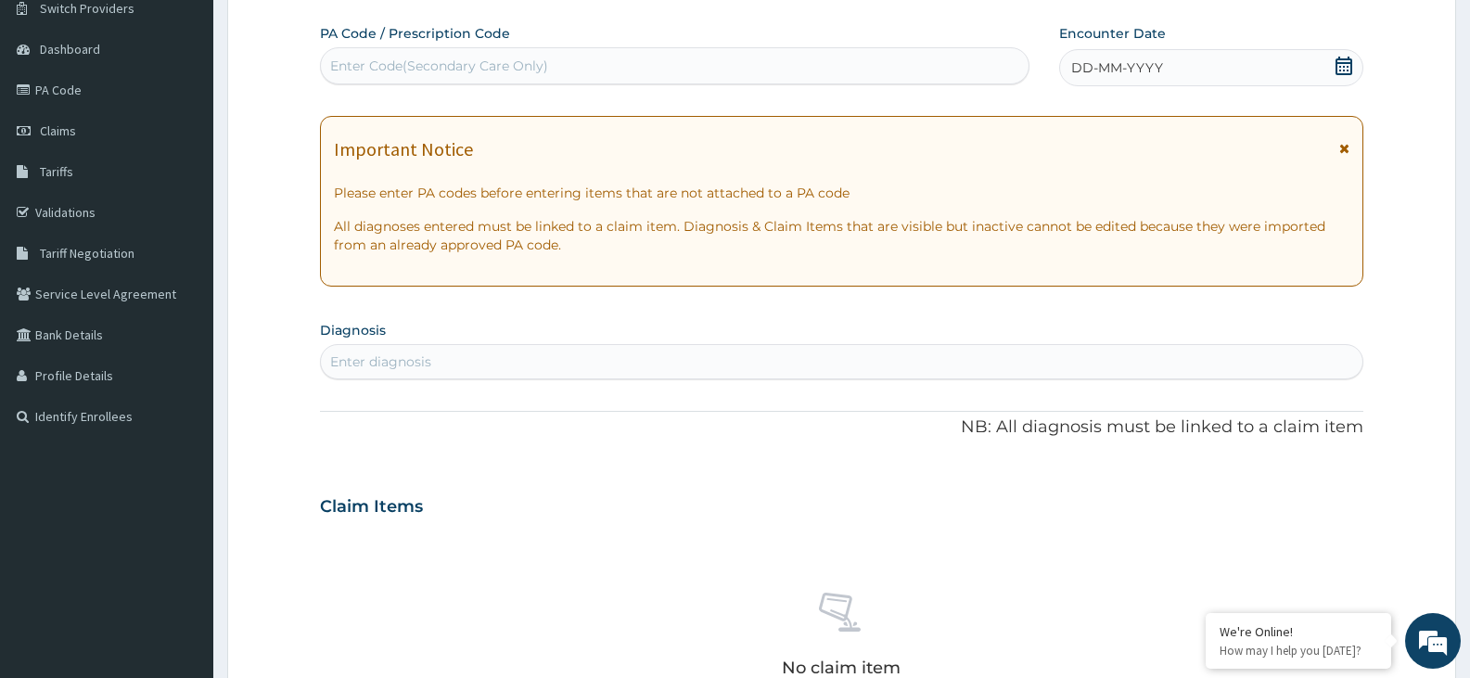
scroll to position [0, 0]
click at [733, 58] on div "Enter Code(Secondary Care Only)" at bounding box center [675, 66] width 708 height 30
paste input "PA/9FA29B"
type input "PA/9FA29B"
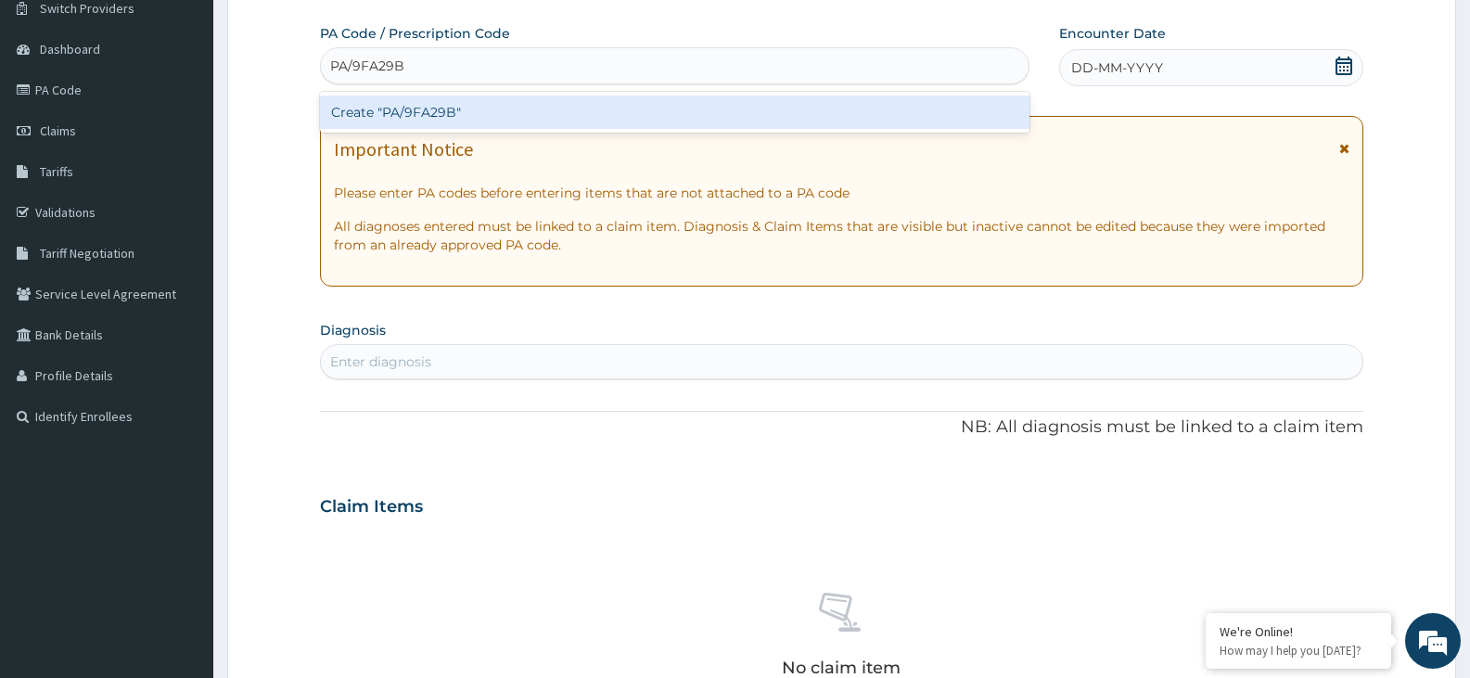
click at [684, 109] on div "Create "PA/9FA29B"" at bounding box center [674, 112] width 709 height 33
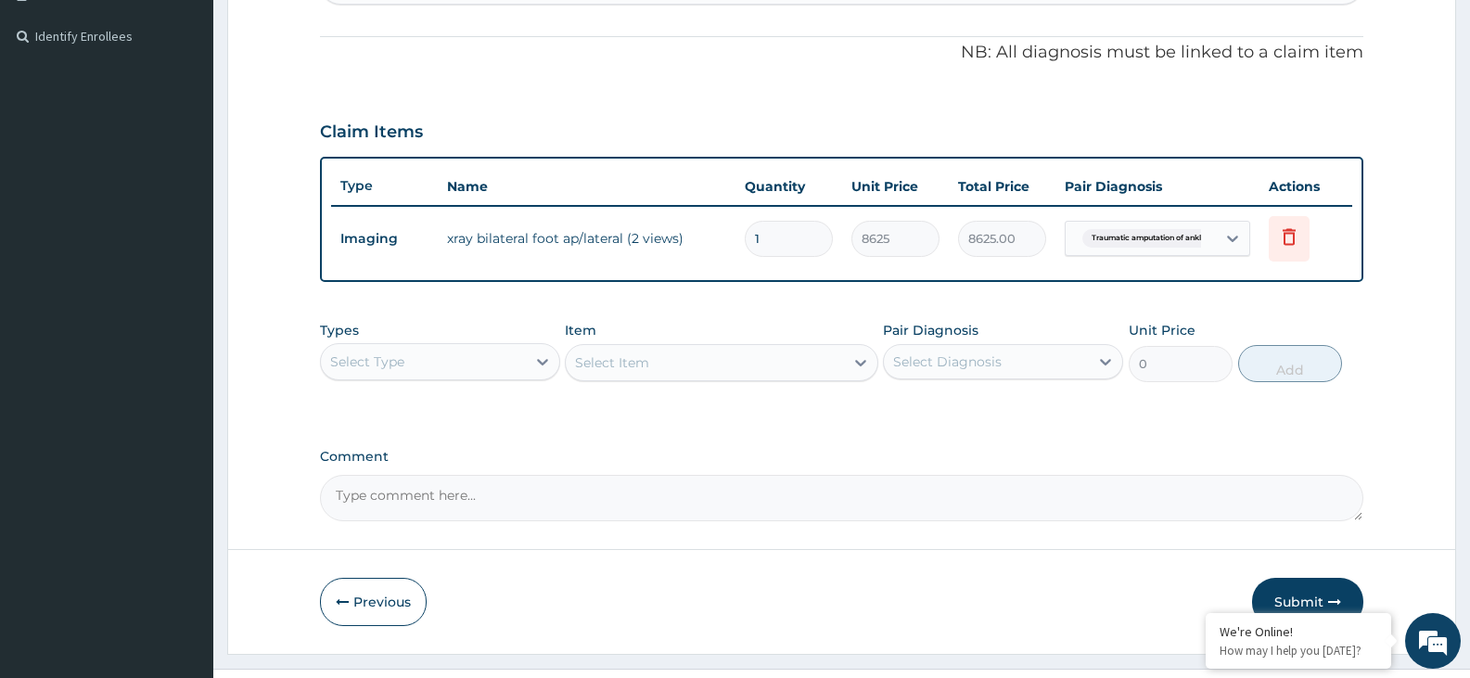
scroll to position [571, 0]
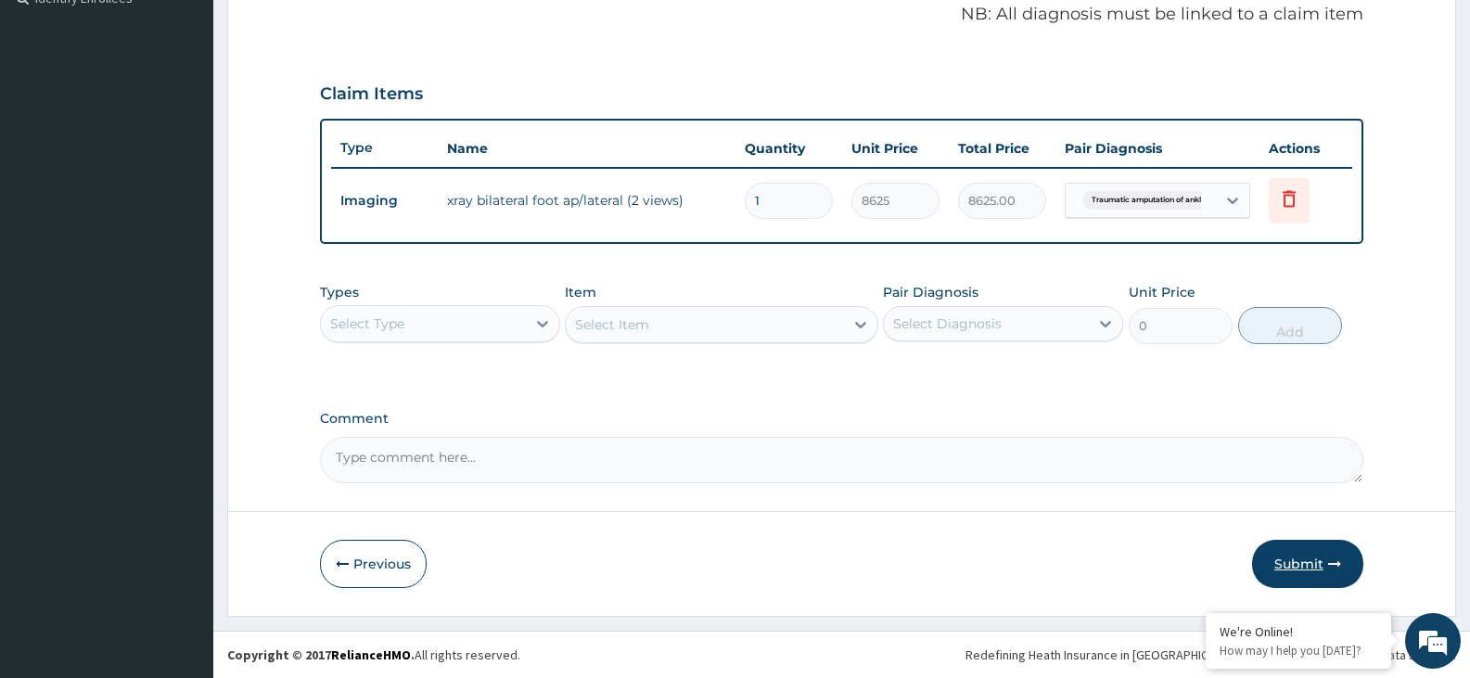
click at [1273, 556] on button "Submit" at bounding box center [1307, 564] width 111 height 48
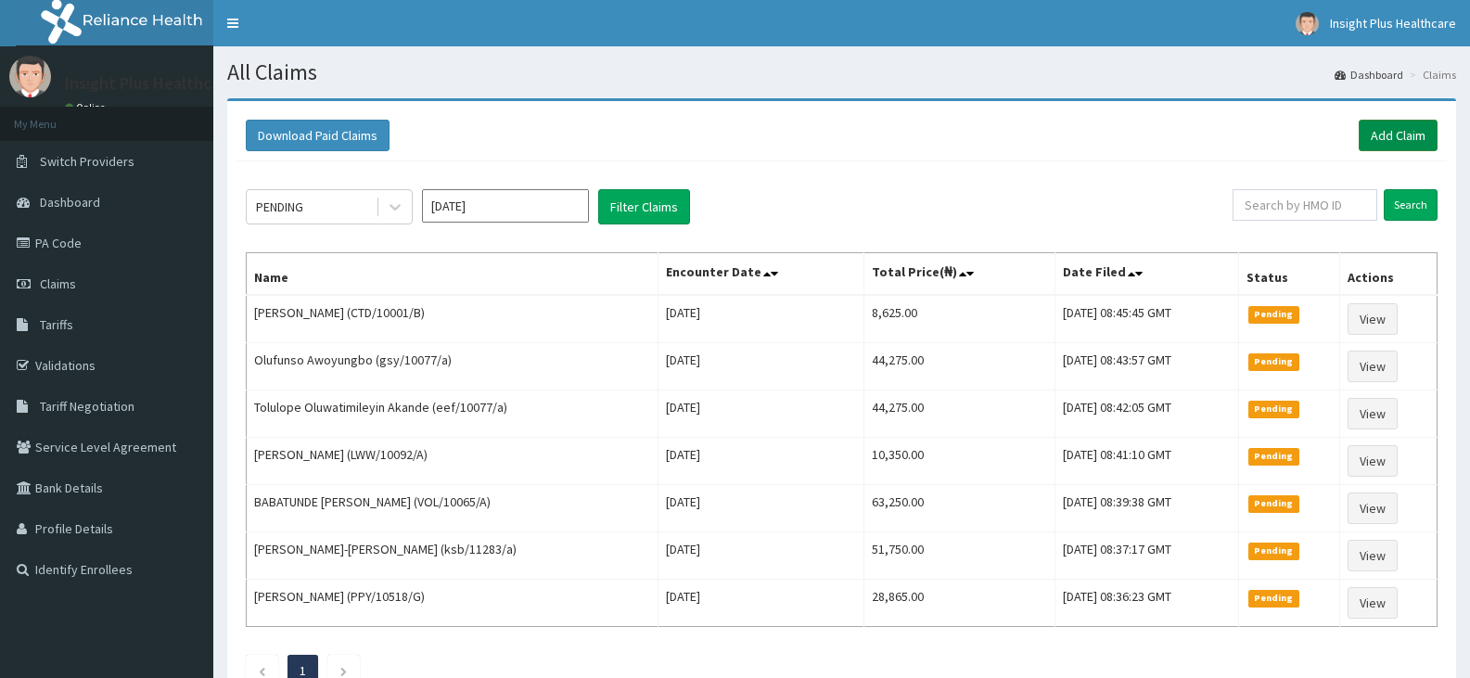
click at [1385, 135] on link "Add Claim" at bounding box center [1398, 136] width 79 height 32
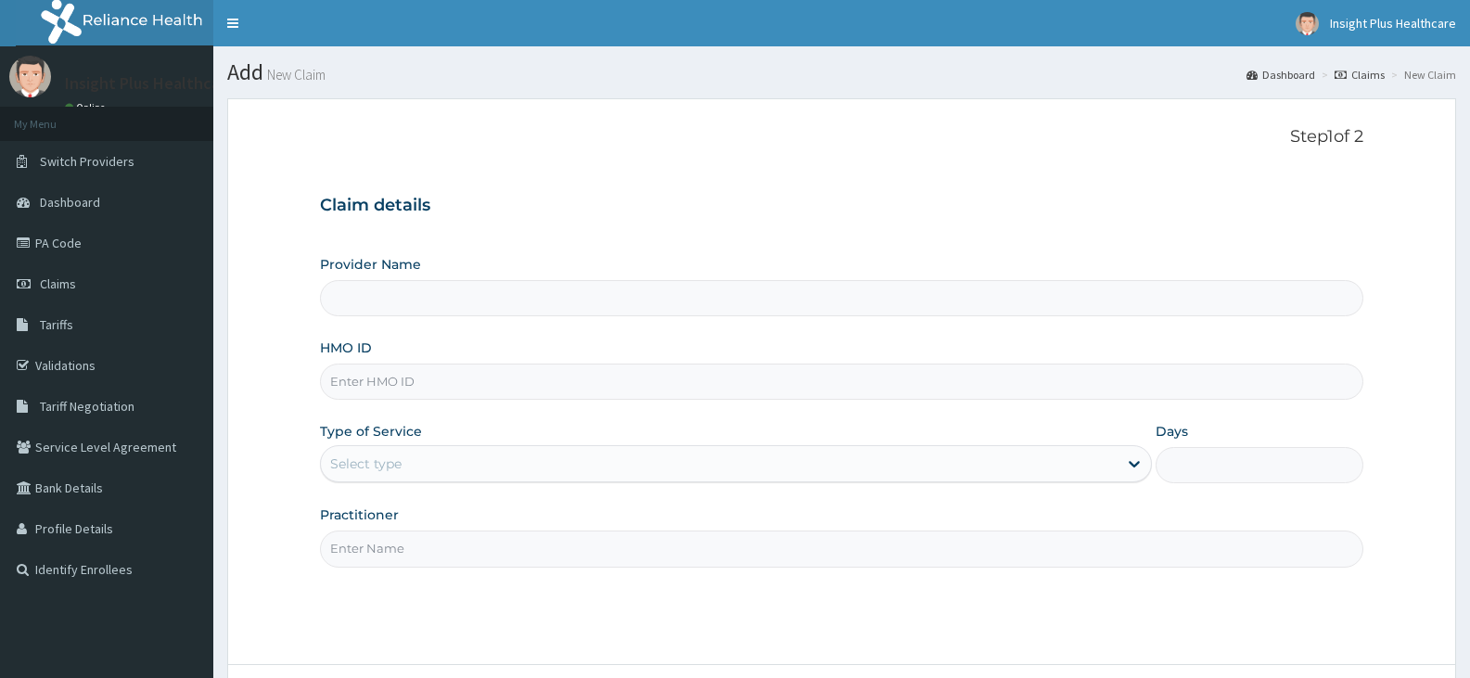
click at [426, 388] on input "HMO ID" at bounding box center [841, 382] width 1043 height 36
paste input "chl/11546/b"
type input "chl/11546/b"
type input "Insight PLus Healthcare"
type input "chl/11546/b"
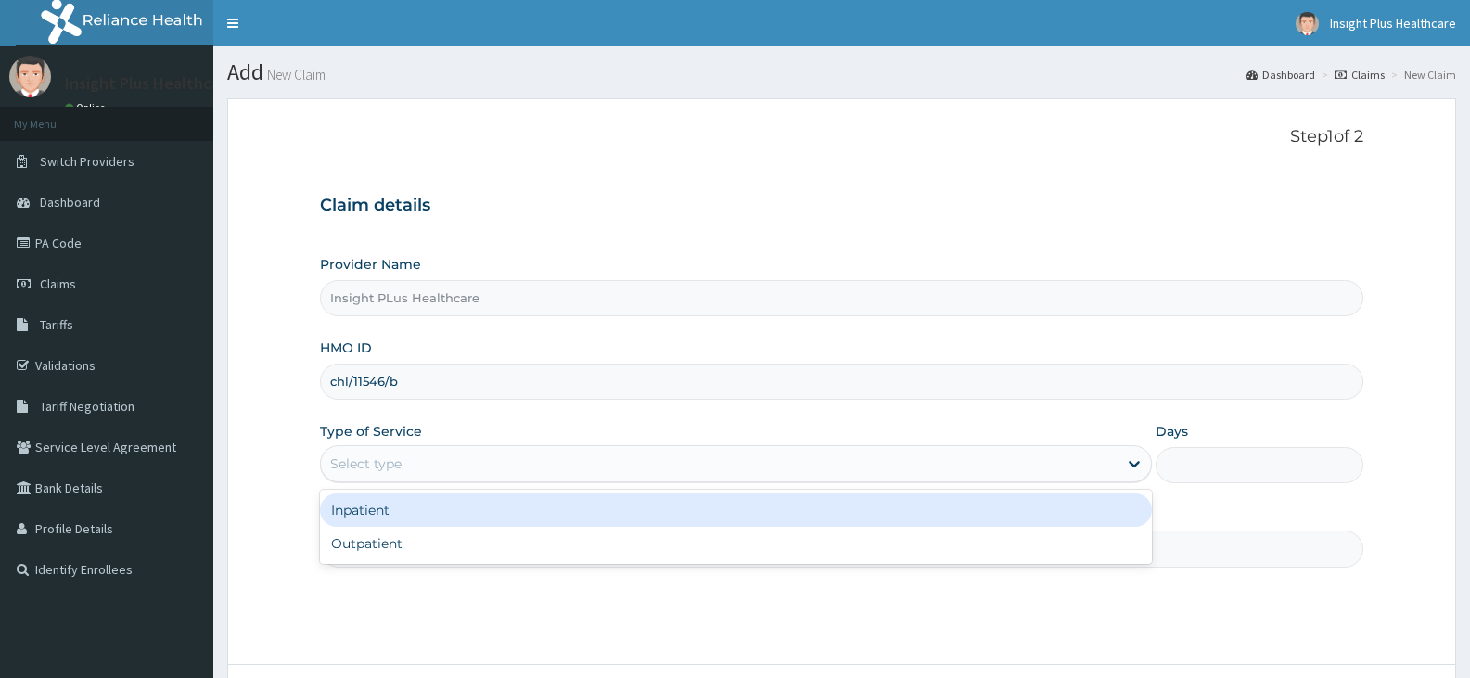
click at [358, 465] on div "Select type" at bounding box center [365, 463] width 71 height 19
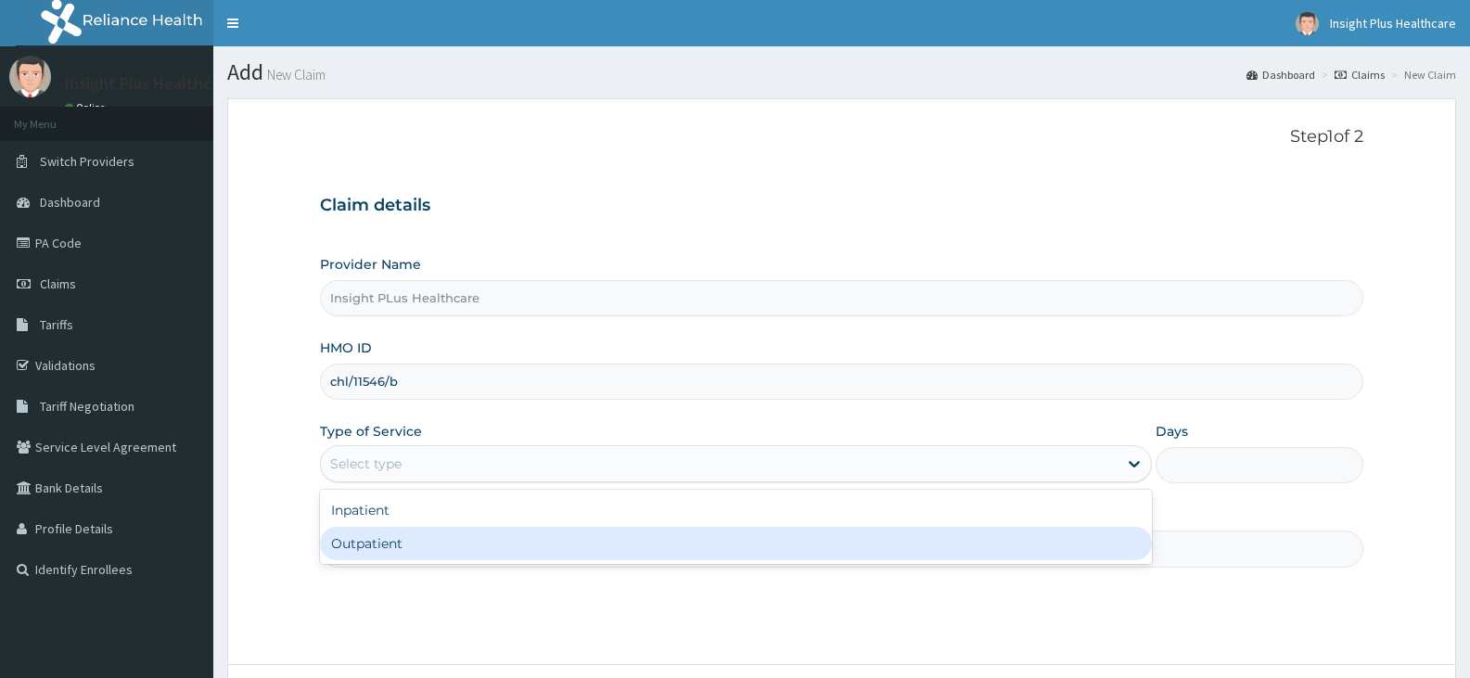
click at [359, 543] on div "Outpatient" at bounding box center [735, 543] width 831 height 33
type input "1"
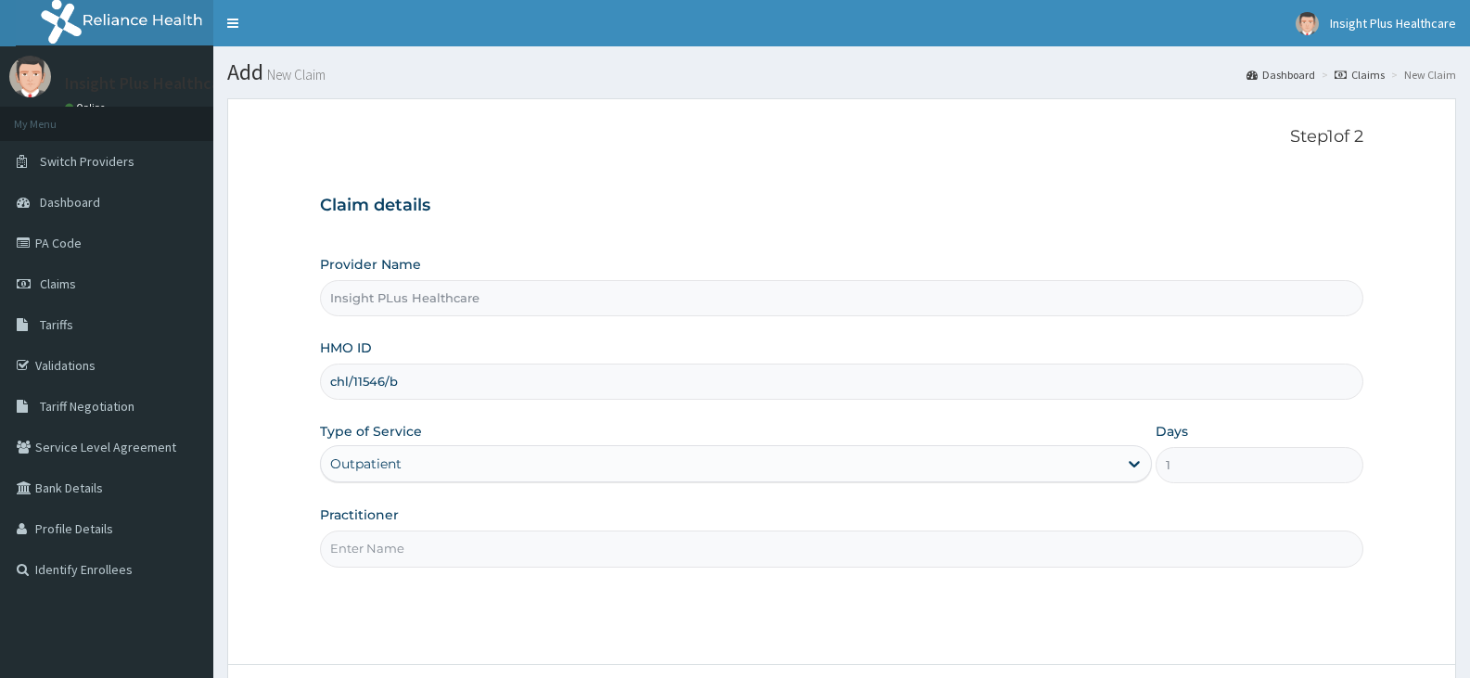
click at [359, 543] on input "Practitioner" at bounding box center [841, 548] width 1043 height 36
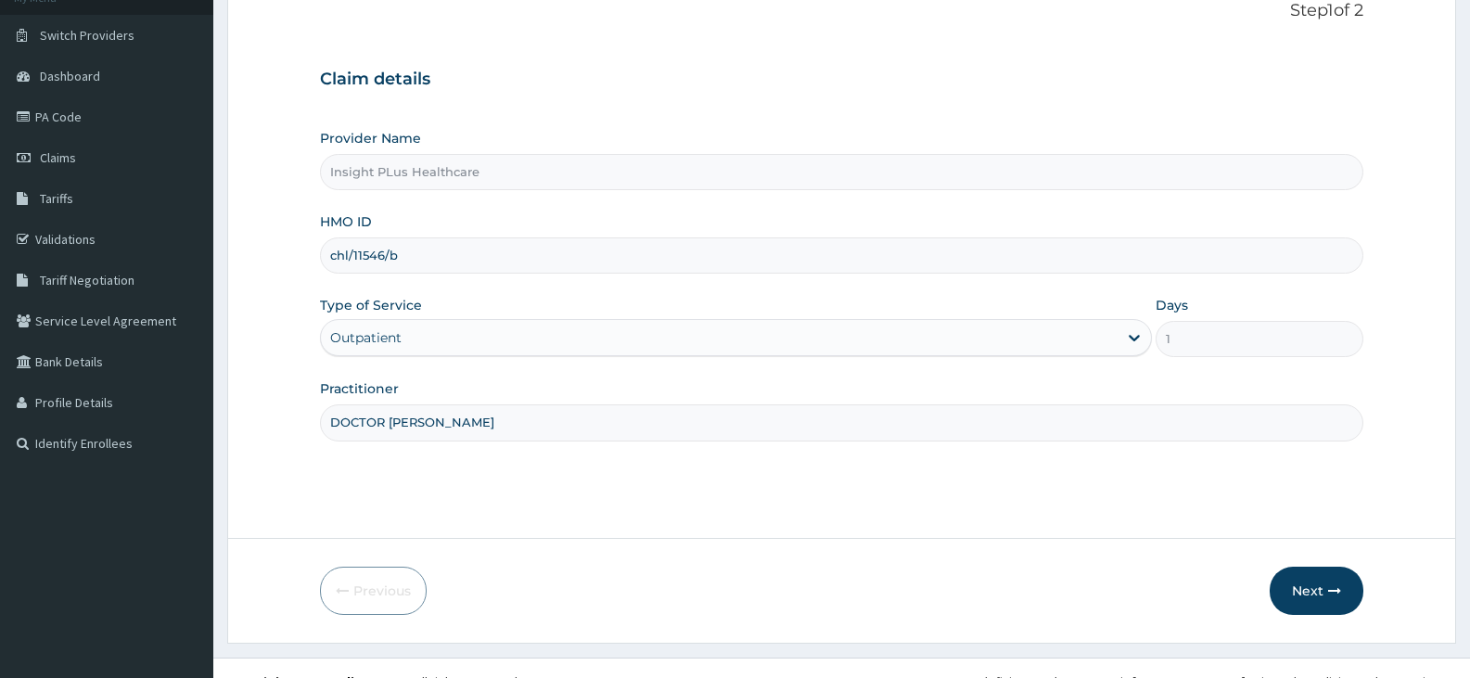
scroll to position [153, 0]
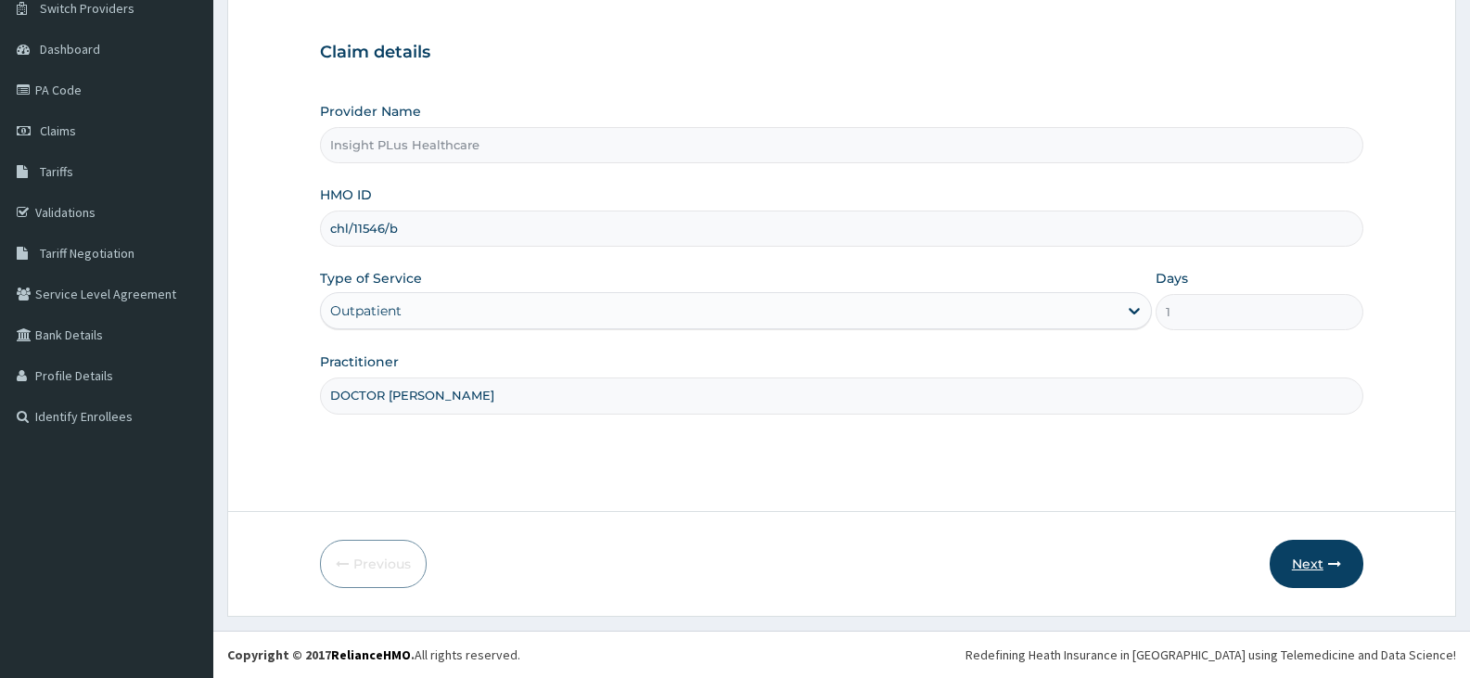
type input "DOCTOR OMOLOLU"
click at [1296, 555] on button "Next" at bounding box center [1317, 564] width 94 height 48
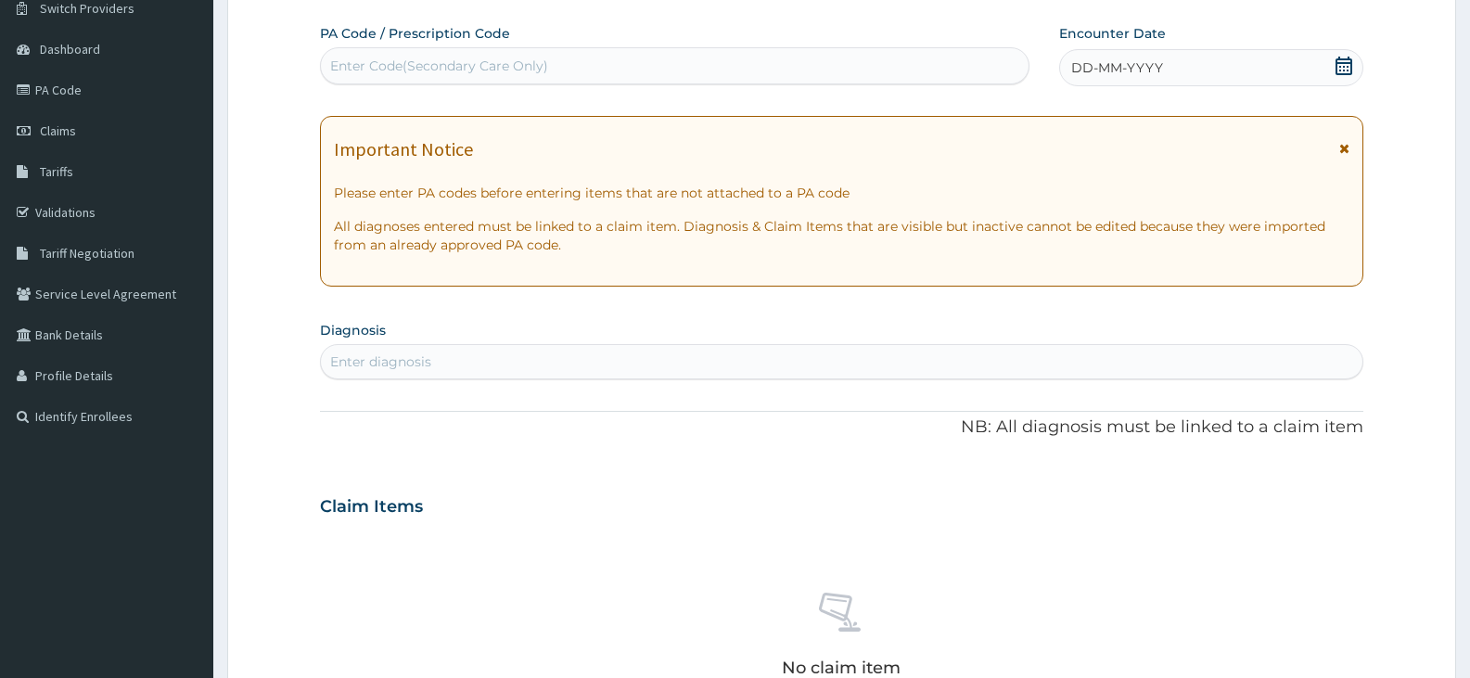
click at [719, 63] on div "Enter Code(Secondary Care Only)" at bounding box center [675, 66] width 708 height 30
paste input "PA/4086BB"
type input "PA/4086BB"
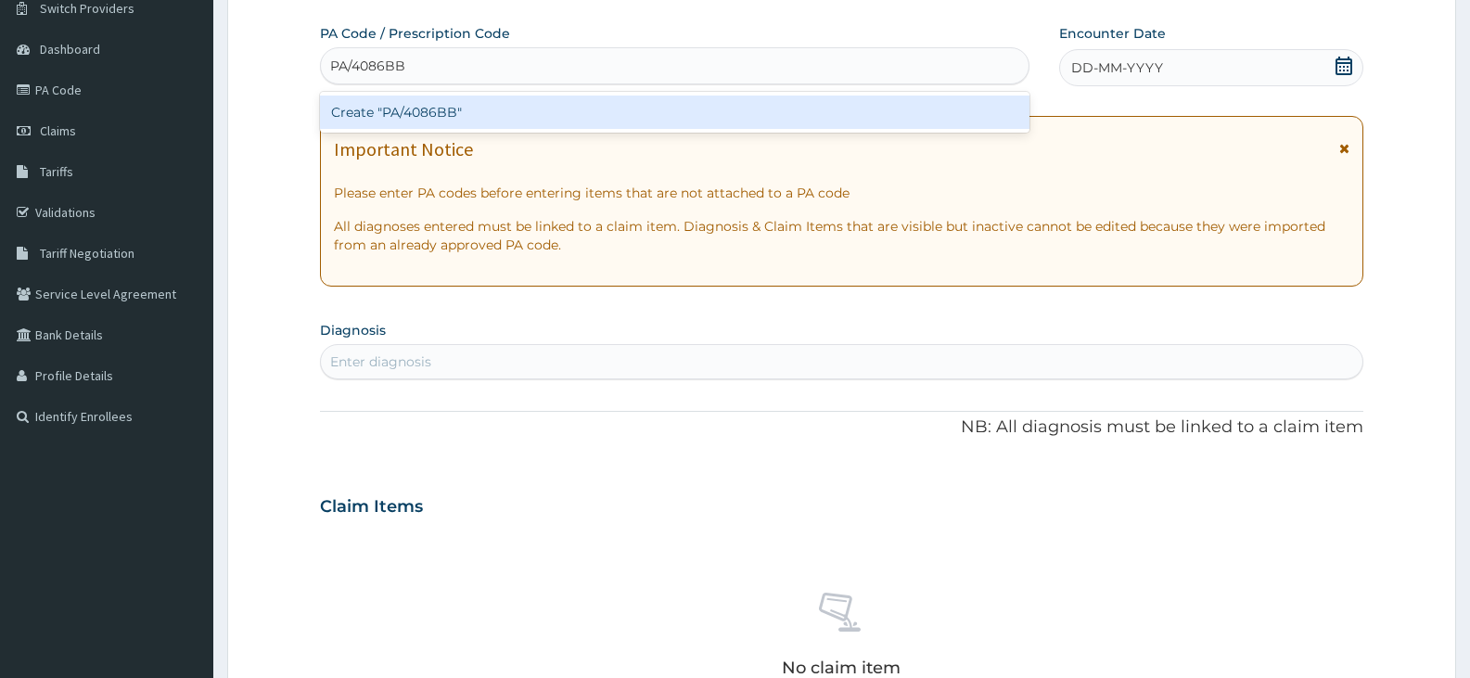
click at [675, 106] on div "Create "PA/4086BB"" at bounding box center [674, 112] width 709 height 33
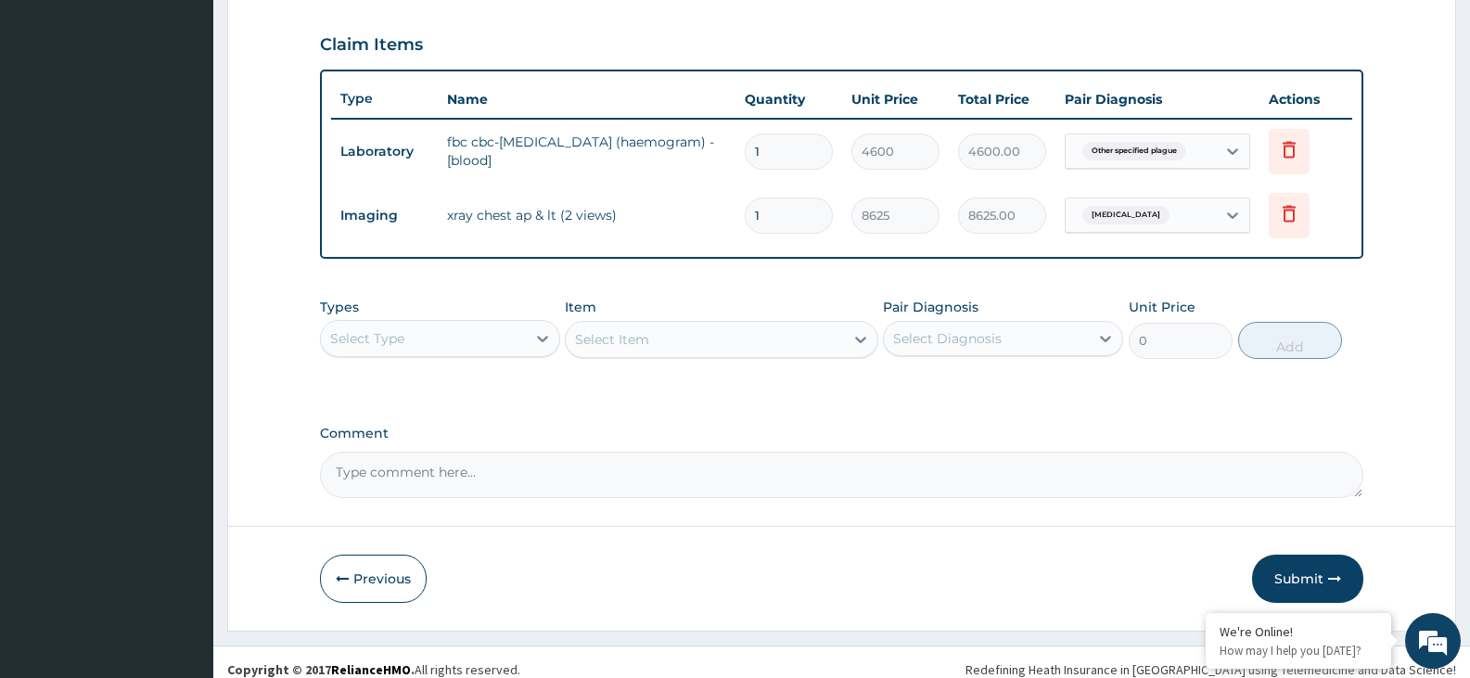
scroll to position [635, 0]
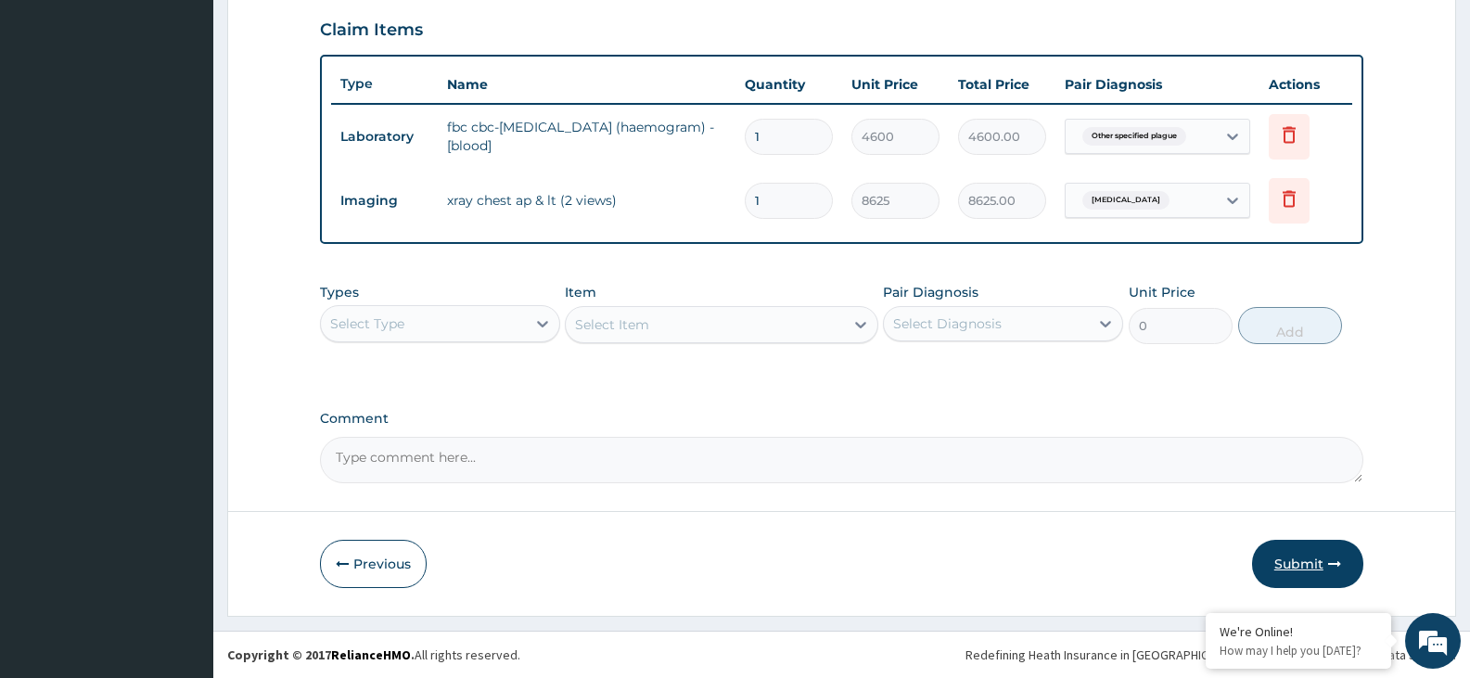
click at [1300, 563] on button "Submit" at bounding box center [1307, 564] width 111 height 48
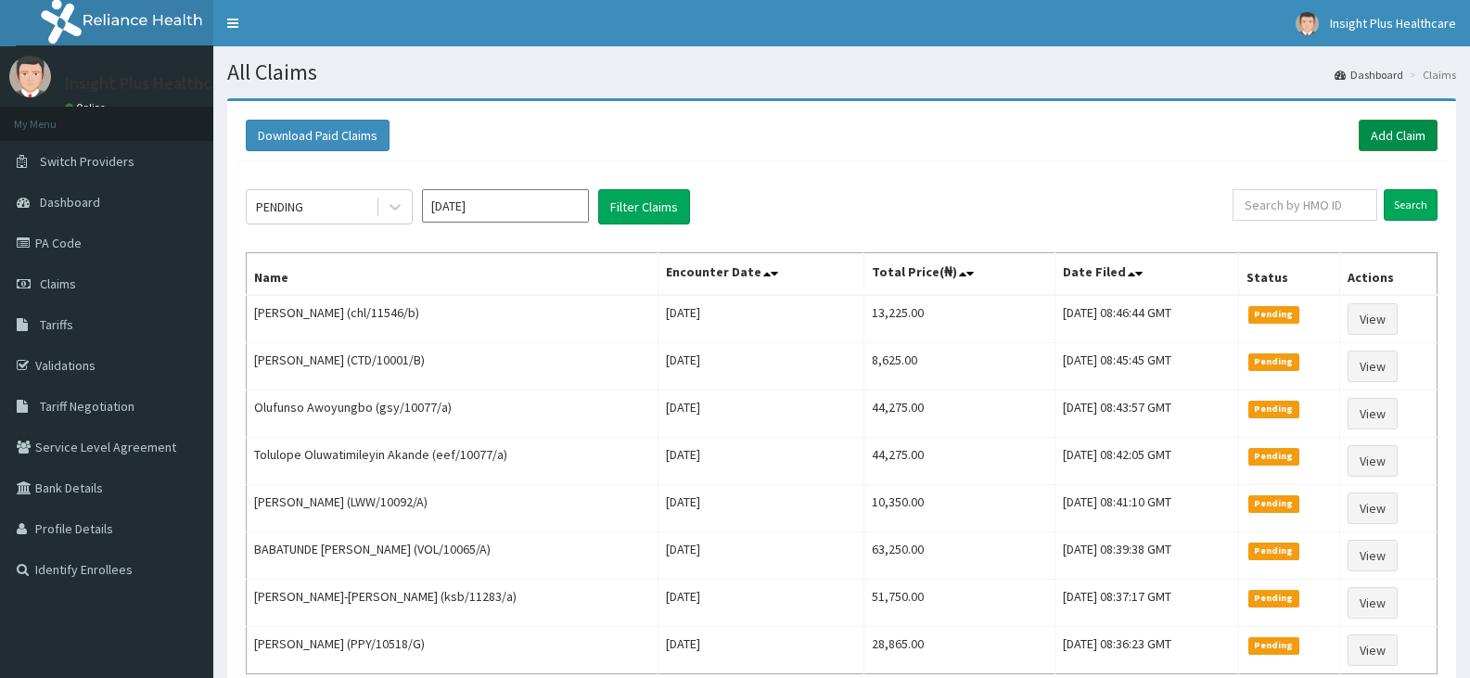
click at [1395, 134] on link "Add Claim" at bounding box center [1398, 136] width 79 height 32
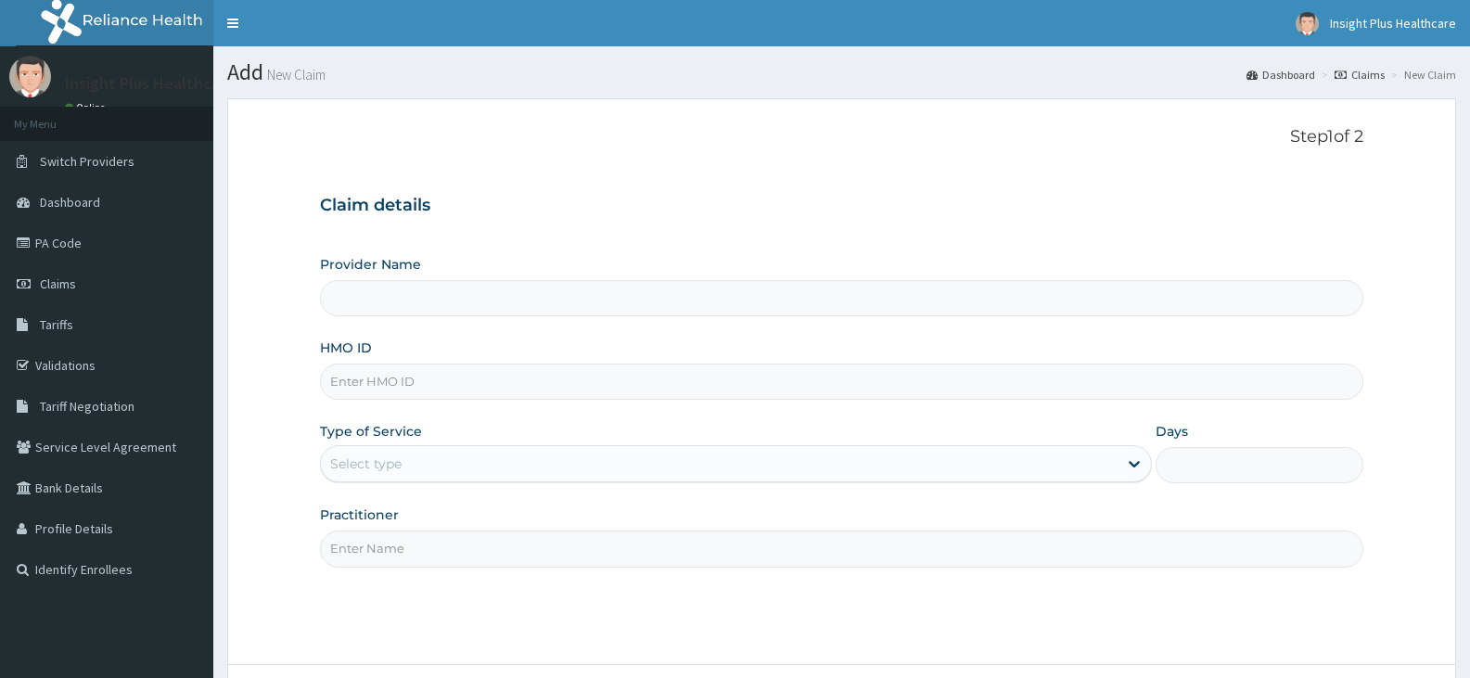
click at [444, 389] on input "HMO ID" at bounding box center [841, 382] width 1043 height 36
type input "Insight PLus Healthcare"
paste input "TMT/10181/B"
type input "TMT/10181/B"
click at [379, 471] on div "Select type" at bounding box center [365, 463] width 71 height 19
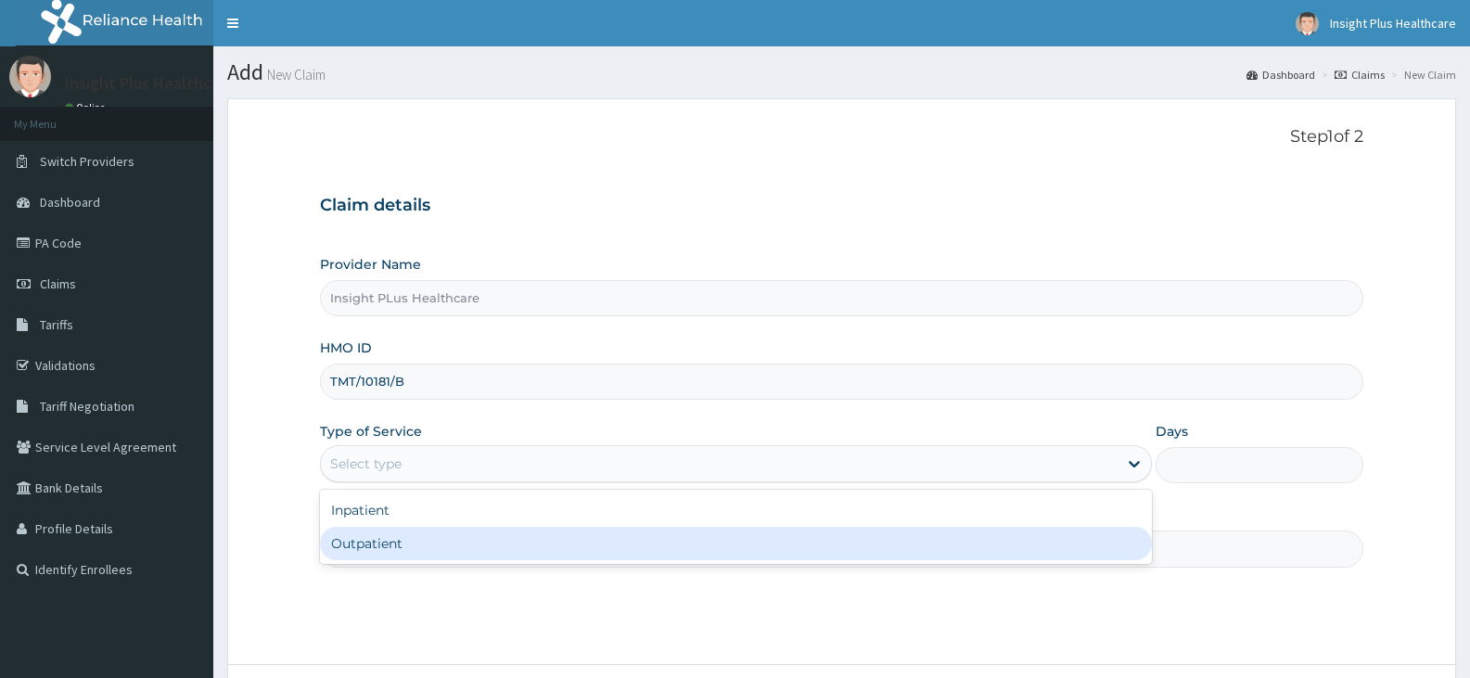
click at [377, 553] on div "Outpatient" at bounding box center [735, 543] width 831 height 33
type input "1"
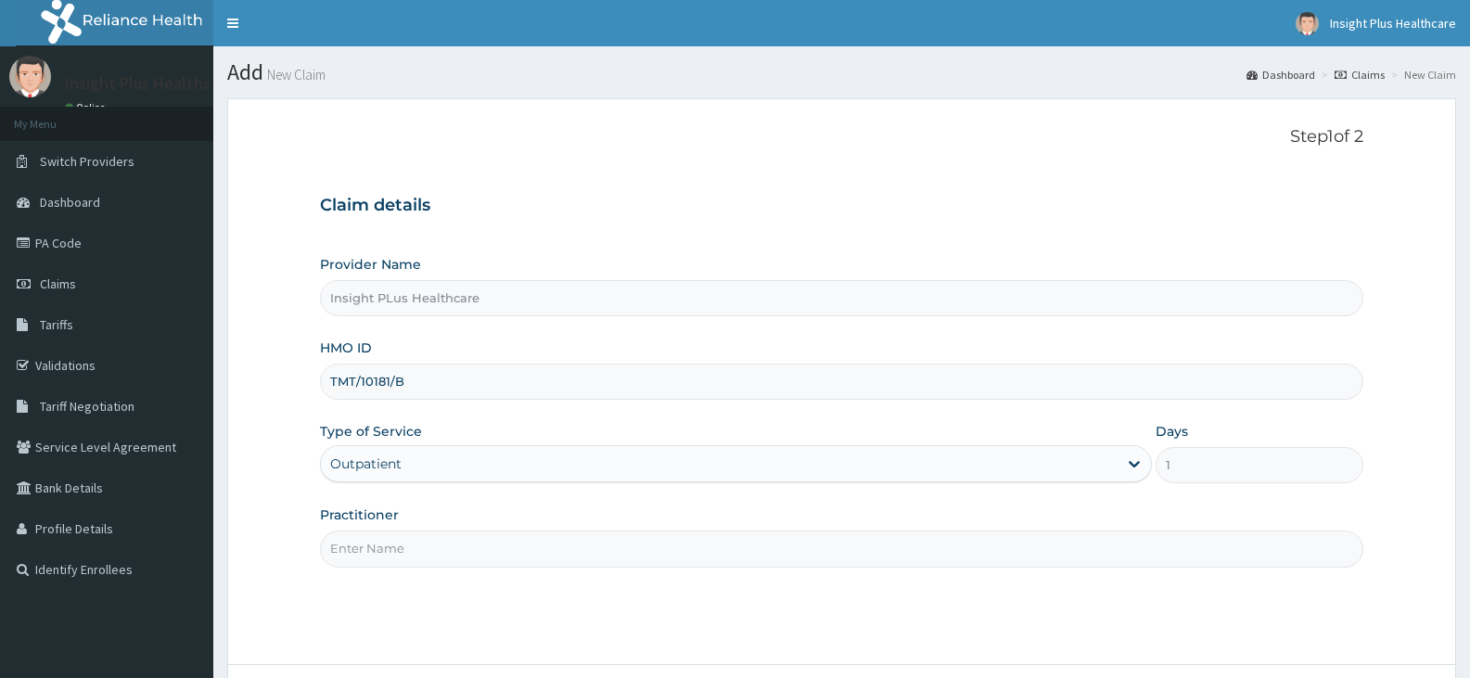
click at [377, 553] on input "Practitioner" at bounding box center [841, 548] width 1043 height 36
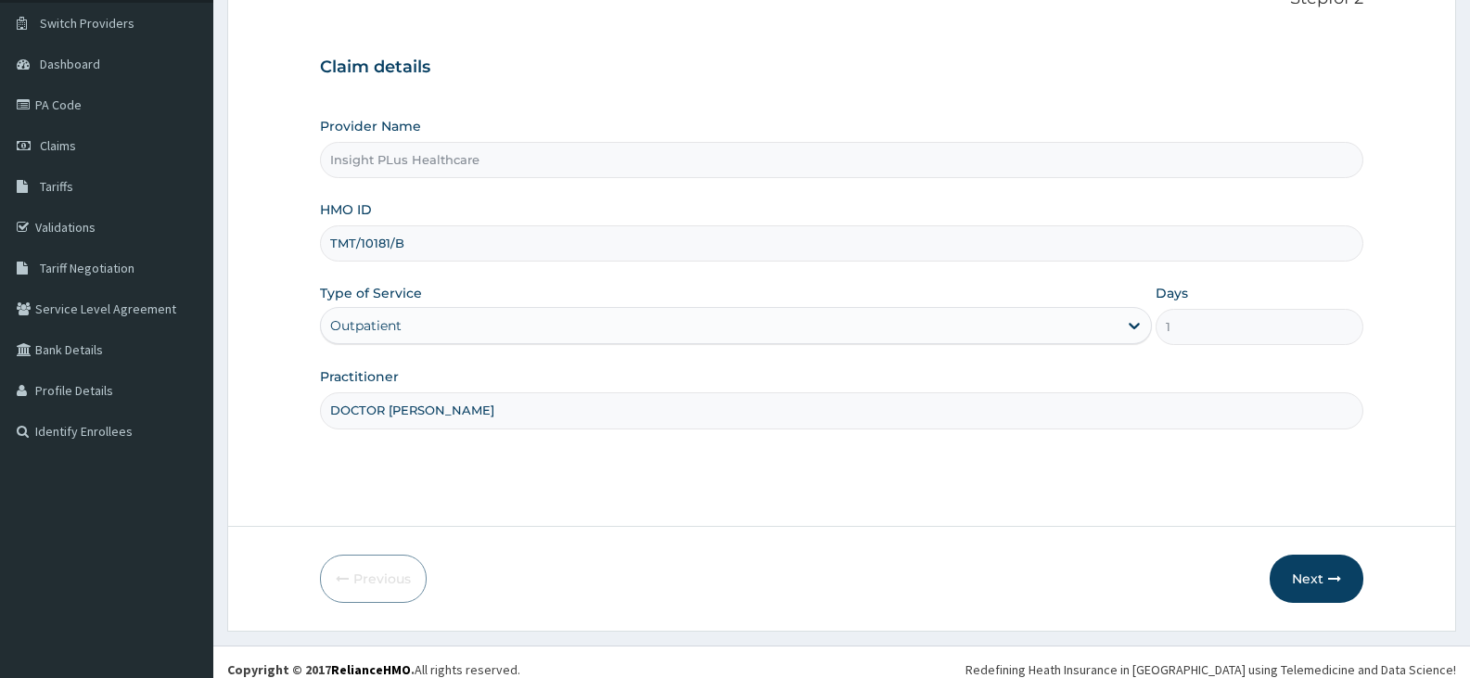
scroll to position [153, 0]
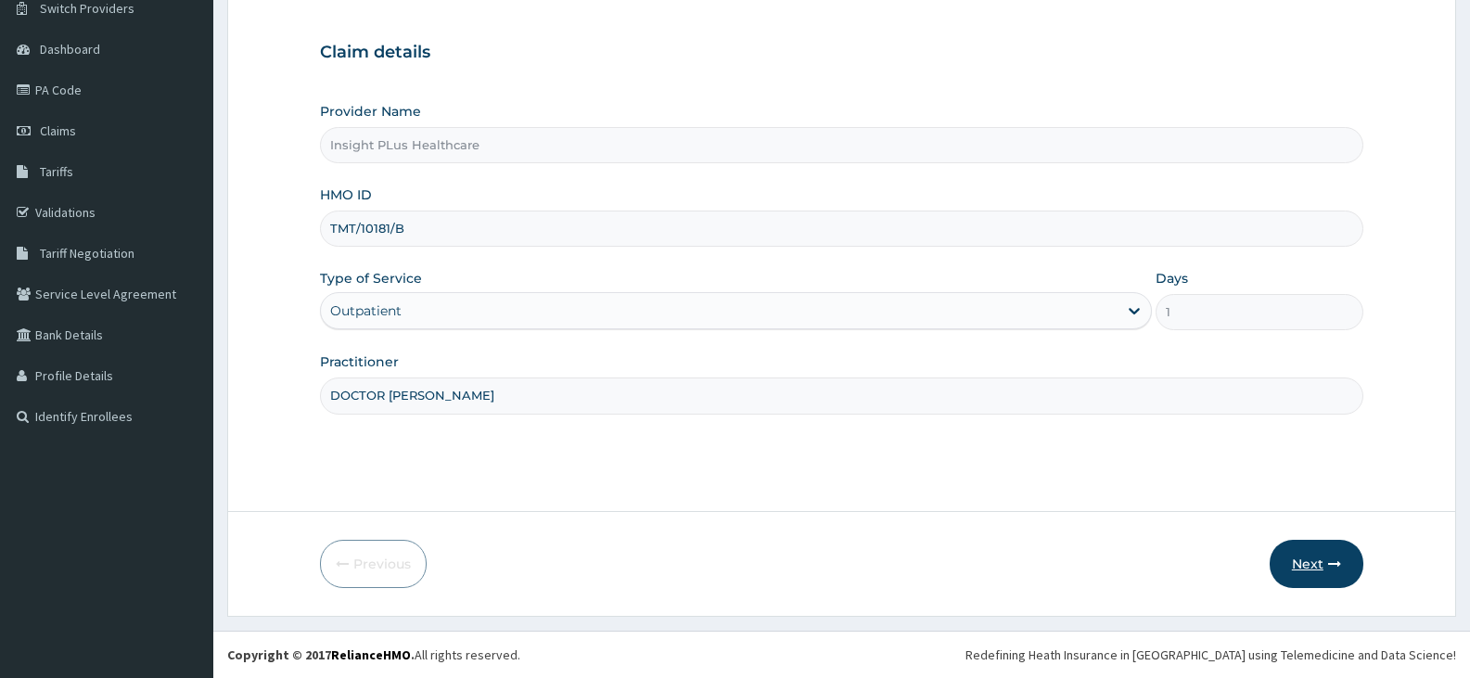
type input "DOCTOR OMOLOLU"
click at [1321, 561] on button "Next" at bounding box center [1317, 564] width 94 height 48
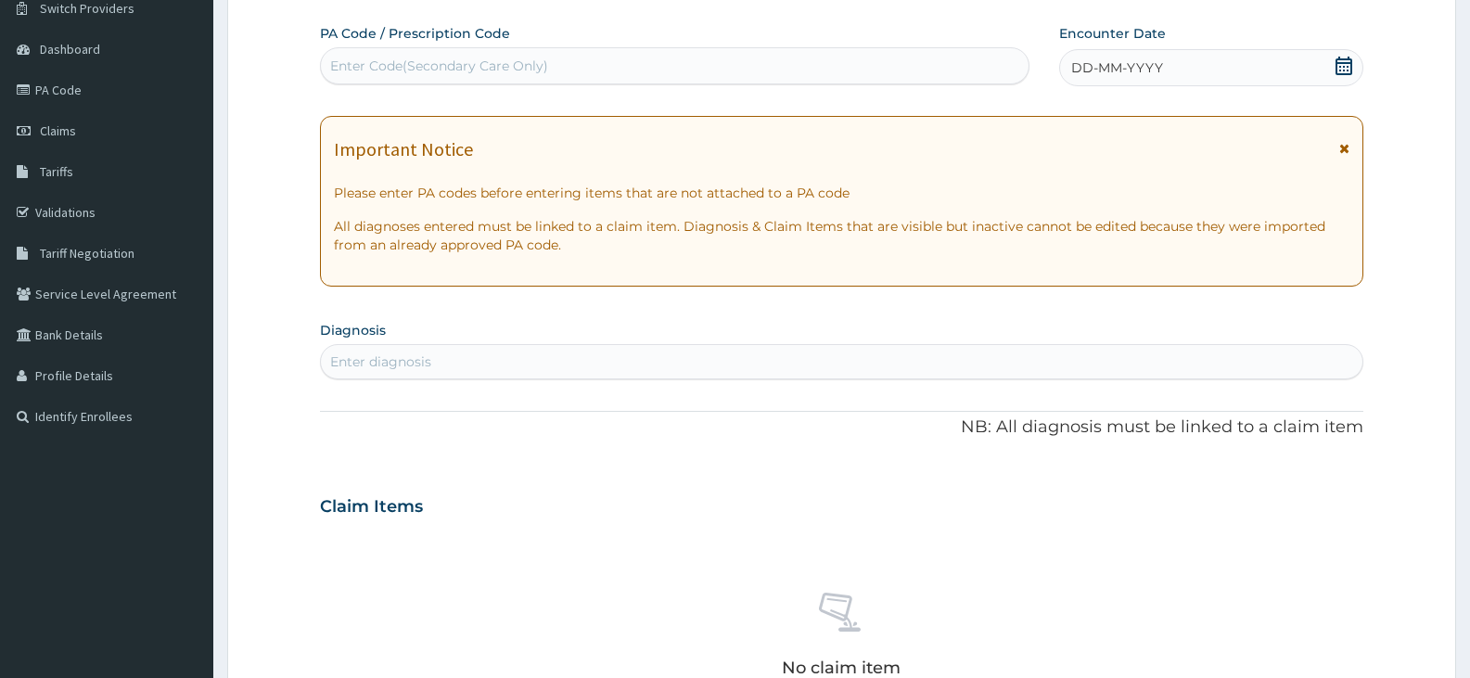
click at [606, 70] on div "Enter Code(Secondary Care Only)" at bounding box center [675, 66] width 708 height 30
paste input "PA/2B9079"
type input "PA/2B9079"
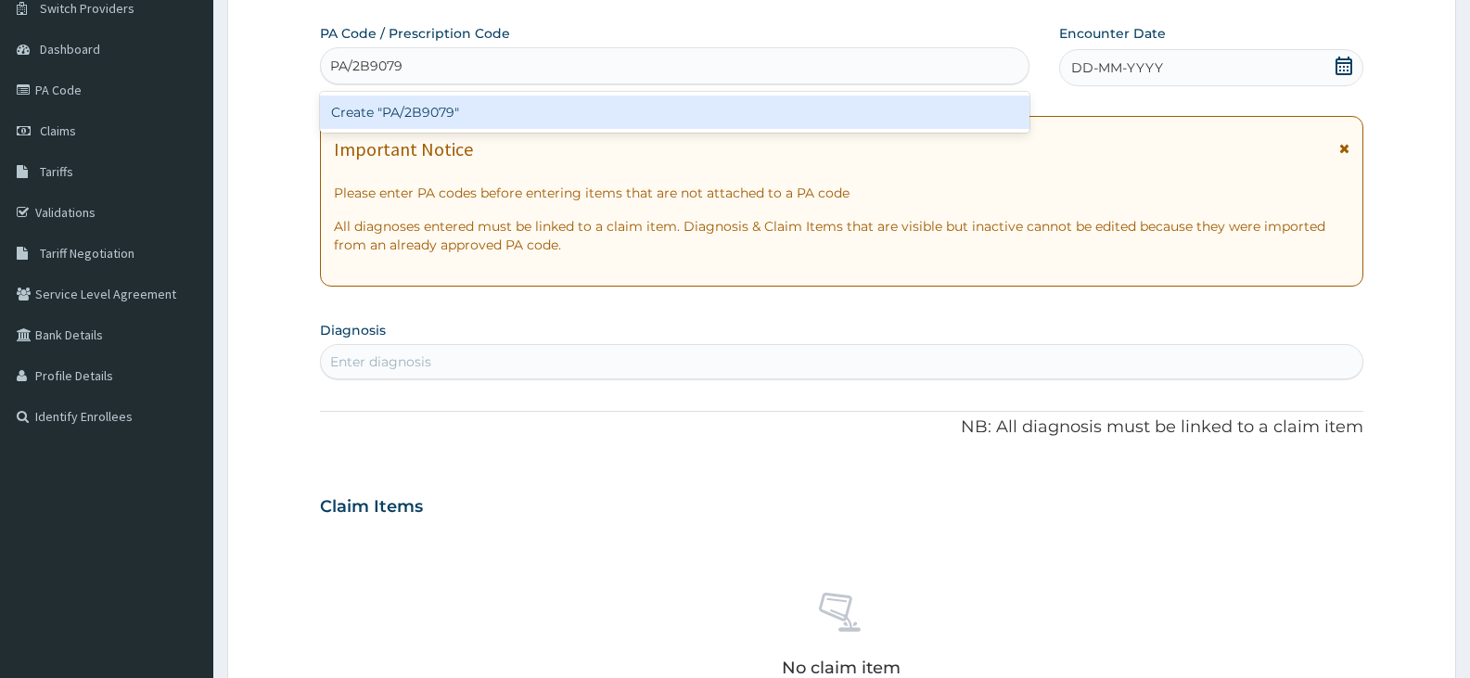
click at [603, 103] on div "Create "PA/2B9079"" at bounding box center [674, 112] width 709 height 33
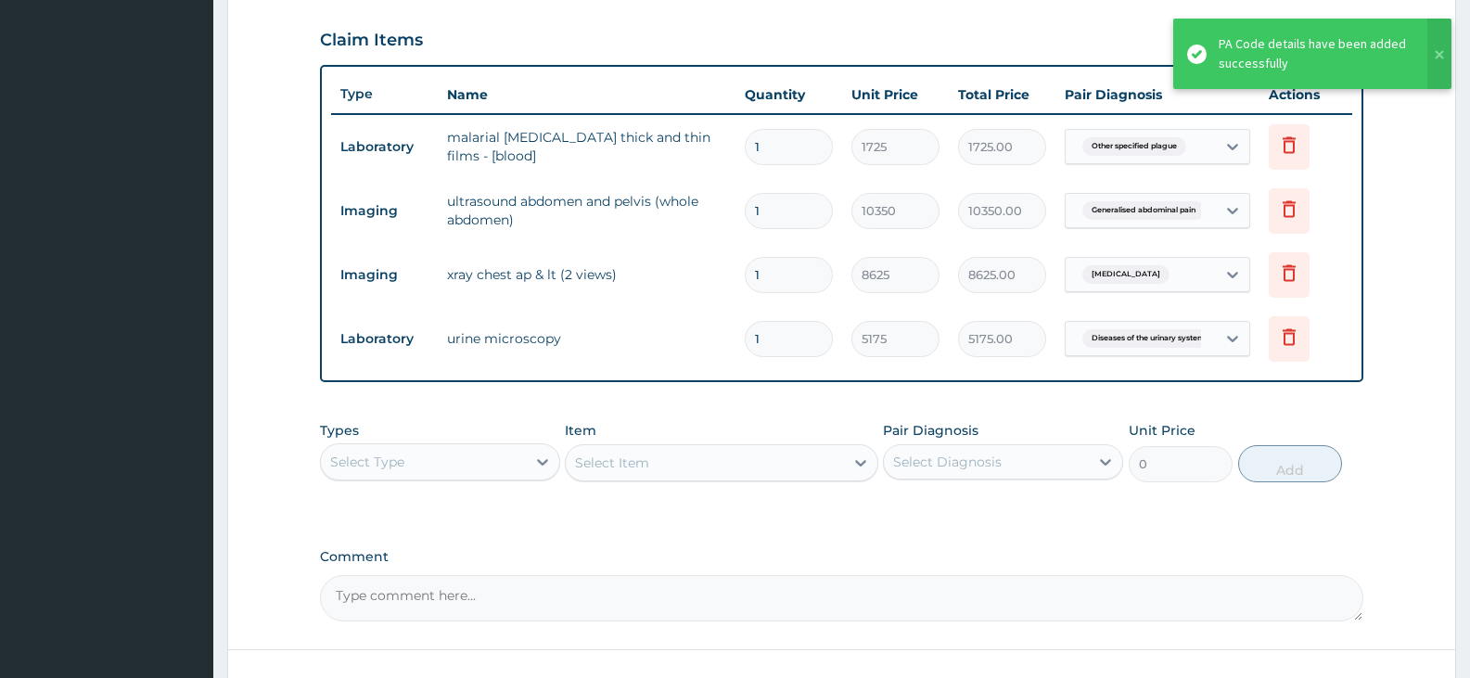
scroll to position [763, 0]
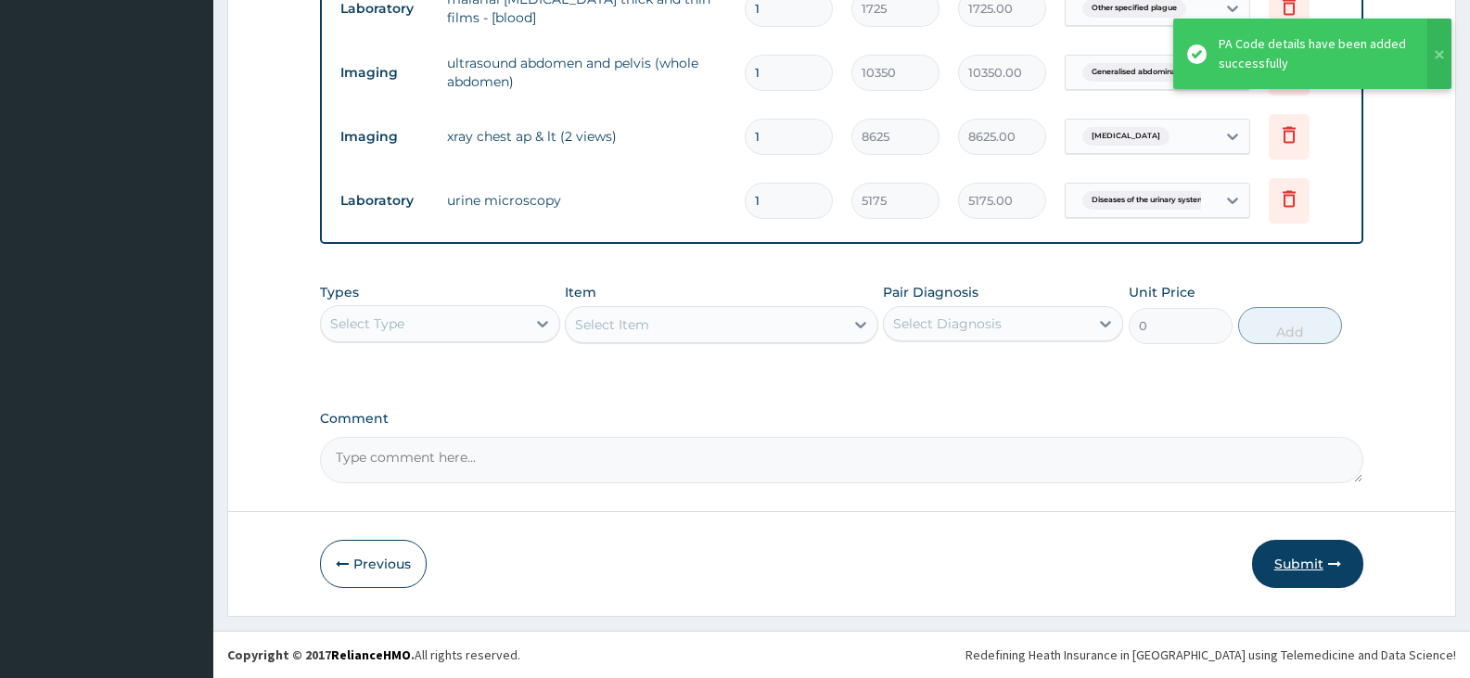
click at [1312, 581] on button "Submit" at bounding box center [1307, 564] width 111 height 48
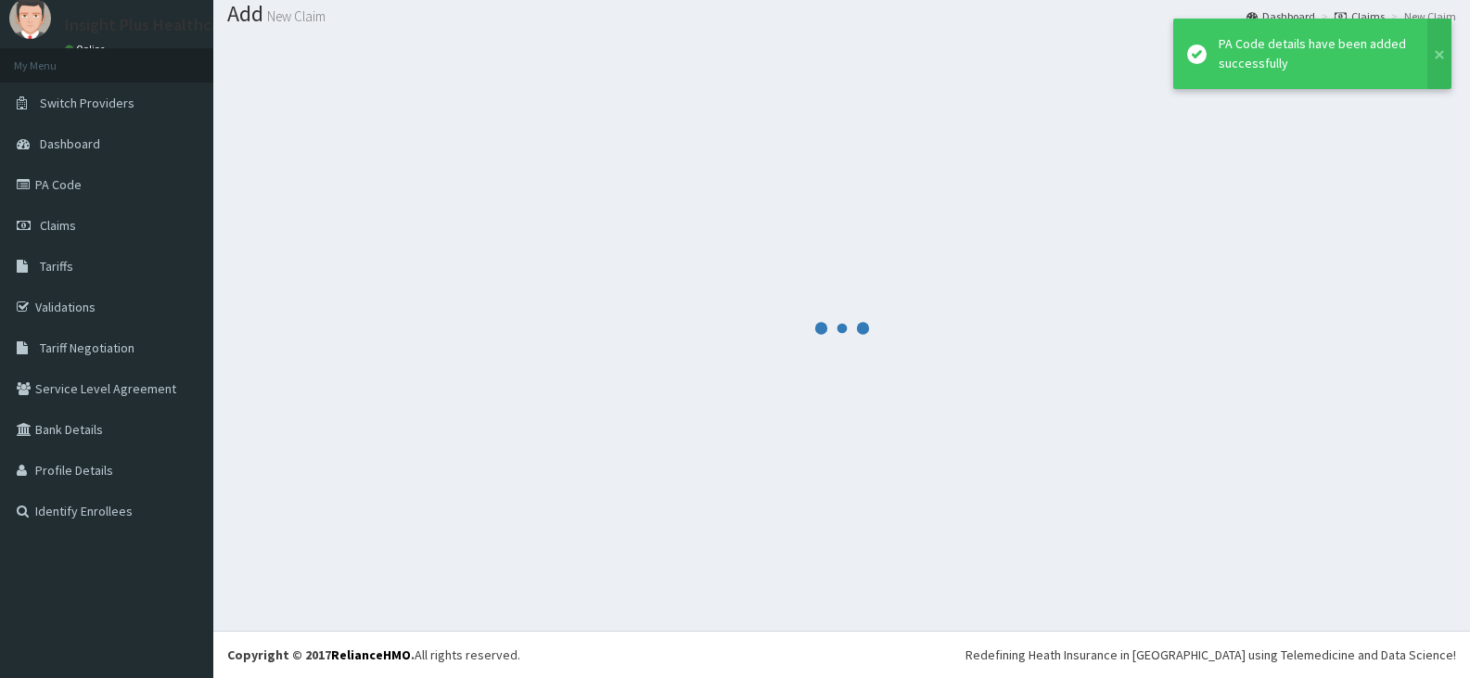
scroll to position [58, 0]
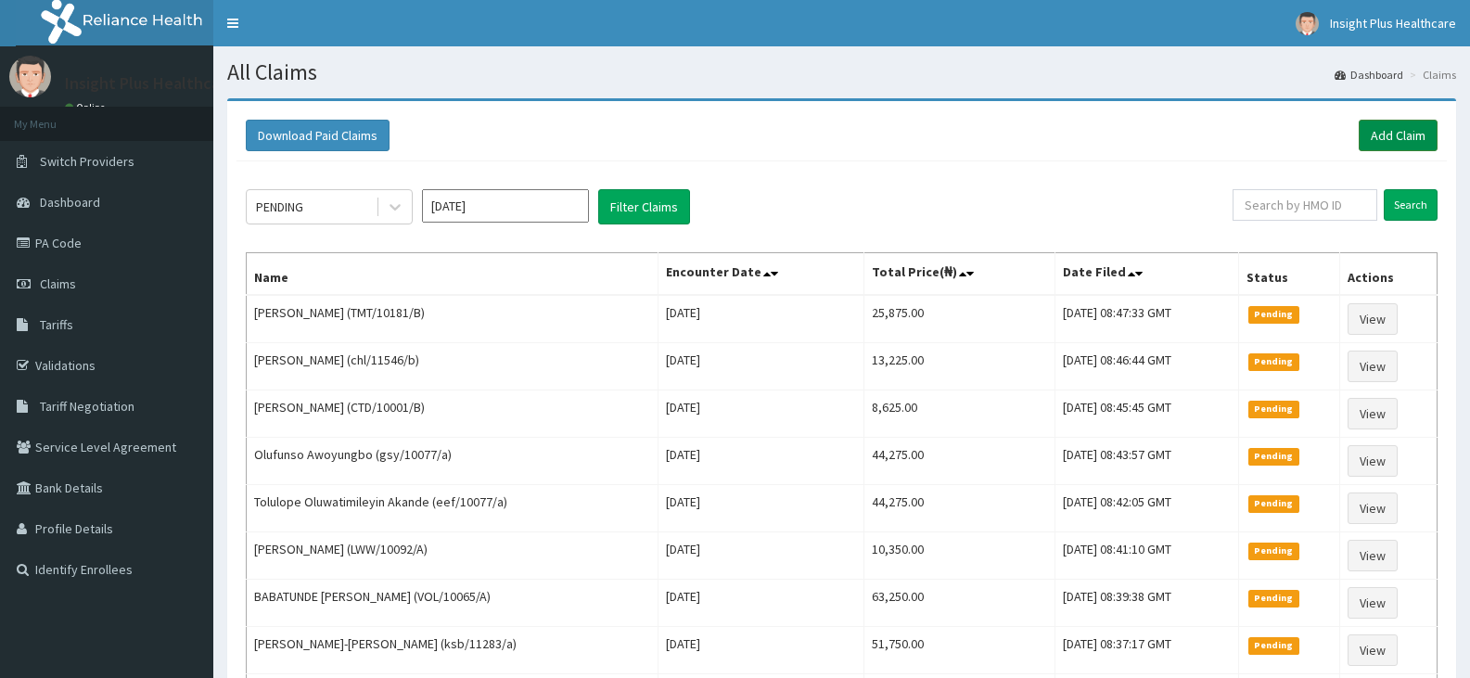
click at [1374, 125] on link "Add Claim" at bounding box center [1398, 136] width 79 height 32
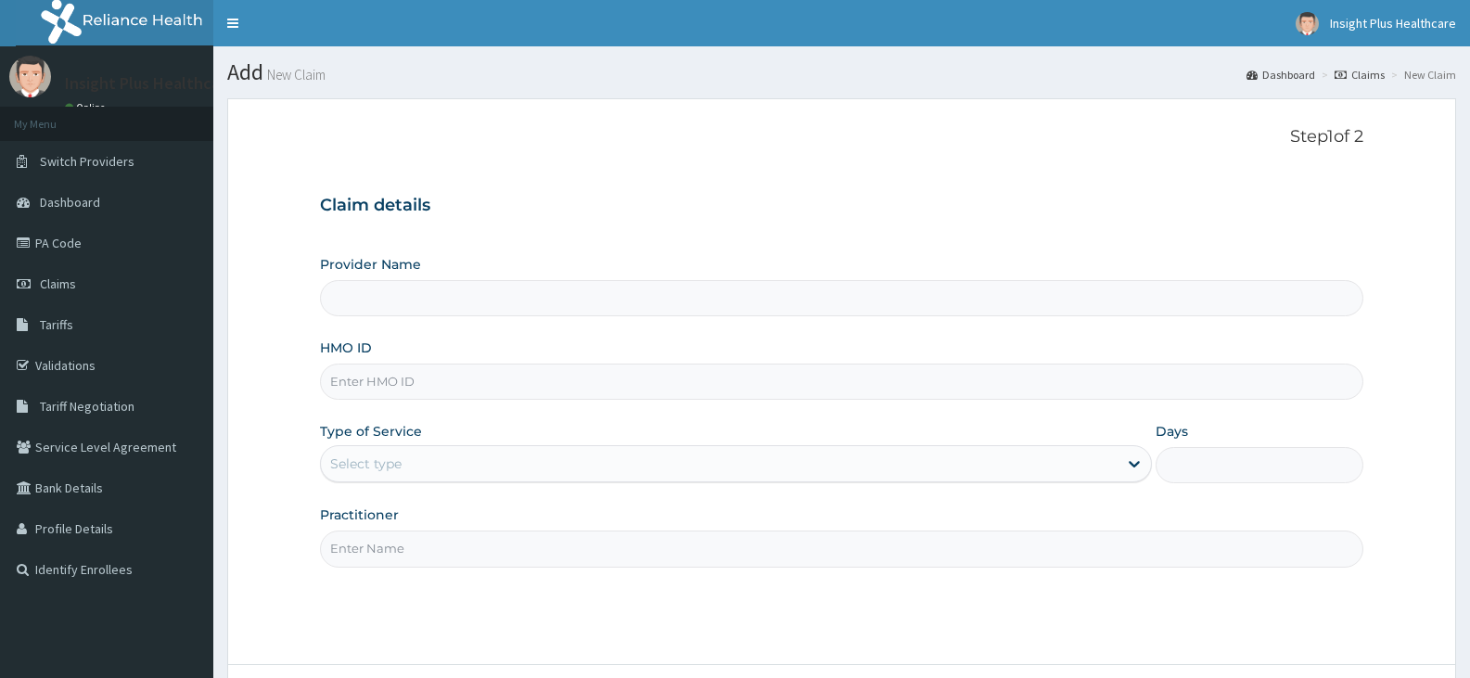
click at [524, 377] on input "HMO ID" at bounding box center [841, 382] width 1043 height 36
type input "Insight PLus Healthcare"
paste input "TMT/10181/B"
type input "TMT/10181/B"
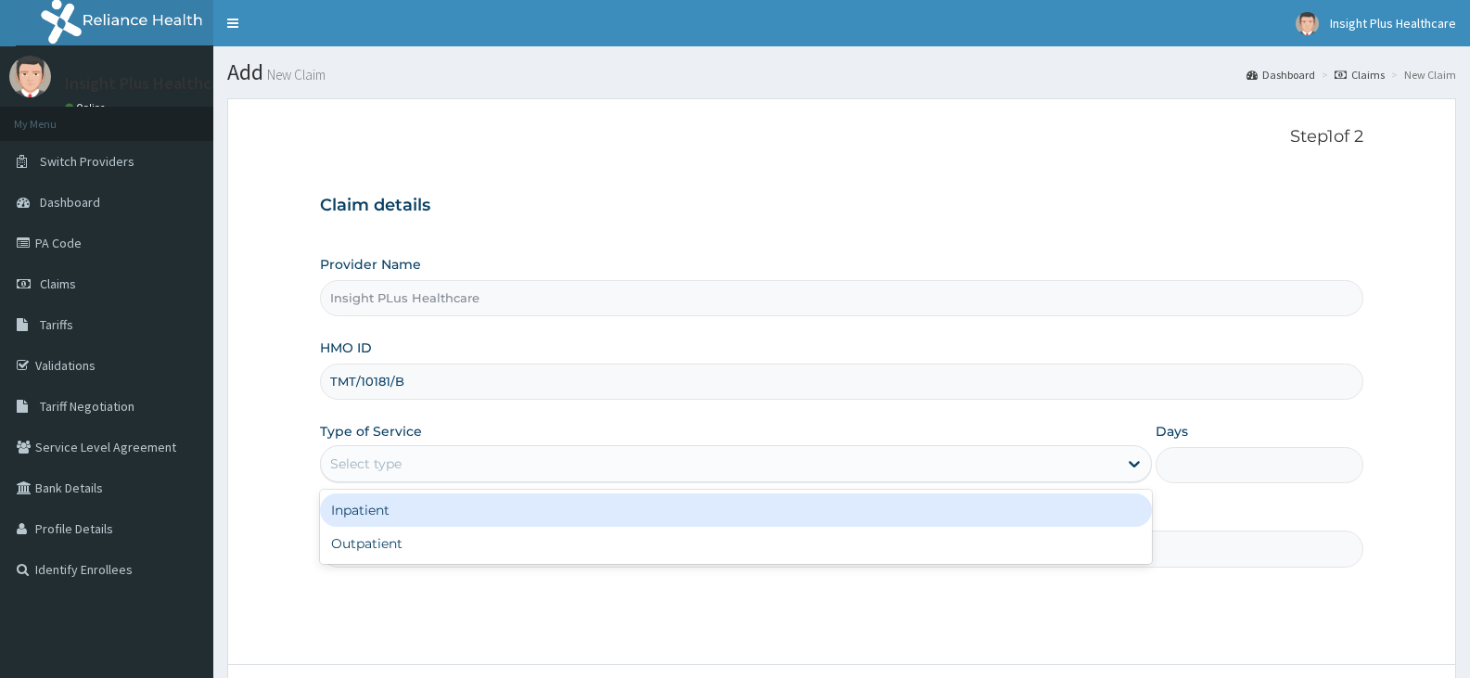
click at [379, 469] on div "Select type" at bounding box center [365, 463] width 71 height 19
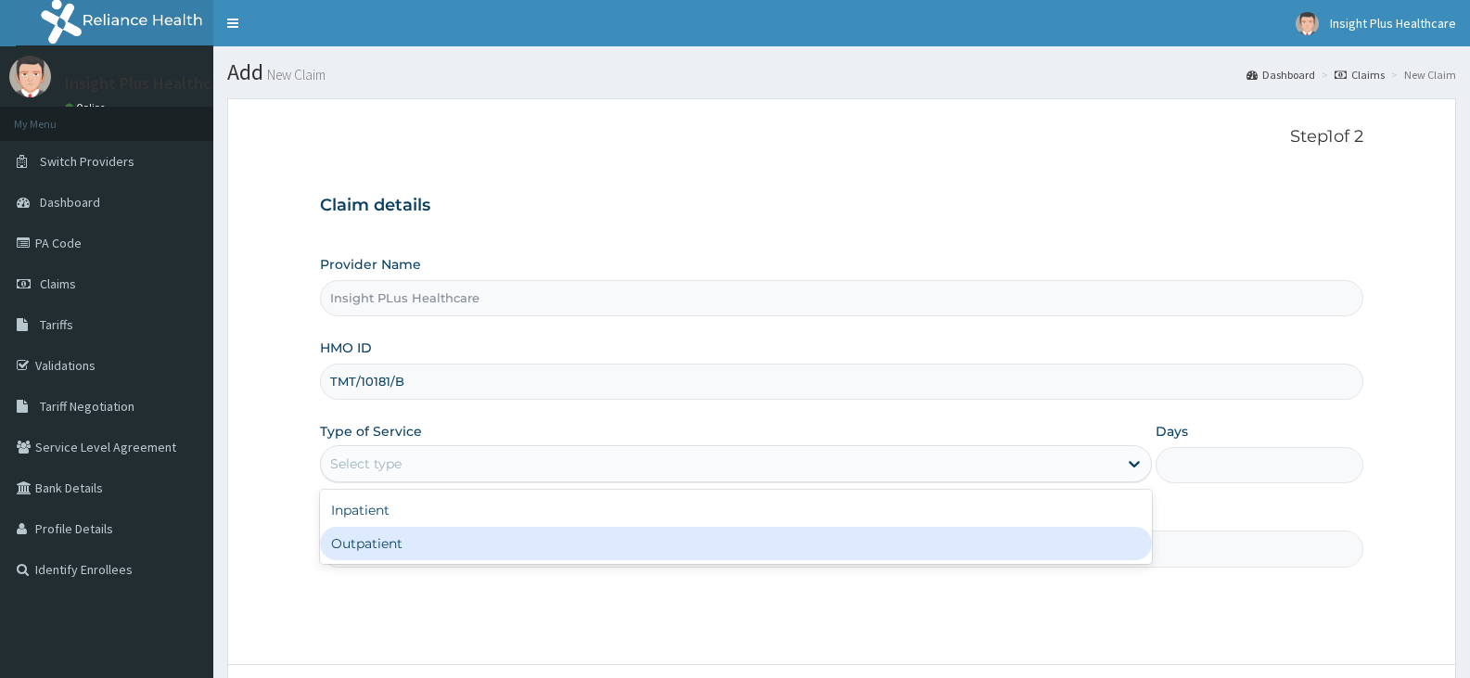
click at [388, 557] on div "Outpatient" at bounding box center [735, 543] width 831 height 33
type input "1"
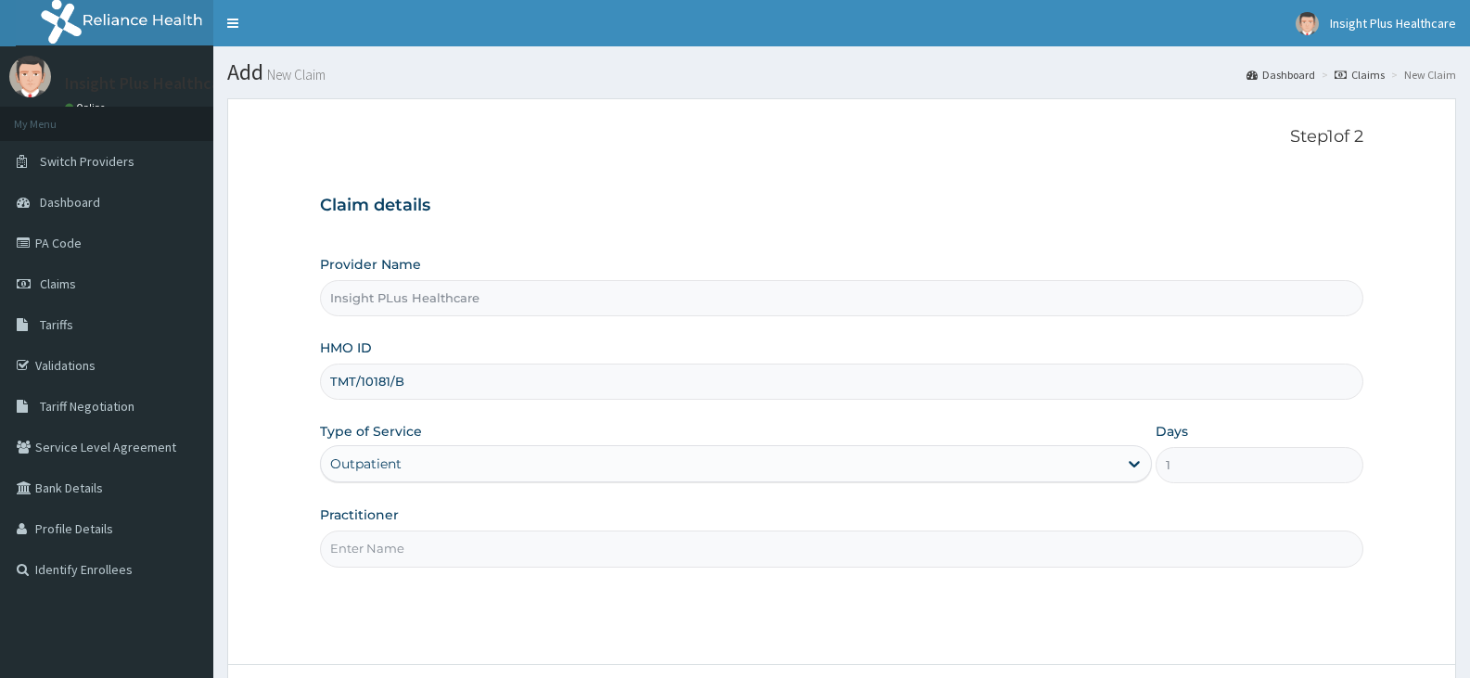
click at [388, 557] on input "Practitioner" at bounding box center [841, 548] width 1043 height 36
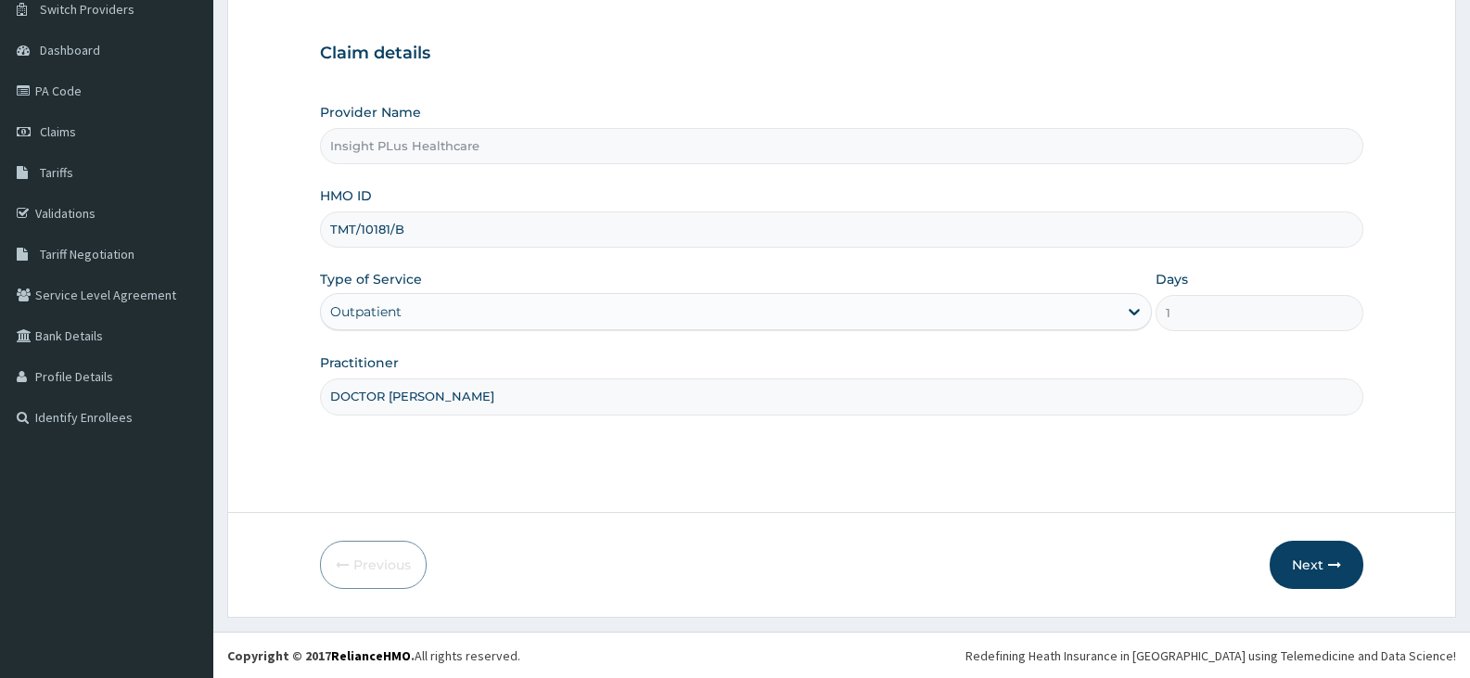
scroll to position [153, 0]
type input "DOCTOR OMOLOLU"
click at [1310, 551] on button "Next" at bounding box center [1317, 564] width 94 height 48
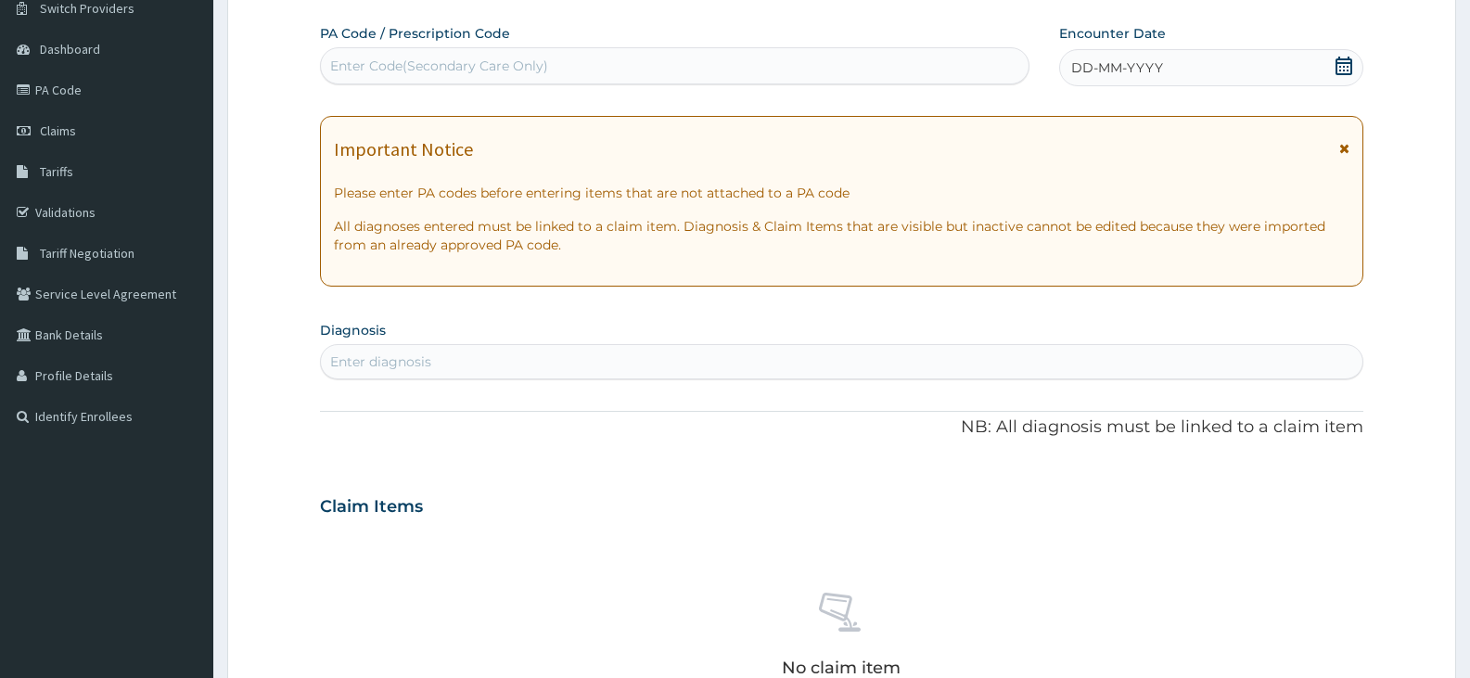
click at [707, 57] on div "Enter Code(Secondary Care Only)" at bounding box center [675, 66] width 708 height 30
paste input "PA/27D32B"
type input "PA/27D32B"
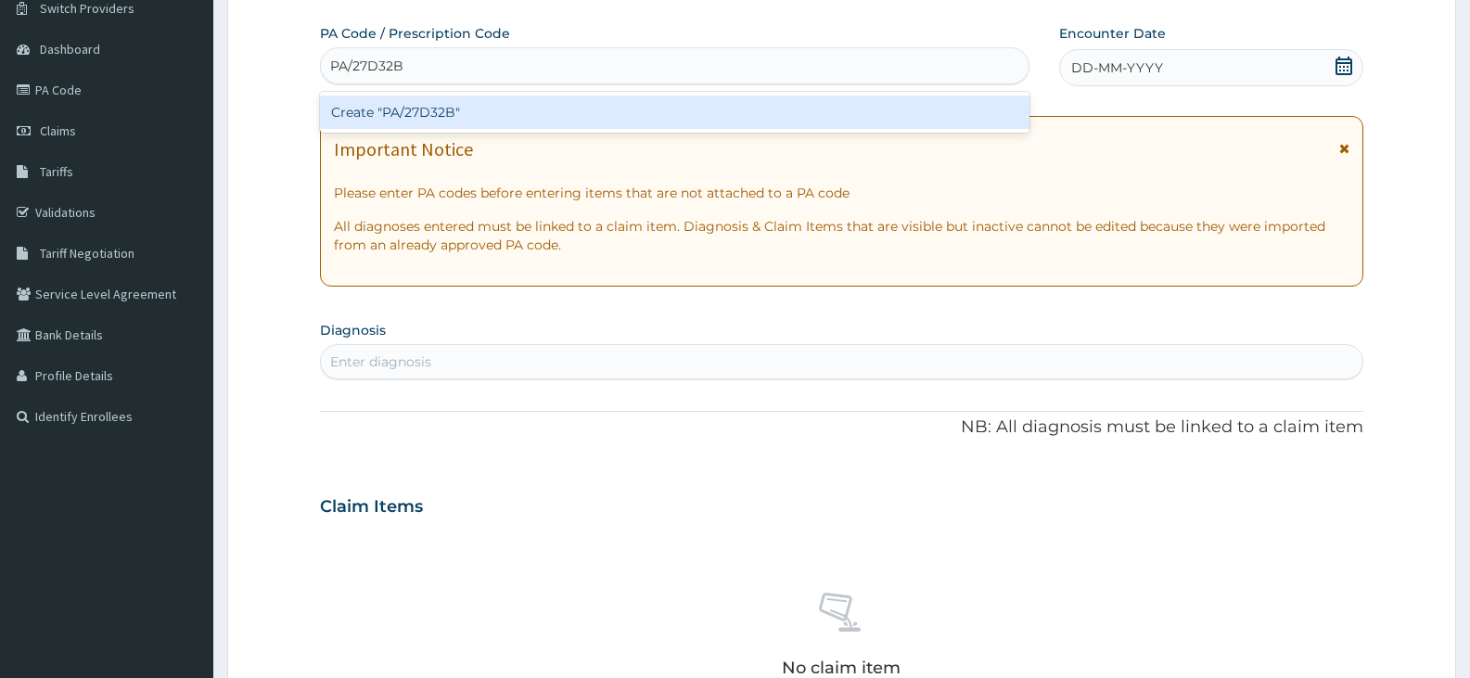
click at [706, 117] on div "Create "PA/27D32B"" at bounding box center [674, 112] width 709 height 33
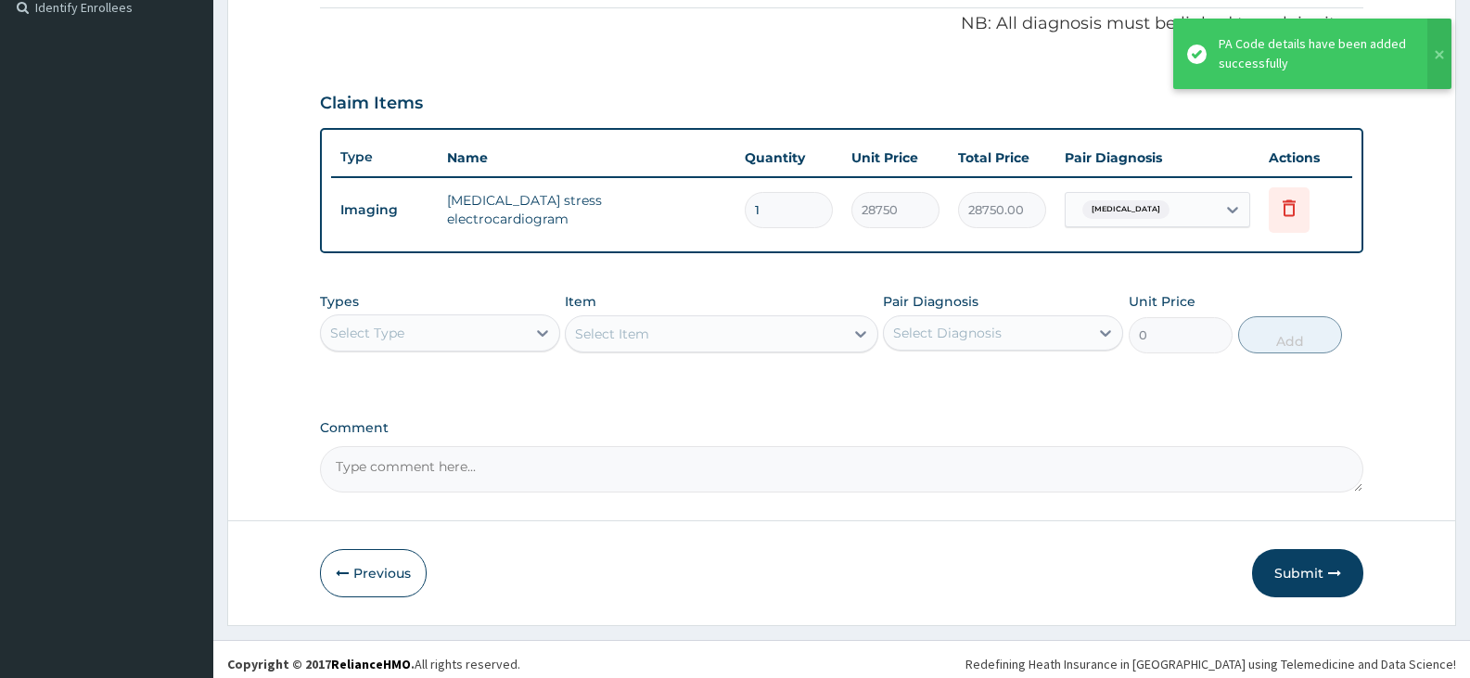
scroll to position [571, 0]
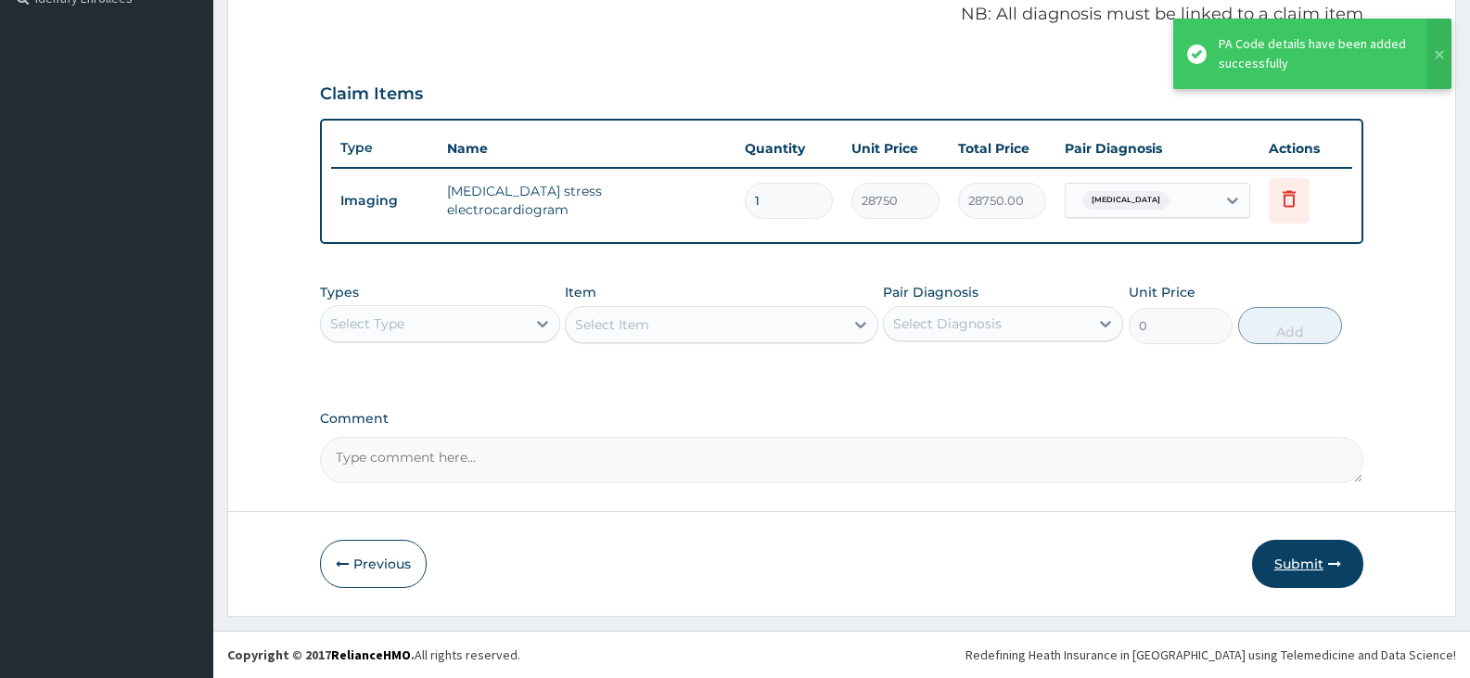
click at [1277, 555] on button "Submit" at bounding box center [1307, 564] width 111 height 48
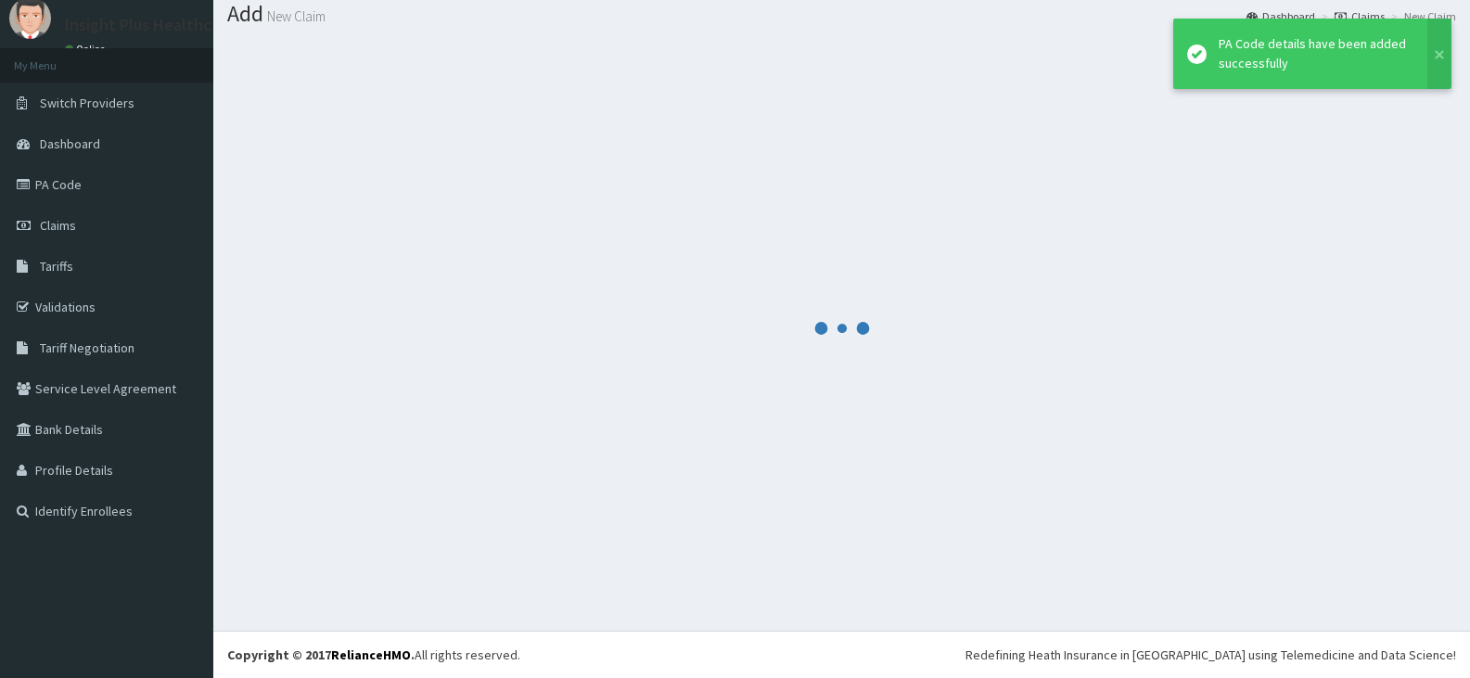
scroll to position [58, 0]
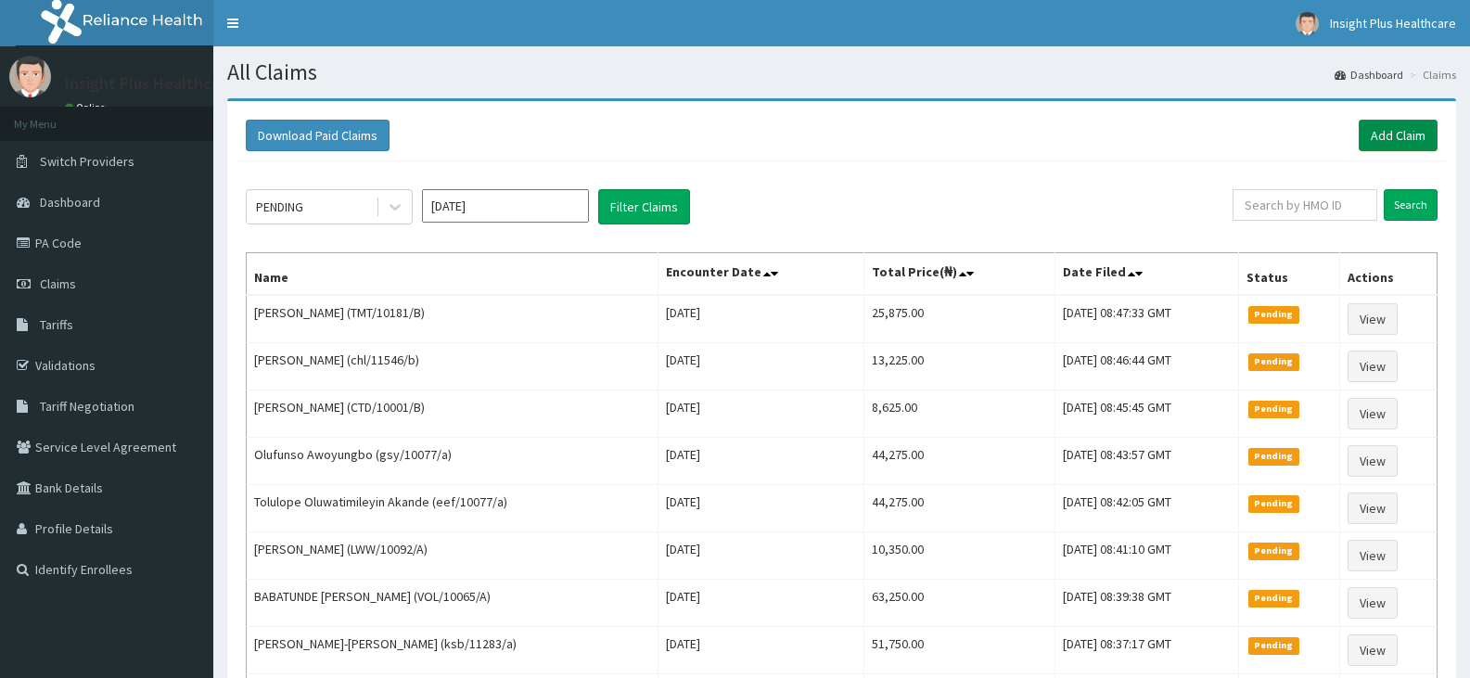
click at [1387, 122] on link "Add Claim" at bounding box center [1398, 136] width 79 height 32
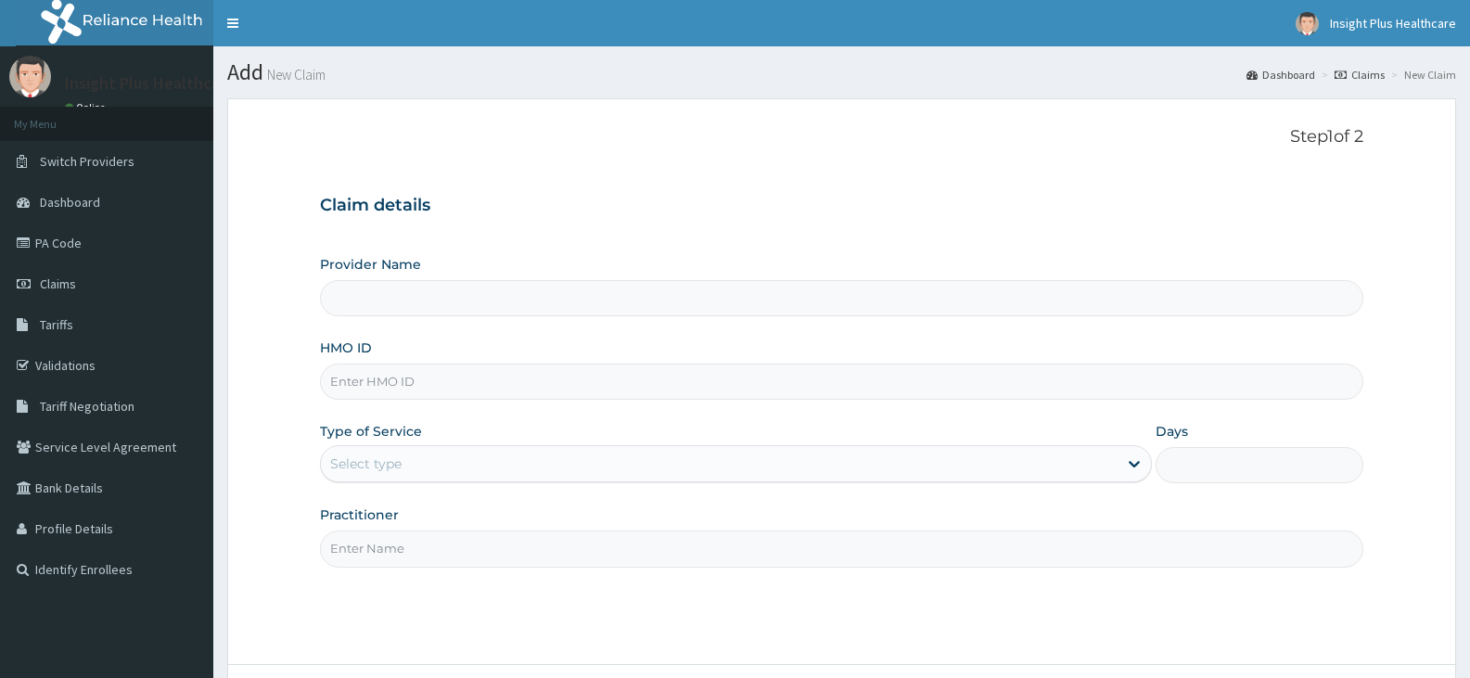
click at [382, 377] on input "HMO ID" at bounding box center [841, 382] width 1043 height 36
type input "Insight PLus Healthcare"
paste input "oht/11671/a"
type input "oht/11671/a"
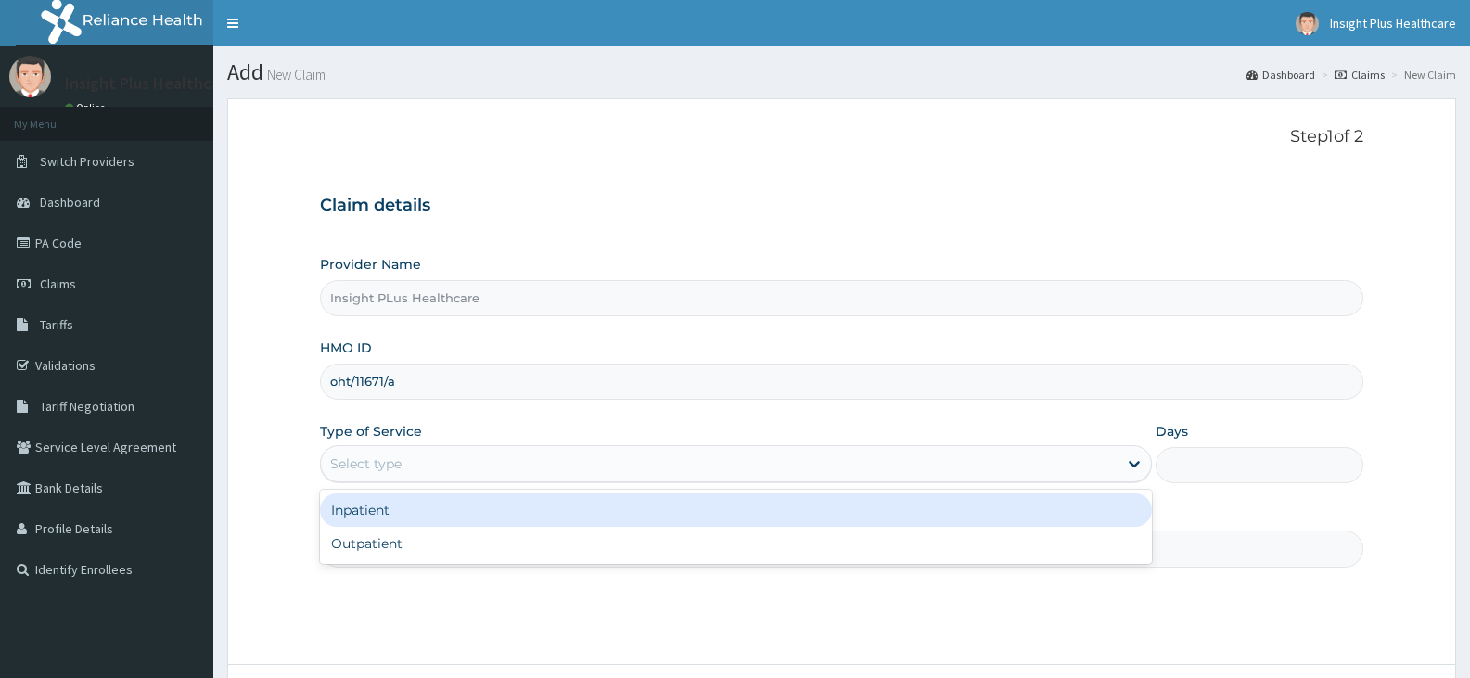
click at [386, 458] on div "Select type" at bounding box center [365, 463] width 71 height 19
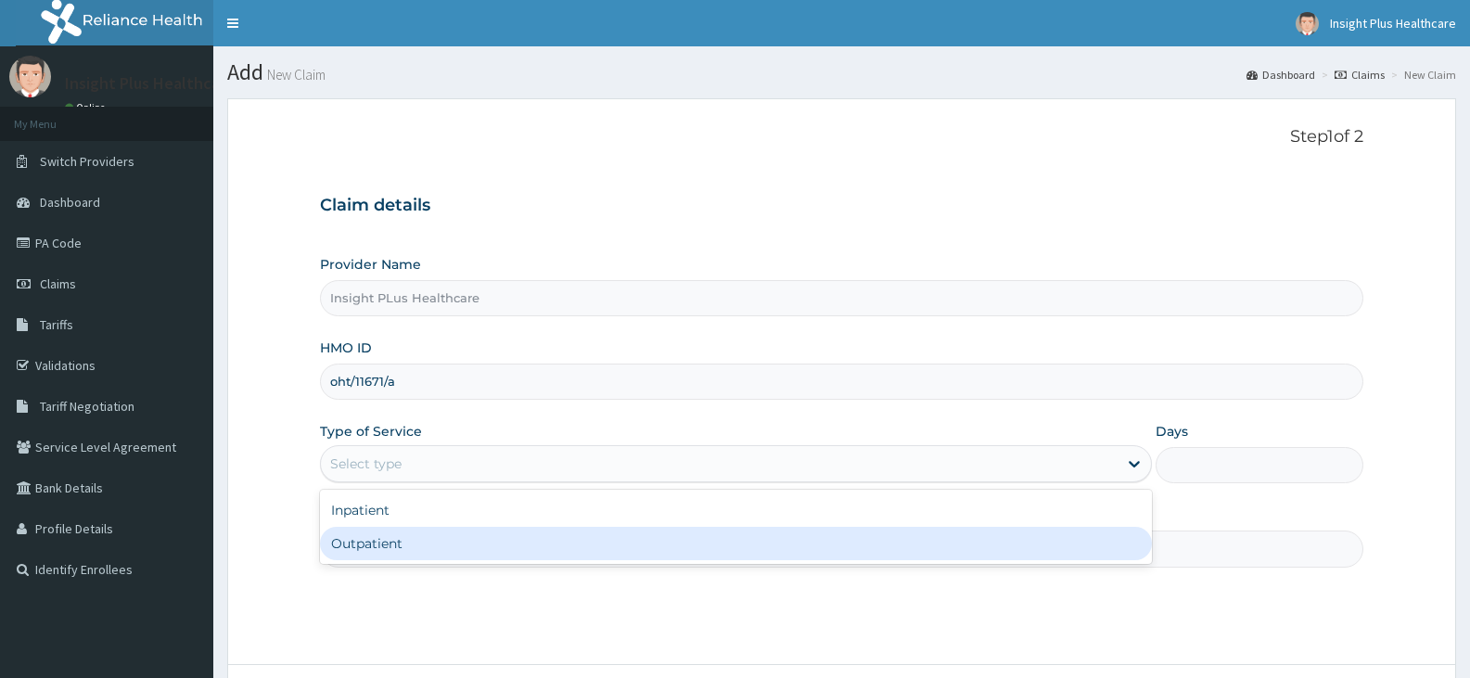
click at [394, 541] on div "Outpatient" at bounding box center [735, 543] width 831 height 33
type input "1"
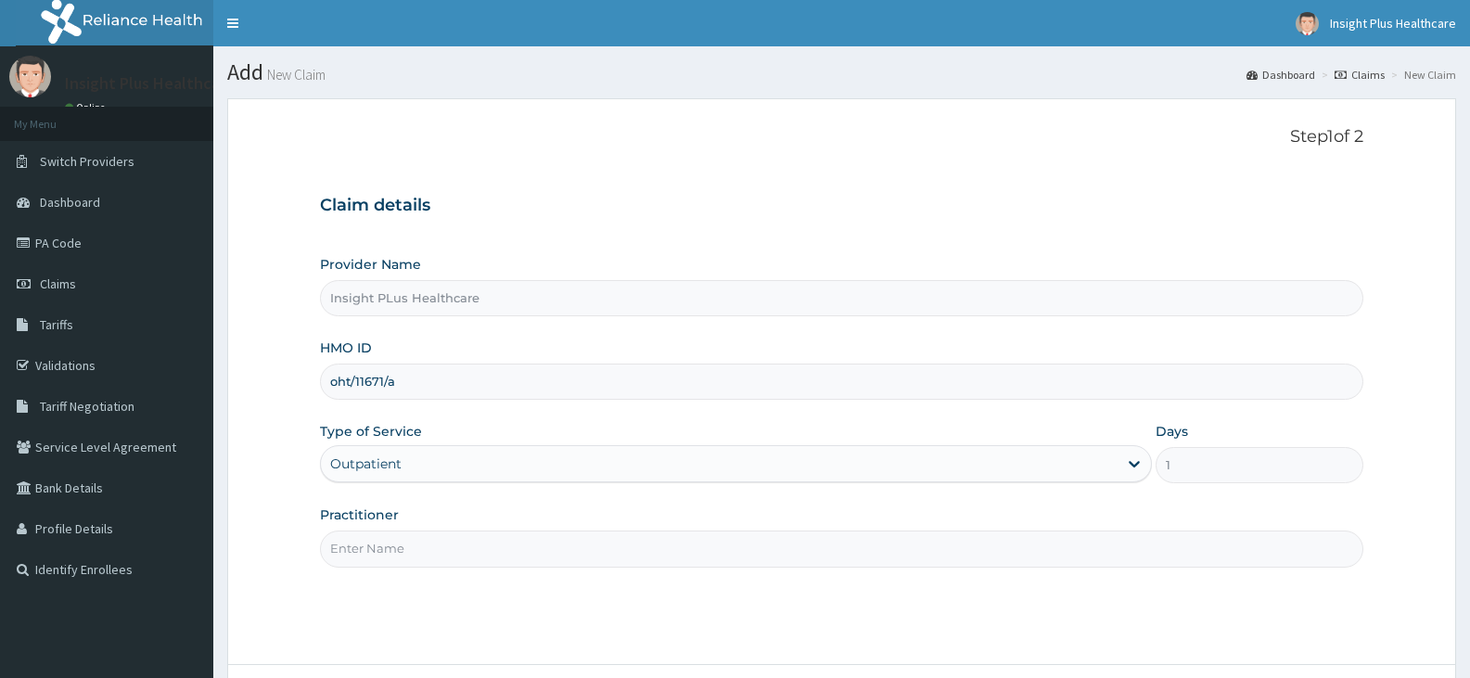
click at [394, 541] on input "Practitioner" at bounding box center [841, 548] width 1043 height 36
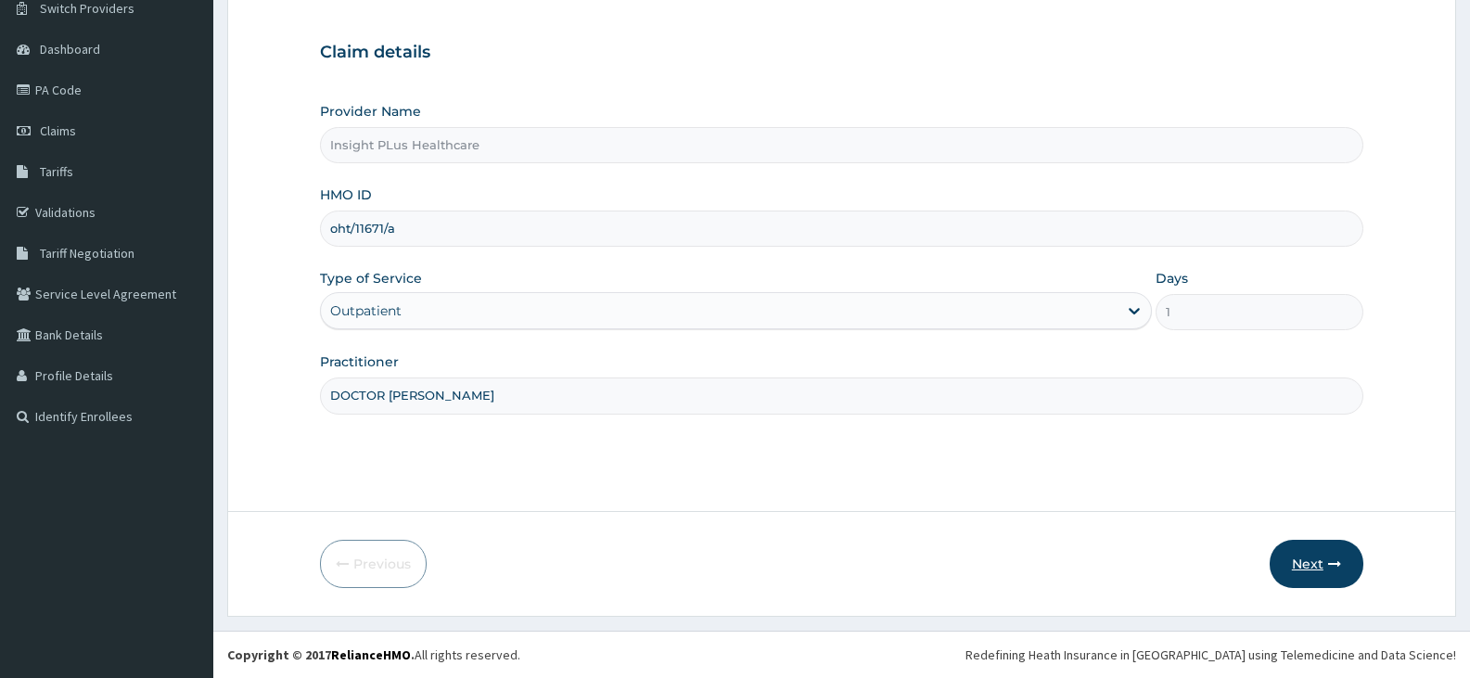
type input "DOCTOR [PERSON_NAME]"
click at [1307, 549] on button "Next" at bounding box center [1317, 564] width 94 height 48
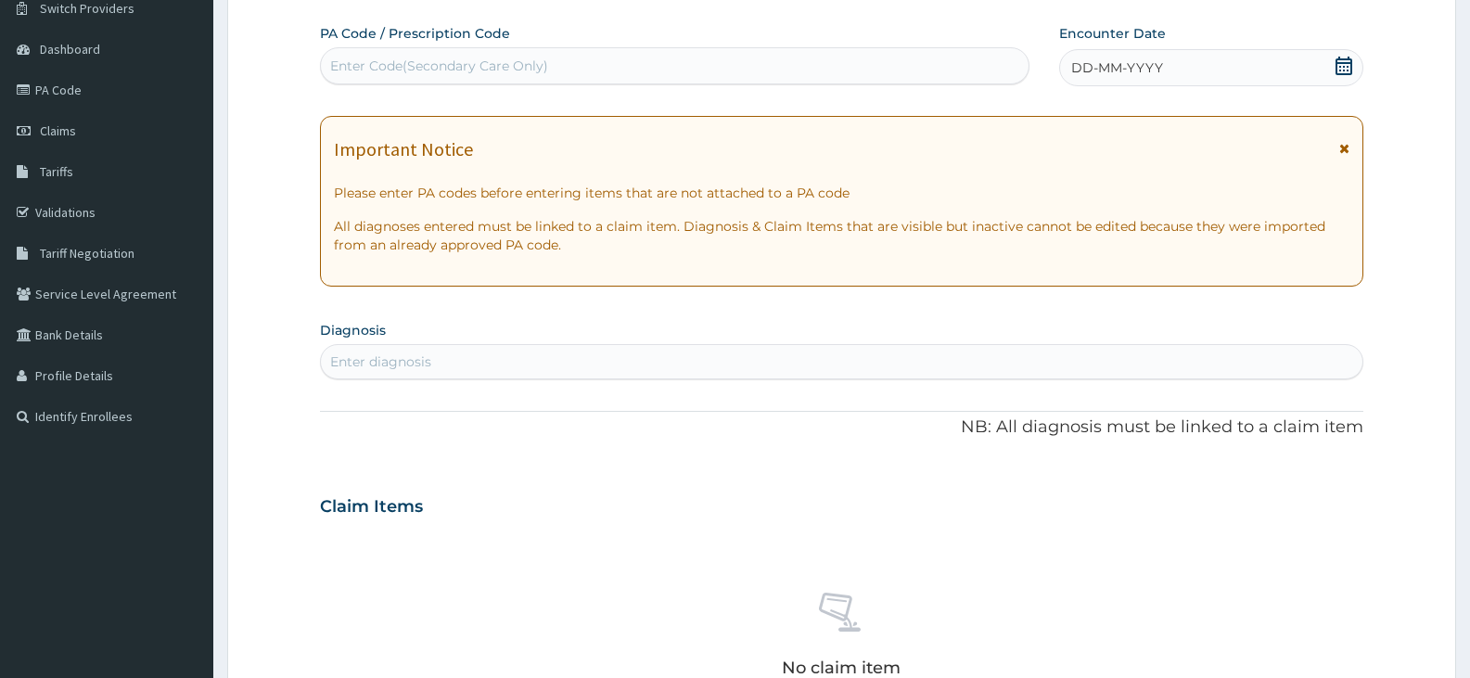
click at [790, 75] on div "Enter Code(Secondary Care Only)" at bounding box center [675, 66] width 708 height 30
paste input "PA/D3ABB9"
type input "PA/D3ABB9"
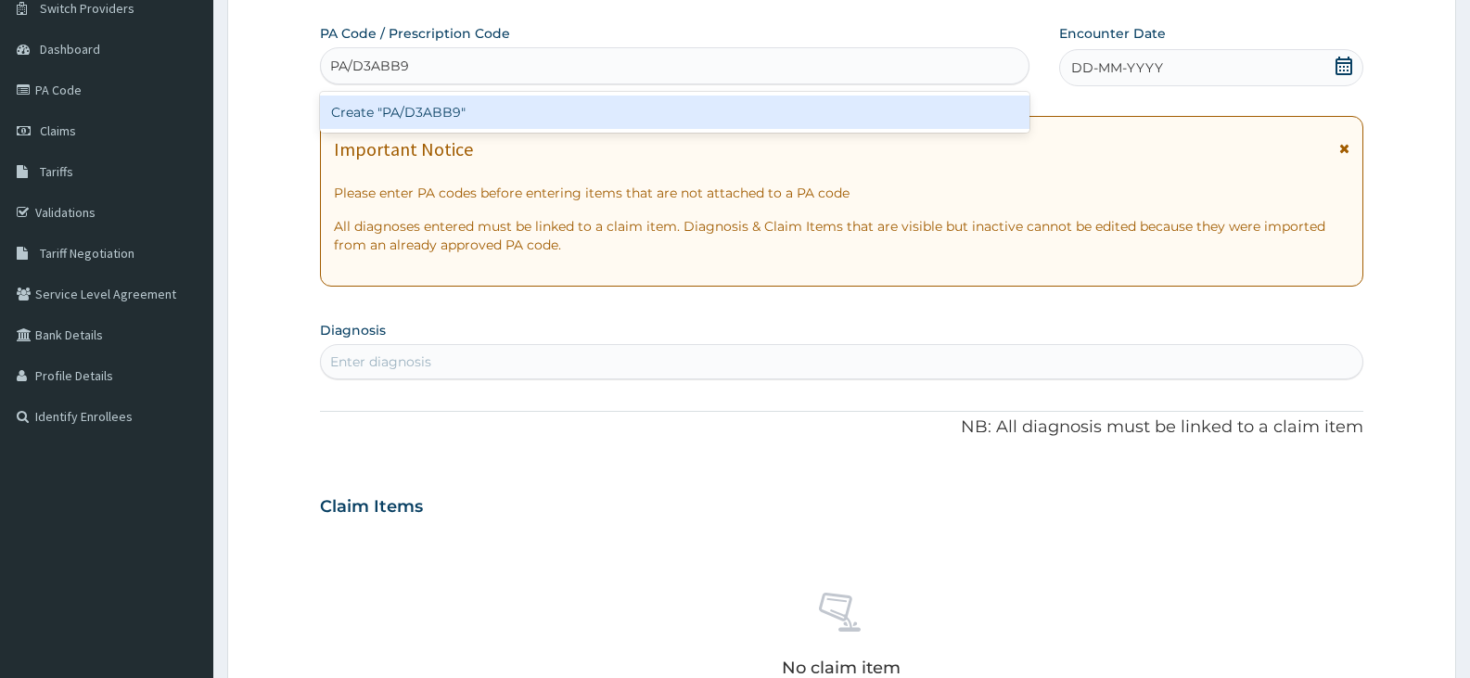
click at [790, 108] on div "Create "PA/D3ABB9"" at bounding box center [674, 112] width 709 height 33
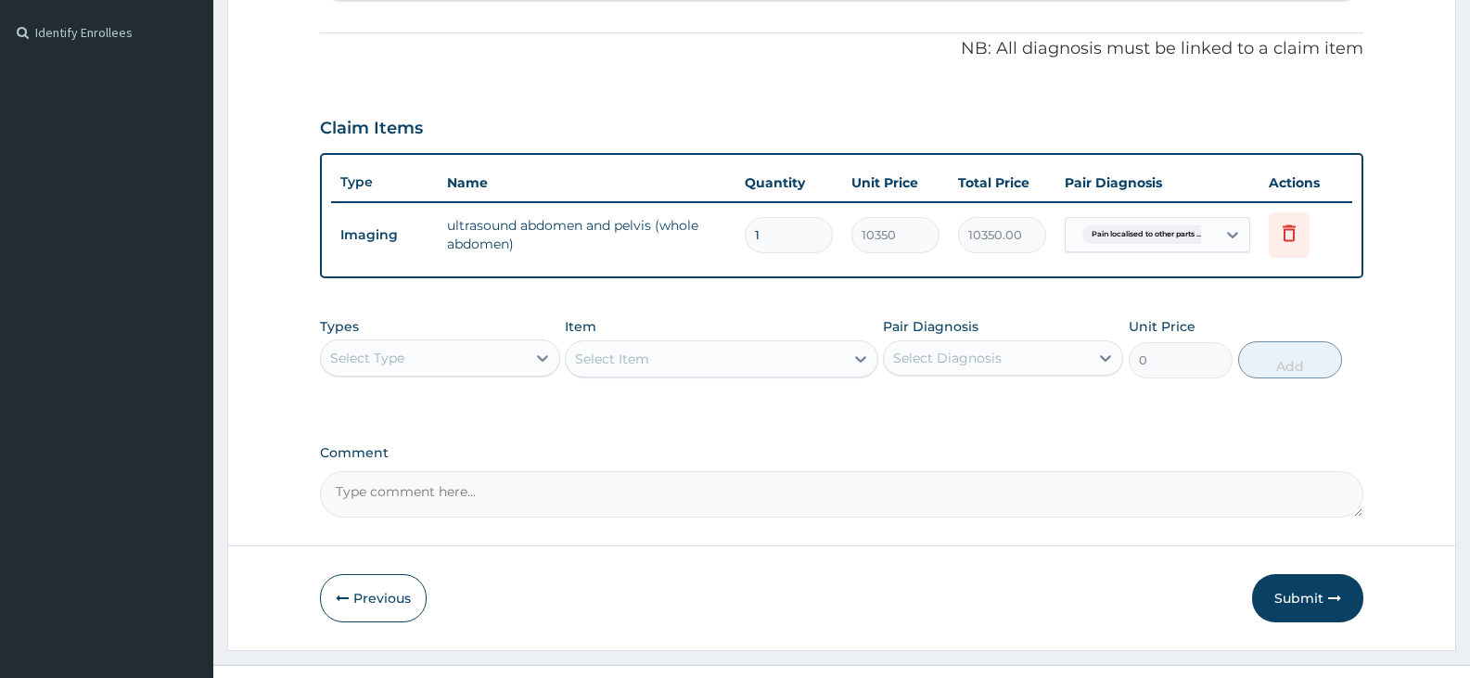
scroll to position [571, 0]
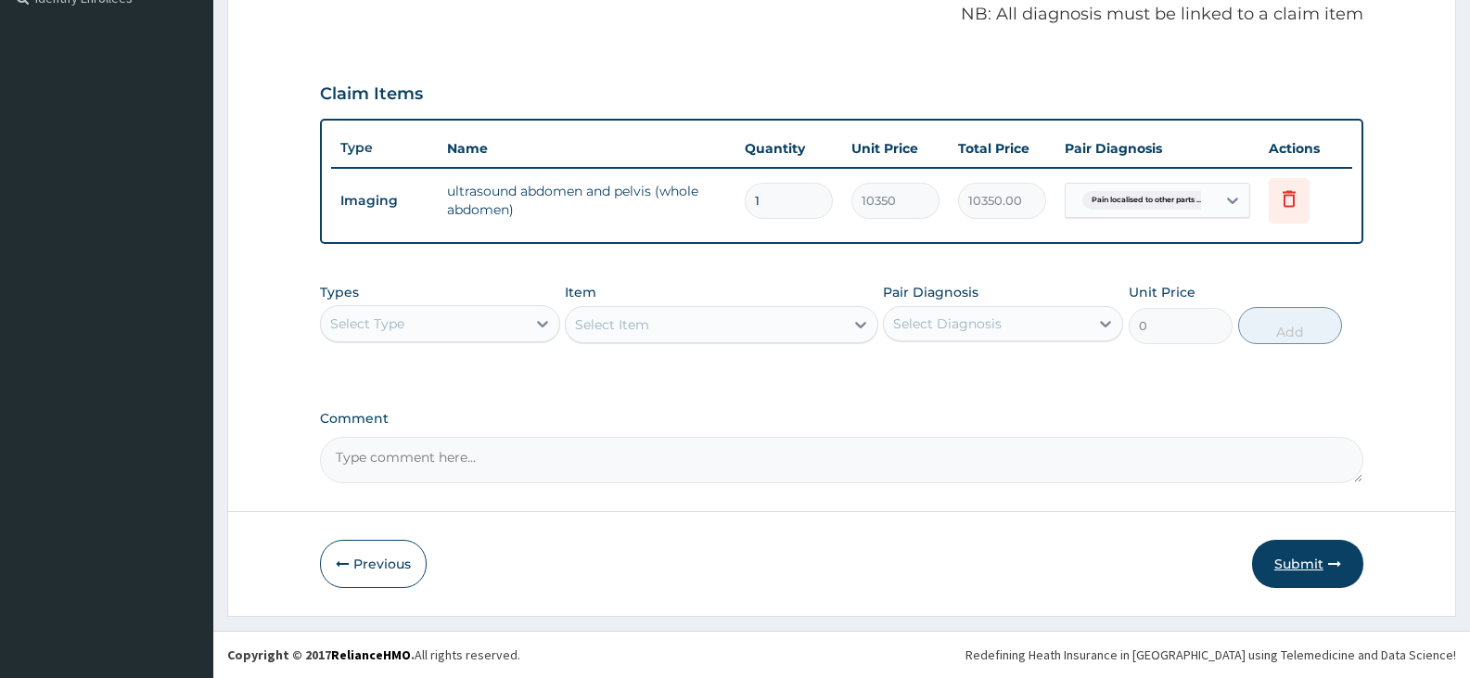
click at [1304, 565] on button "Submit" at bounding box center [1307, 564] width 111 height 48
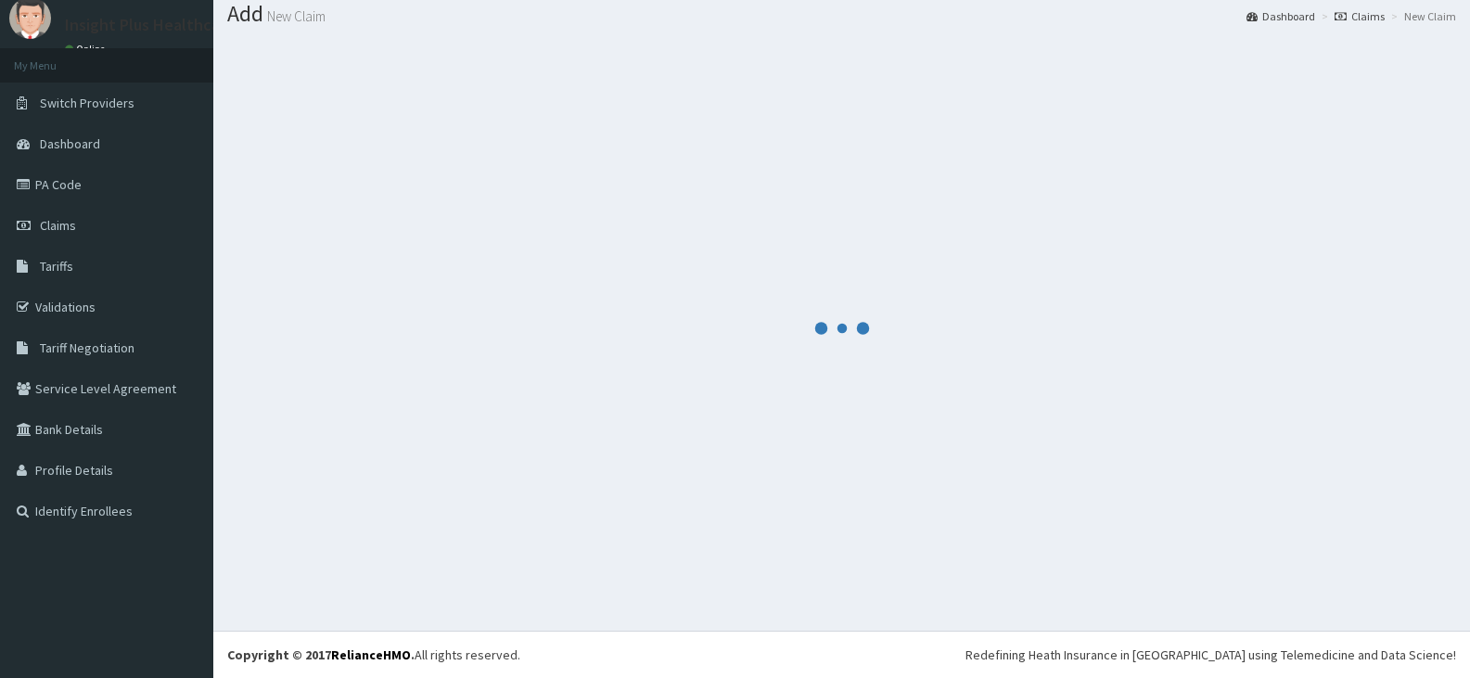
scroll to position [58, 0]
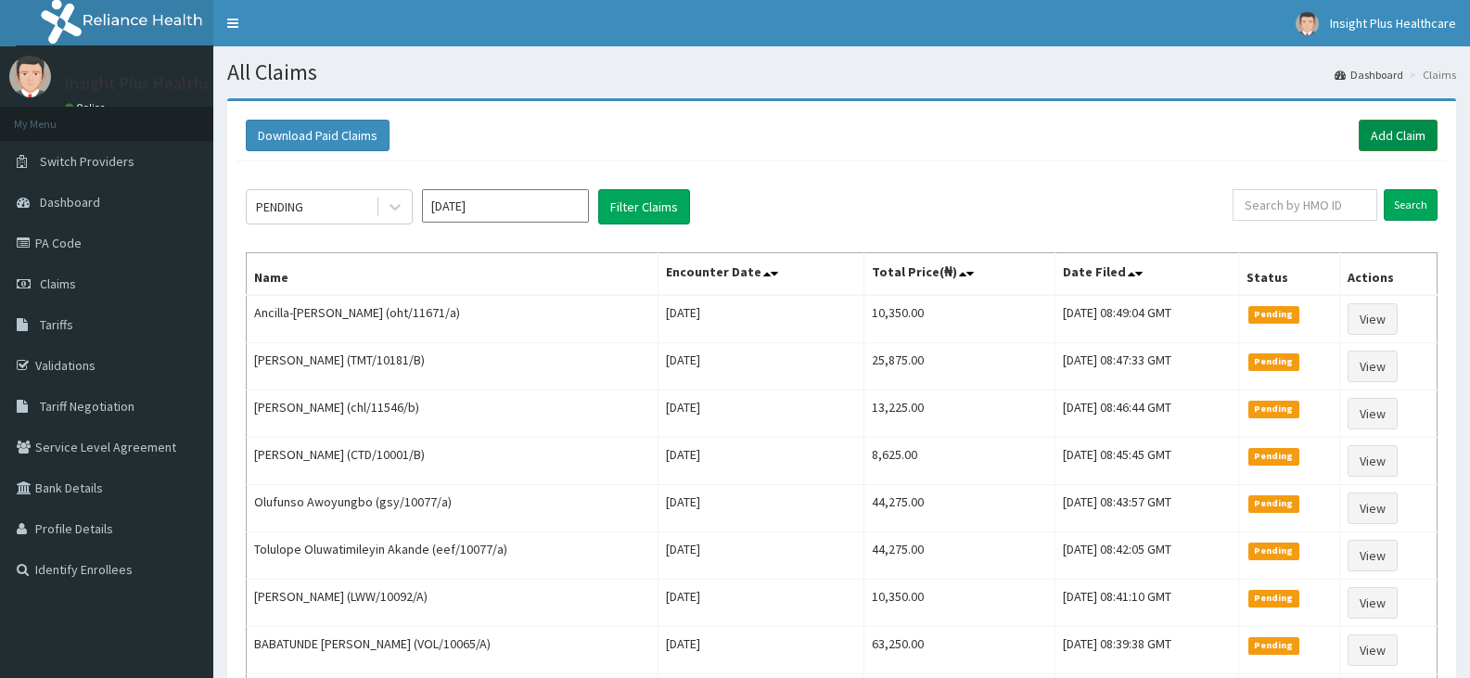
click at [1398, 130] on link "Add Claim" at bounding box center [1398, 136] width 79 height 32
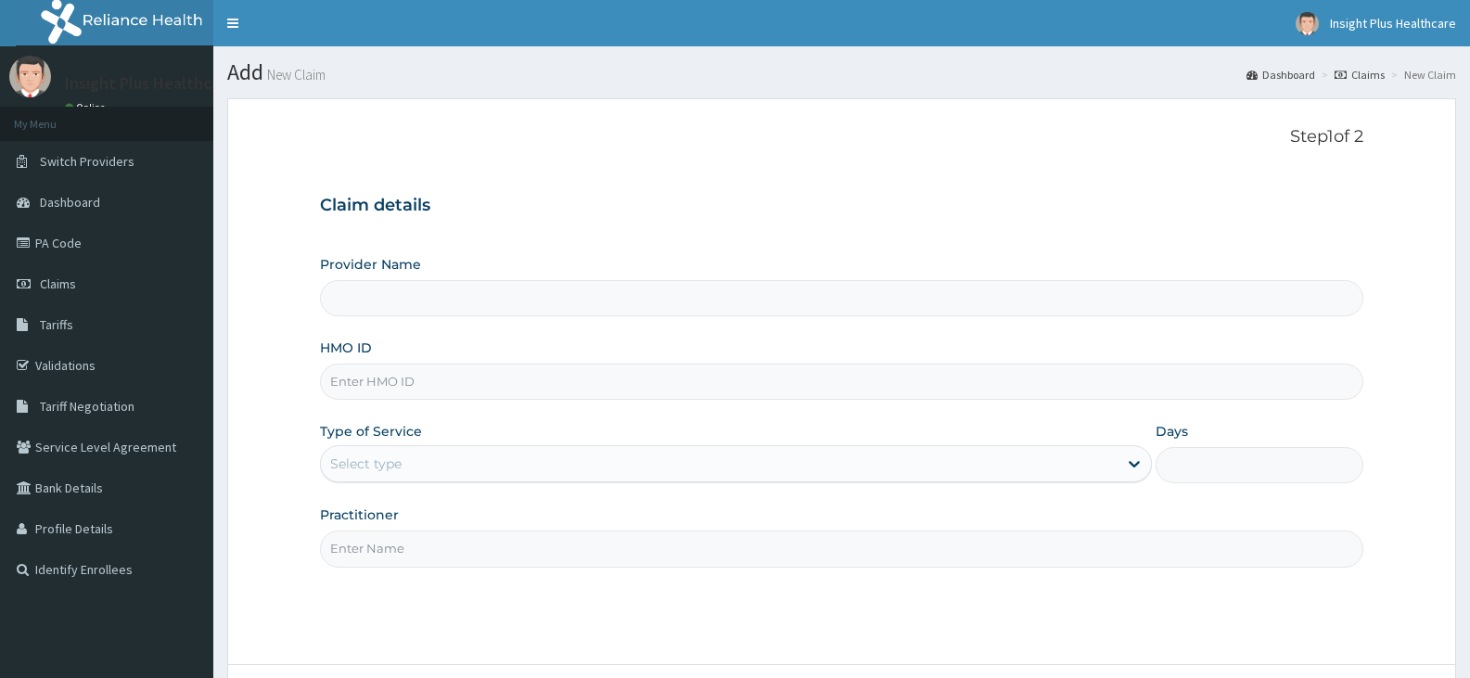
click at [418, 379] on input "HMO ID" at bounding box center [841, 382] width 1043 height 36
type input "Insight PLus Healthcare"
paste input "TMT/10181/A"
type input "TMT/10181/A"
click at [371, 466] on div "Select type" at bounding box center [365, 463] width 71 height 19
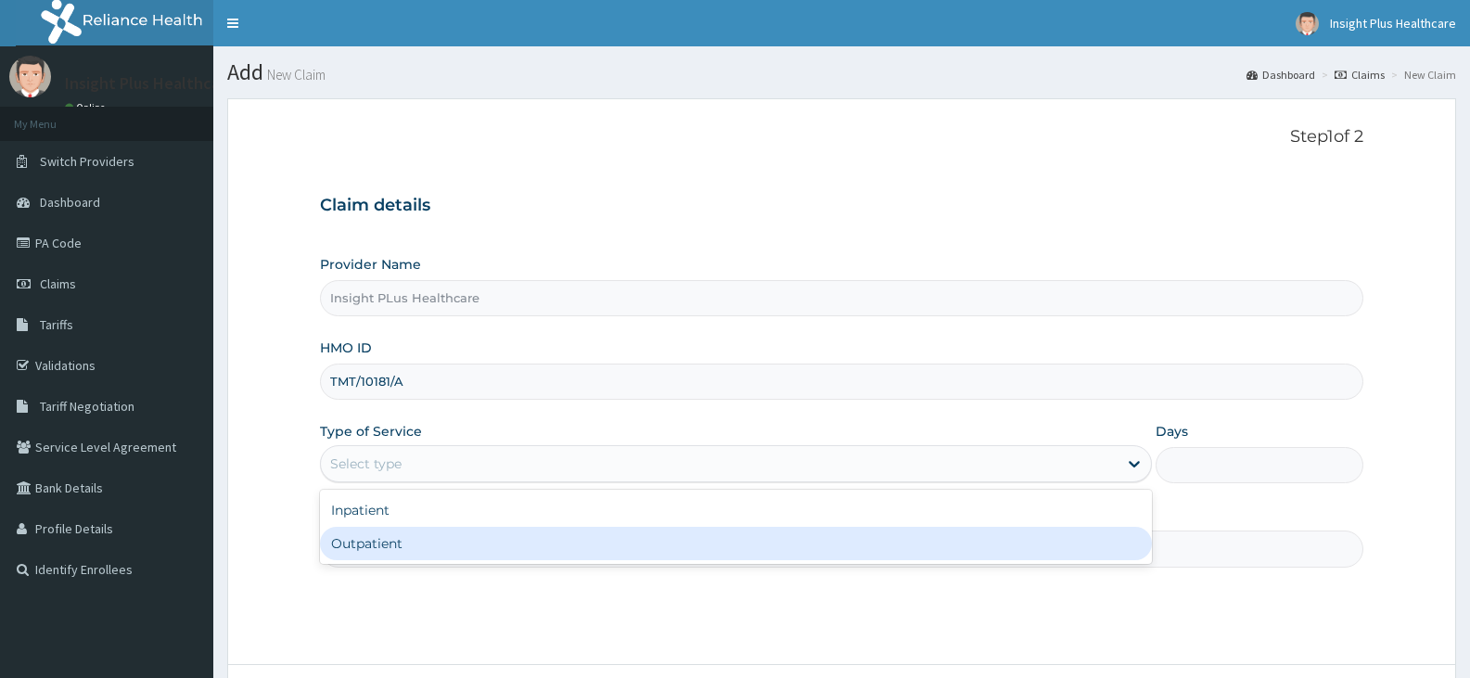
click at [366, 551] on div "Outpatient" at bounding box center [735, 543] width 831 height 33
type input "1"
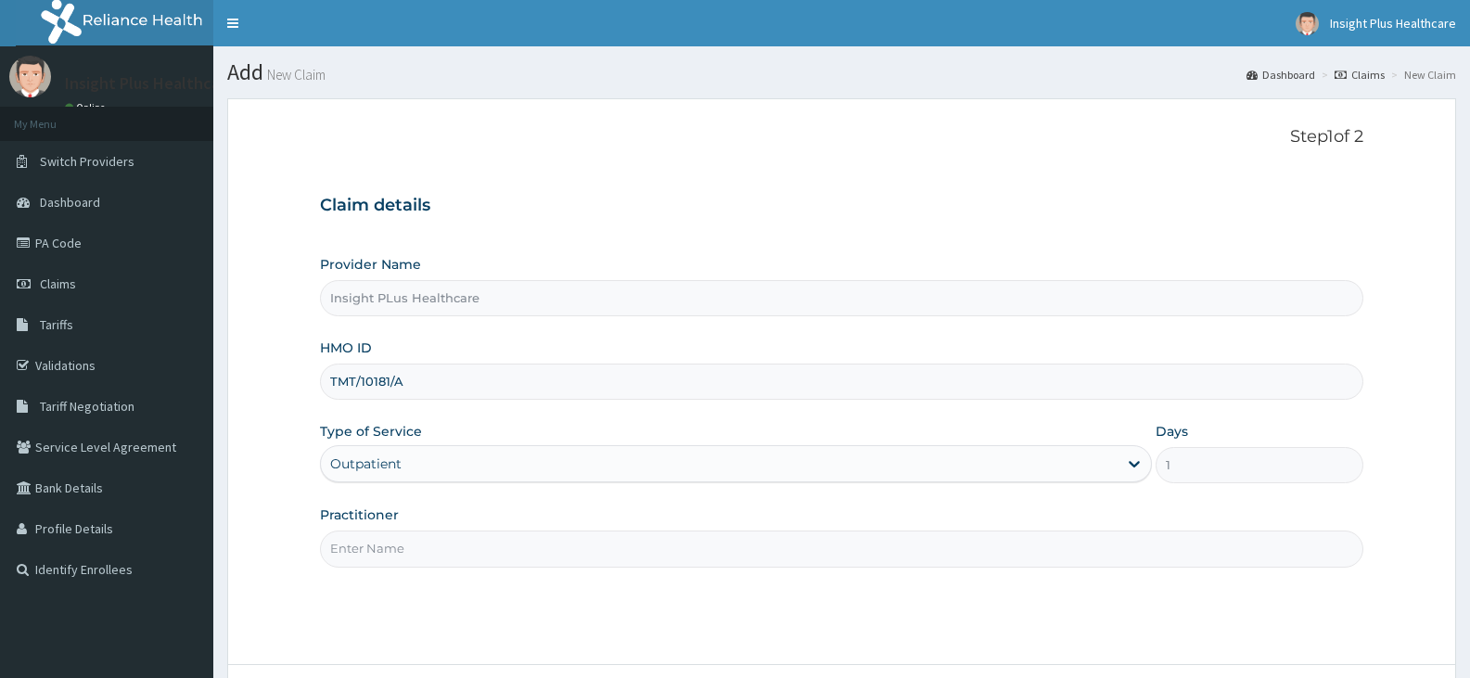
click at [366, 551] on input "Practitioner" at bounding box center [841, 548] width 1043 height 36
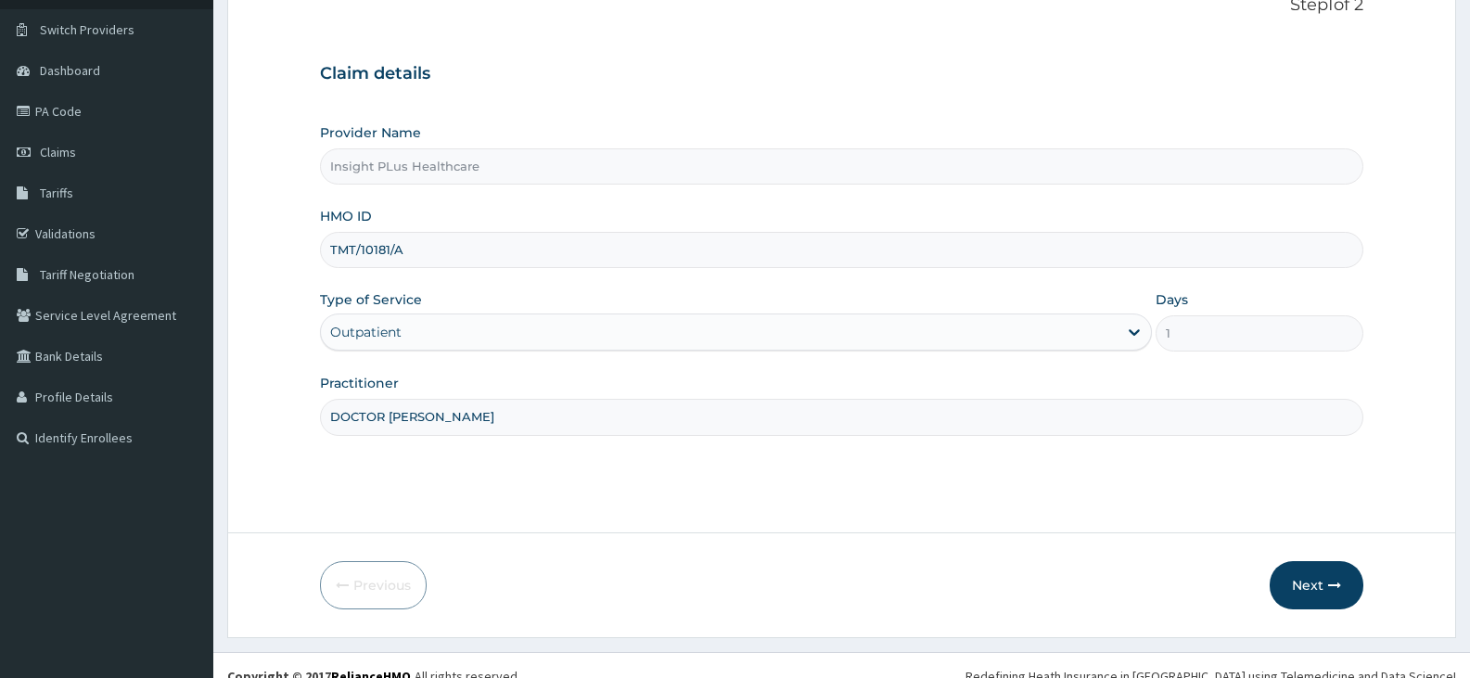
scroll to position [153, 0]
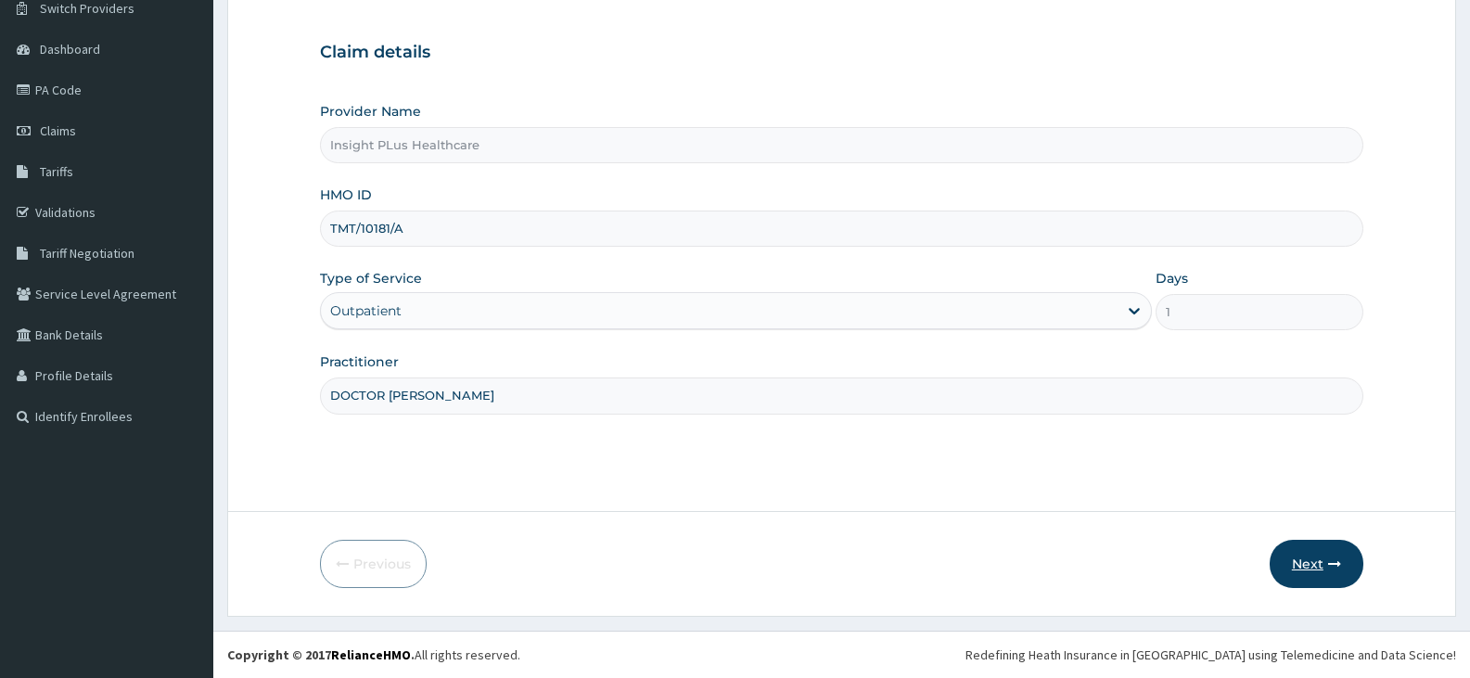
type input "DOCTOR OMOLOLU"
click at [1305, 567] on button "Next" at bounding box center [1317, 564] width 94 height 48
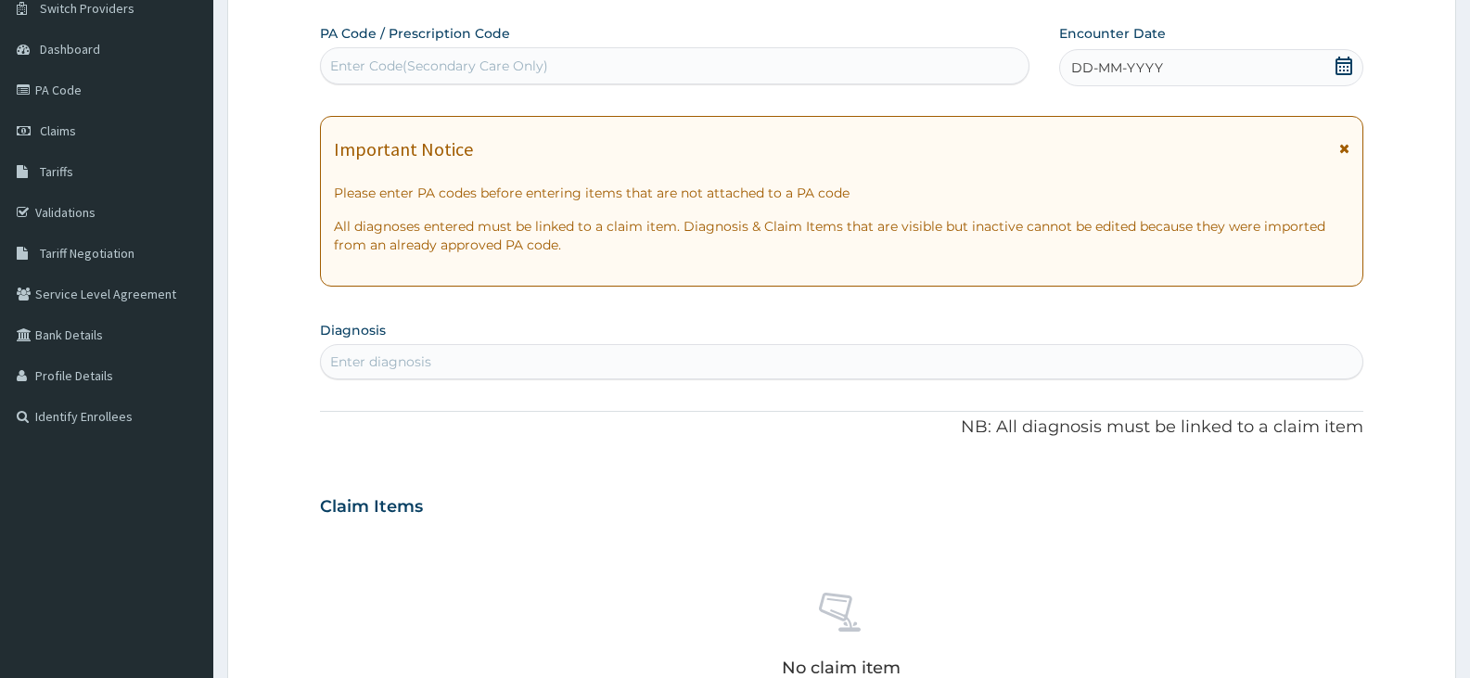
click at [868, 45] on div "PA Code / Prescription Code Enter Code(Secondary Care Only)" at bounding box center [674, 54] width 709 height 60
click at [857, 69] on div "Enter Code(Secondary Care Only)" at bounding box center [675, 66] width 708 height 30
paste input "PA/FC957A"
type input "PA/FC957A"
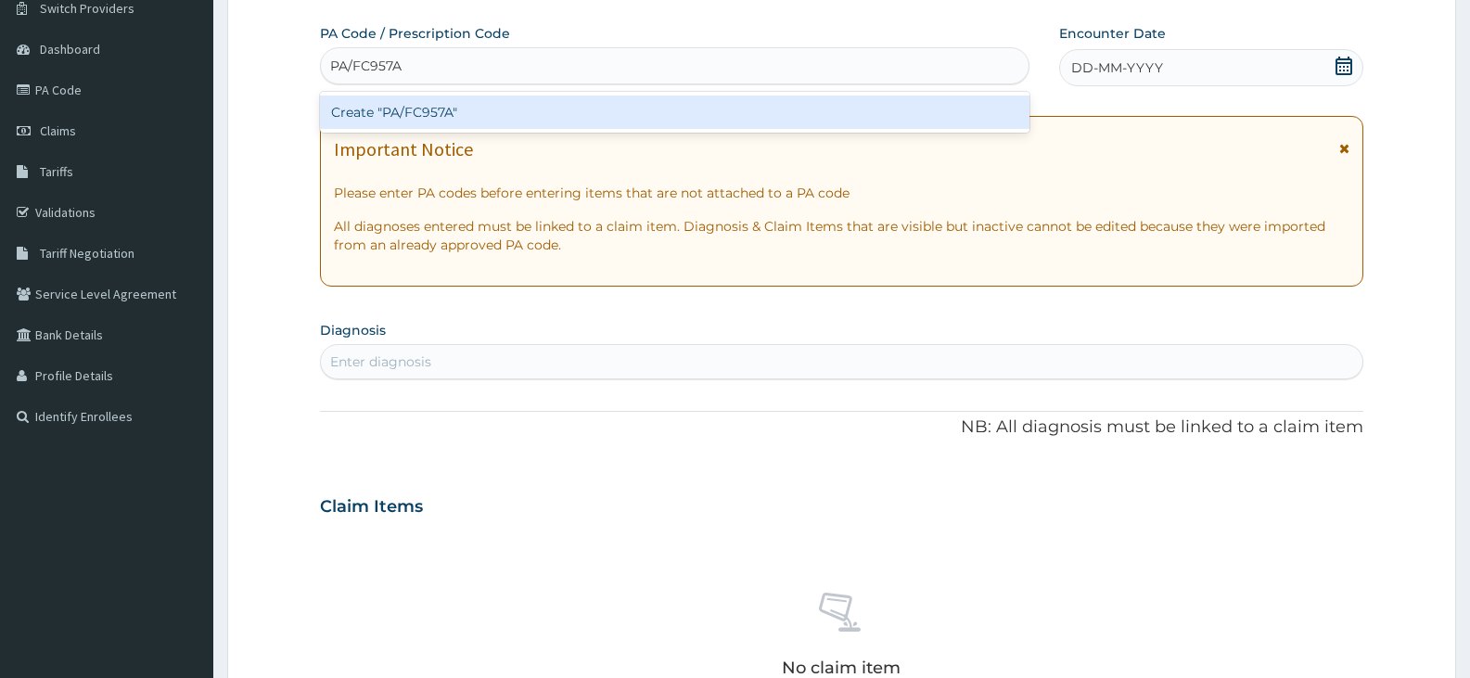
click at [853, 109] on div "Create "PA/FC957A"" at bounding box center [674, 112] width 709 height 33
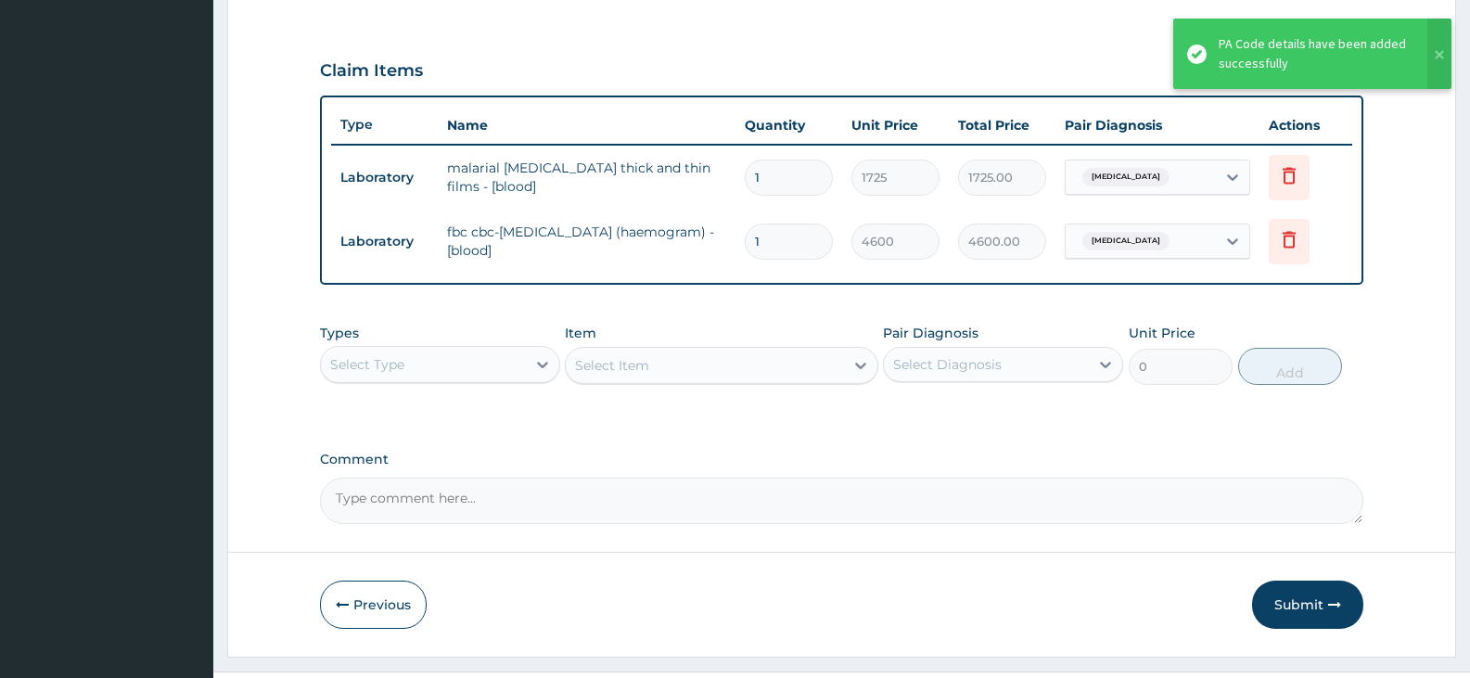
scroll to position [635, 0]
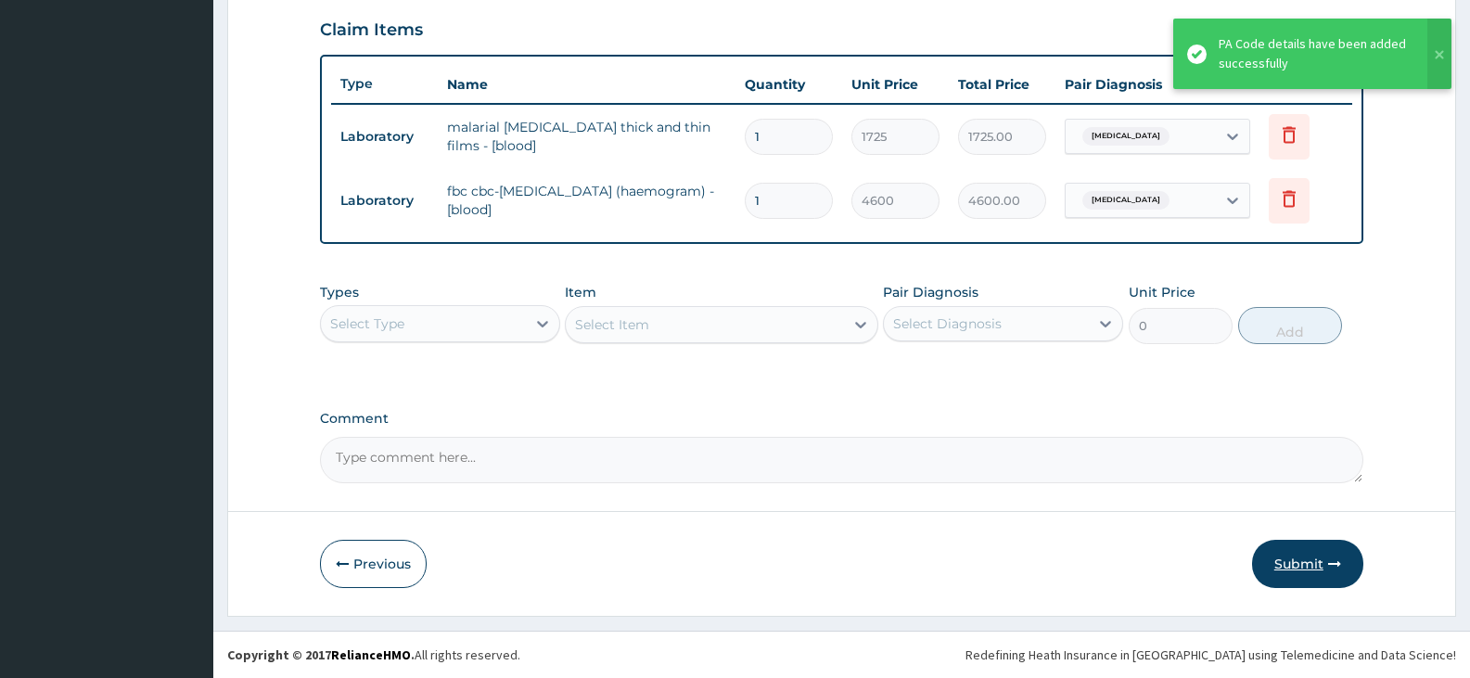
click at [1314, 555] on button "Submit" at bounding box center [1307, 564] width 111 height 48
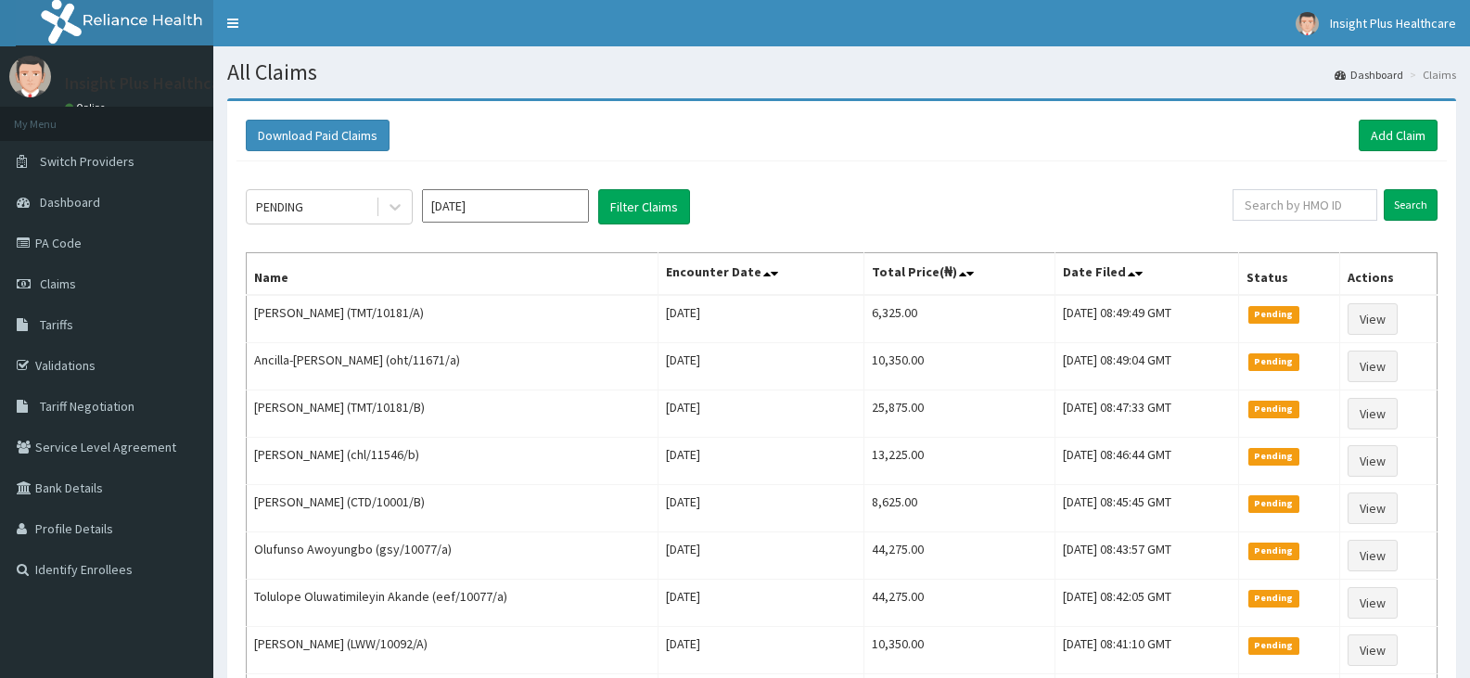
click at [1384, 118] on div "Download Paid Claims Add Claim" at bounding box center [841, 135] width 1210 height 51
click at [1386, 129] on link "Add Claim" at bounding box center [1398, 136] width 79 height 32
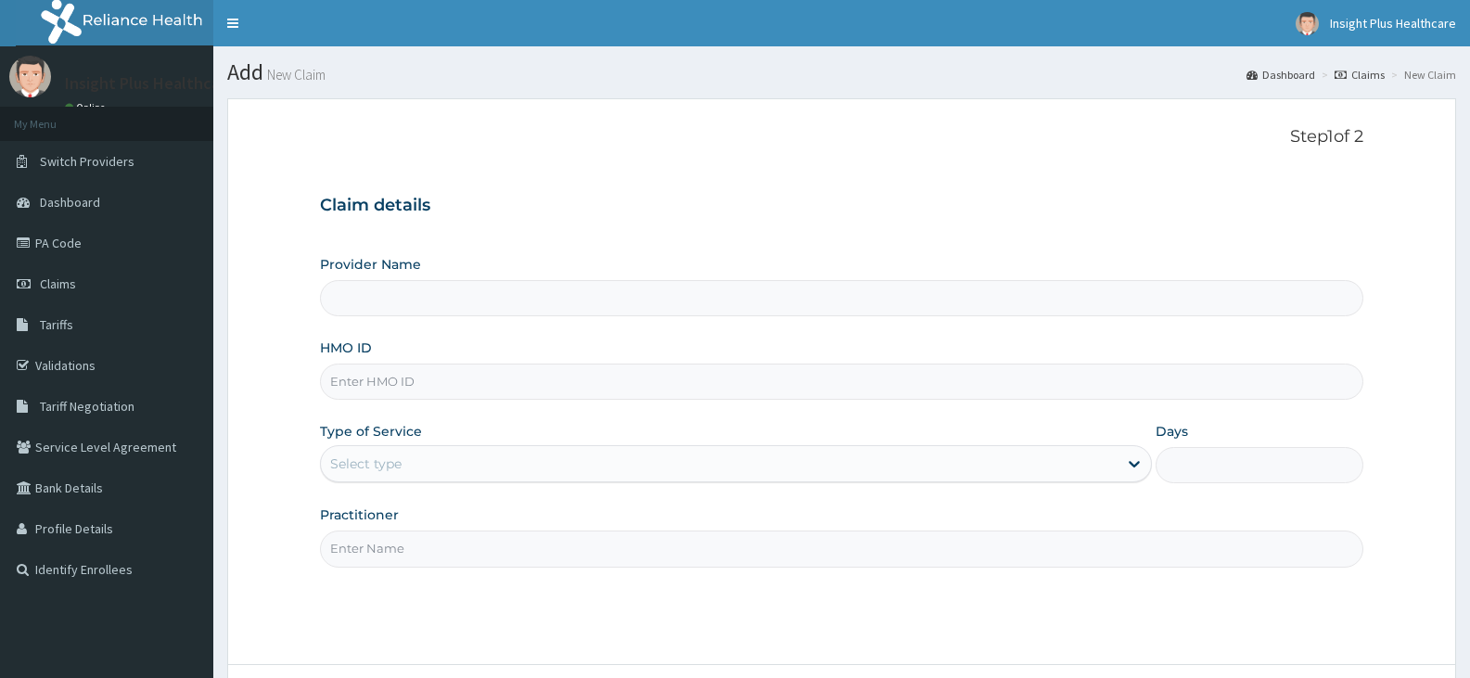
type input "Insight PLus Healthcare"
click at [344, 383] on input "HMO ID" at bounding box center [841, 382] width 1043 height 36
paste input "SRH/10075/A"
type input "SRH/10075/A"
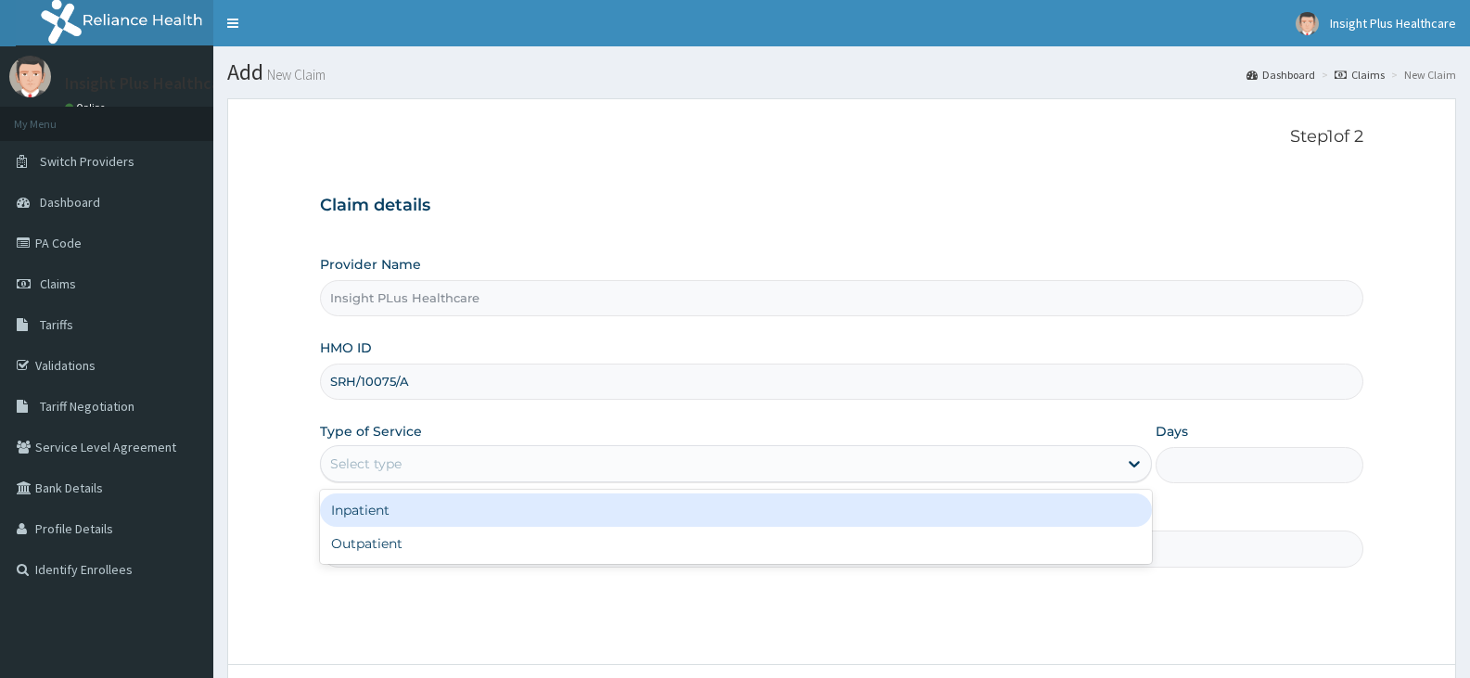
click at [442, 474] on div "Select type" at bounding box center [719, 464] width 796 height 30
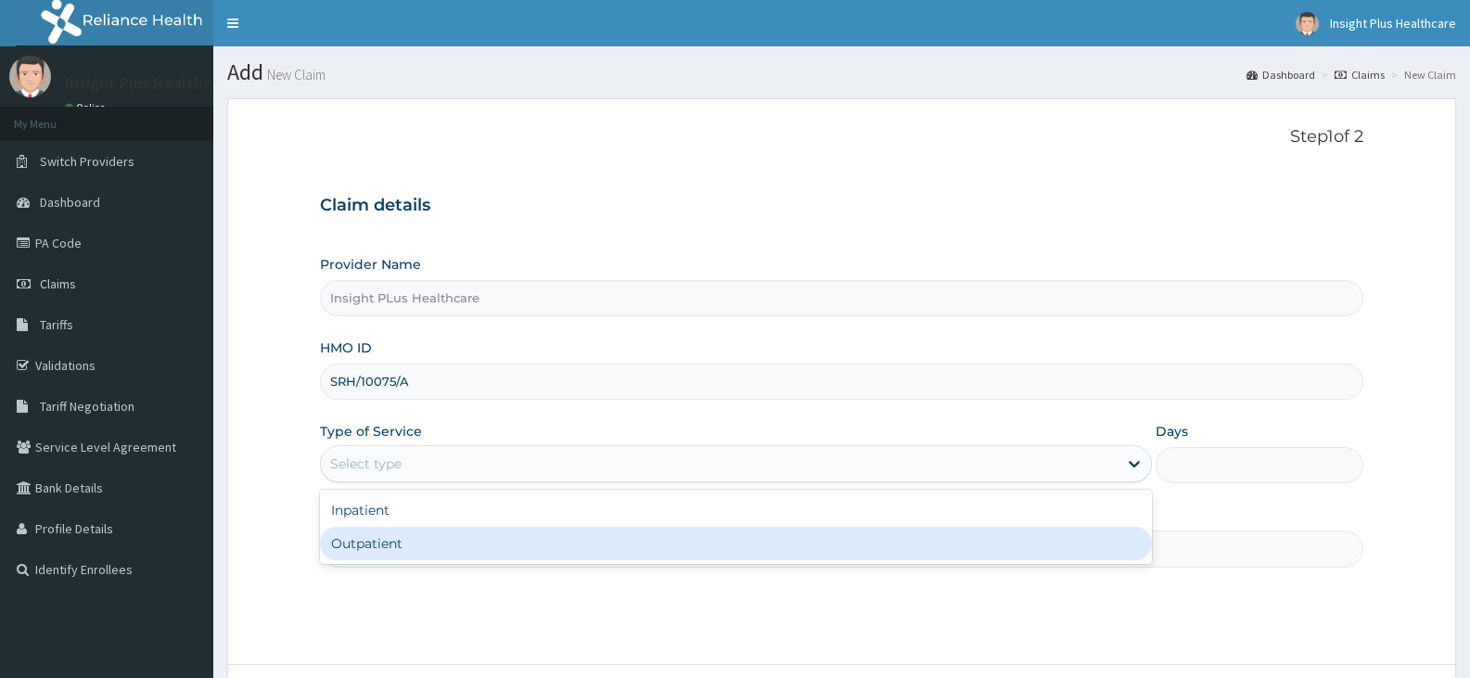
click at [442, 543] on div "Outpatient" at bounding box center [735, 543] width 831 height 33
type input "1"
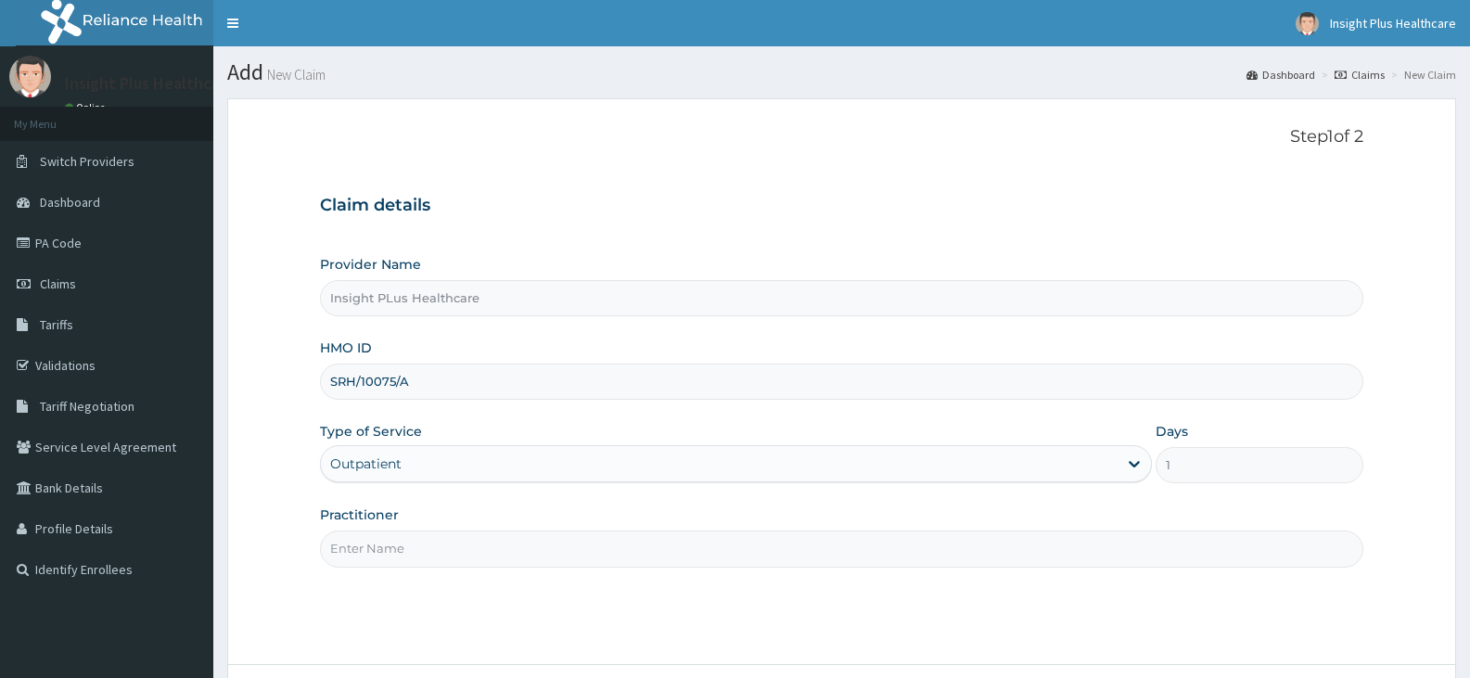
click at [442, 543] on input "Practitioner" at bounding box center [841, 548] width 1043 height 36
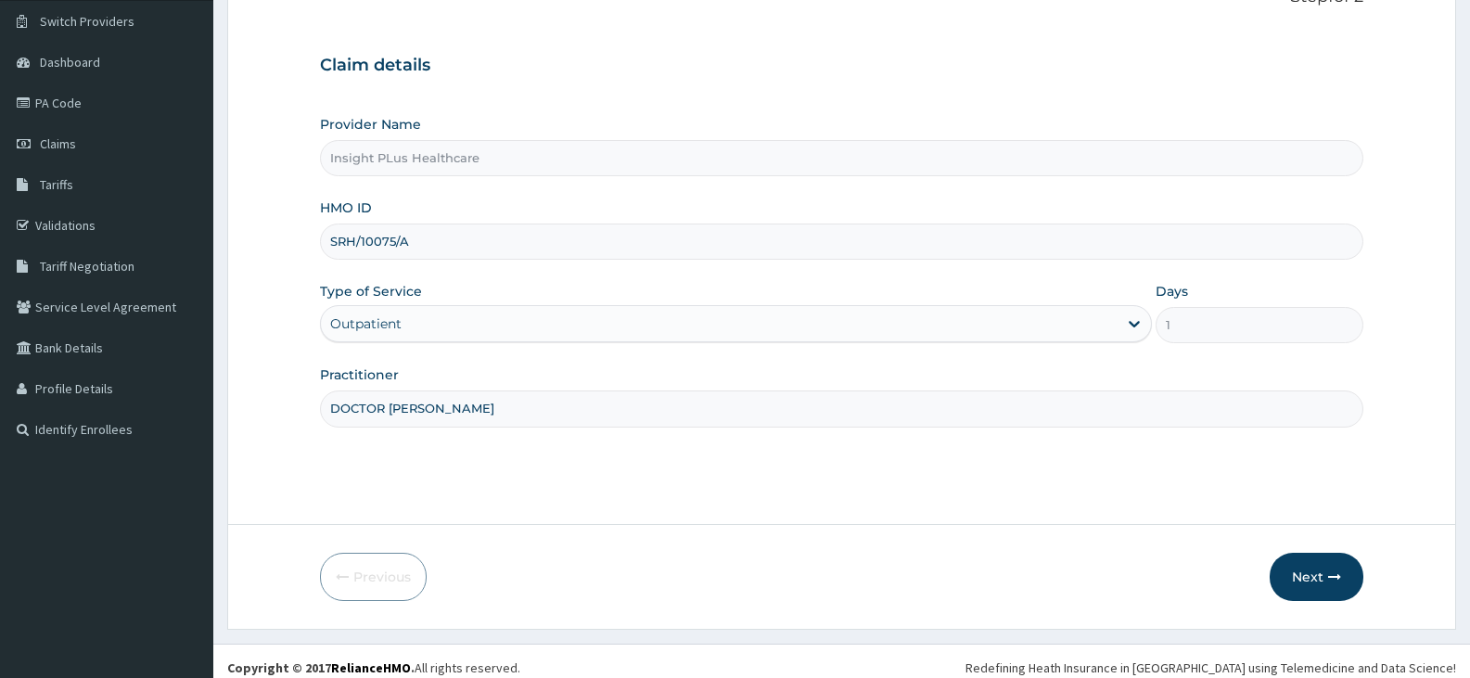
scroll to position [153, 0]
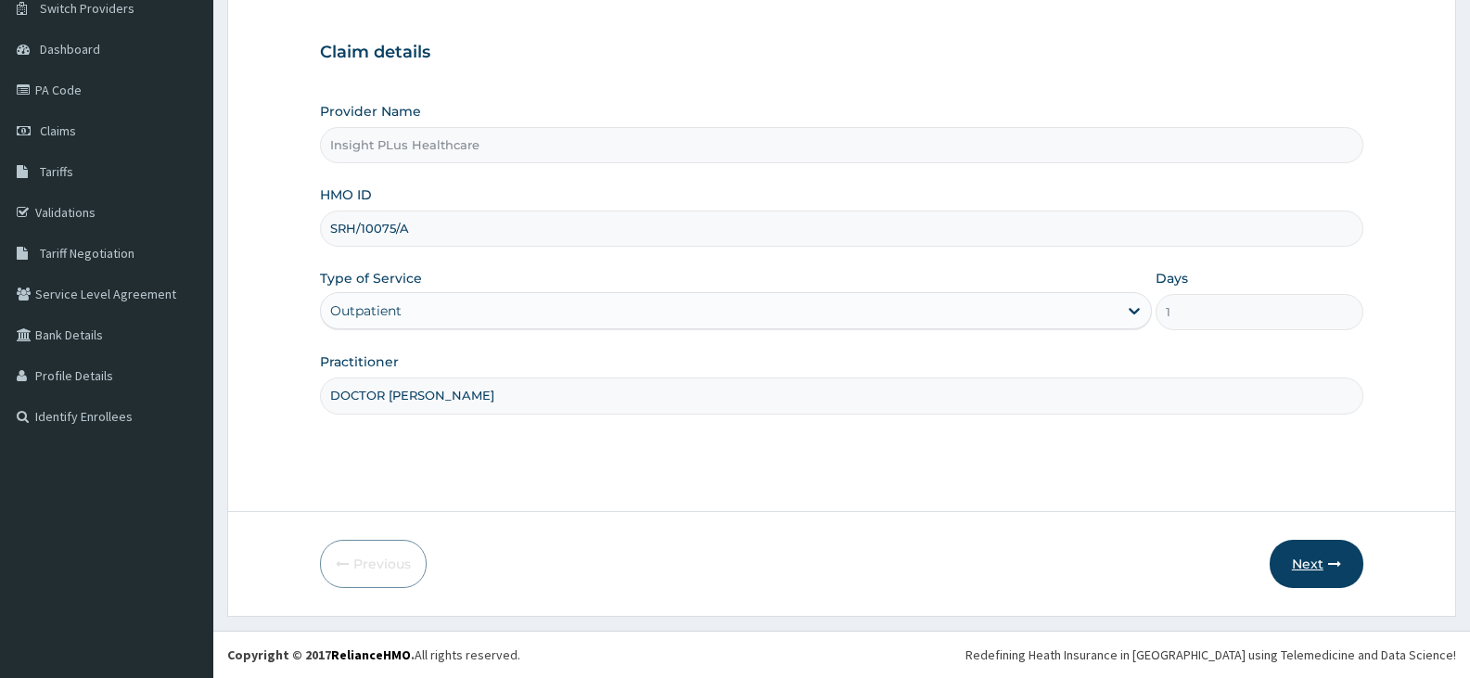
type input "DOCTOR OMOLOLU"
click at [1304, 565] on button "Next" at bounding box center [1317, 564] width 94 height 48
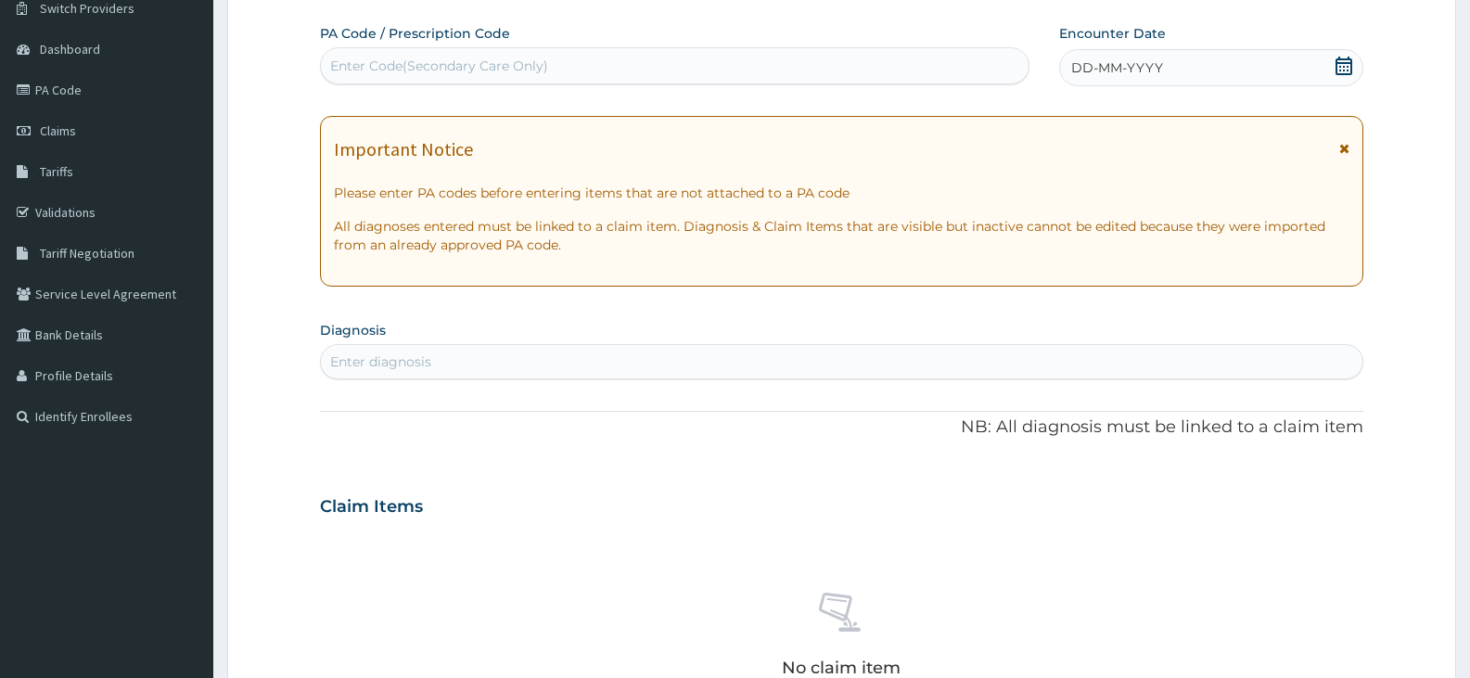
click at [677, 65] on div "Enter Code(Secondary Care Only)" at bounding box center [675, 66] width 708 height 30
paste input "PA/1ABCBA"
type input "PA/1ABCBA"
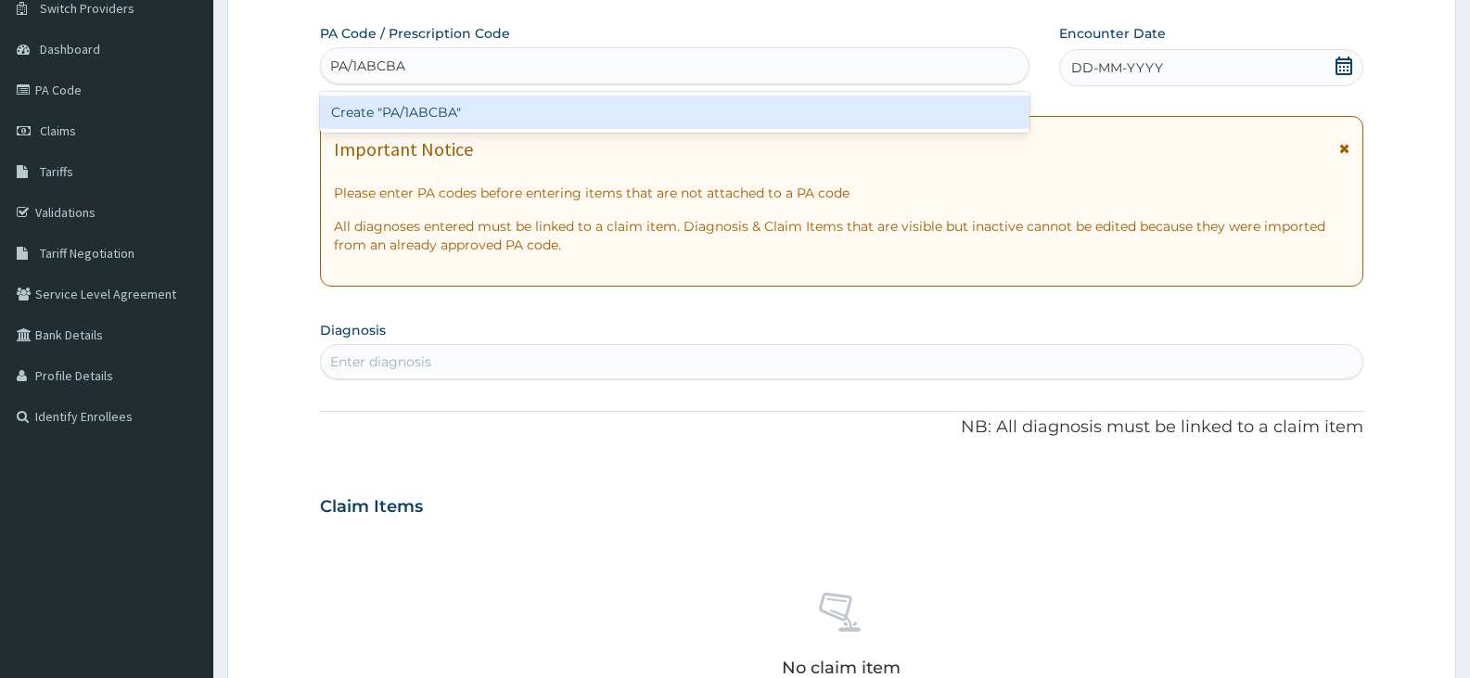
click at [676, 110] on div "Create "PA/1ABCBA"" at bounding box center [674, 112] width 709 height 33
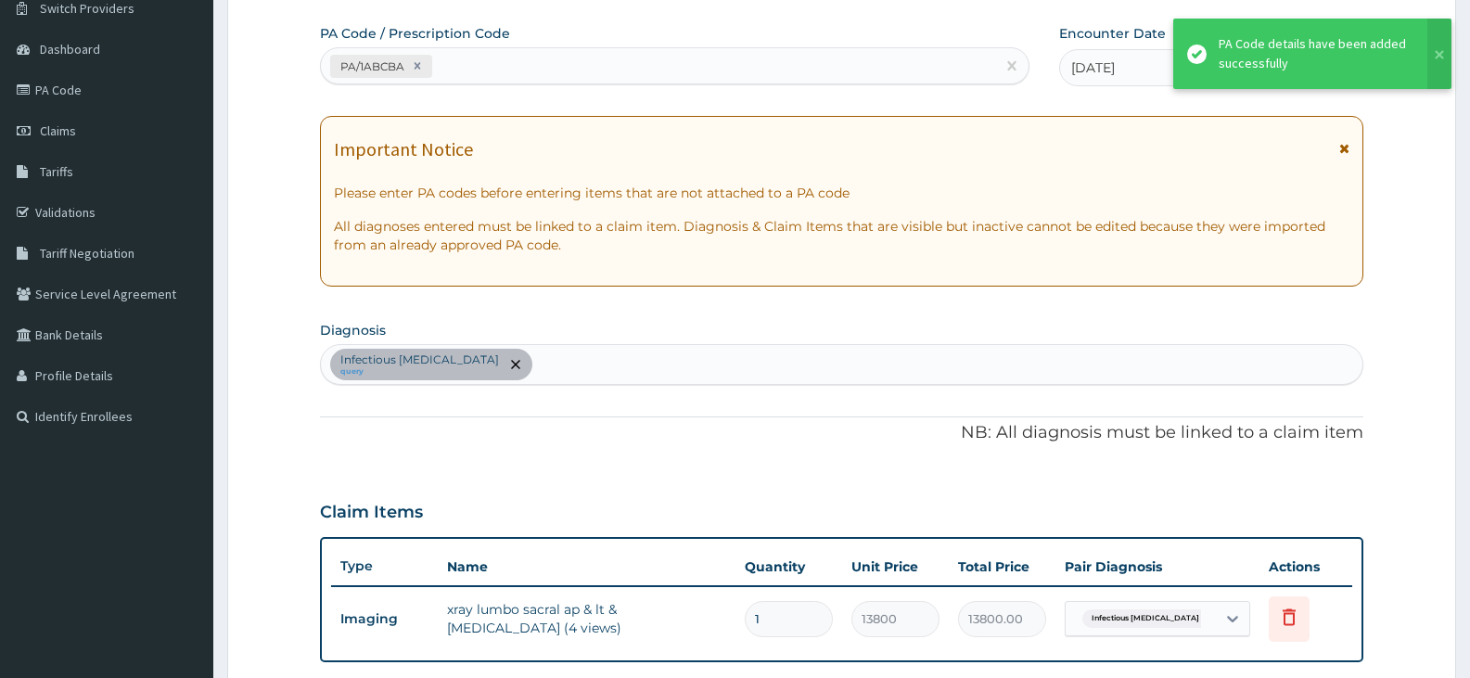
click at [875, 217] on p "All diagnoses entered must be linked to a claim item. Diagnosis & Claim Items t…" at bounding box center [841, 235] width 1015 height 37
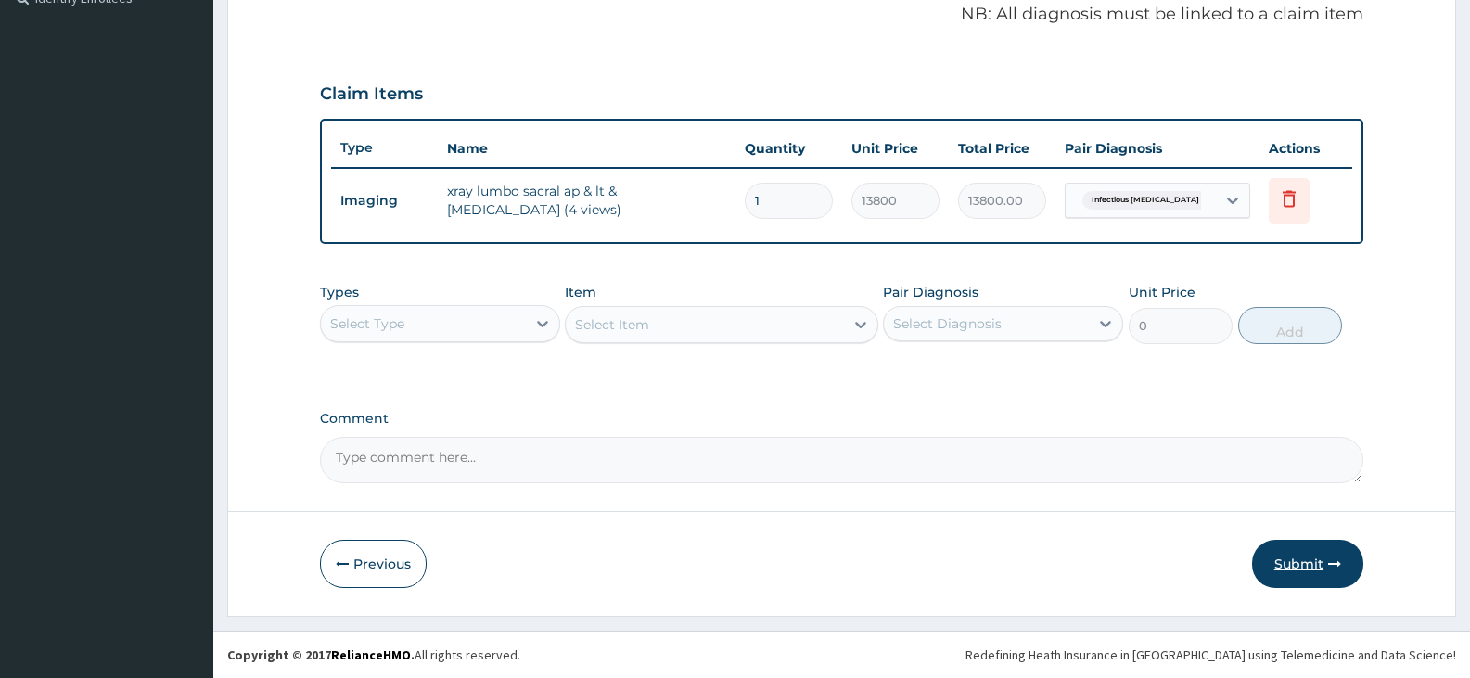
click at [1326, 566] on button "Submit" at bounding box center [1307, 564] width 111 height 48
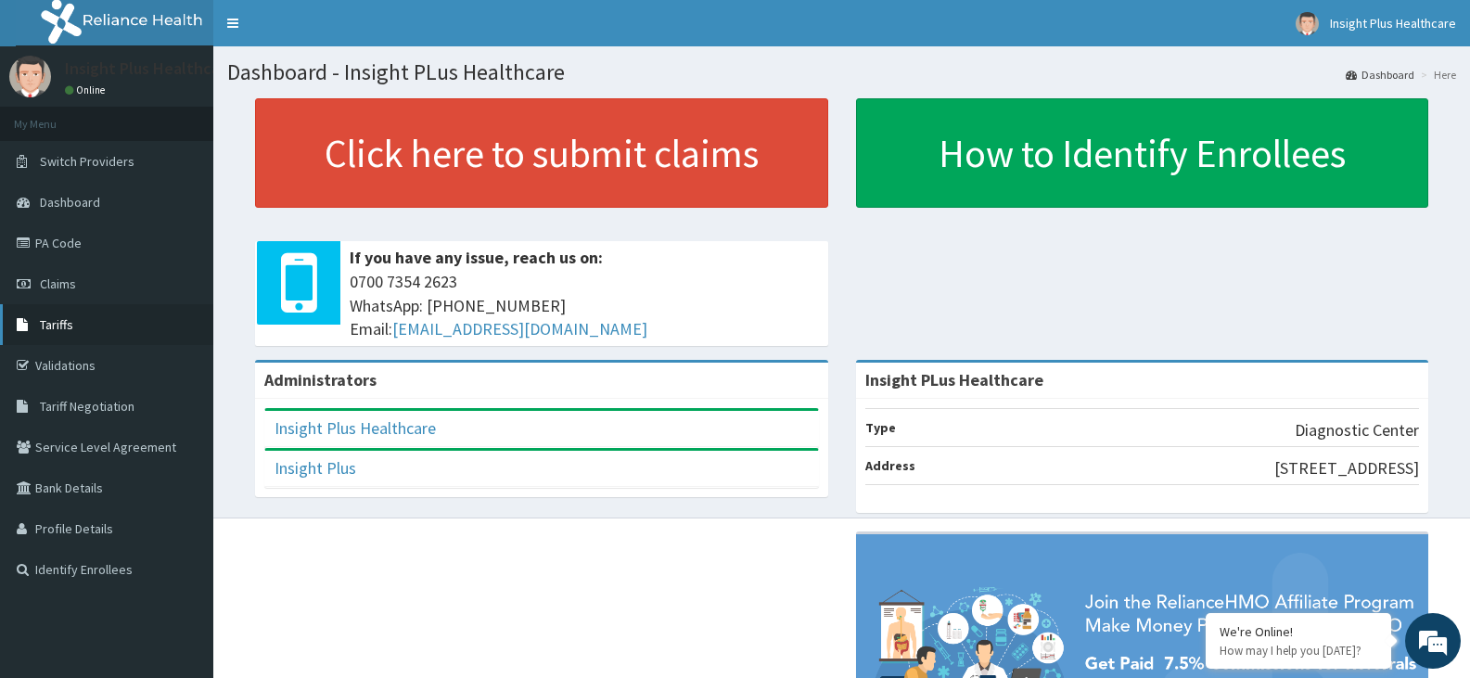
click at [181, 327] on link "Tariffs" at bounding box center [106, 324] width 213 height 41
